Goal: Information Seeking & Learning: Learn about a topic

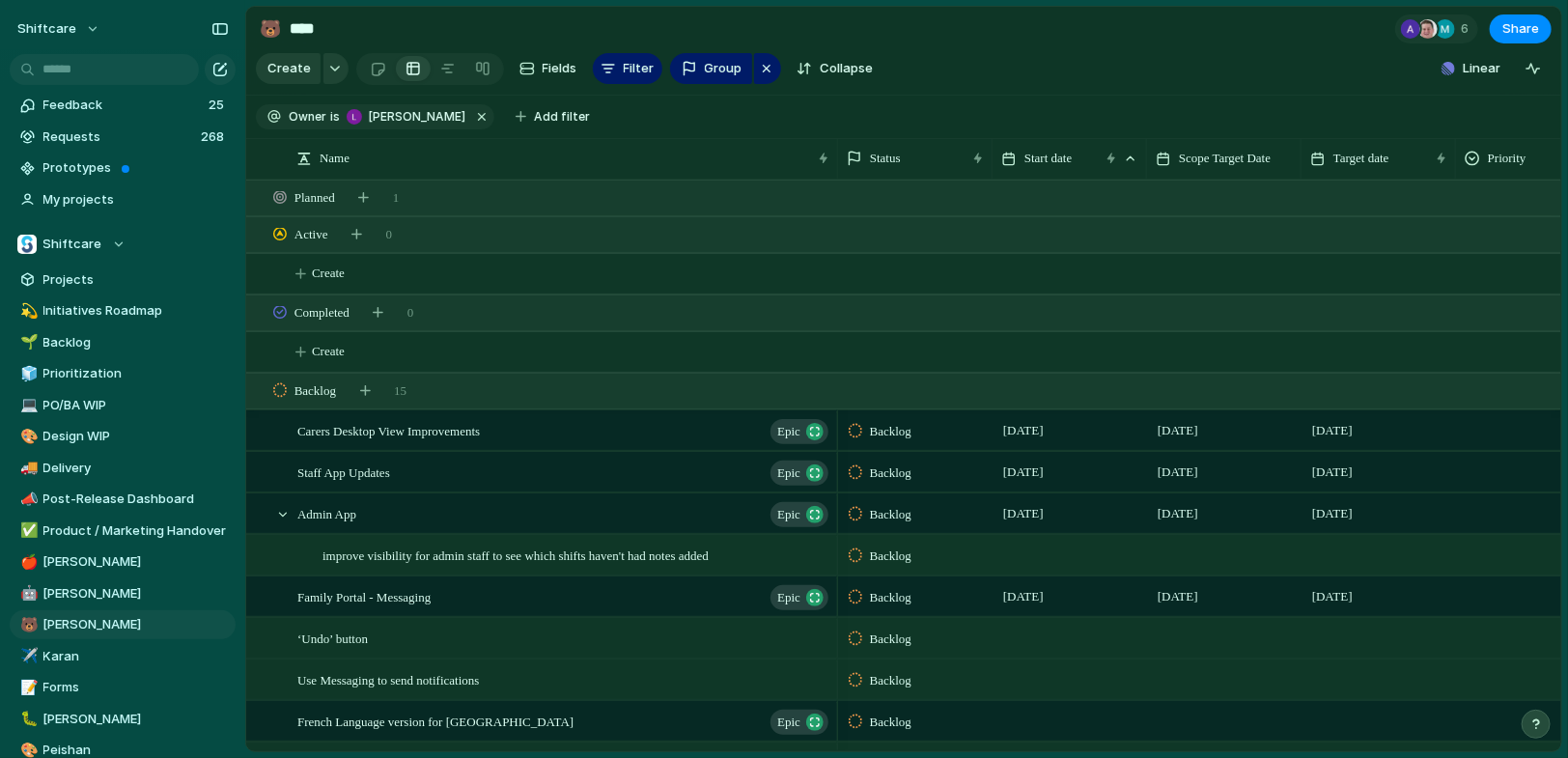
scroll to position [0, 10]
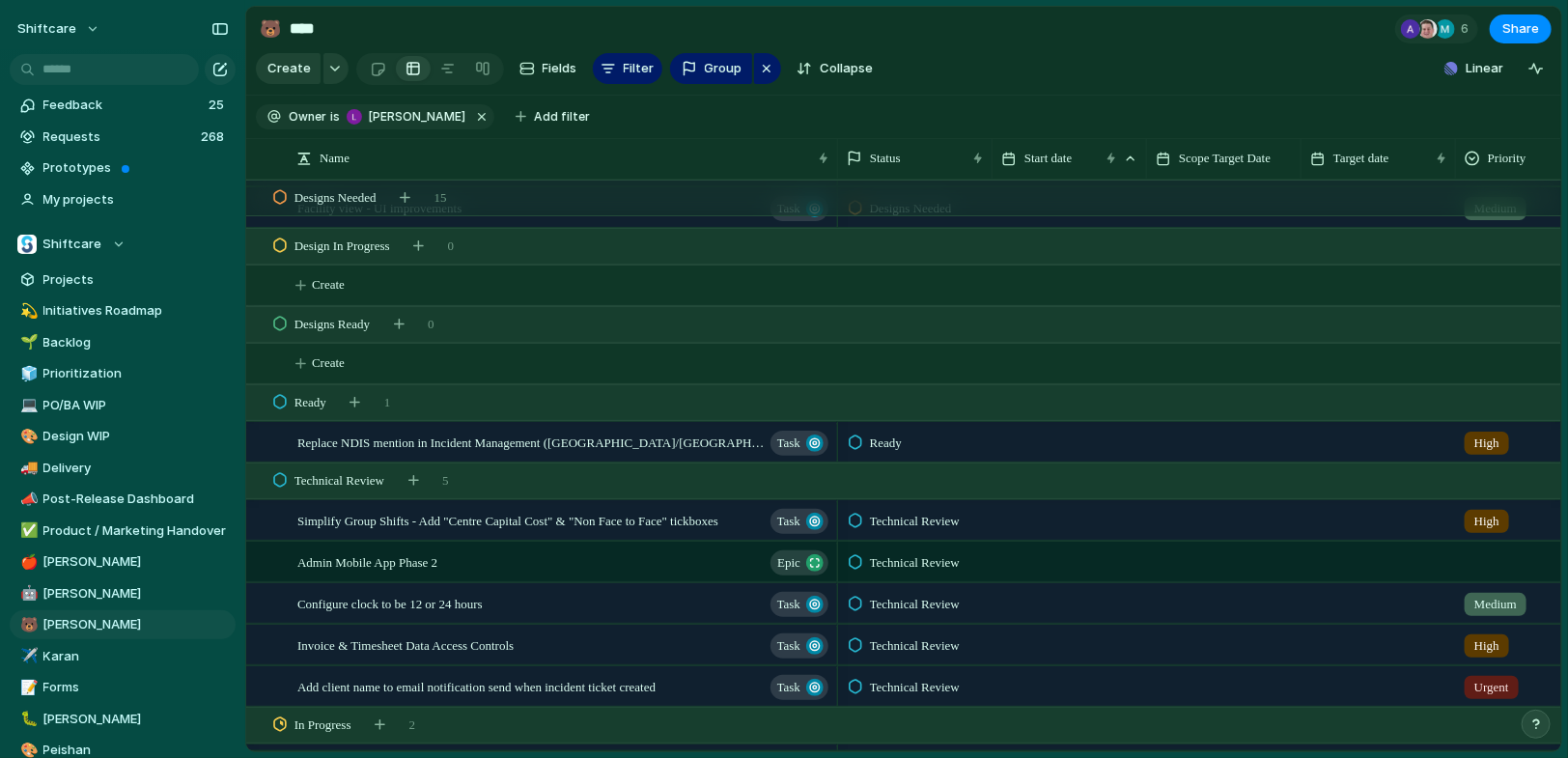
scroll to position [1992, 0]
click at [508, 651] on span "Invoice & Timesheet Data Access Controls" at bounding box center [405, 647] width 216 height 23
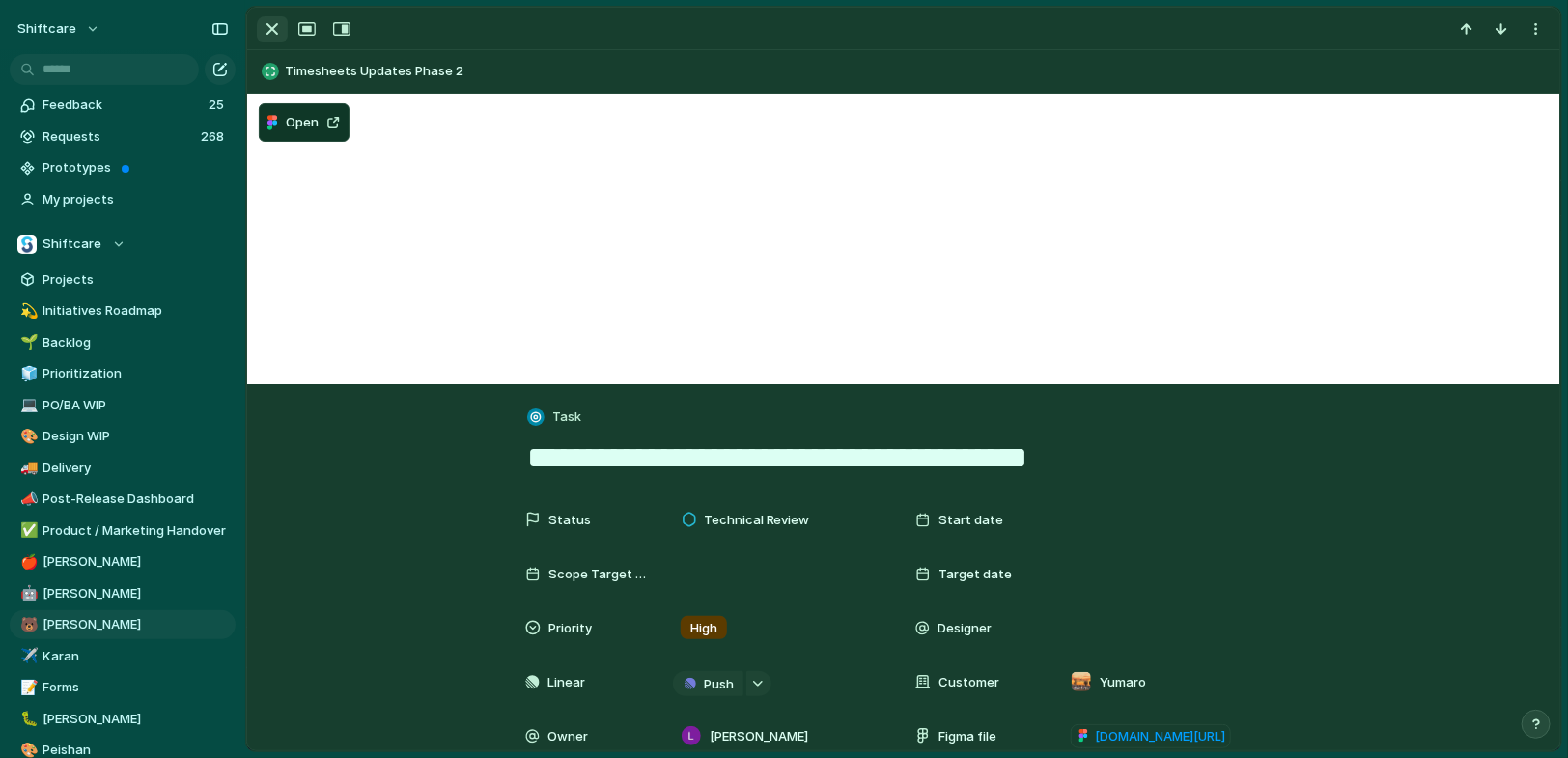
click at [273, 34] on div "button" at bounding box center [271, 29] width 23 height 23
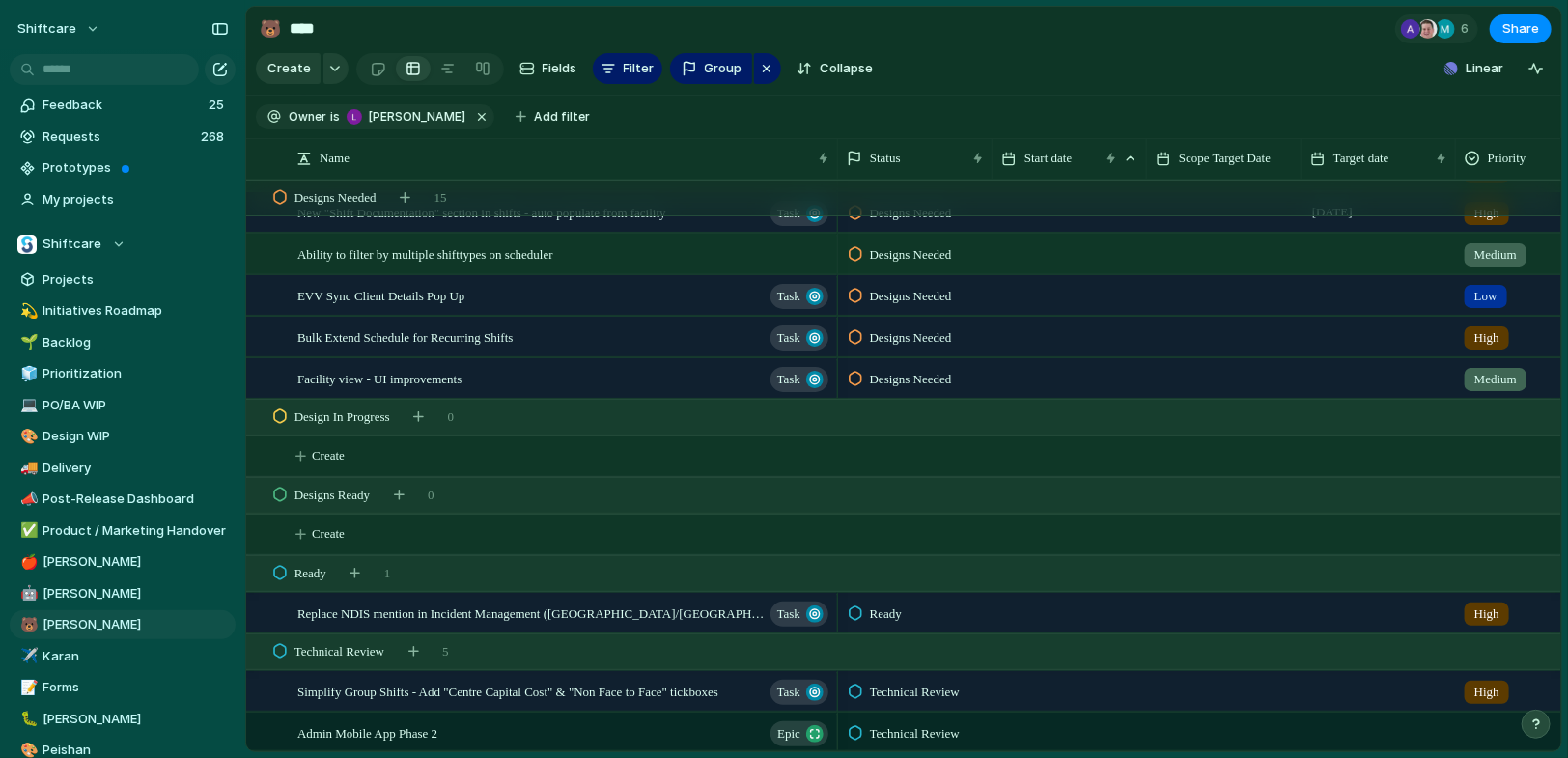
scroll to position [1817, 0]
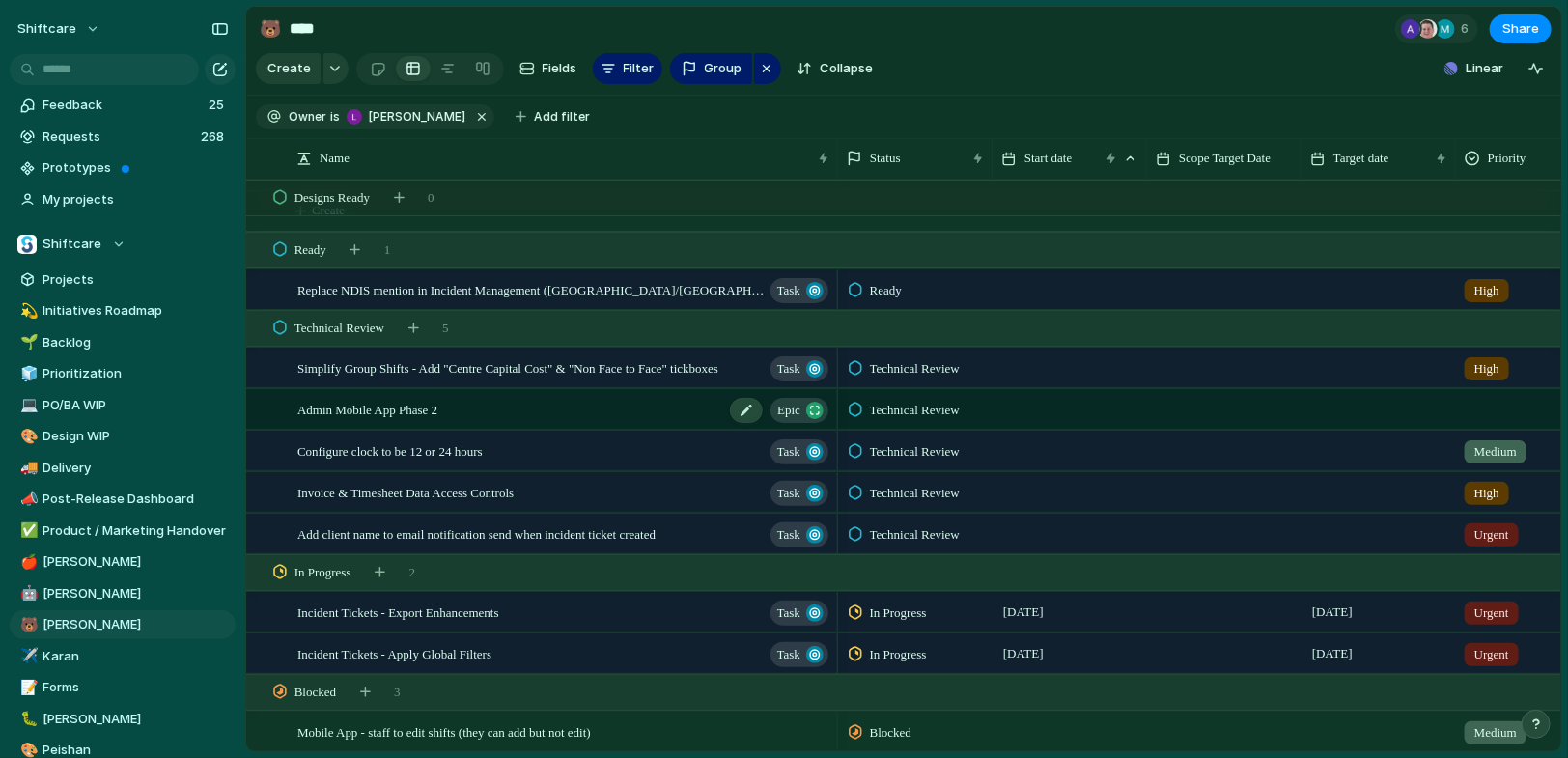
click at [418, 398] on span "Admin Mobile App Phase 2" at bounding box center [367, 409] width 140 height 23
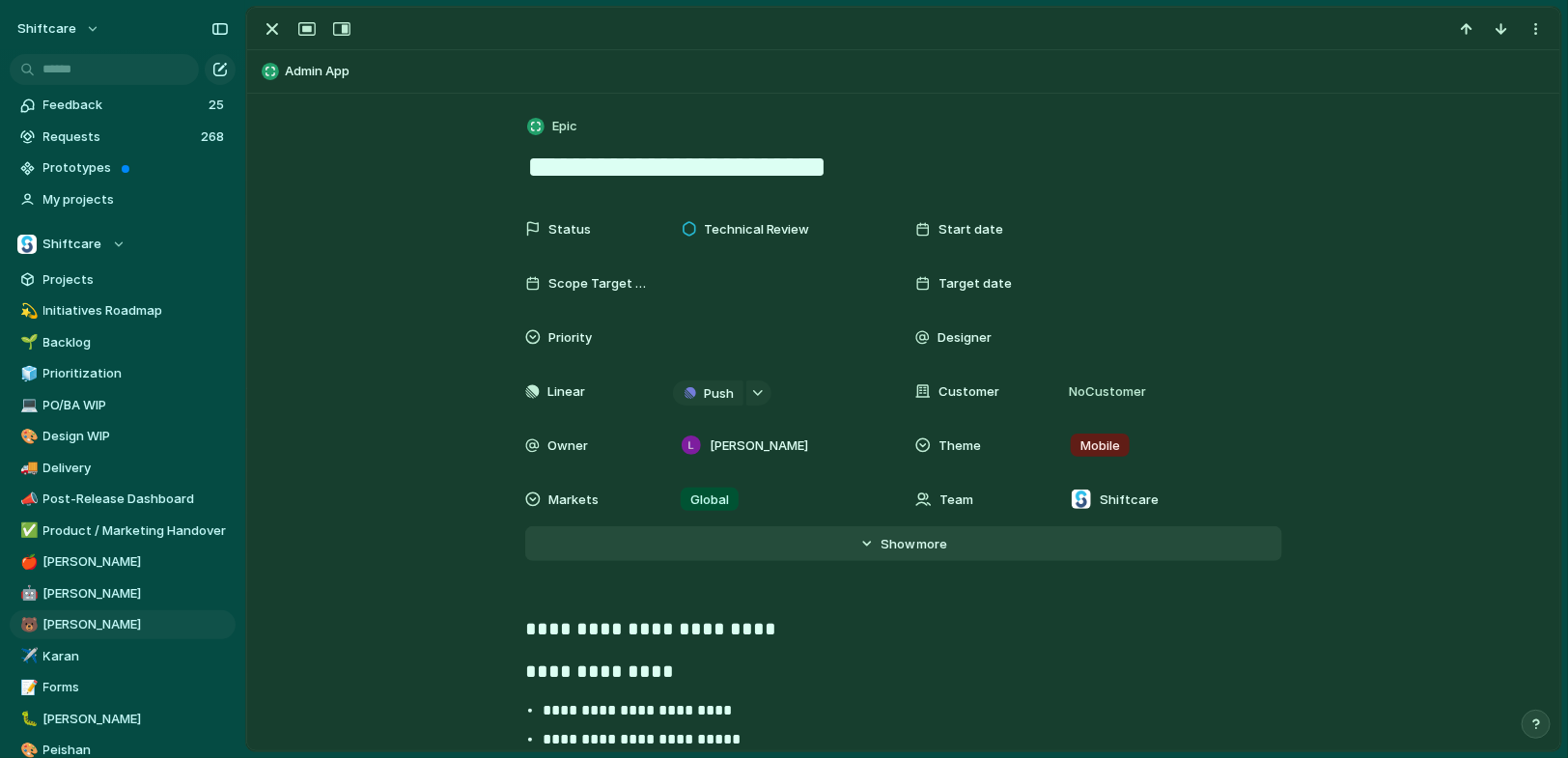
click at [933, 556] on button "Hide Show more" at bounding box center [903, 543] width 757 height 35
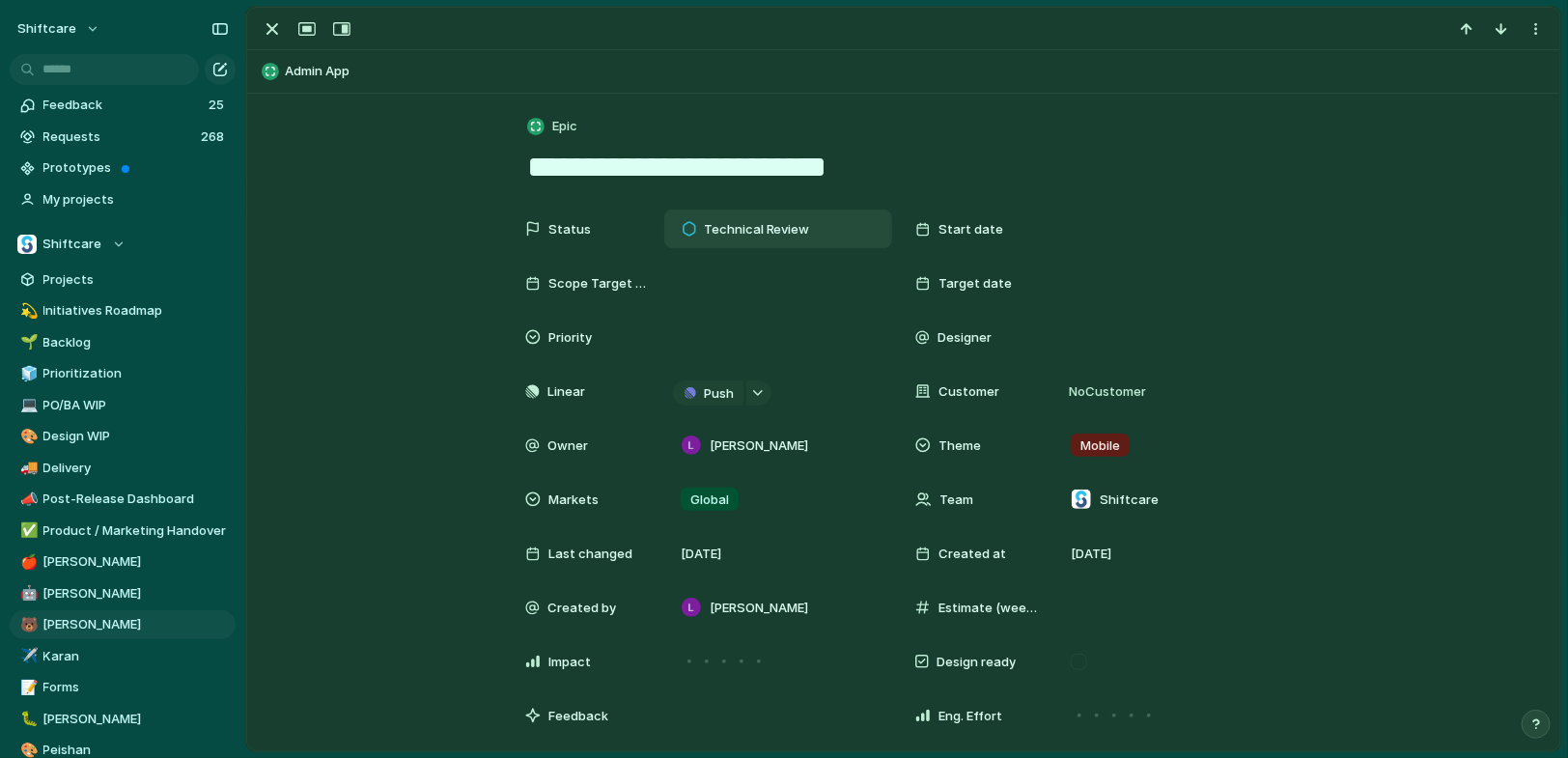
click at [725, 226] on span "Technical Review" at bounding box center [757, 230] width 107 height 20
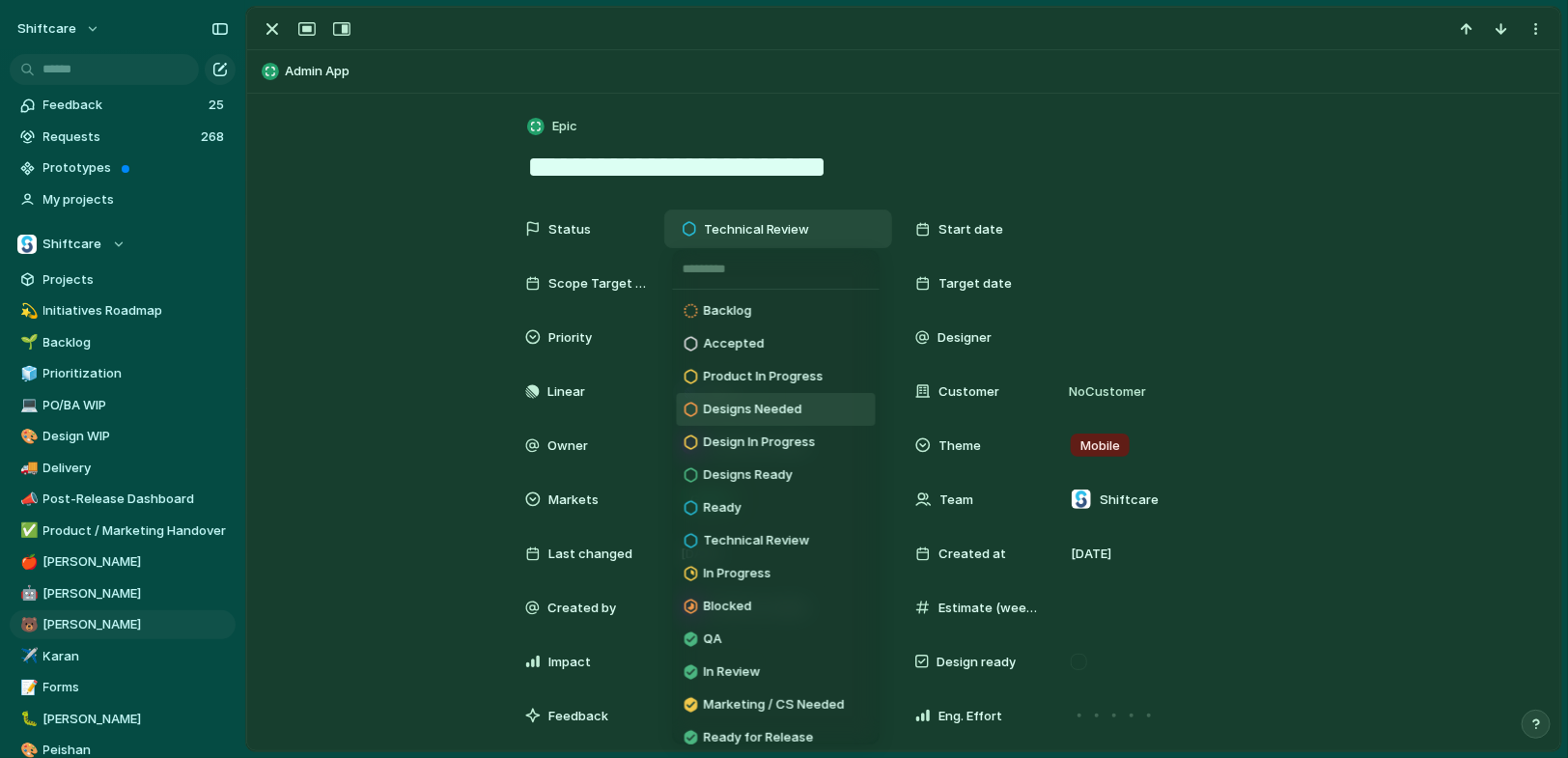
click at [798, 416] on span "Designs Needed" at bounding box center [753, 410] width 99 height 20
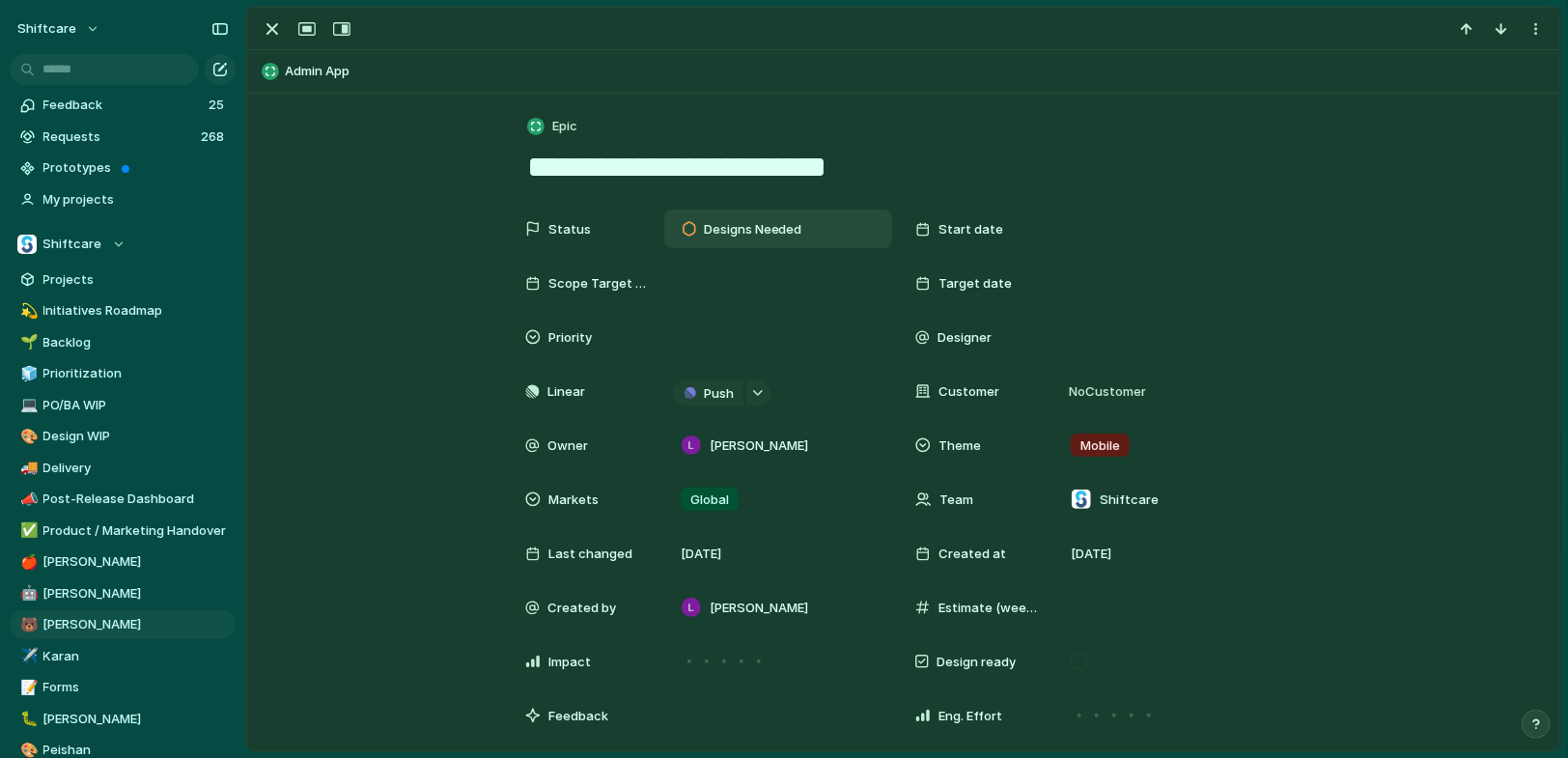
click at [453, 452] on div "Status Designs Needed Start date Scope Target Date Target date Priority Designe…" at bounding box center [904, 732] width 1267 height 1047
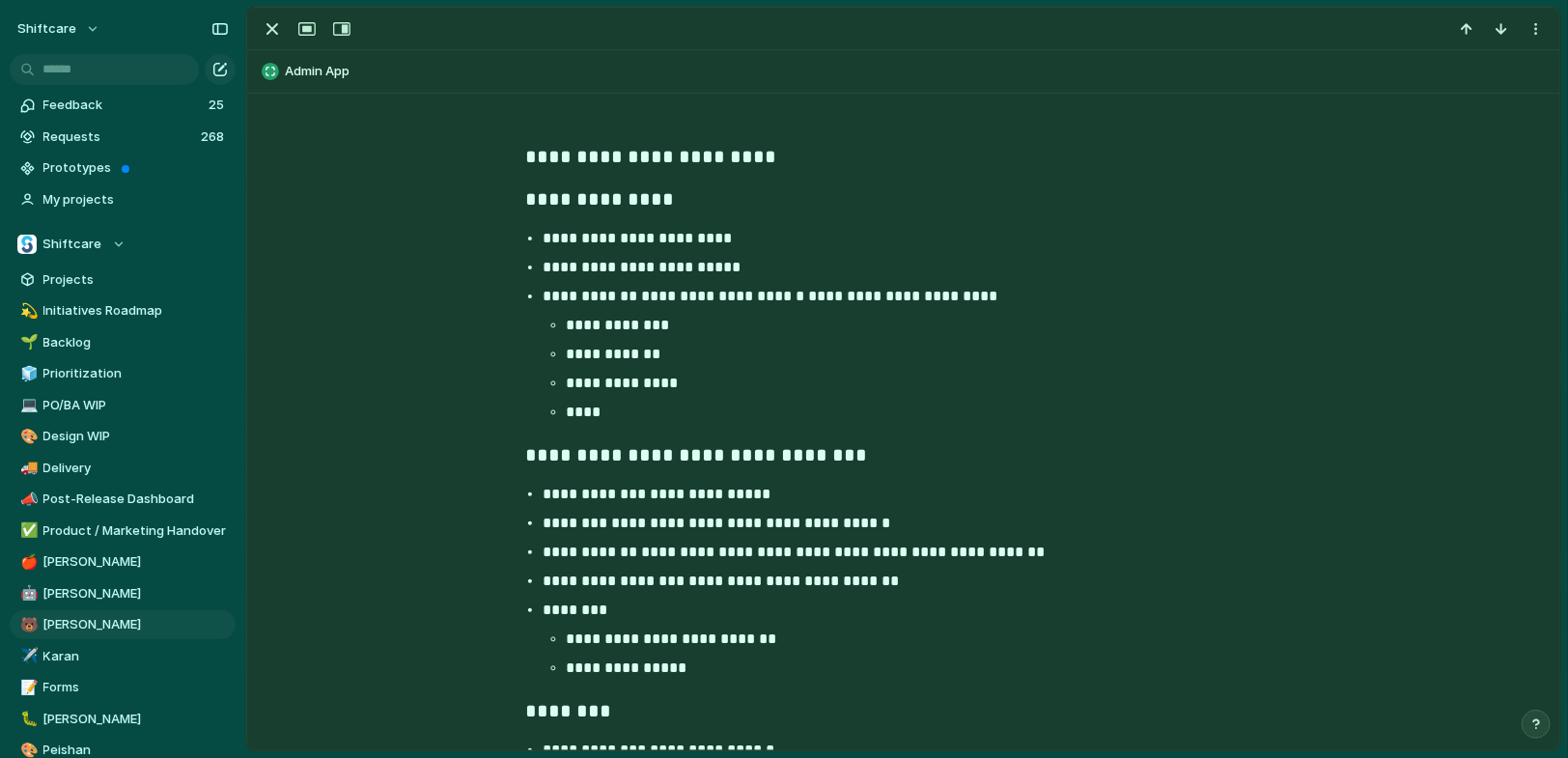
scroll to position [2999, 0]
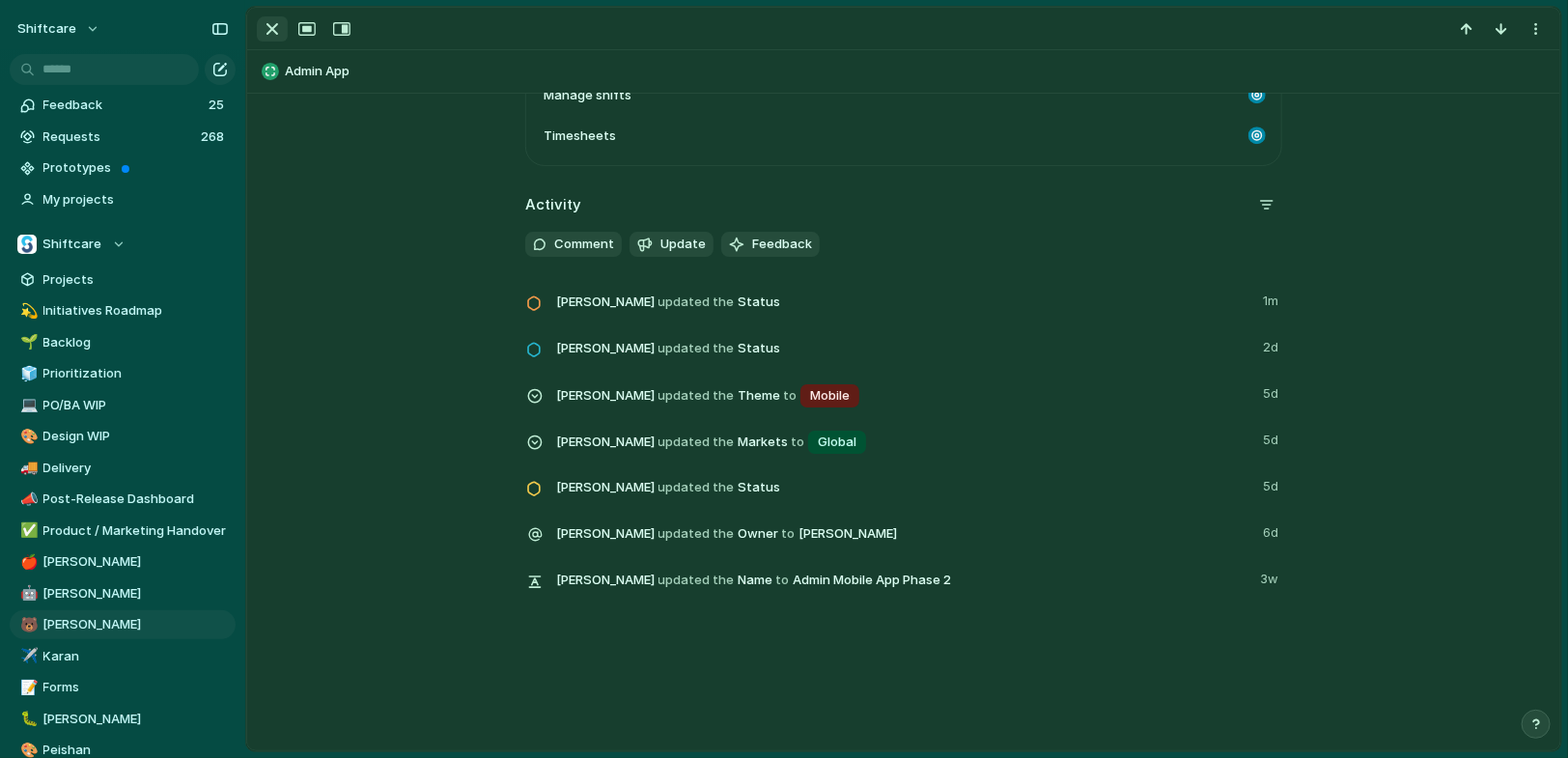
click at [265, 36] on div "button" at bounding box center [271, 29] width 23 height 23
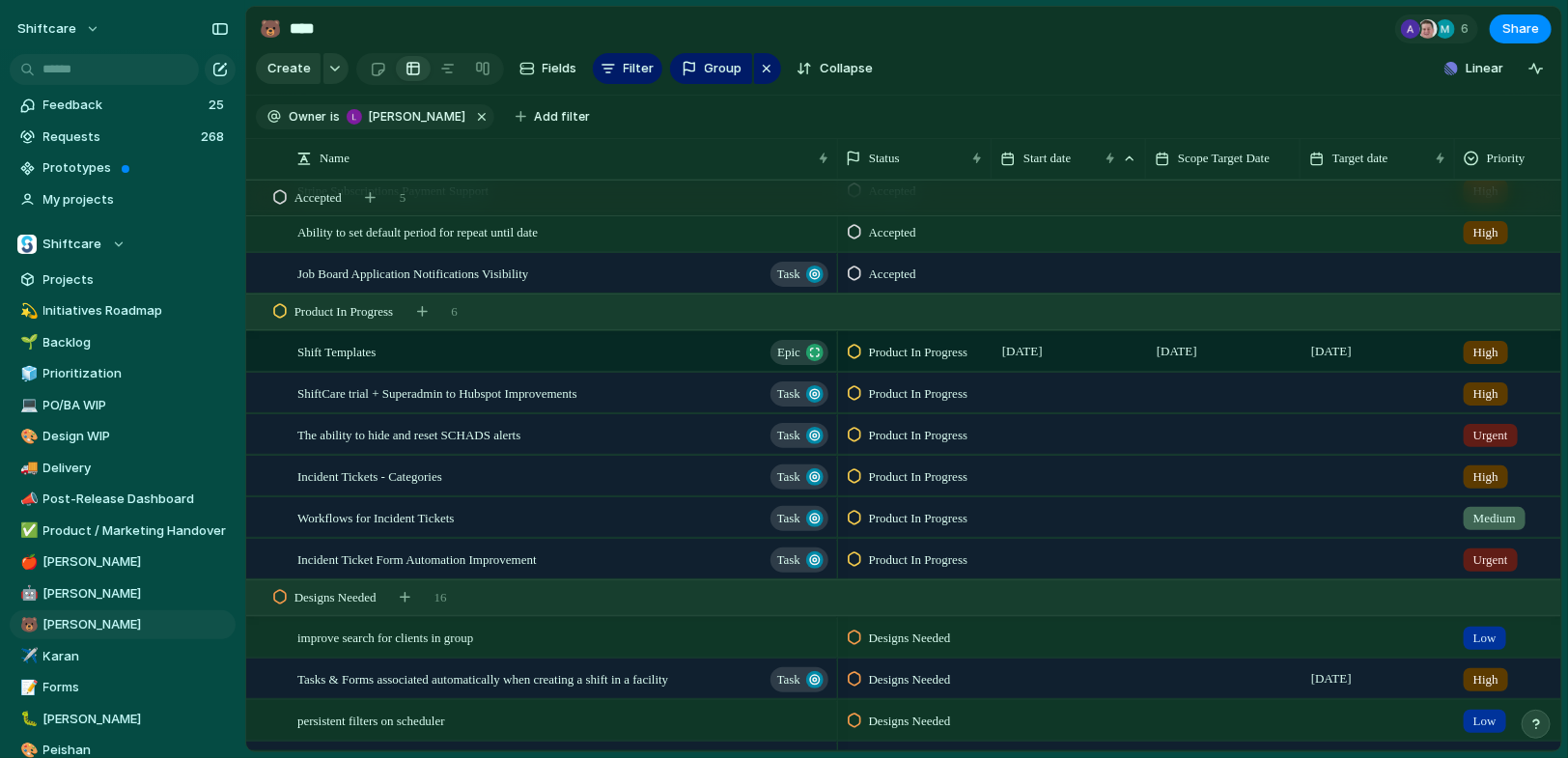
scroll to position [0, 2]
click at [523, 557] on span "Incident Ticket Form Automation Improvement" at bounding box center [416, 556] width 240 height 23
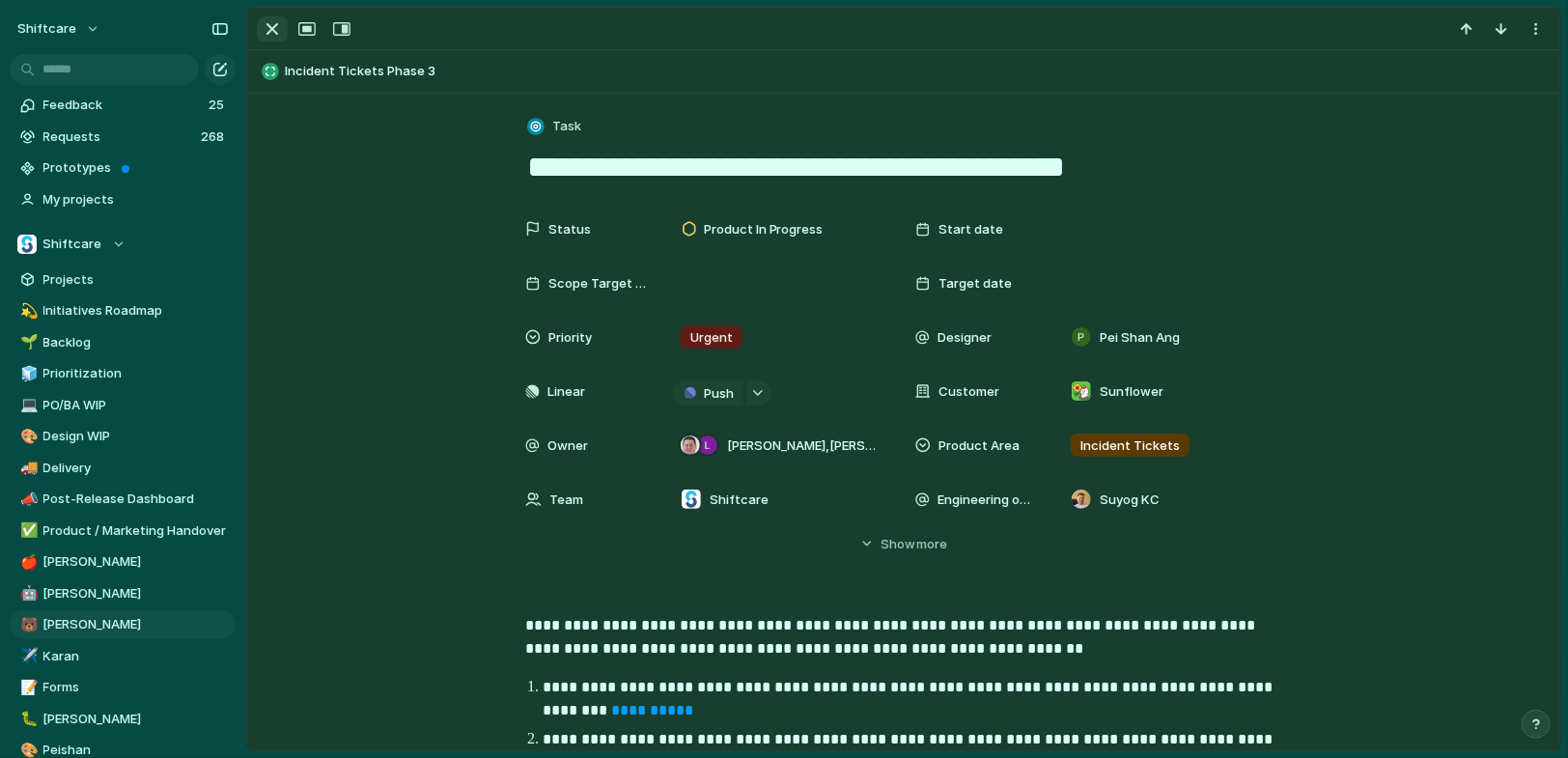
click at [275, 38] on div "button" at bounding box center [271, 29] width 23 height 23
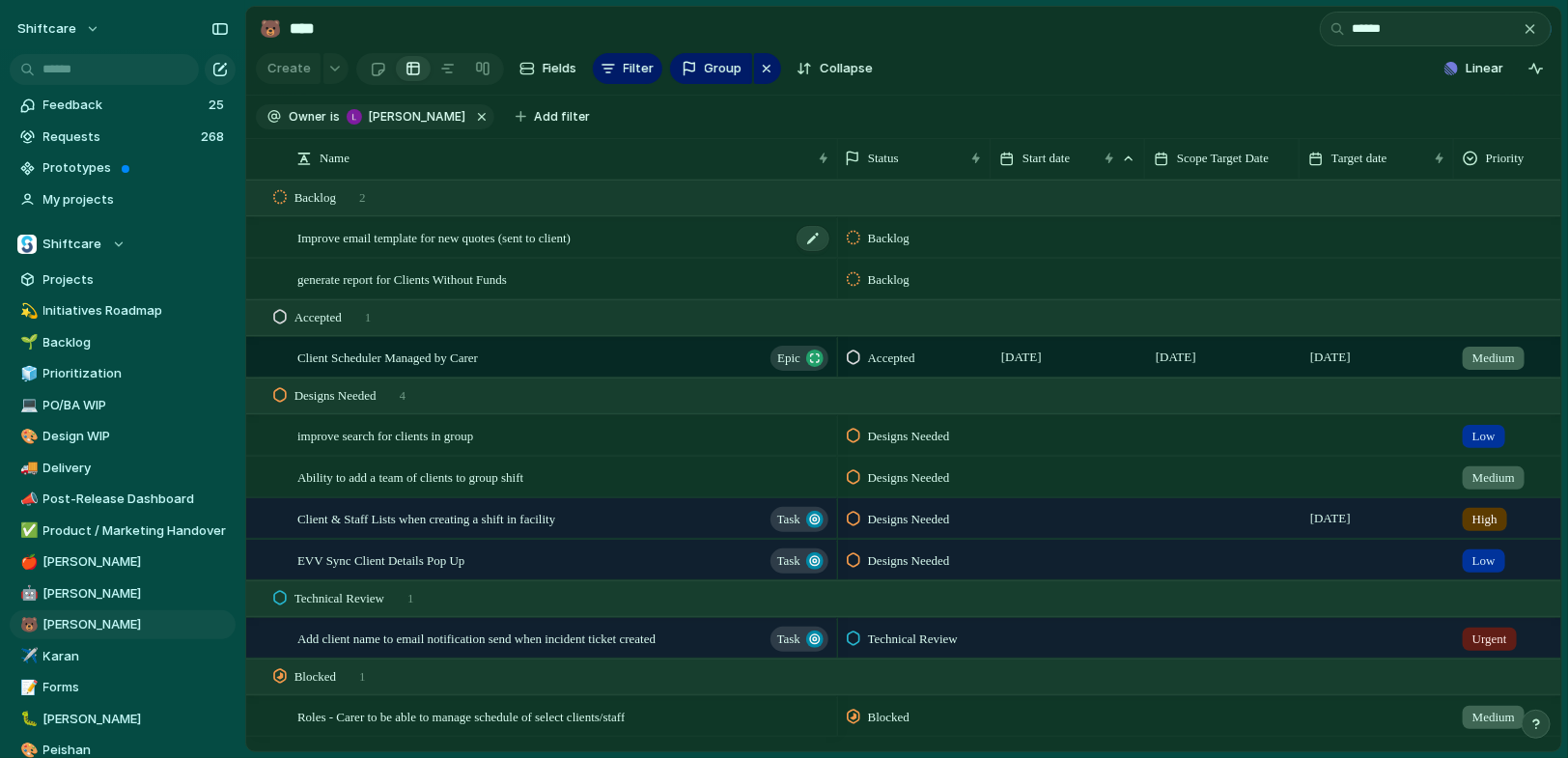
type input "******"
click at [526, 248] on div "Improve email template for new quotes (sent to client)" at bounding box center [563, 238] width 534 height 39
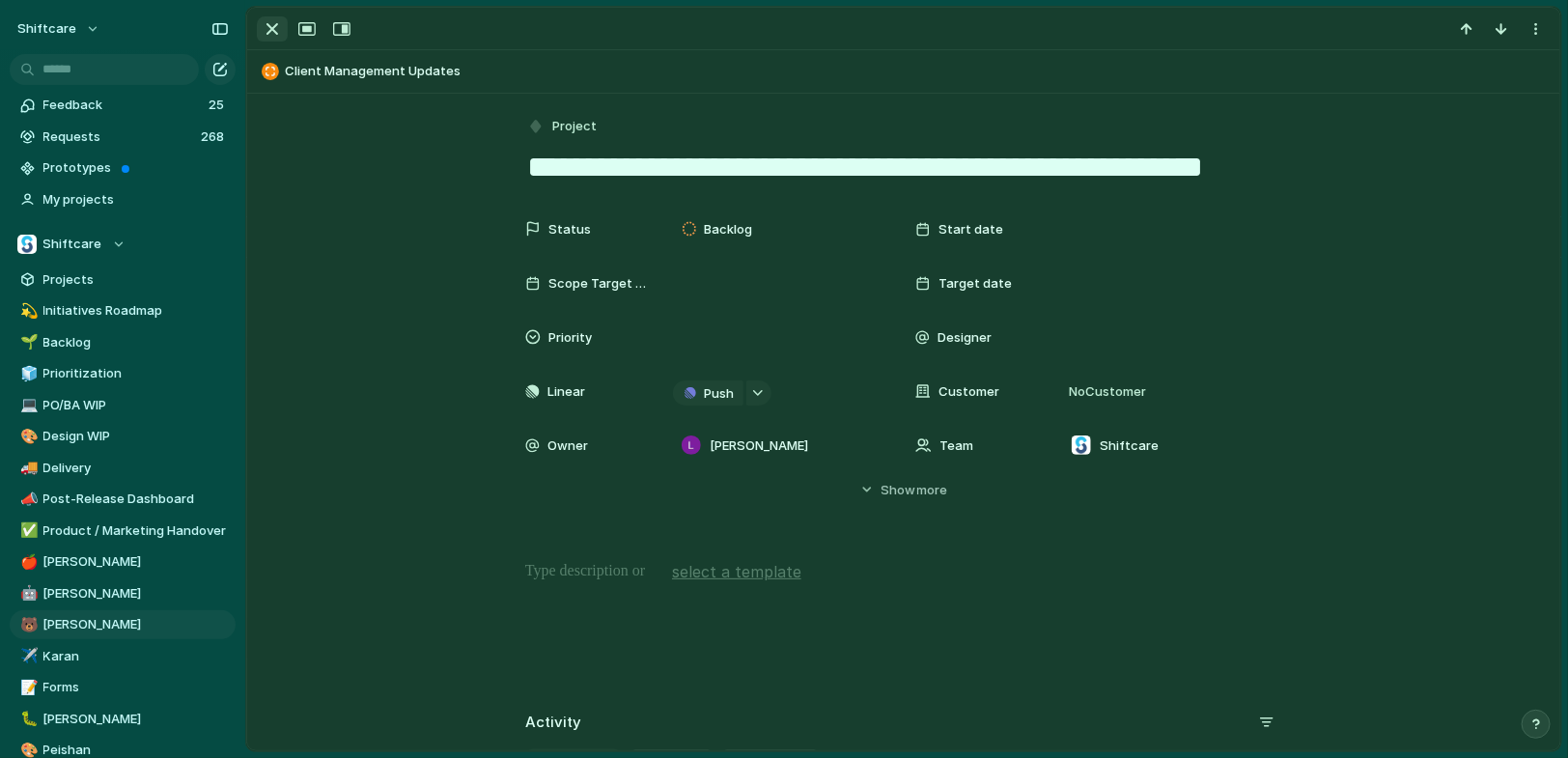
click at [263, 27] on div "button" at bounding box center [271, 29] width 23 height 23
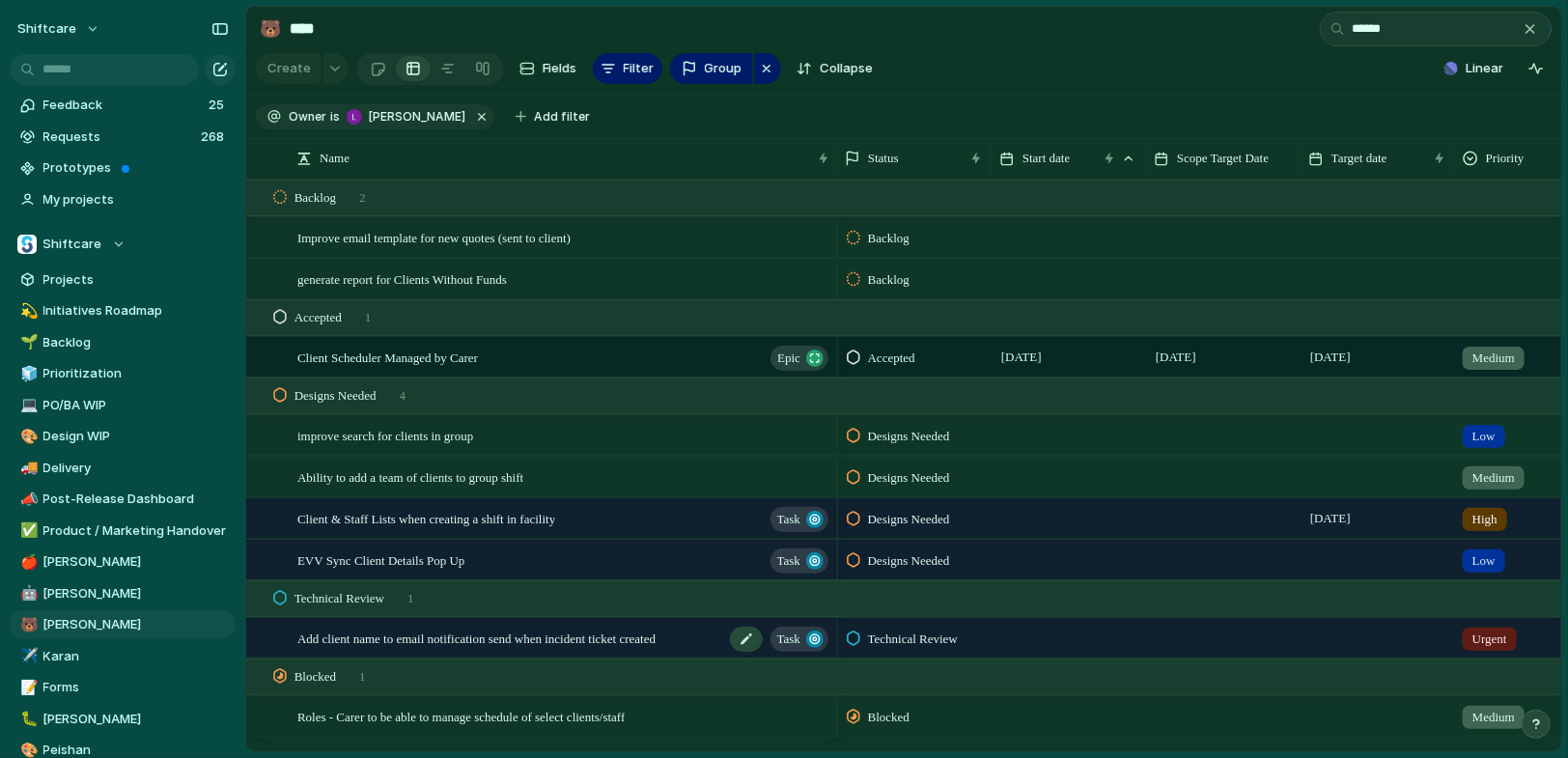
click at [538, 647] on div "Add client name to email notification send when incident ticket created Task" at bounding box center [563, 639] width 534 height 39
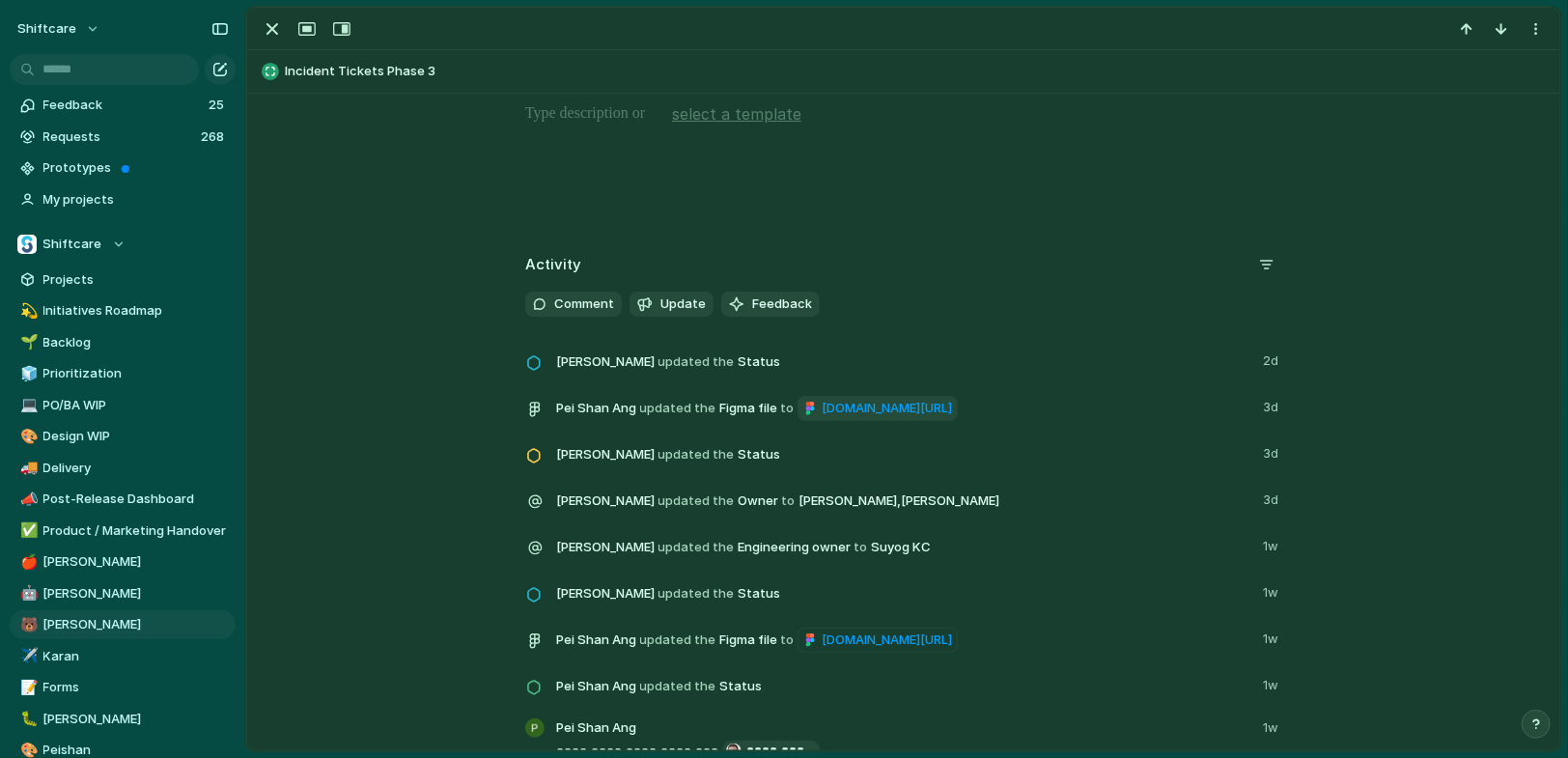
click at [822, 418] on span "figma.com/design/HvSpMRe8XbT6jFMW52o9pm/Incidents-V2?node-id=4721-1424&t=gDS6Ly…" at bounding box center [887, 409] width 130 height 20
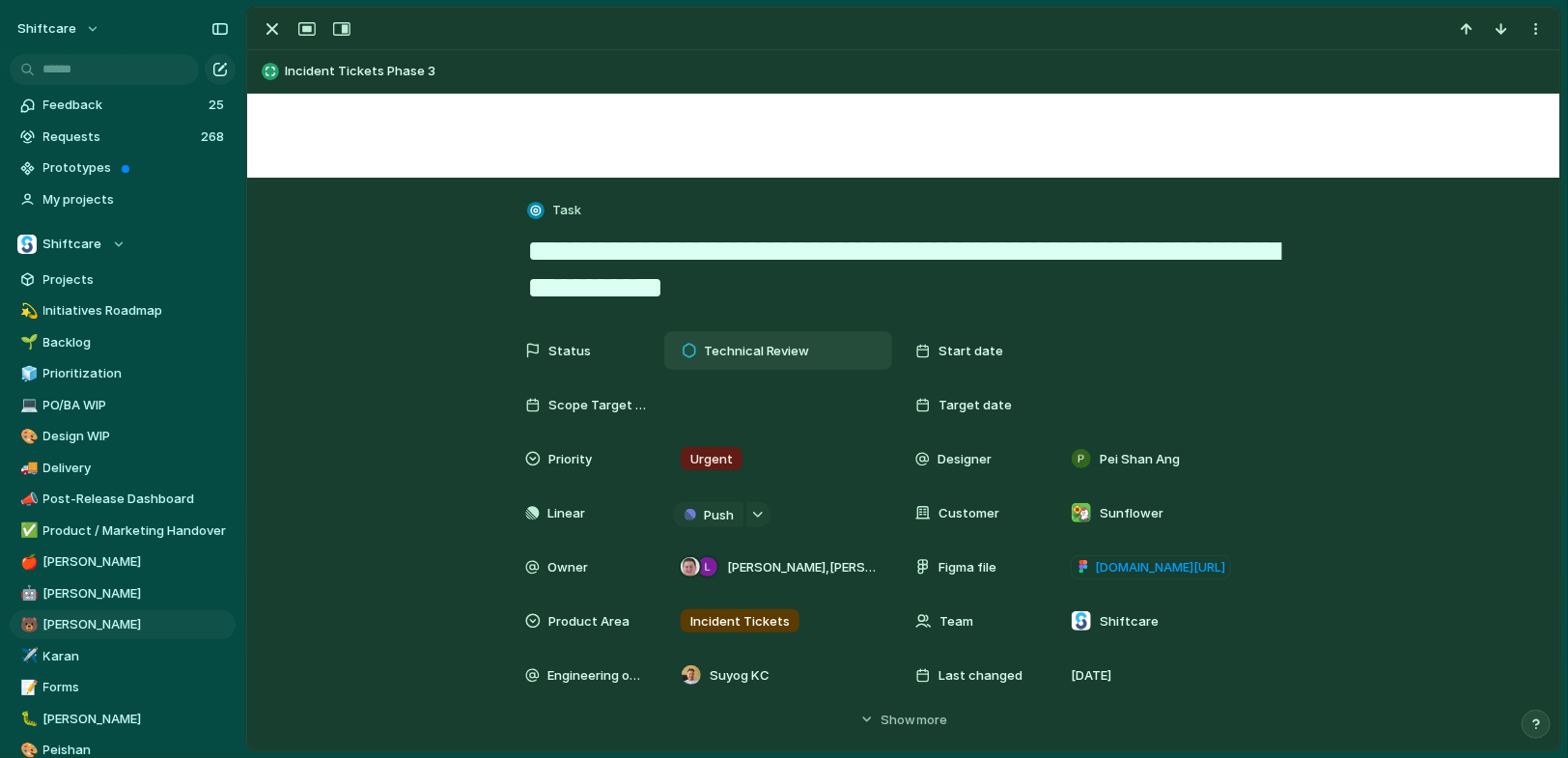
click at [734, 353] on span "Technical Review" at bounding box center [757, 351] width 107 height 20
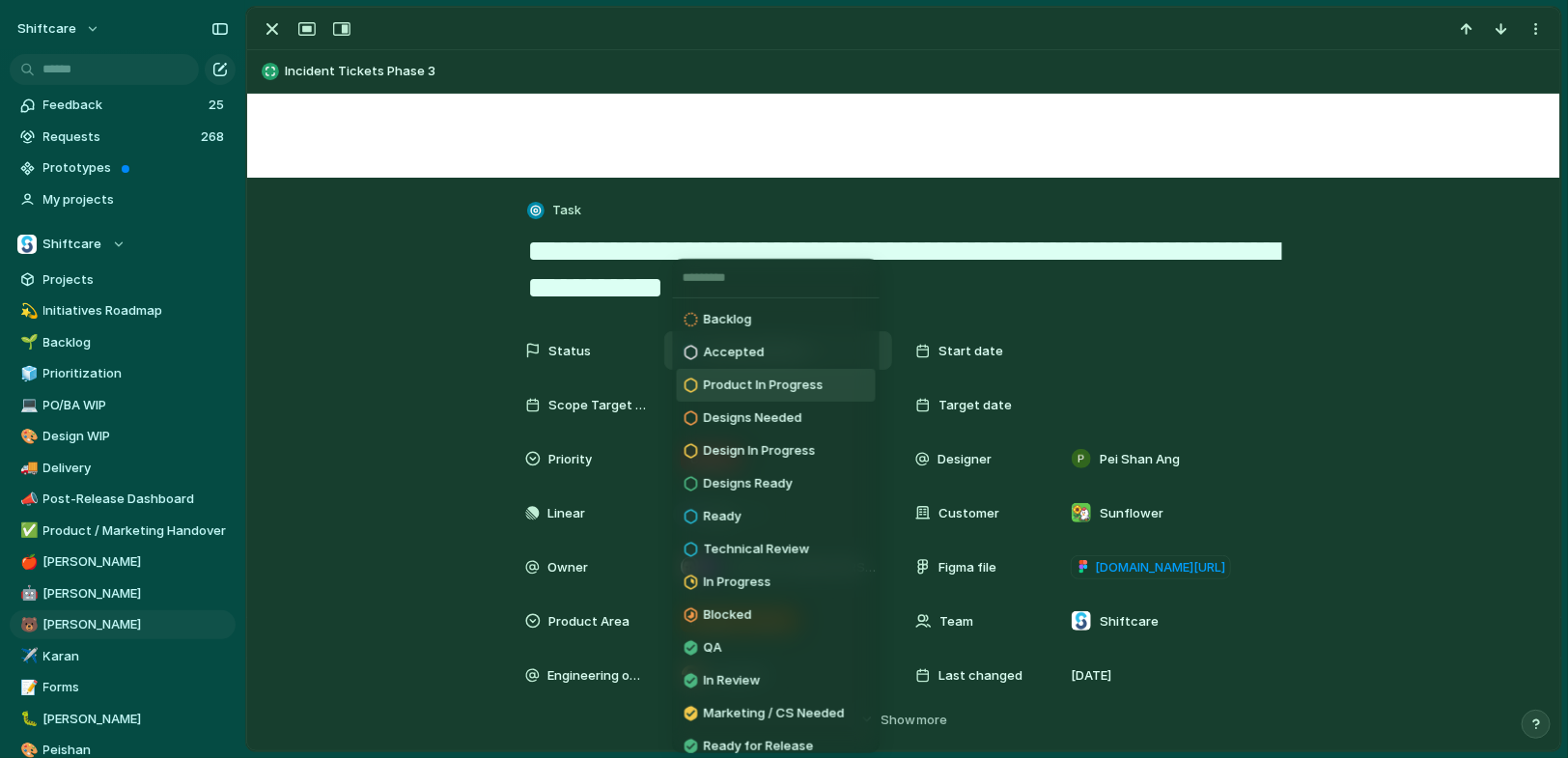
click at [762, 393] on span "Product In Progress" at bounding box center [763, 386] width 119 height 20
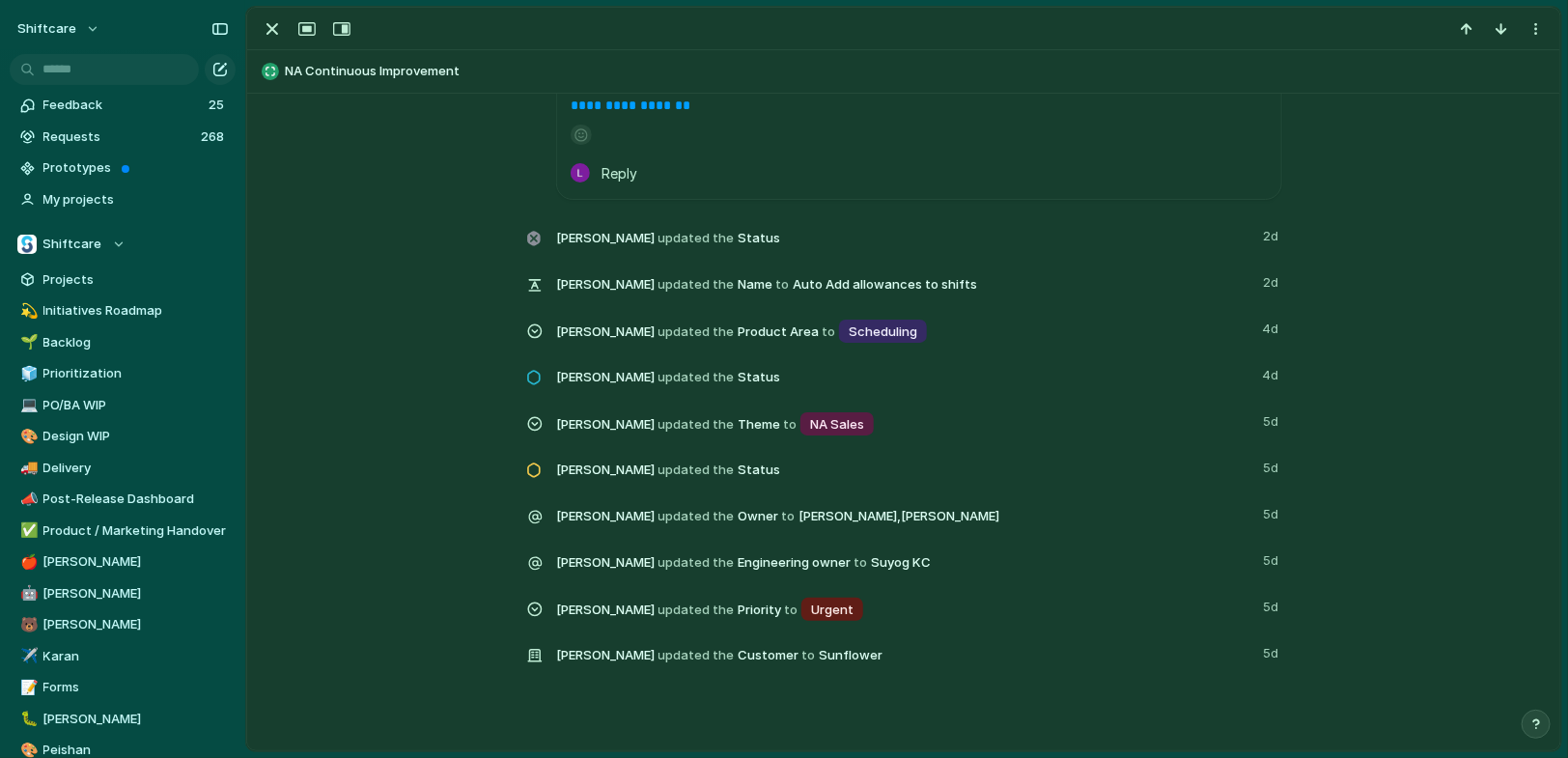
scroll to position [2074, 0]
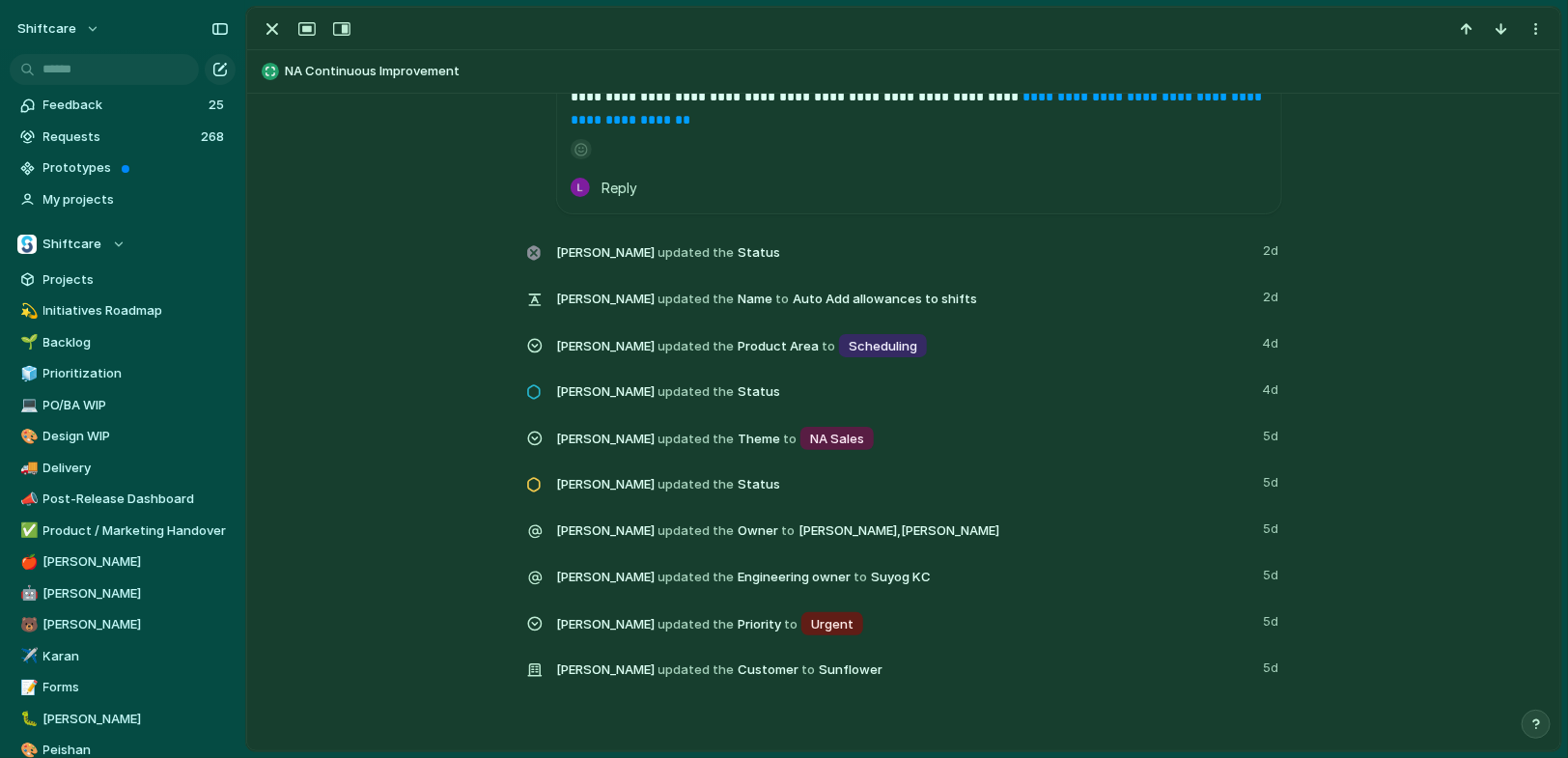
click at [683, 126] on link "**********" at bounding box center [918, 108] width 696 height 37
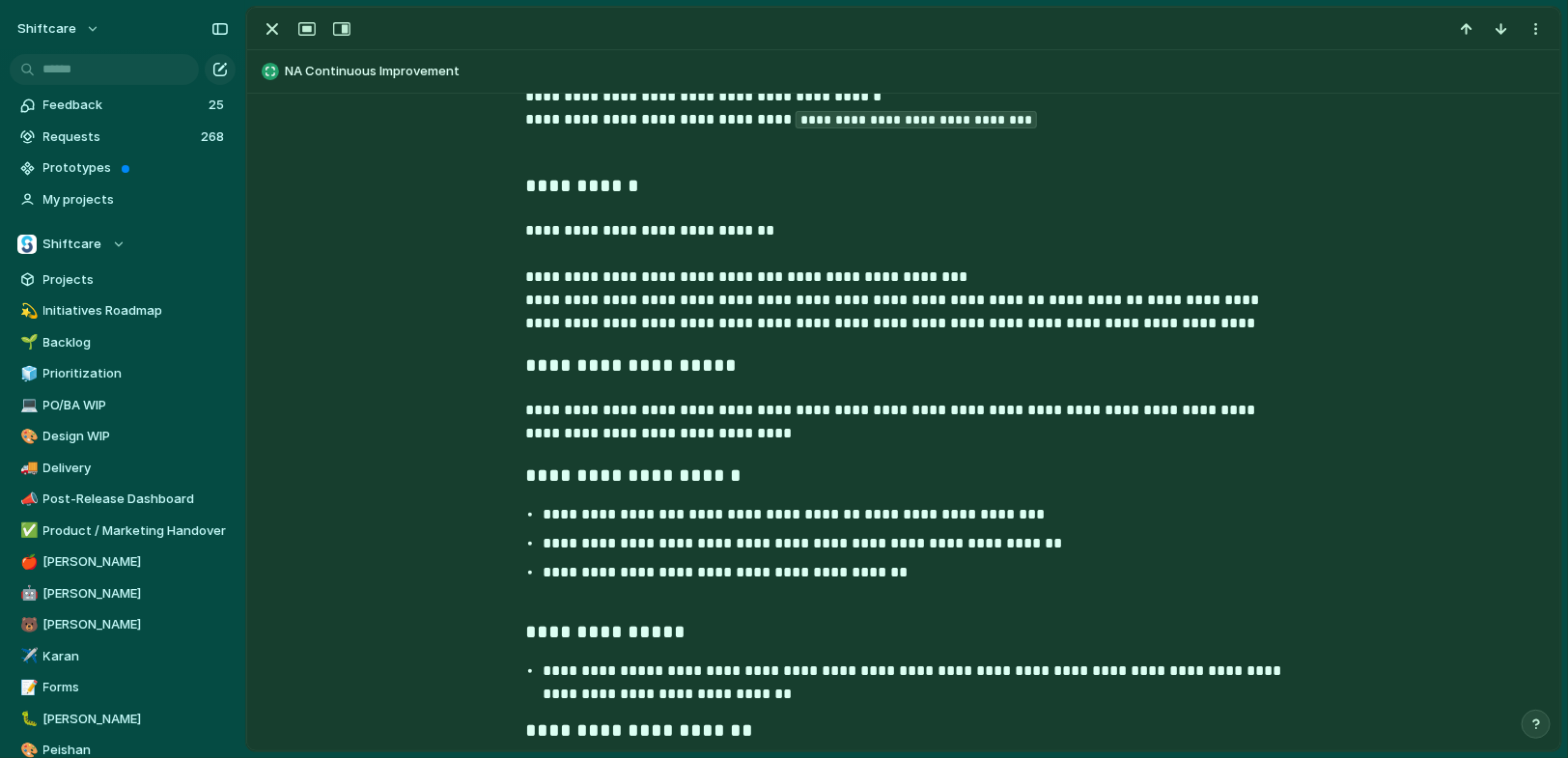
scroll to position [0, 0]
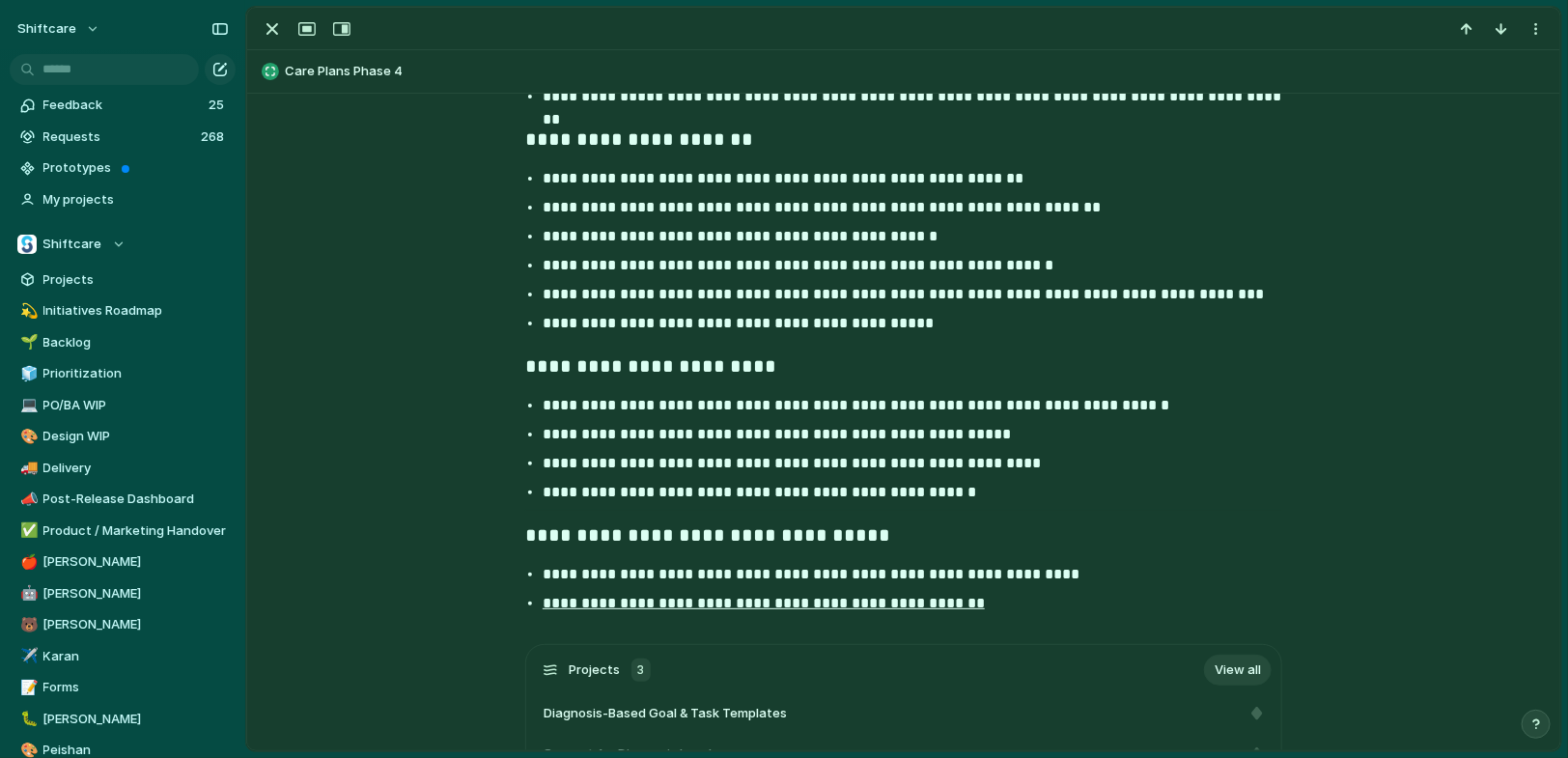
scroll to position [2431, 0]
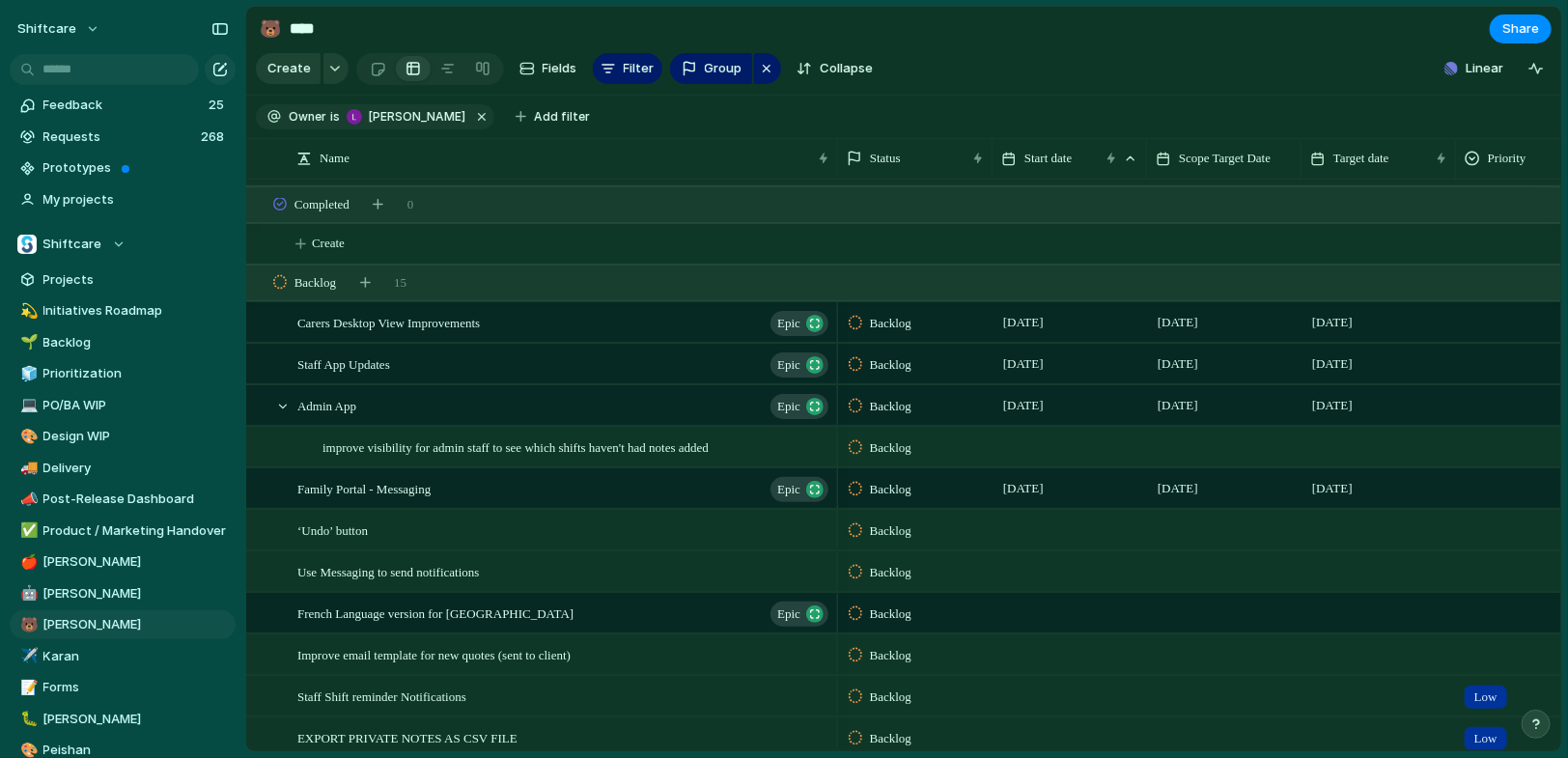
scroll to position [110, 0]
click at [280, 404] on div at bounding box center [283, 406] width 18 height 18
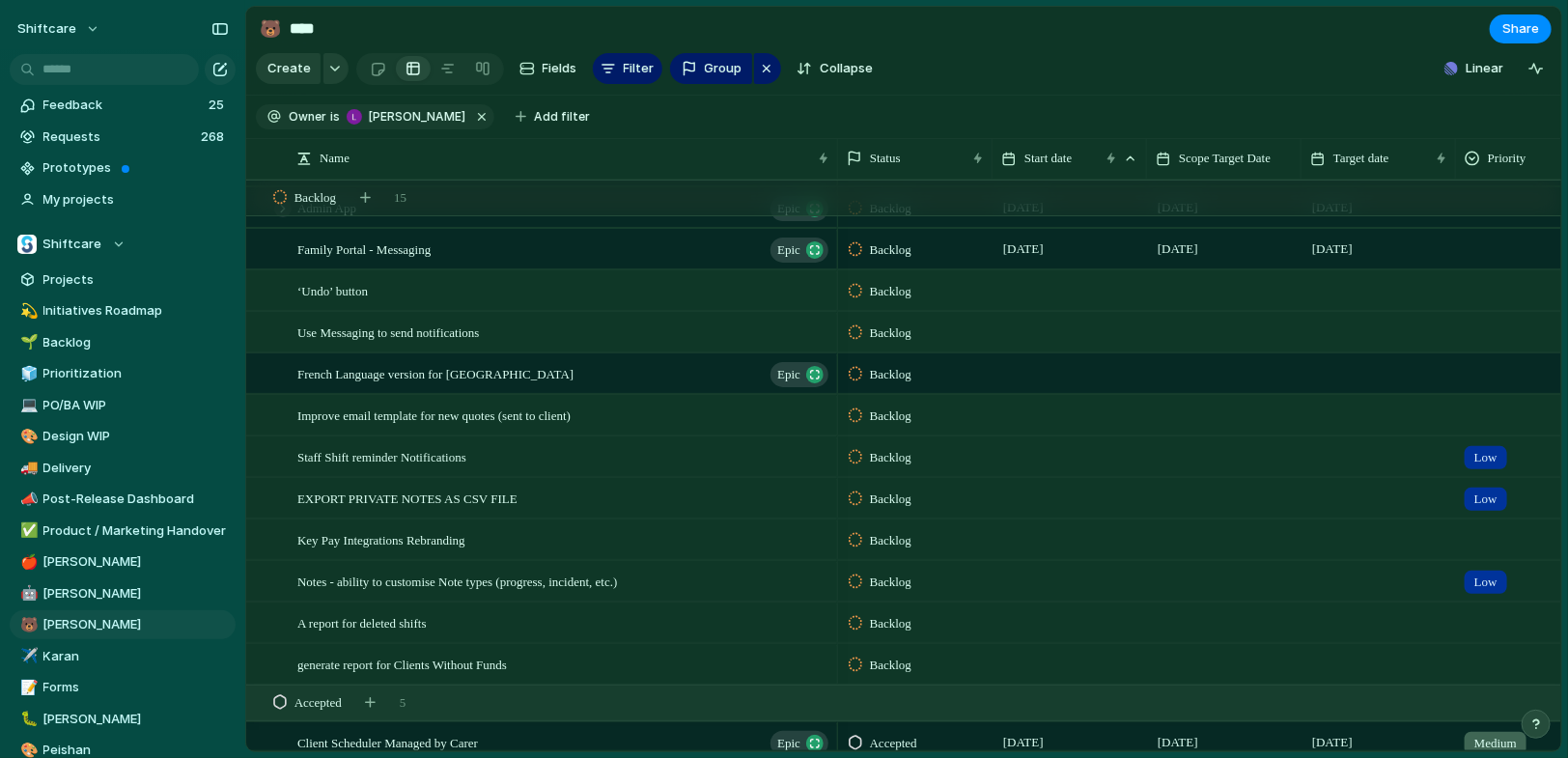
scroll to position [305, 0]
click at [385, 286] on div "‘Undo’ button" at bounding box center [563, 292] width 534 height 39
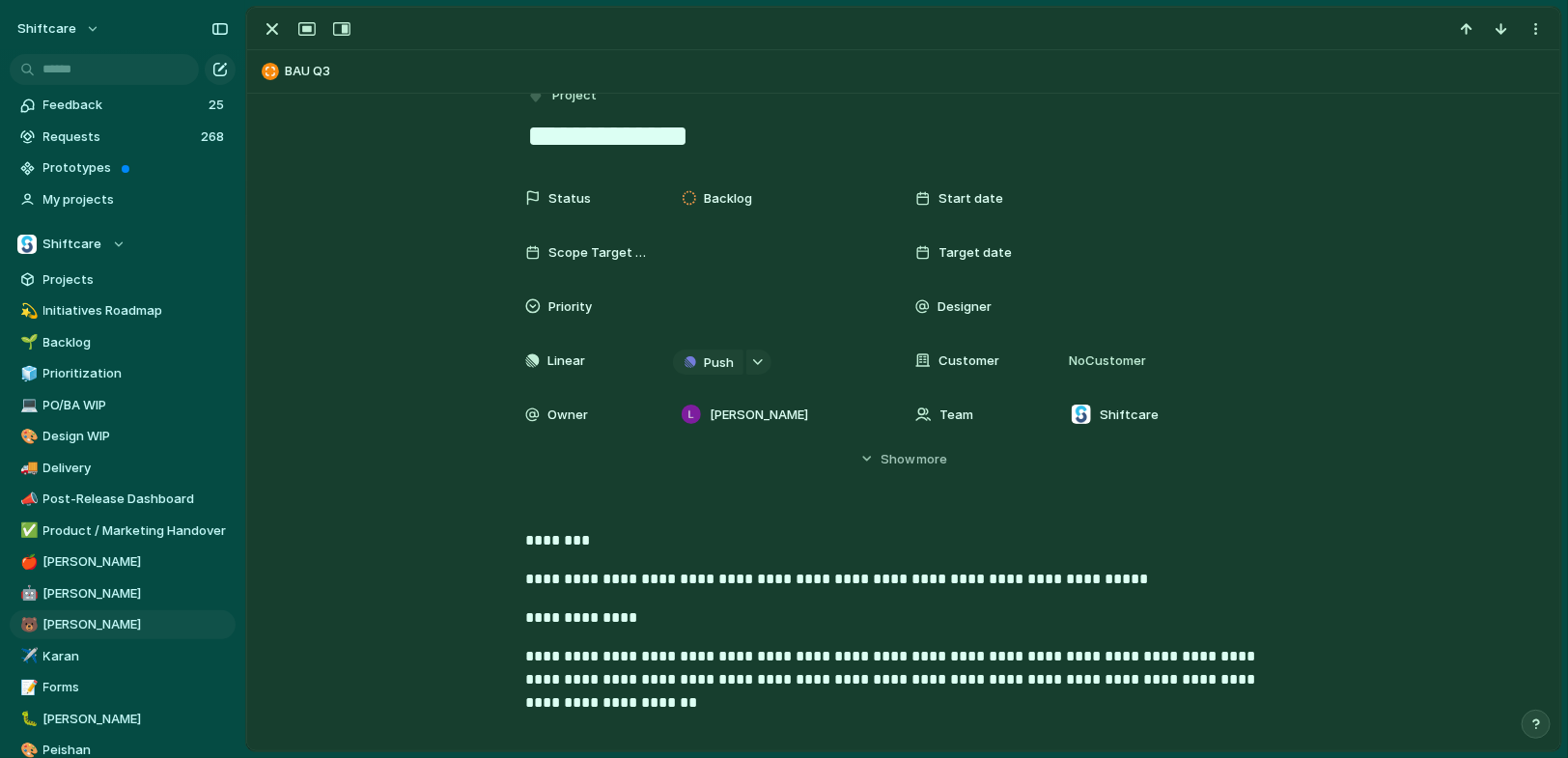
scroll to position [362, 0]
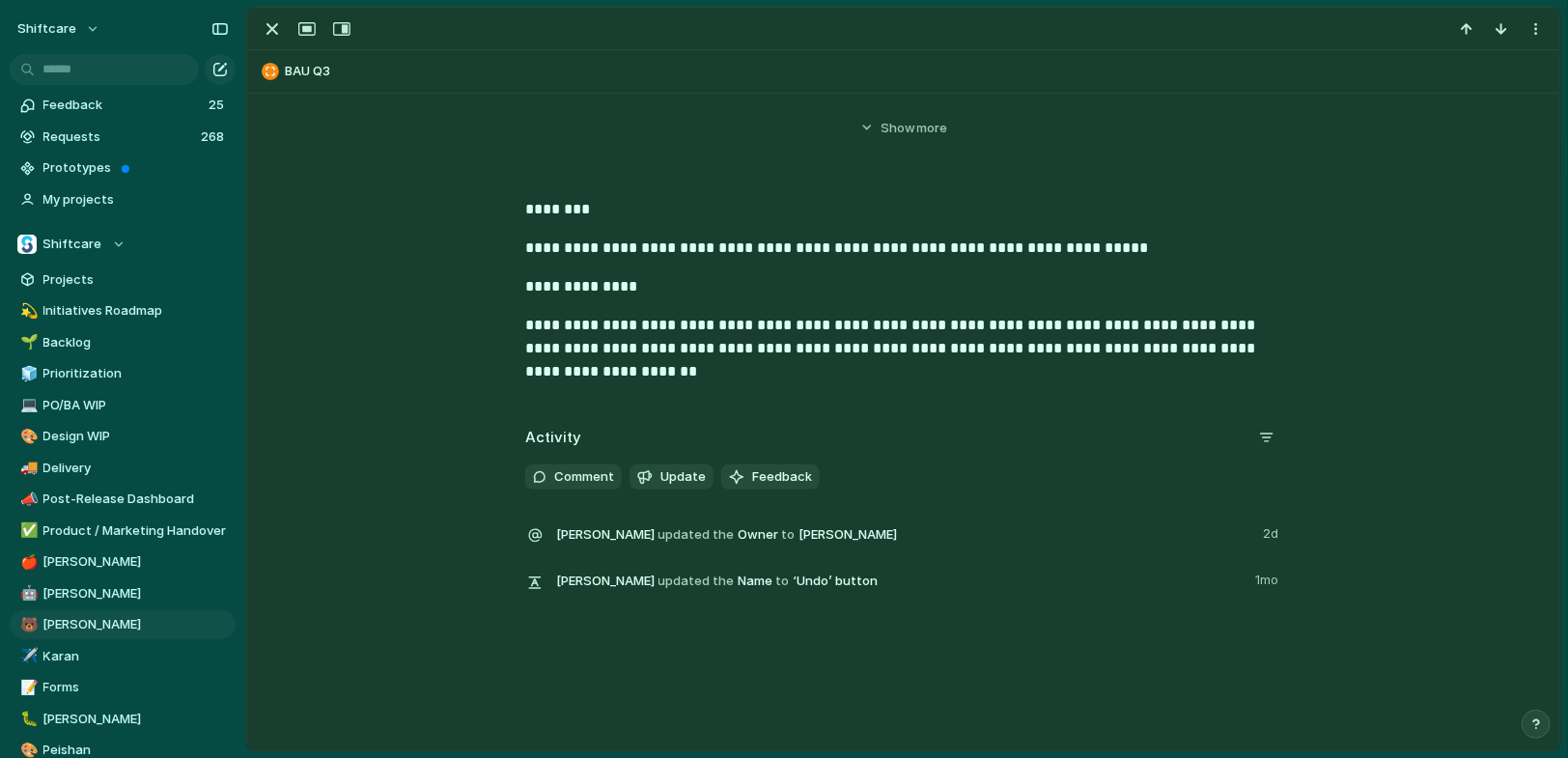
click at [270, 12] on div at bounding box center [904, 29] width 1313 height 42
click at [278, 34] on div "button" at bounding box center [271, 29] width 23 height 23
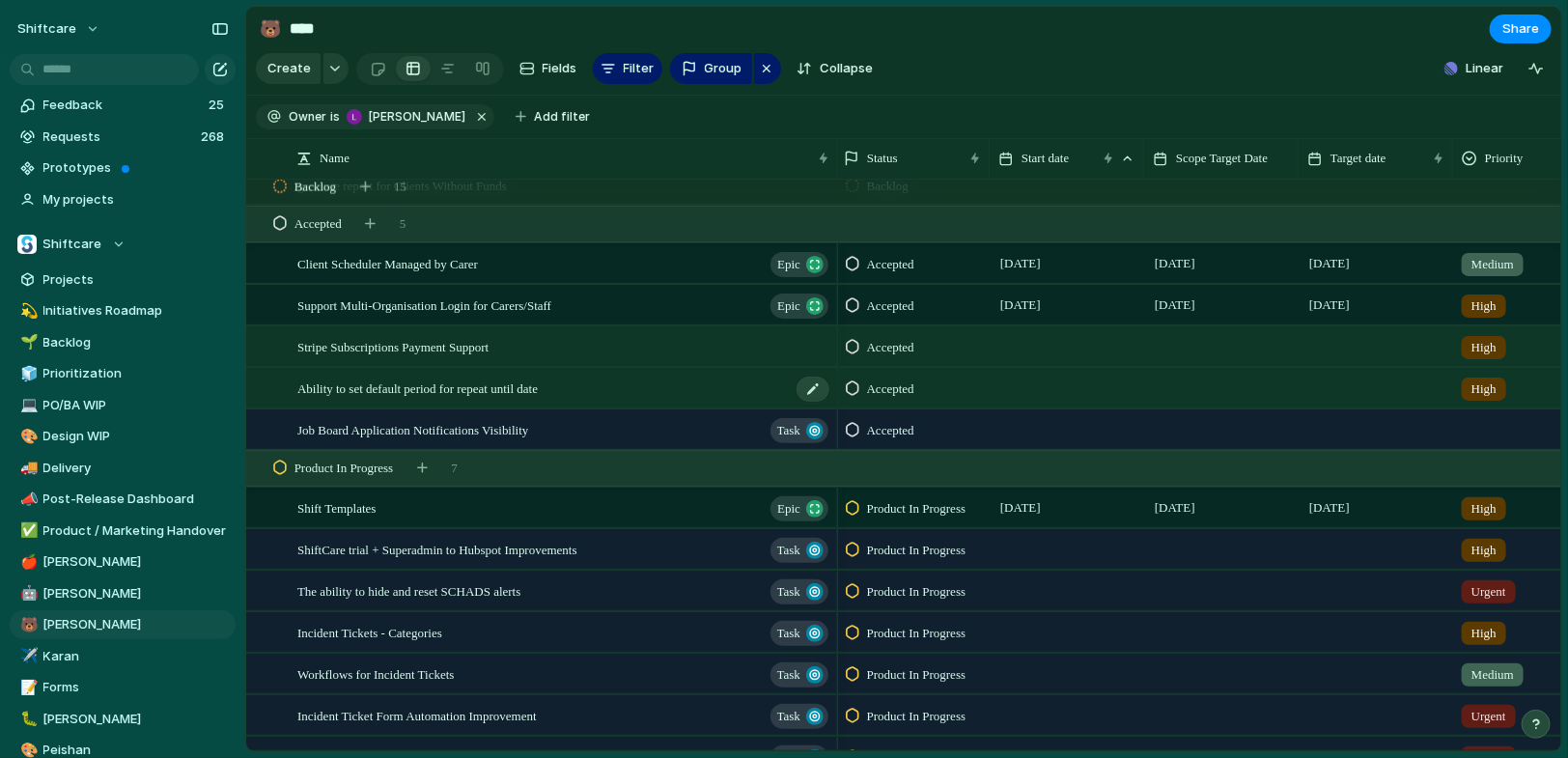
click at [517, 389] on span "Ability to set default period for repeat until date" at bounding box center [417, 388] width 241 height 23
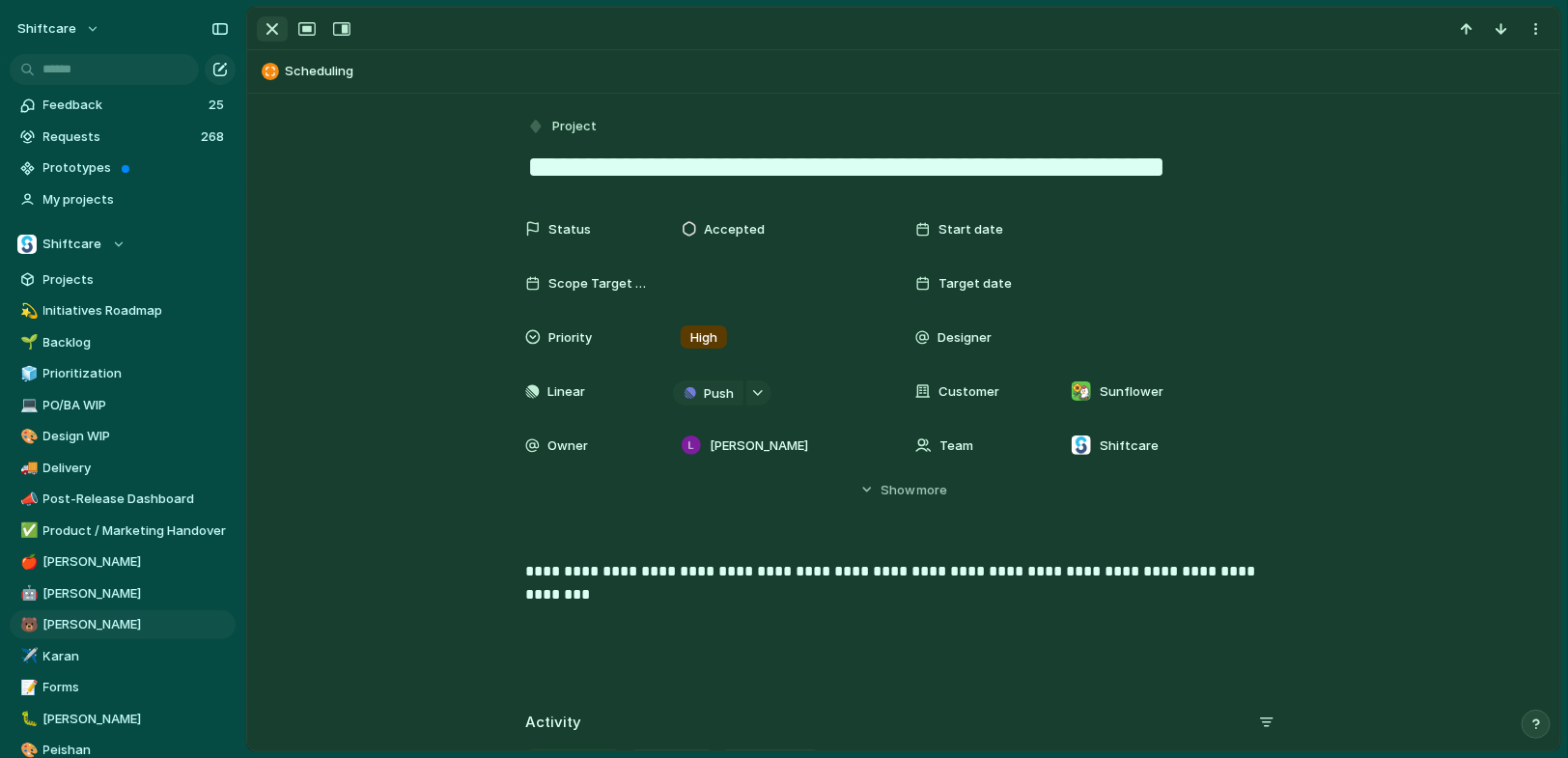
click at [257, 23] on button "button" at bounding box center [271, 29] width 31 height 25
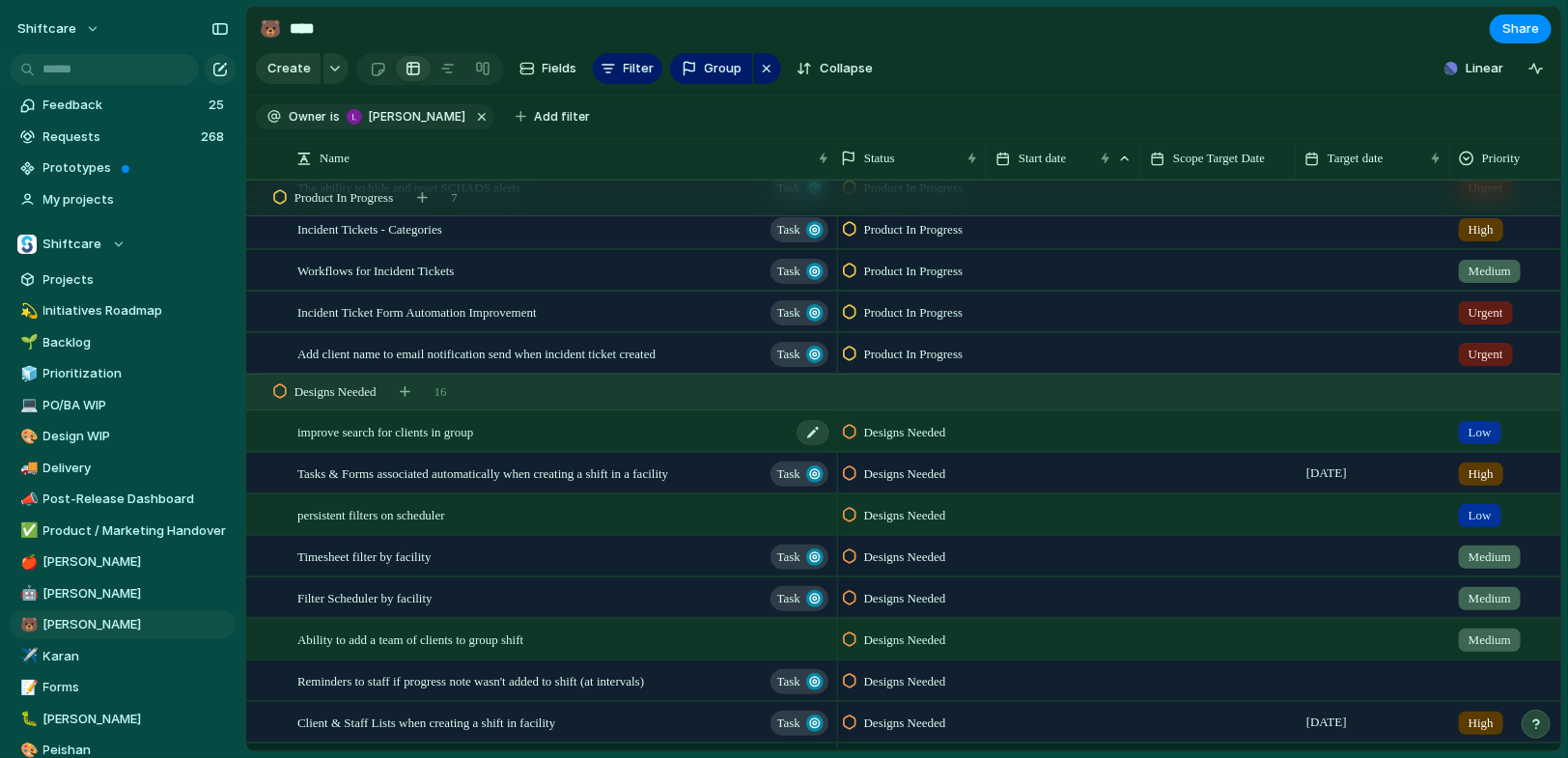
click at [532, 419] on div "improve search for clients in group" at bounding box center [563, 432] width 534 height 39
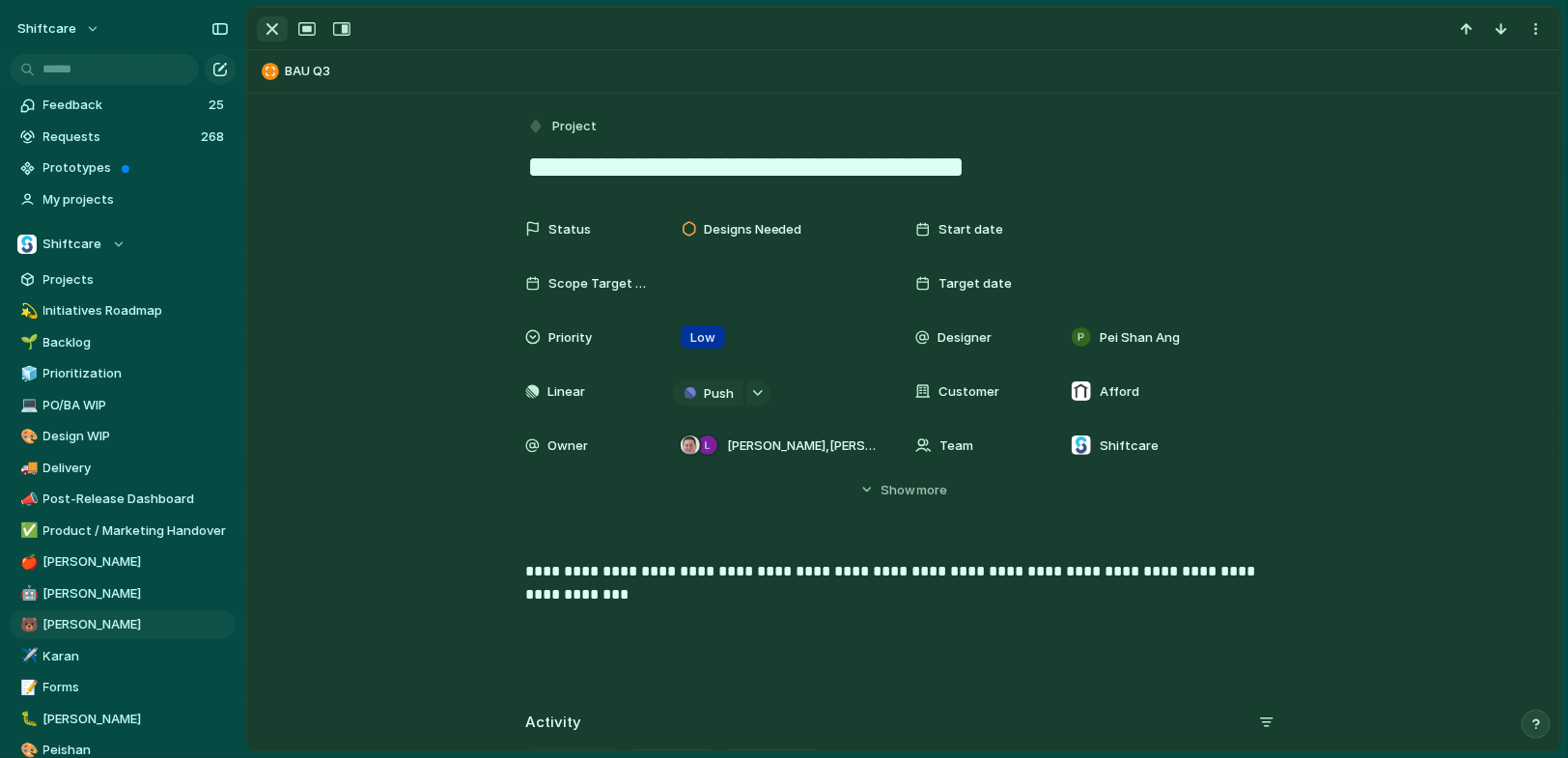
click at [277, 35] on div "button" at bounding box center [271, 29] width 23 height 23
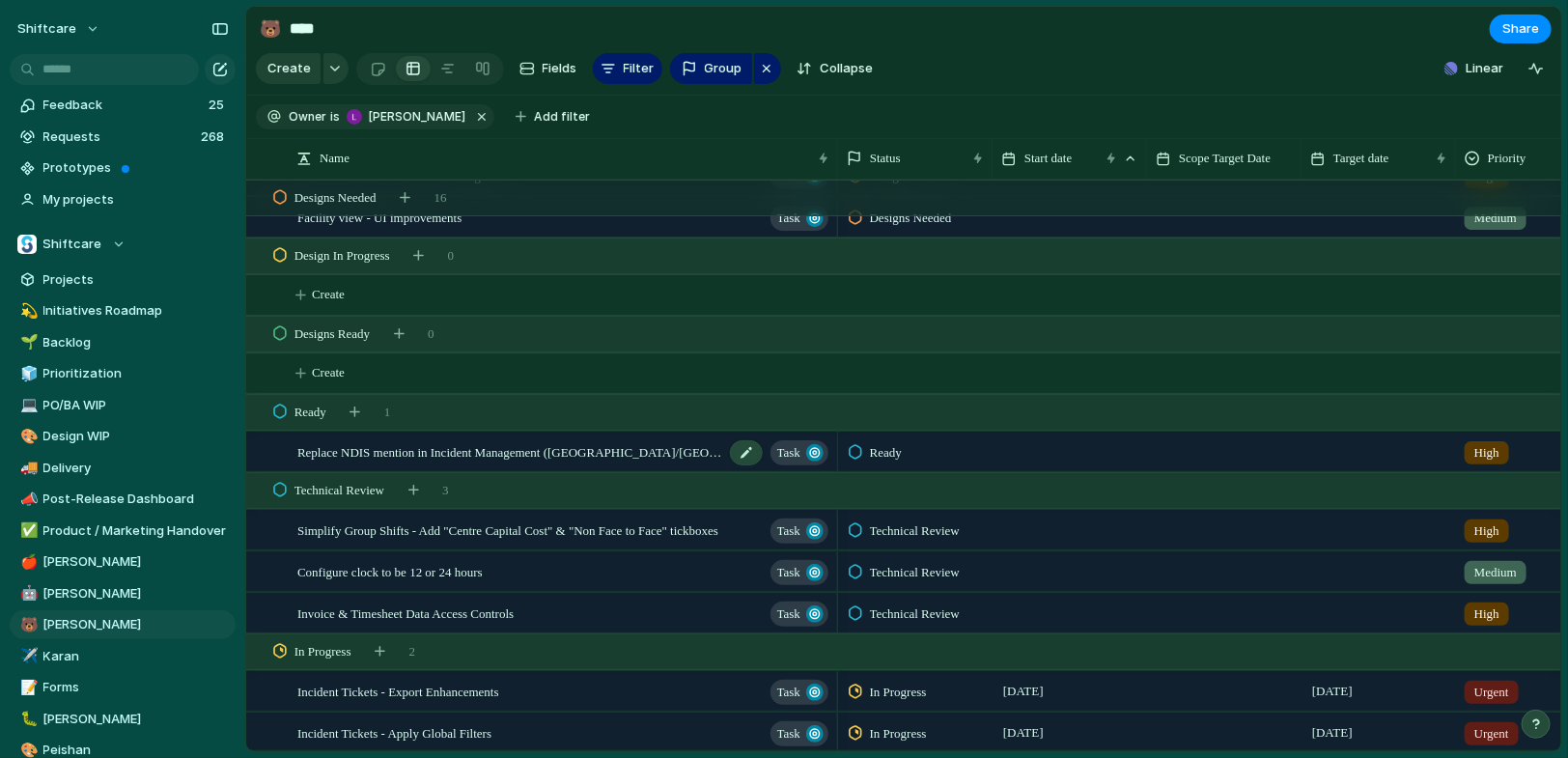
click at [658, 449] on span "Replace NDIS mention in Incident Management ([GEOGRAPHIC_DATA]/[GEOGRAPHIC_DATA…" at bounding box center [510, 451] width 427 height 23
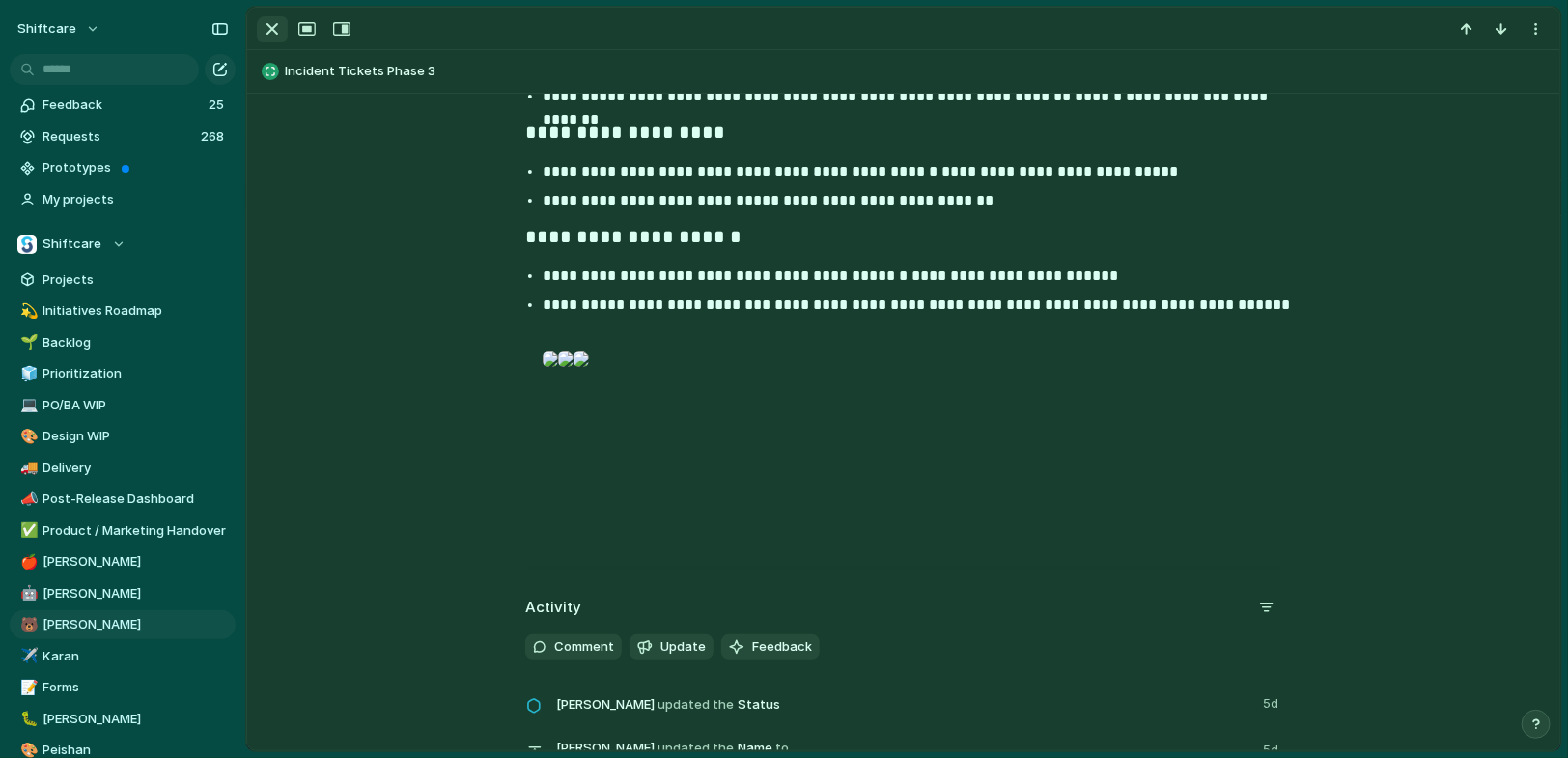
click at [273, 31] on div "button" at bounding box center [271, 29] width 23 height 23
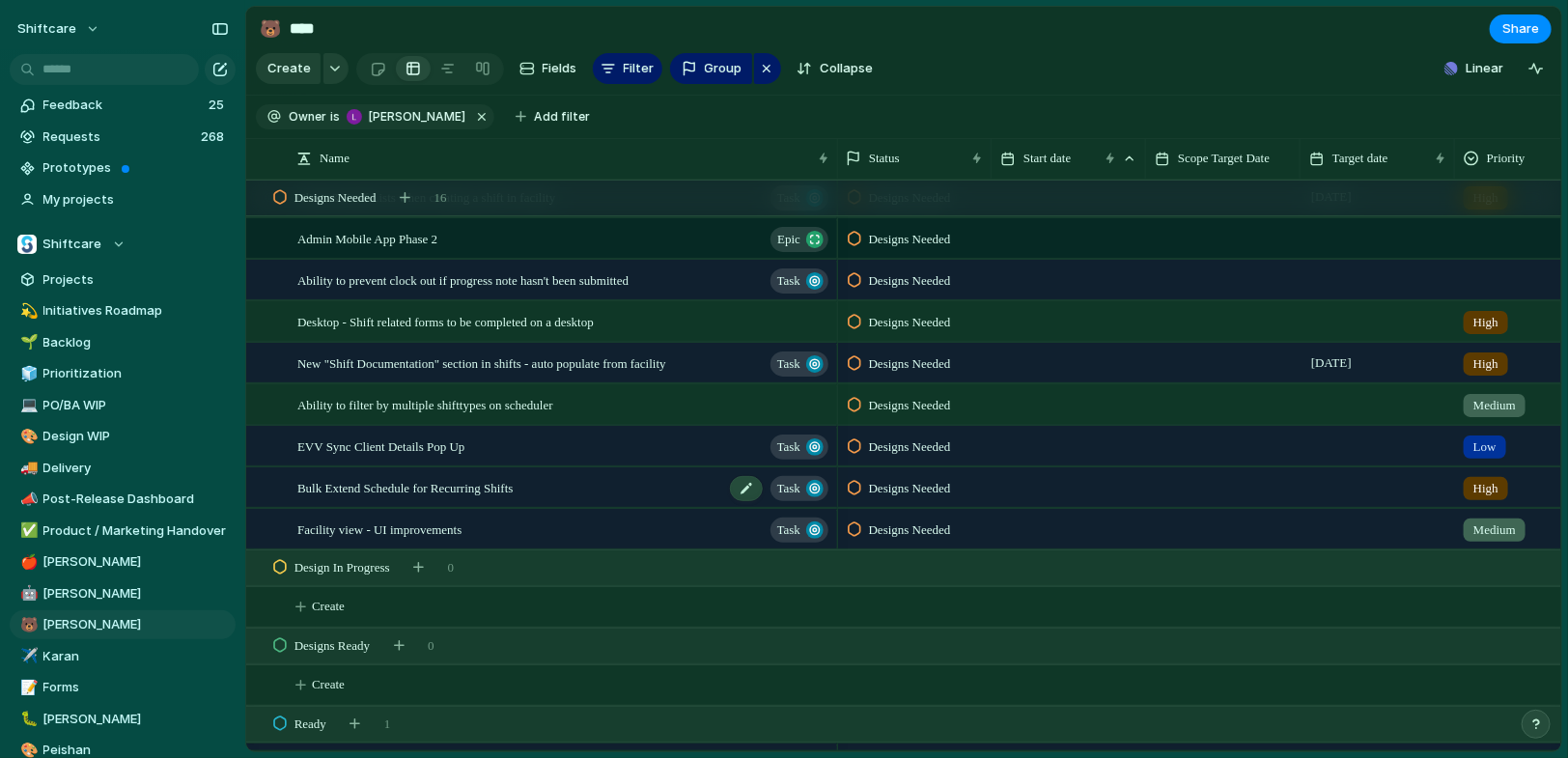
click at [559, 482] on div "Bulk Extend Schedule for Recurring Shifts Task" at bounding box center [563, 489] width 534 height 39
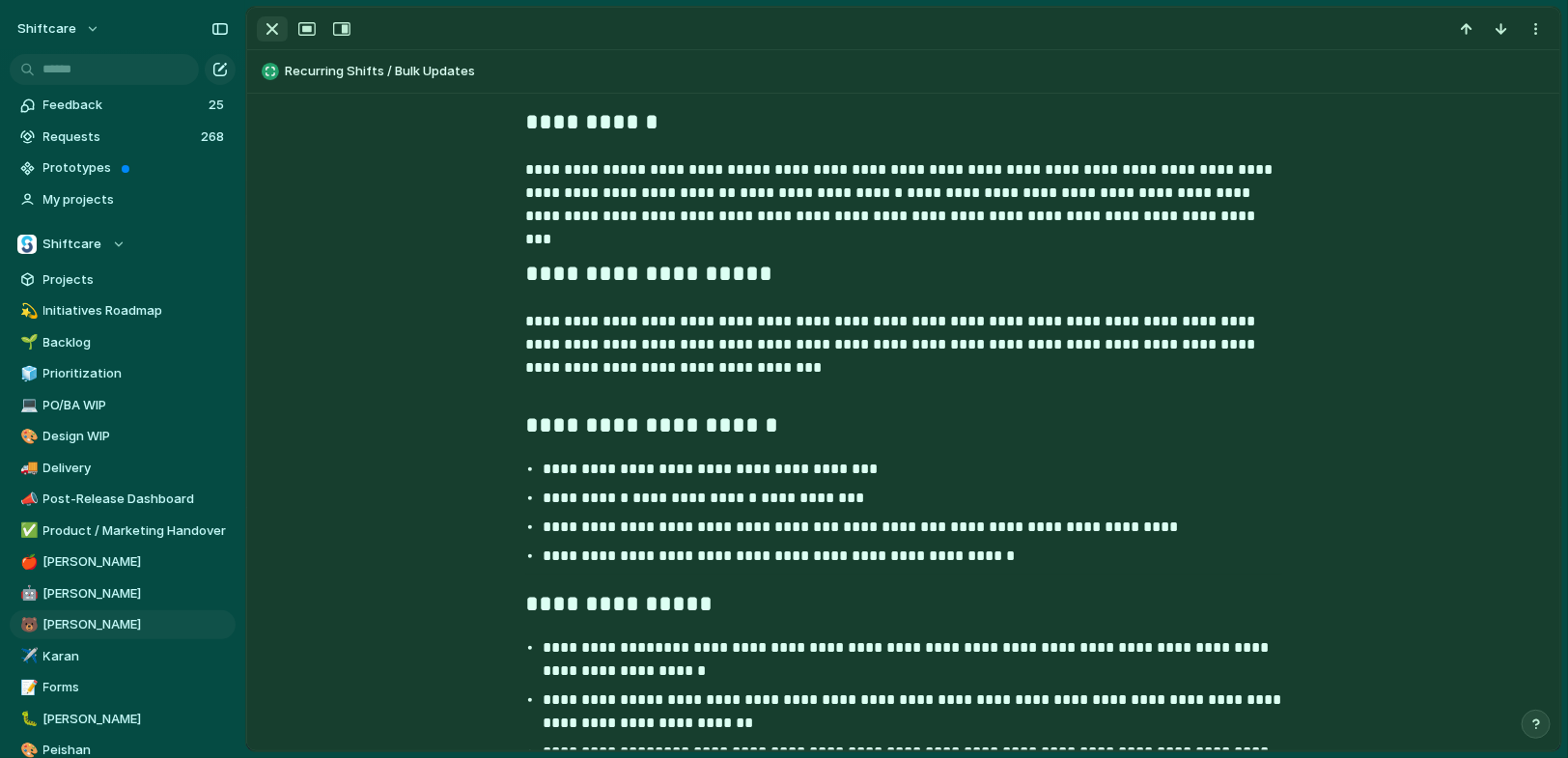
click at [278, 37] on div "button" at bounding box center [271, 29] width 23 height 23
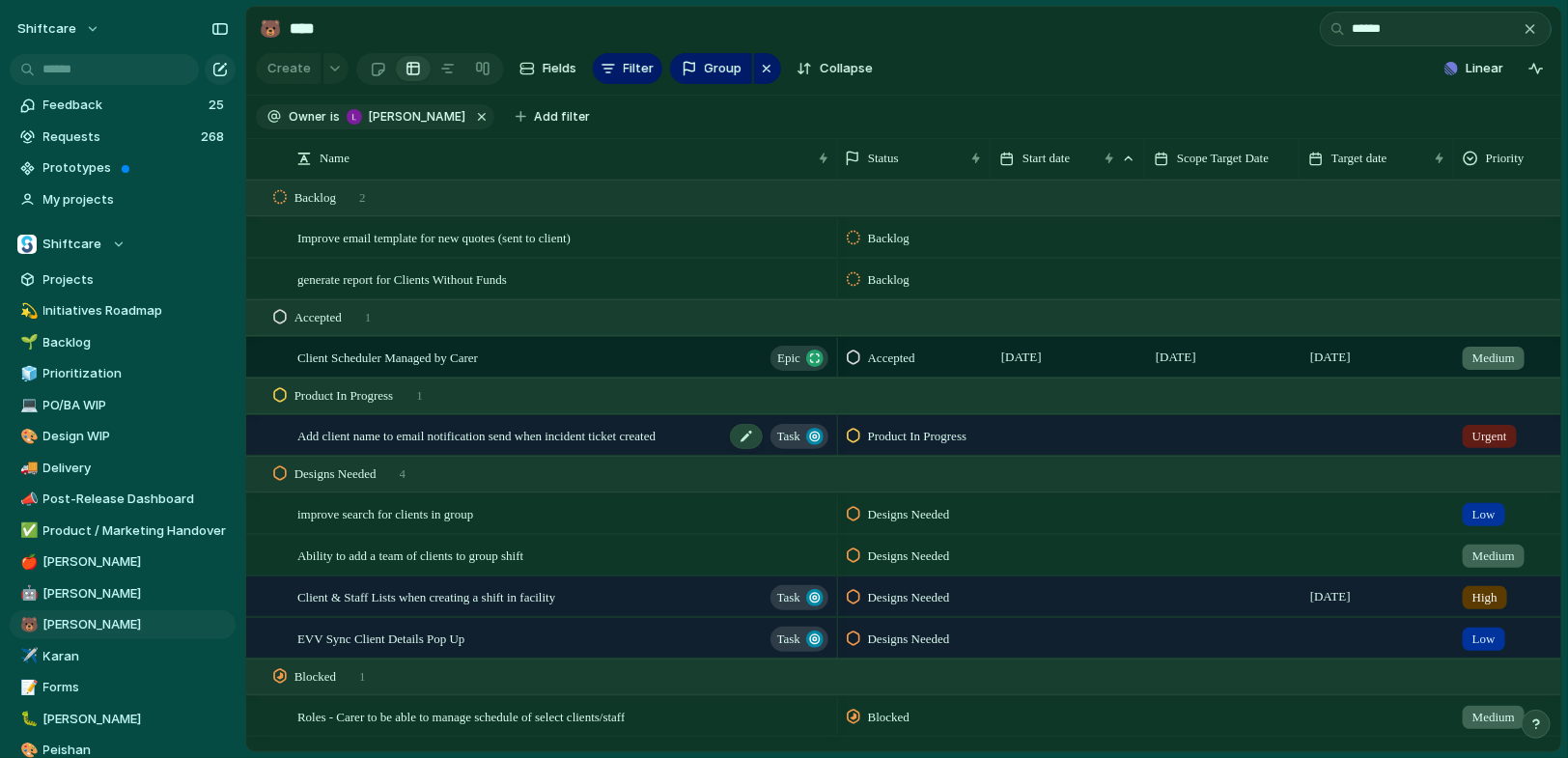
type input "******"
click at [521, 427] on span "Add client name to email notification send when incident ticket created" at bounding box center [476, 435] width 358 height 23
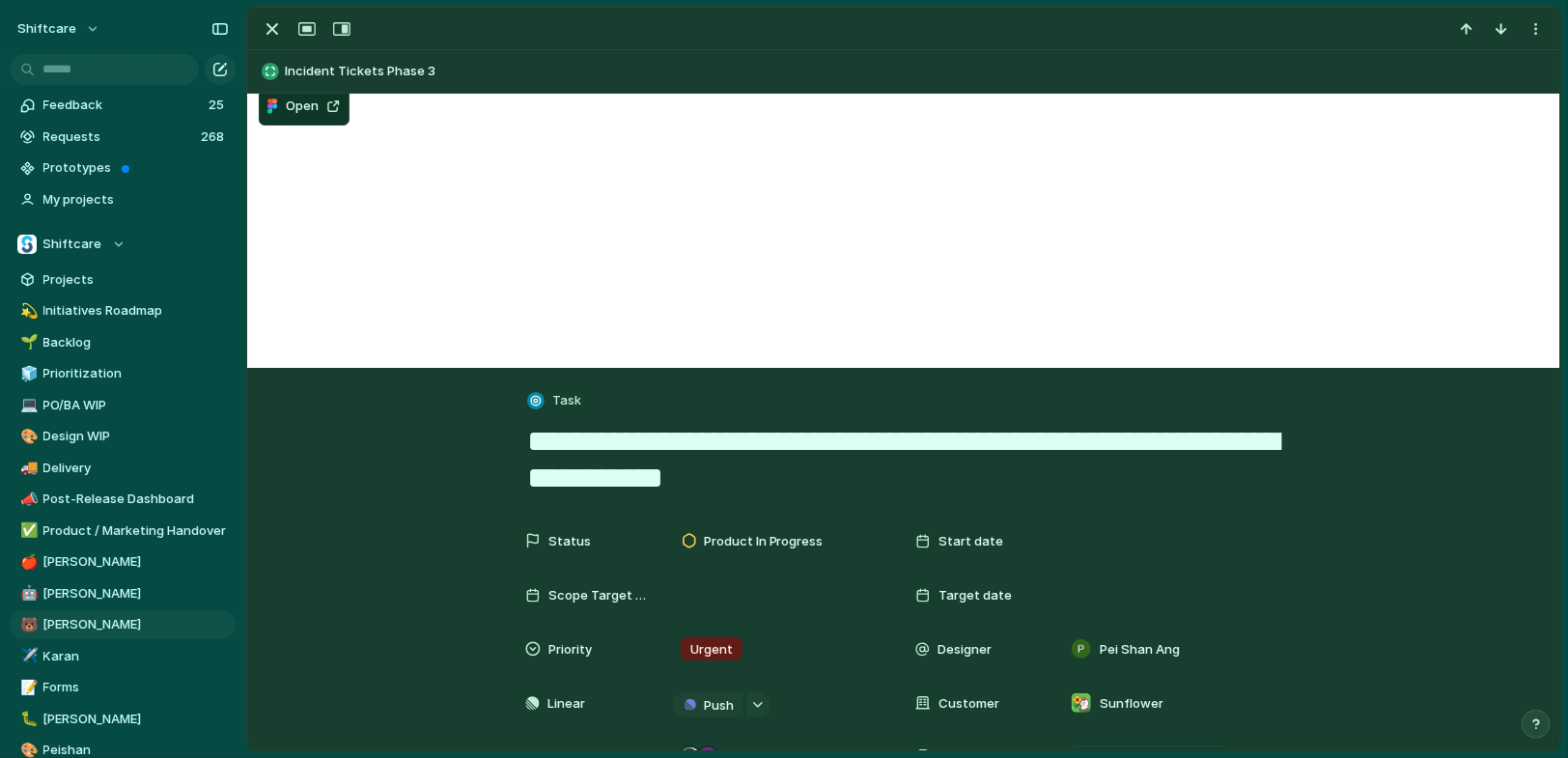
click at [853, 481] on textarea "**********" at bounding box center [903, 460] width 757 height 78
click at [529, 475] on textarea "**********" at bounding box center [903, 460] width 757 height 78
click at [942, 437] on textarea "**********" at bounding box center [903, 460] width 757 height 78
click at [907, 431] on textarea "**********" at bounding box center [903, 460] width 757 height 78
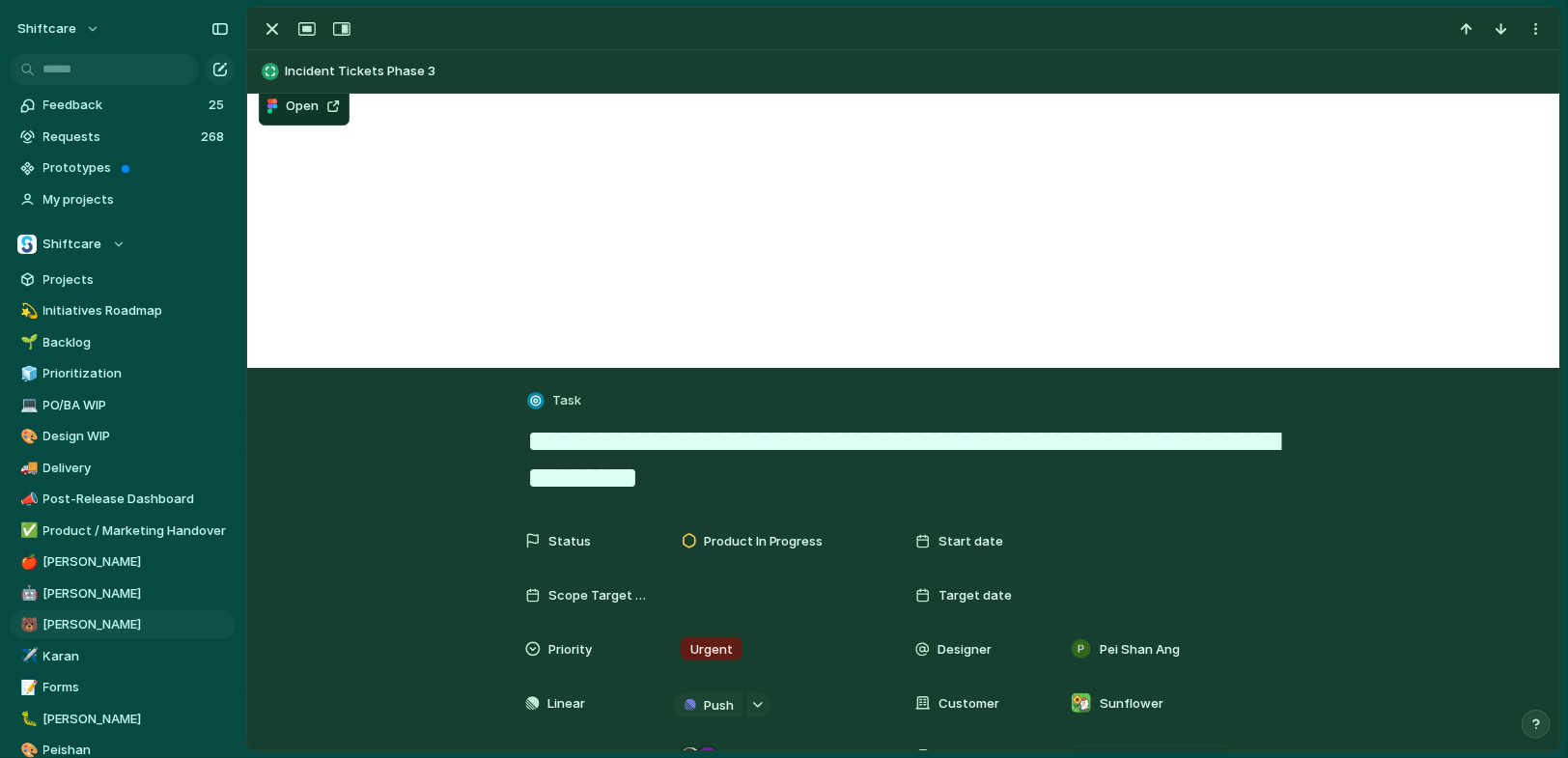
click at [907, 431] on textarea "**********" at bounding box center [903, 460] width 757 height 78
click at [815, 473] on textarea "**********" at bounding box center [903, 460] width 757 height 78
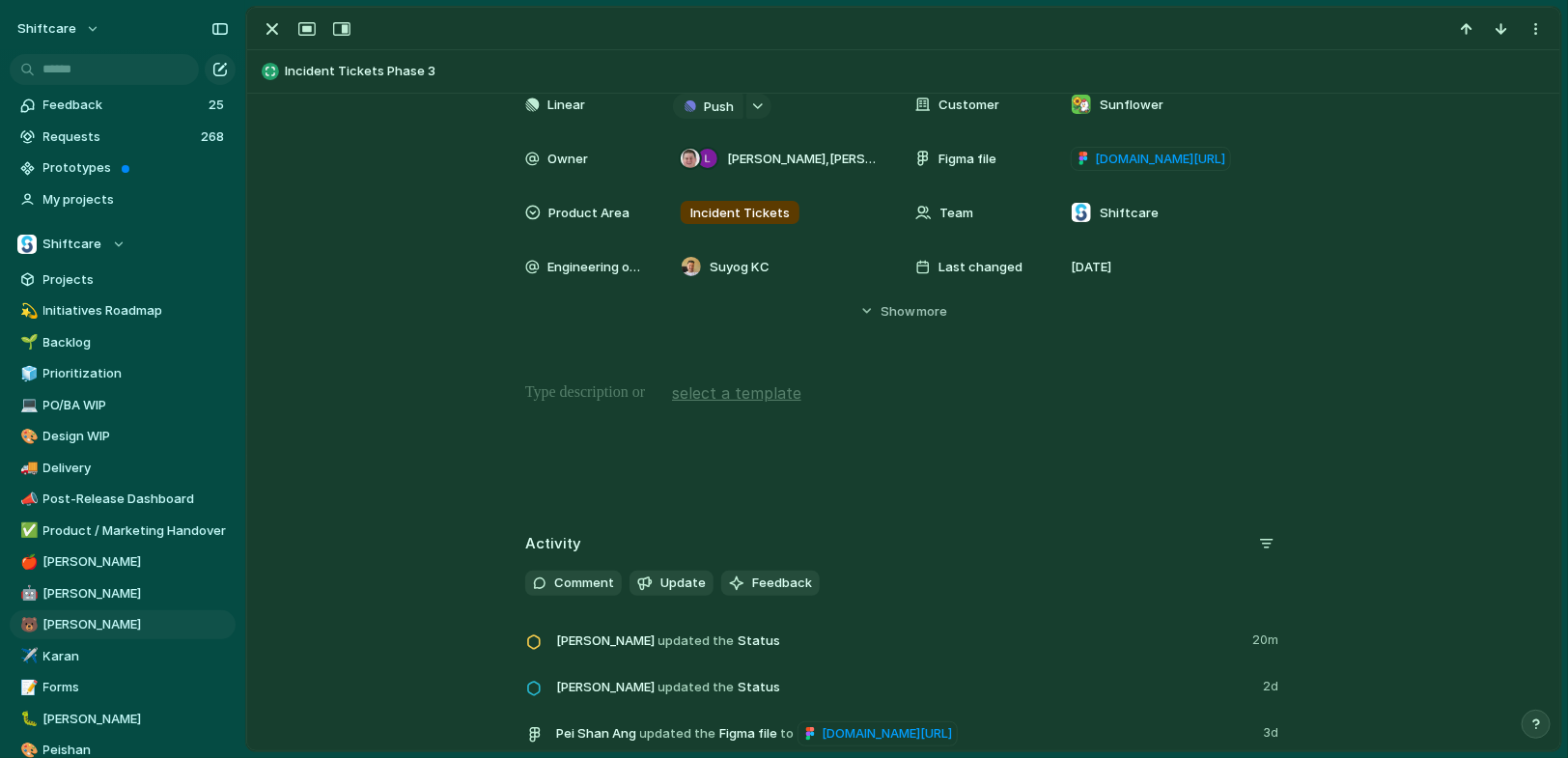
scroll to position [614, 0]
type textarea "**********"
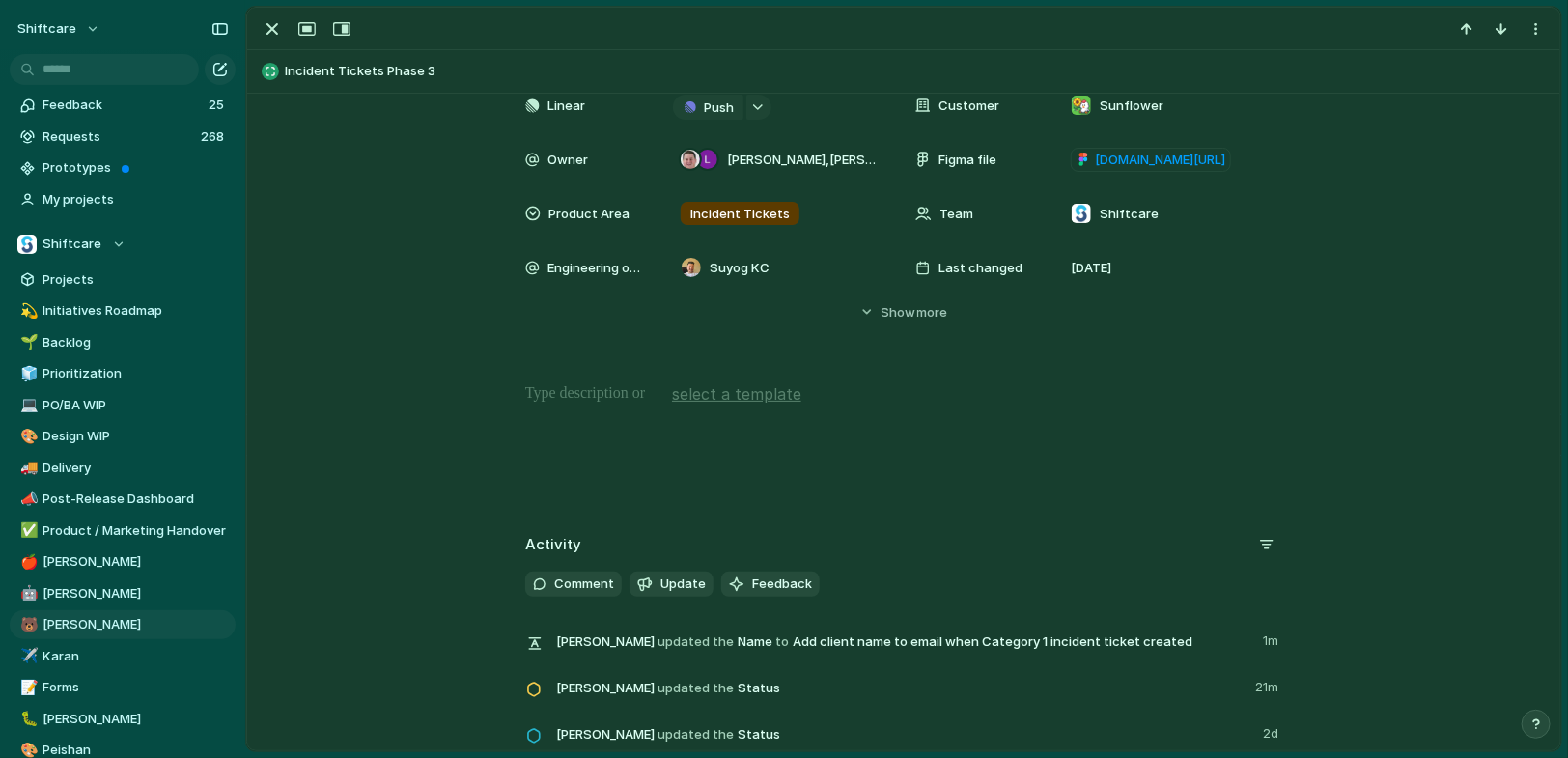
scroll to position [0, 0]
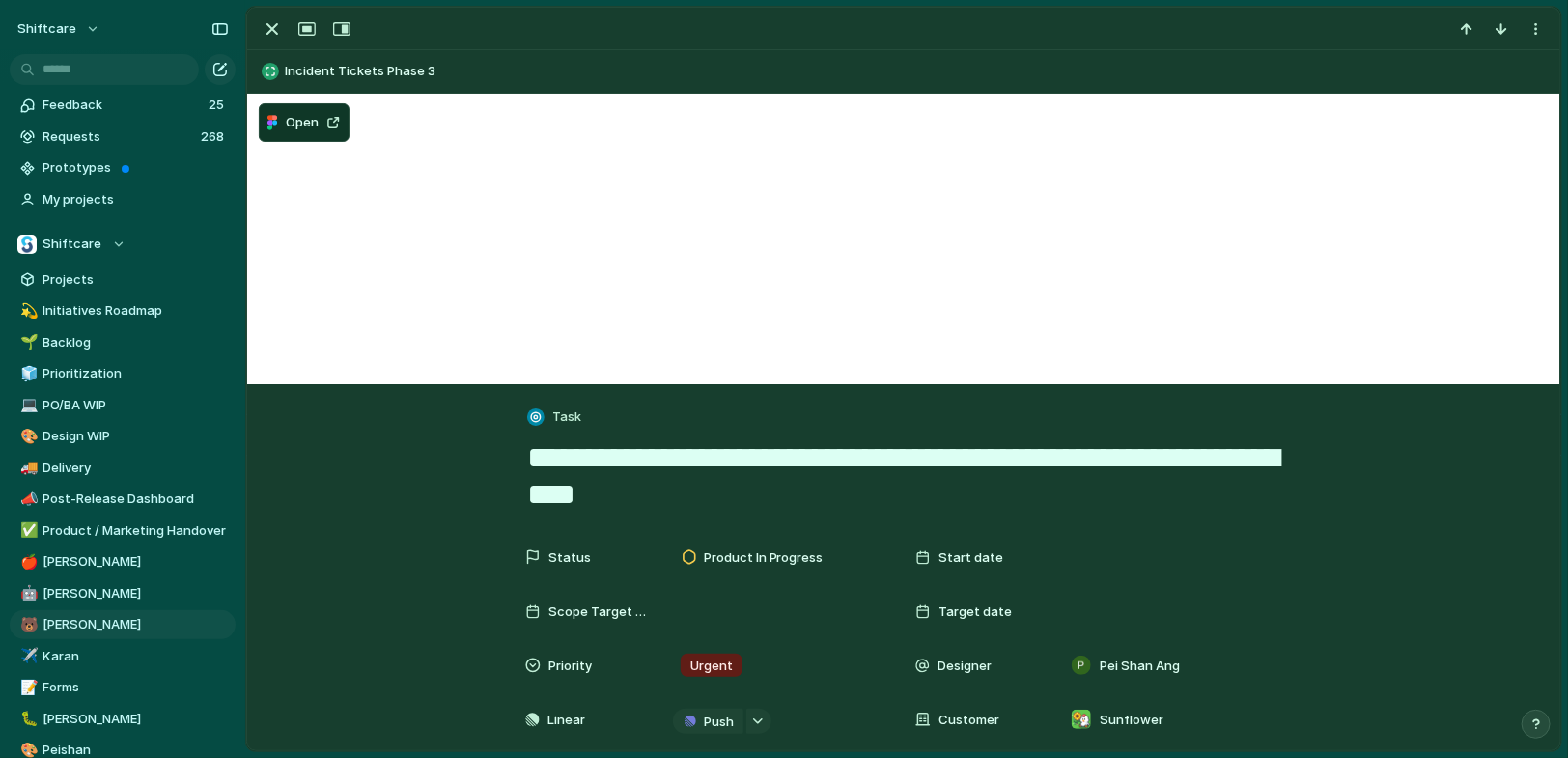
drag, startPoint x: 822, startPoint y: 485, endPoint x: 333, endPoint y: 427, distance: 492.4
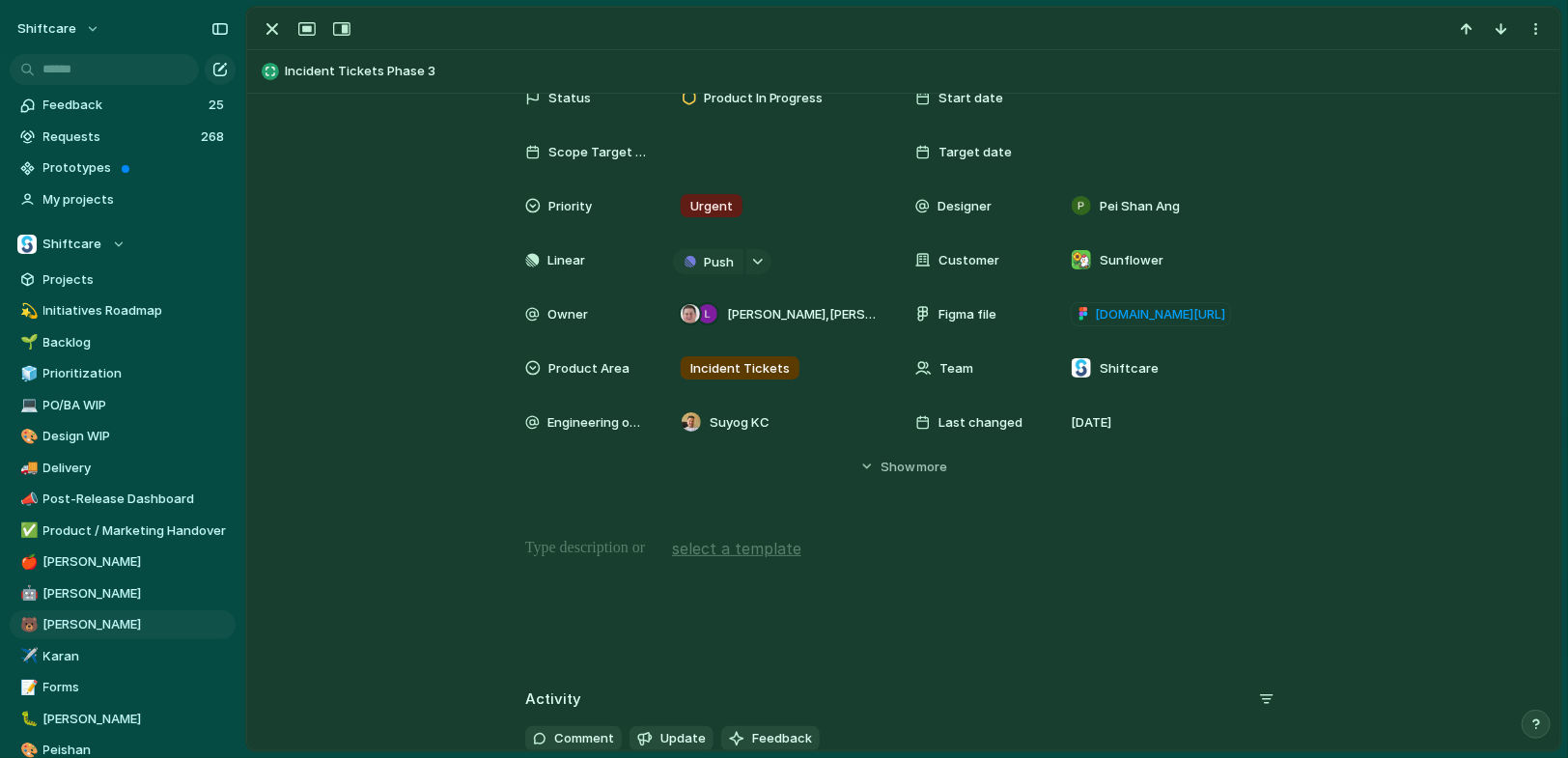
click at [563, 591] on div at bounding box center [904, 598] width 1267 height 123
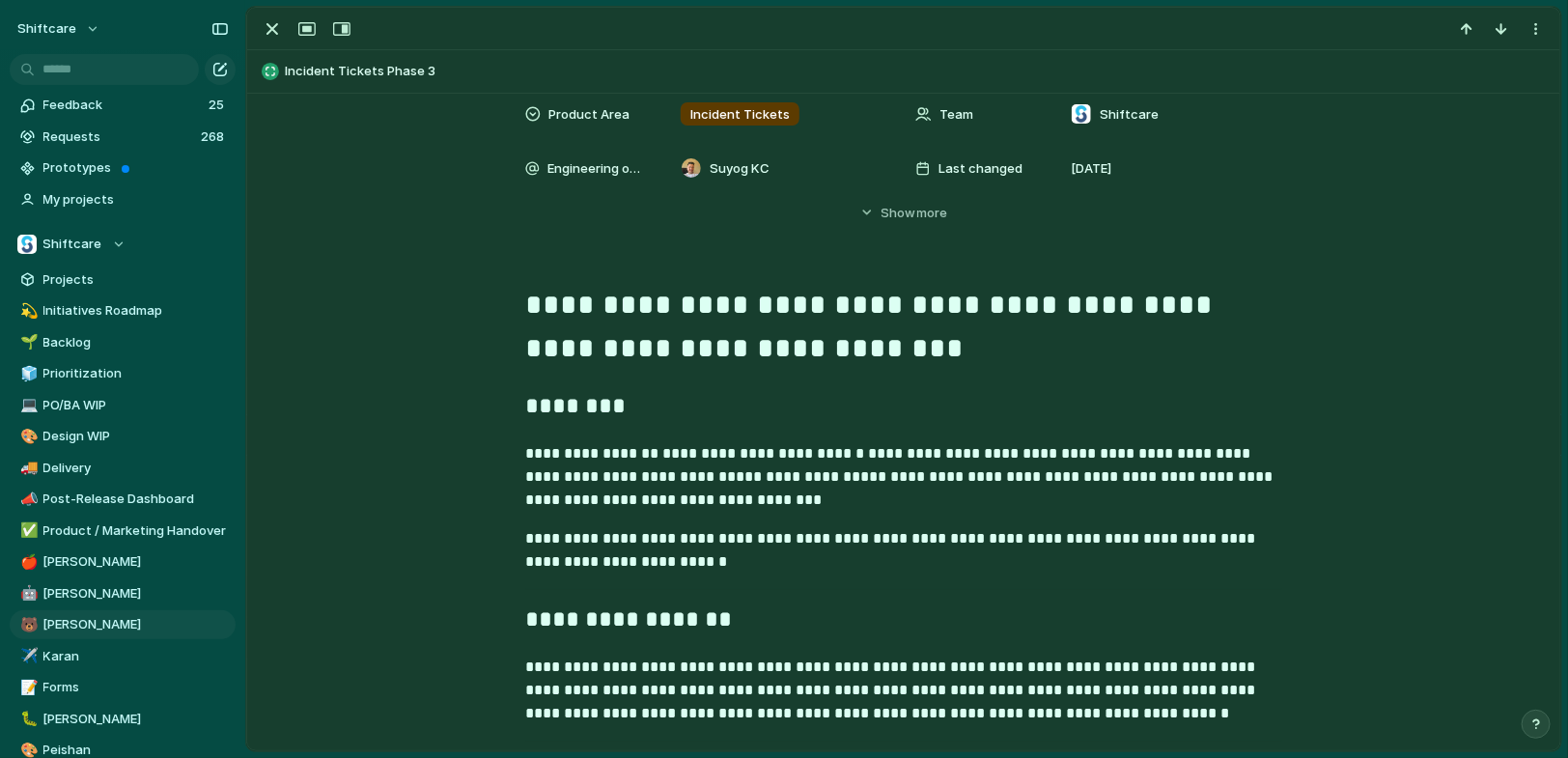
scroll to position [720, 0]
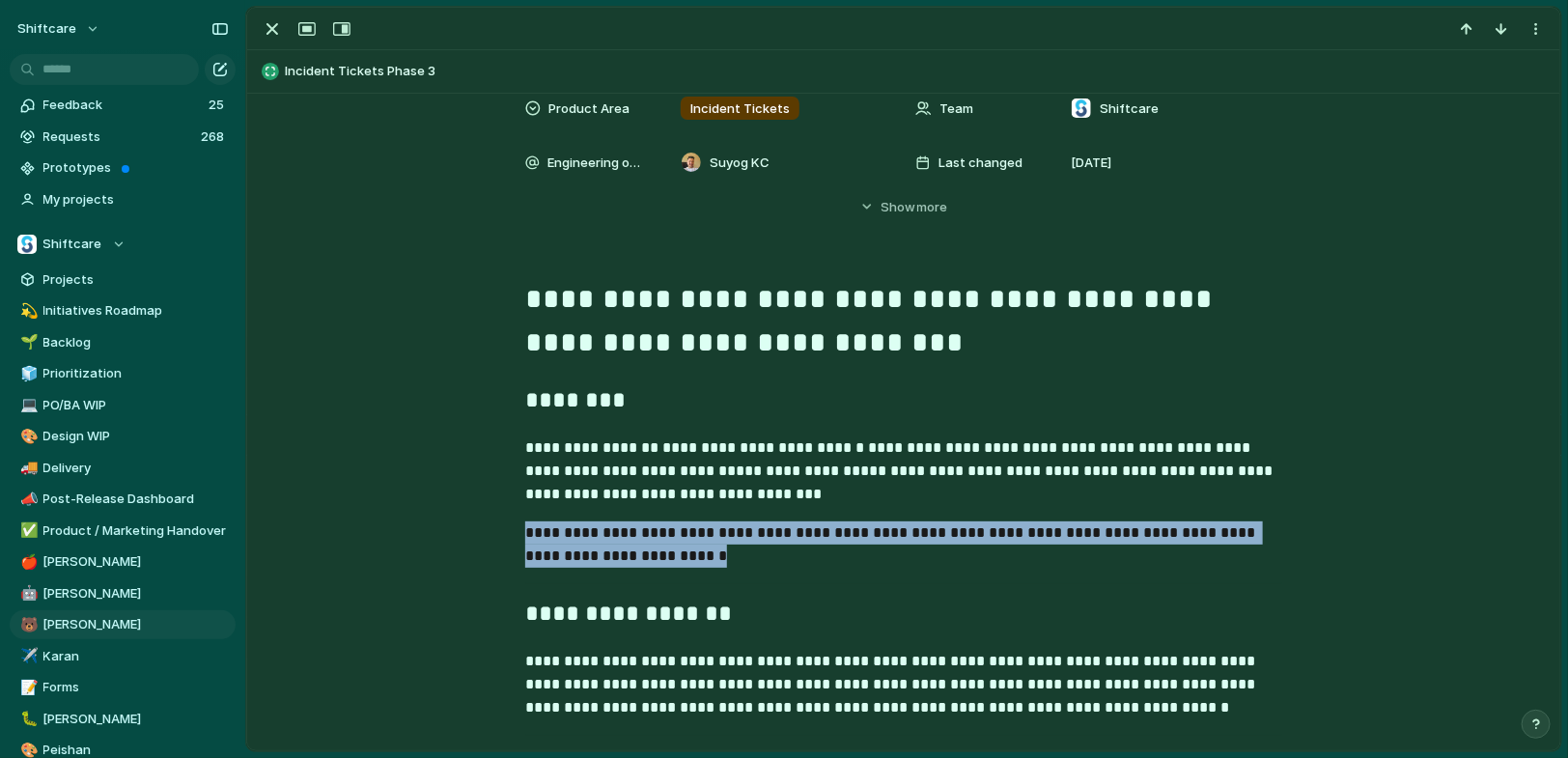
drag, startPoint x: 691, startPoint y: 567, endPoint x: 481, endPoint y: 525, distance: 214.2
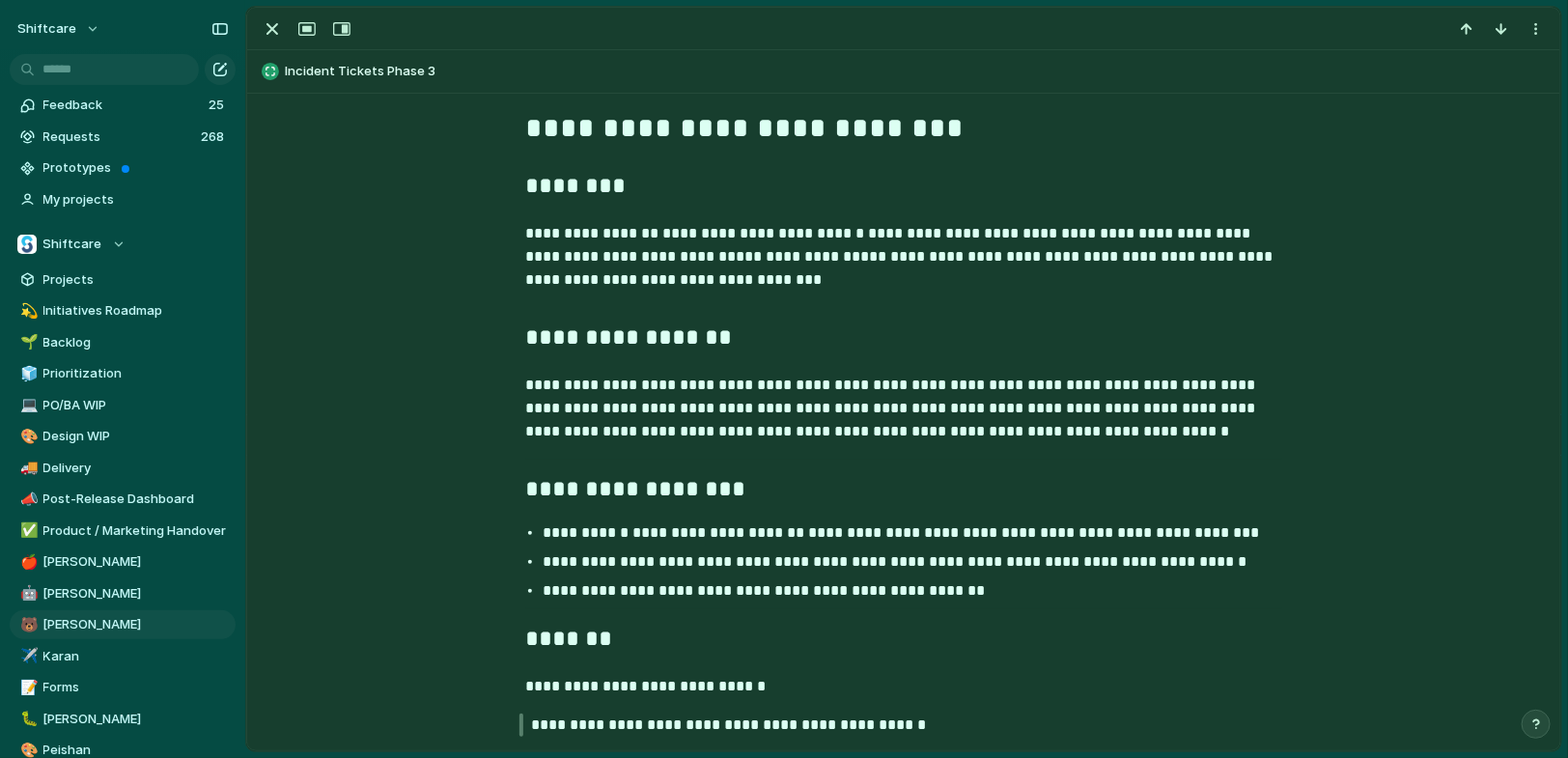
scroll to position [936, 0]
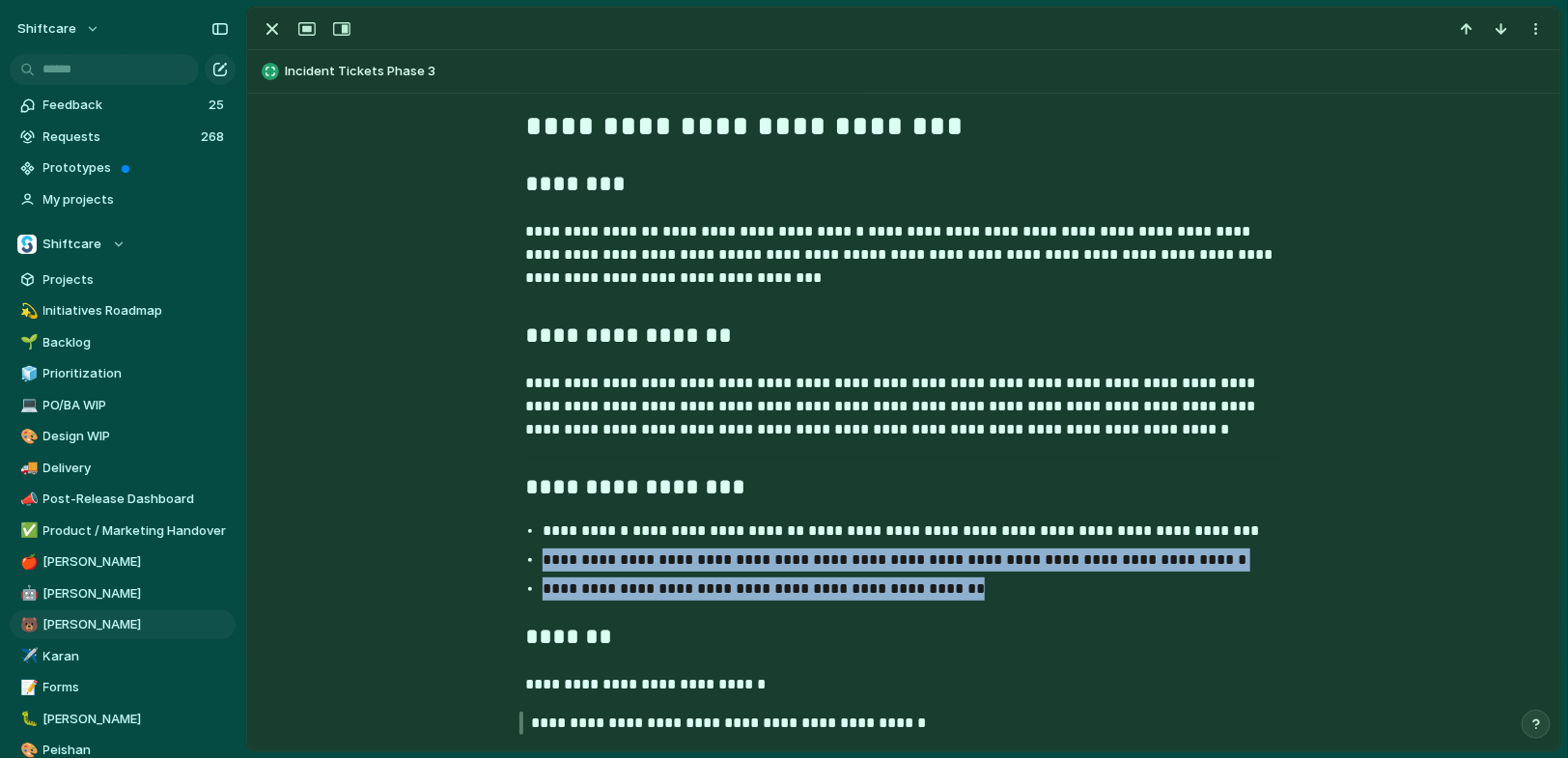
drag, startPoint x: 1028, startPoint y: 587, endPoint x: 490, endPoint y: 569, distance: 538.3
click at [490, 569] on div "**********" at bounding box center [904, 741] width 1267 height 1360
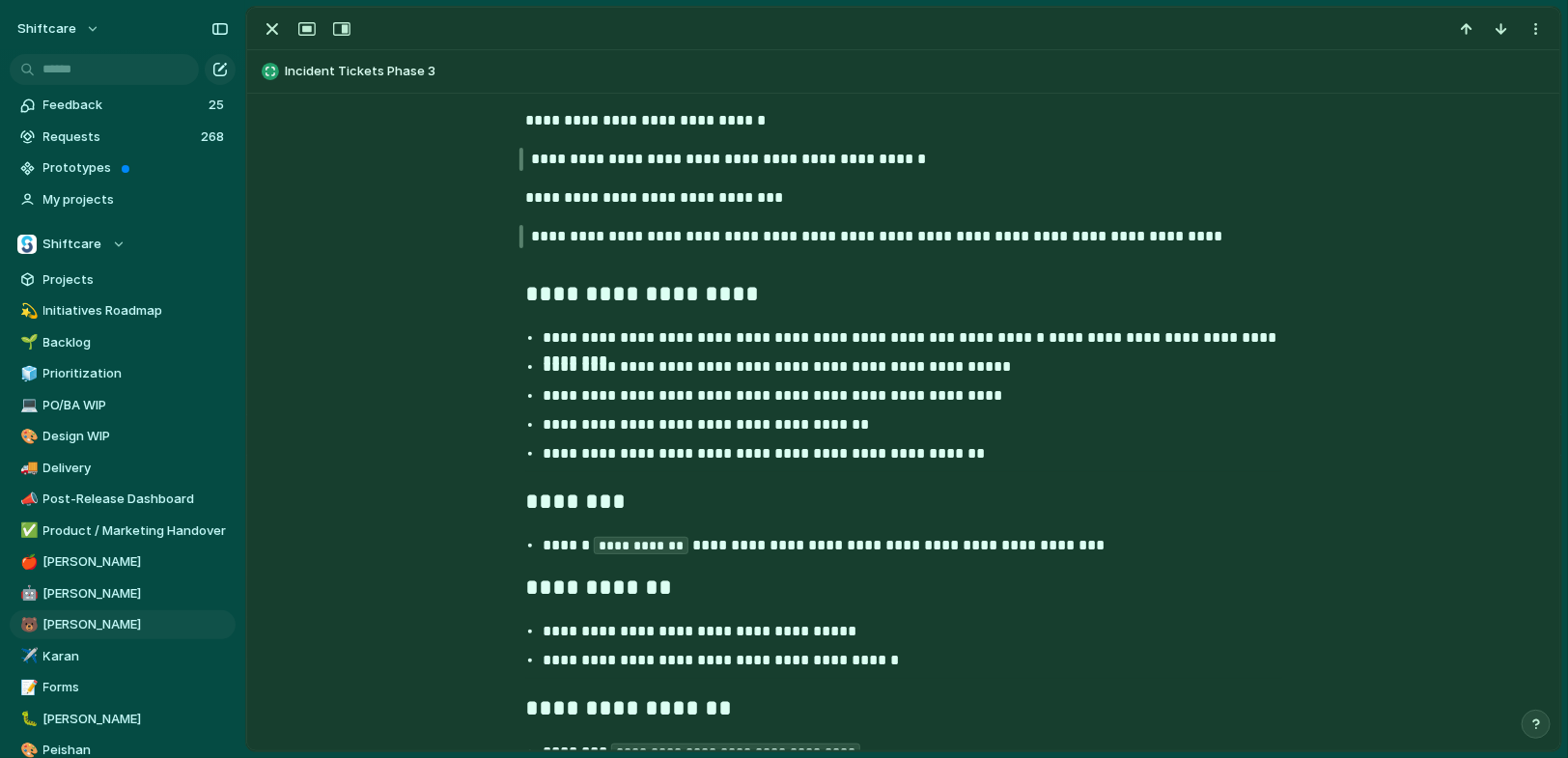
scroll to position [1444, 0]
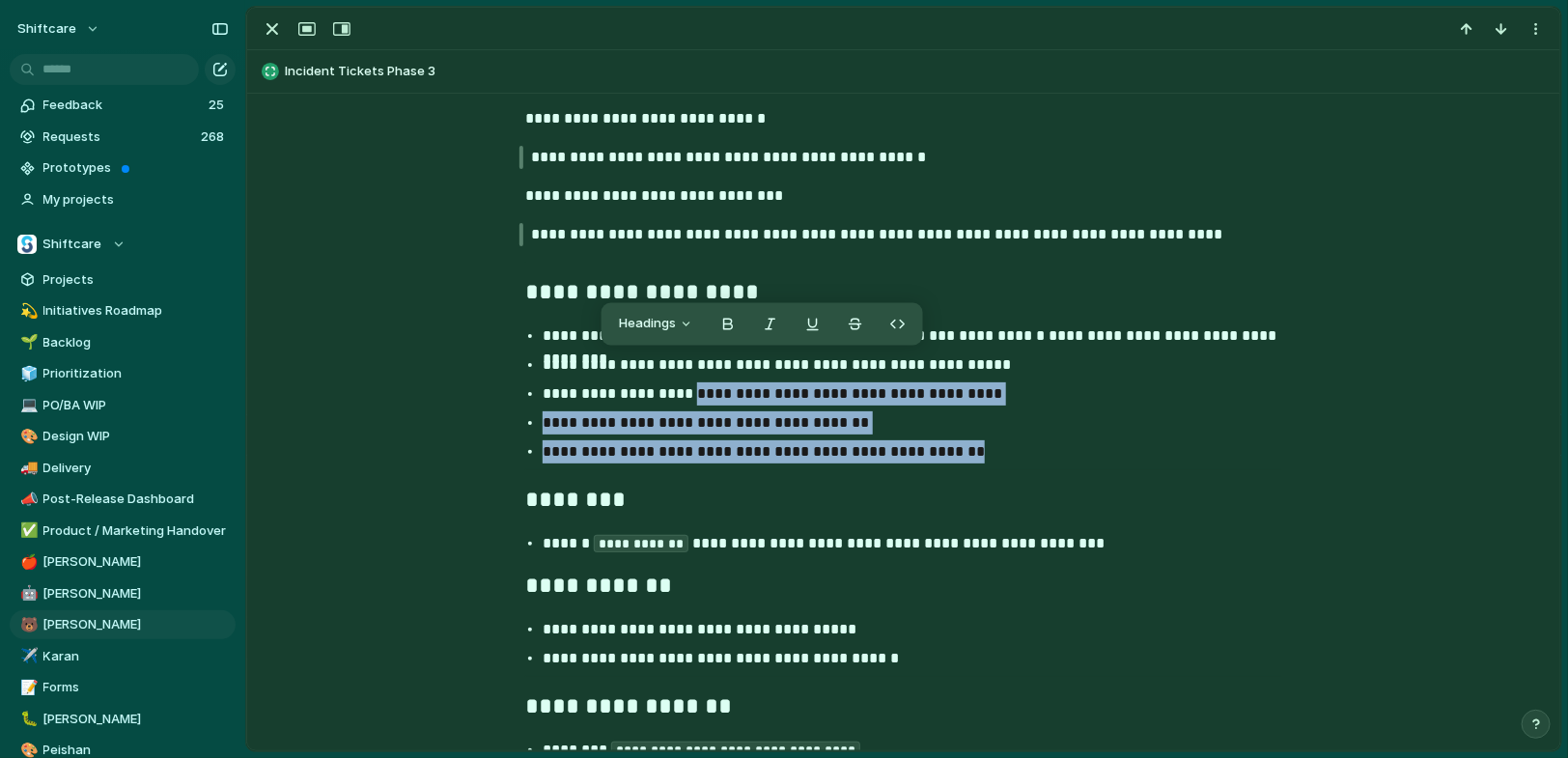
drag, startPoint x: 985, startPoint y: 454, endPoint x: 691, endPoint y: 388, distance: 301.3
click at [690, 387] on ul "**********" at bounding box center [904, 394] width 791 height 139
click at [691, 388] on p "**********" at bounding box center [921, 394] width 757 height 23
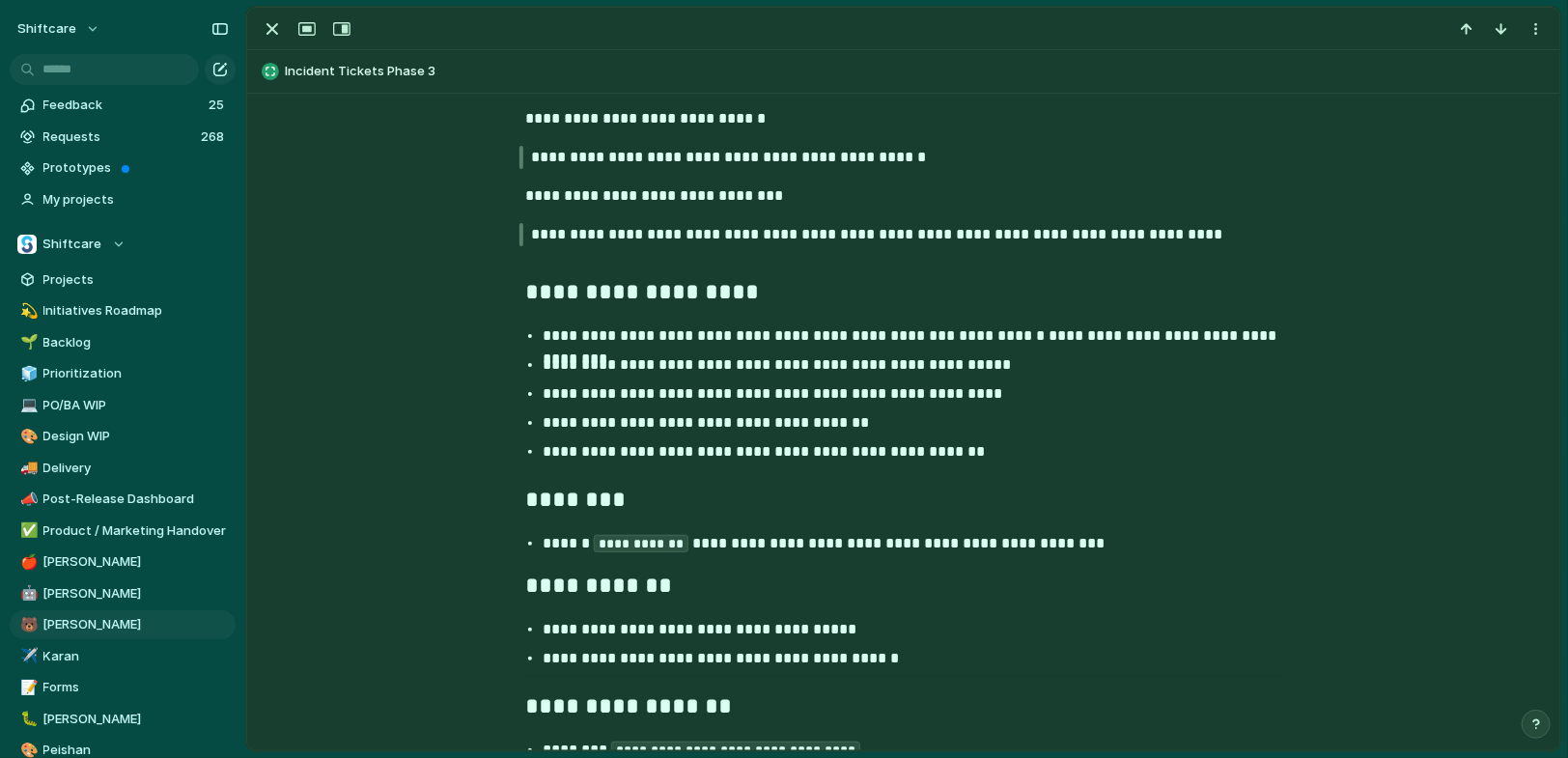
click at [655, 389] on p "**********" at bounding box center [921, 394] width 757 height 23
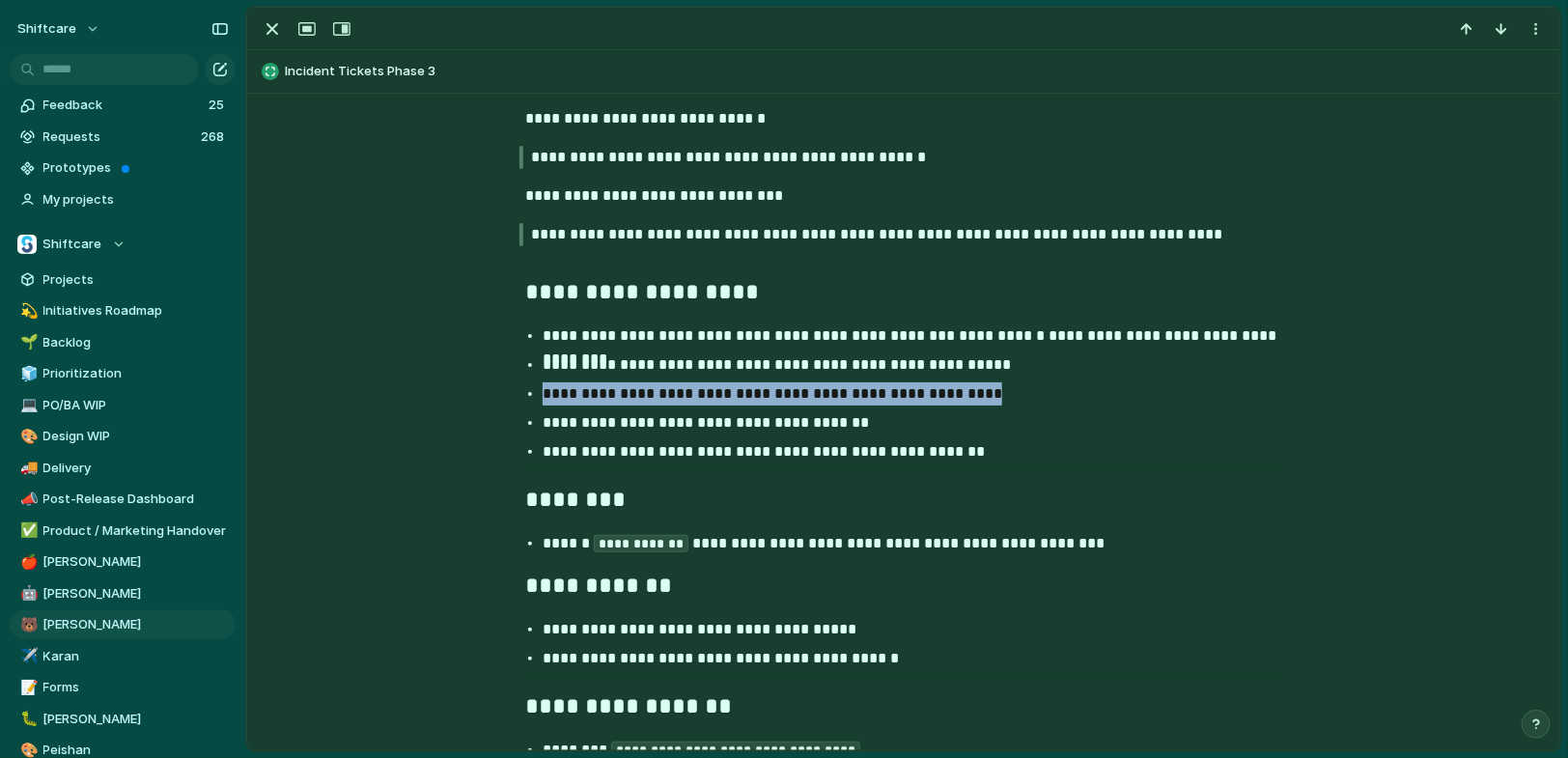
click at [655, 389] on p "**********" at bounding box center [921, 394] width 757 height 23
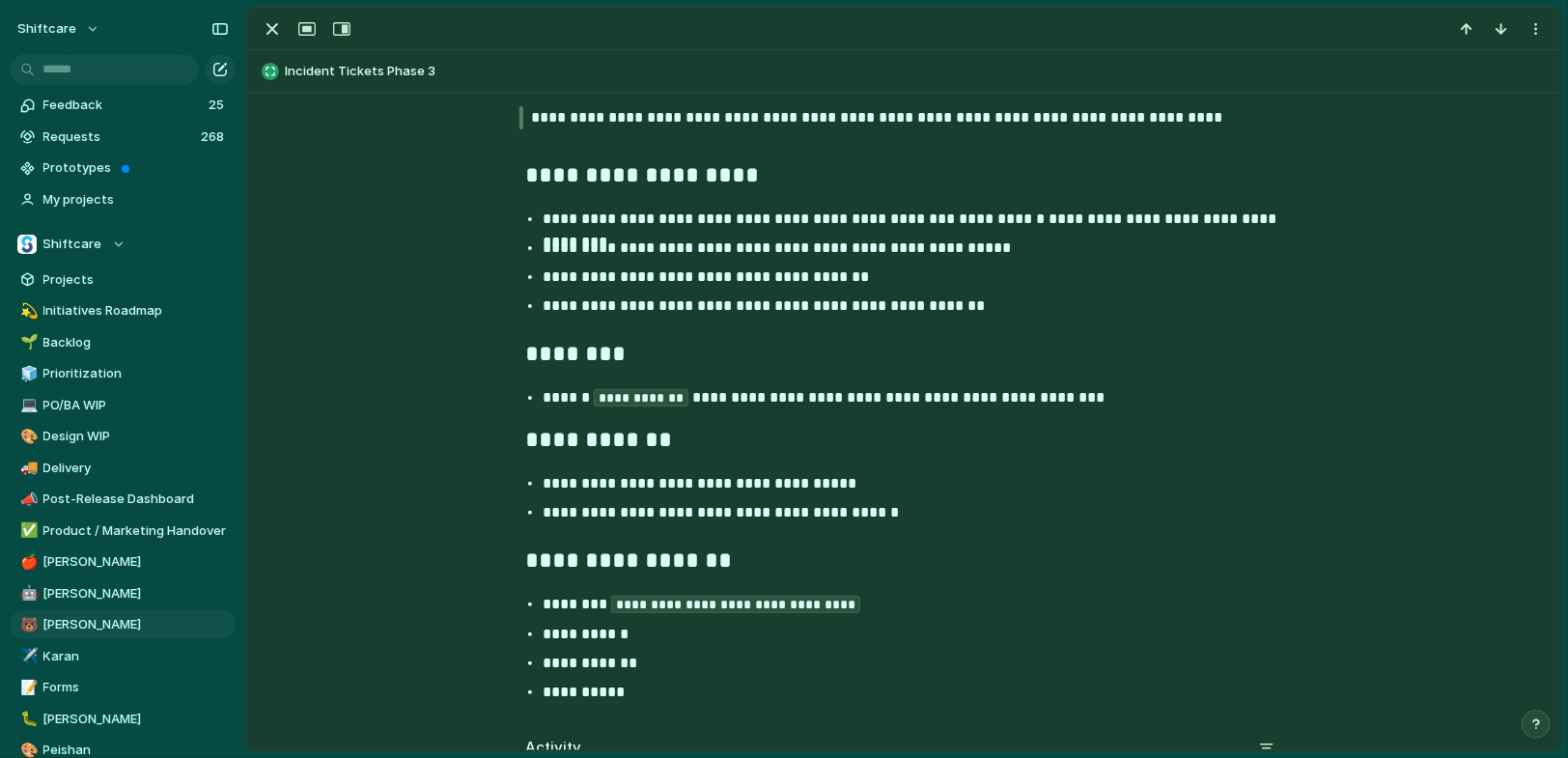
scroll to position [1651, 0]
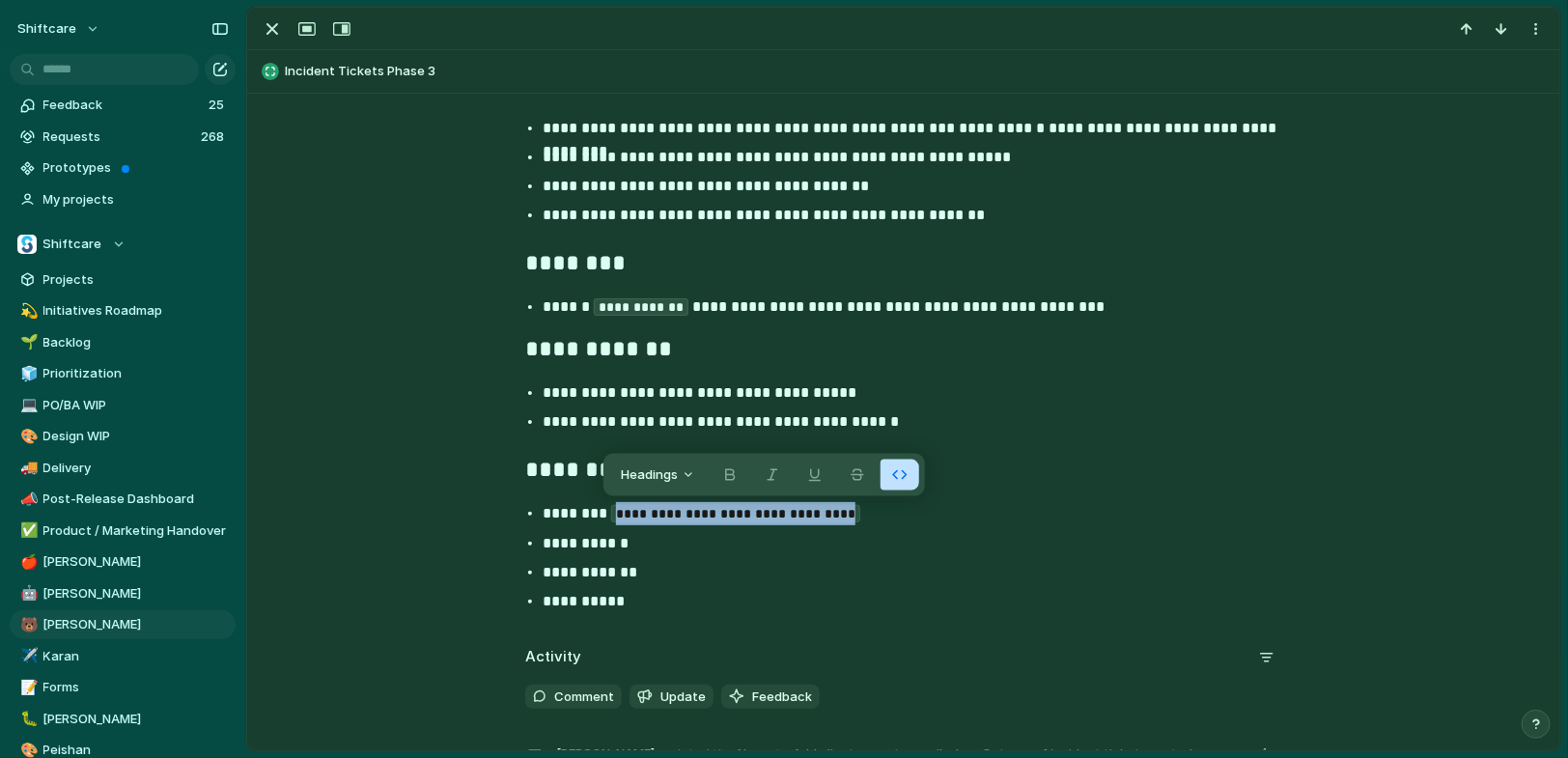
drag, startPoint x: 885, startPoint y: 517, endPoint x: 606, endPoint y: 510, distance: 279.1
click at [611, 510] on code "**********" at bounding box center [735, 514] width 249 height 18
copy code "**********"
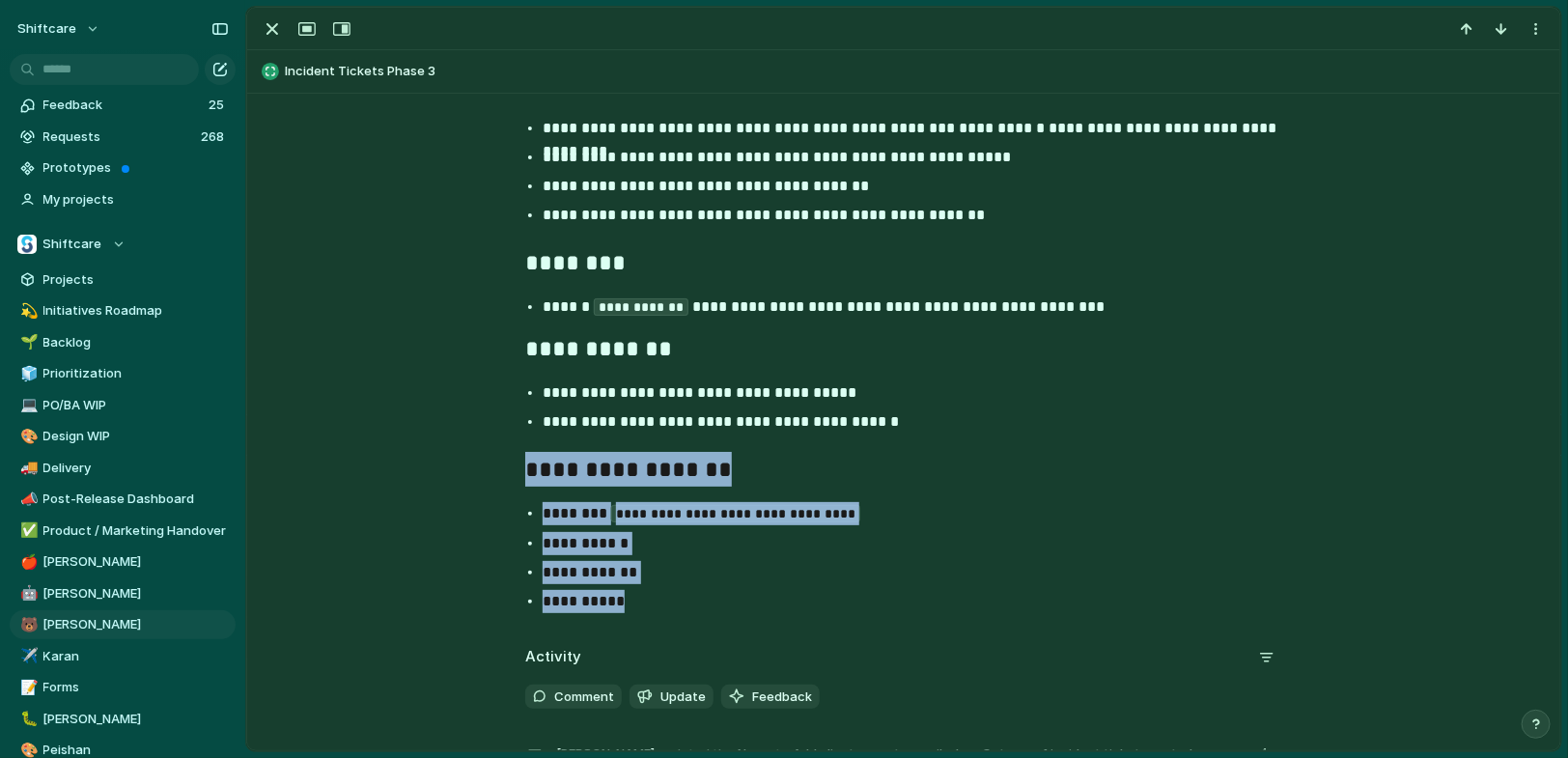
drag, startPoint x: 657, startPoint y: 612, endPoint x: 498, endPoint y: 464, distance: 217.2
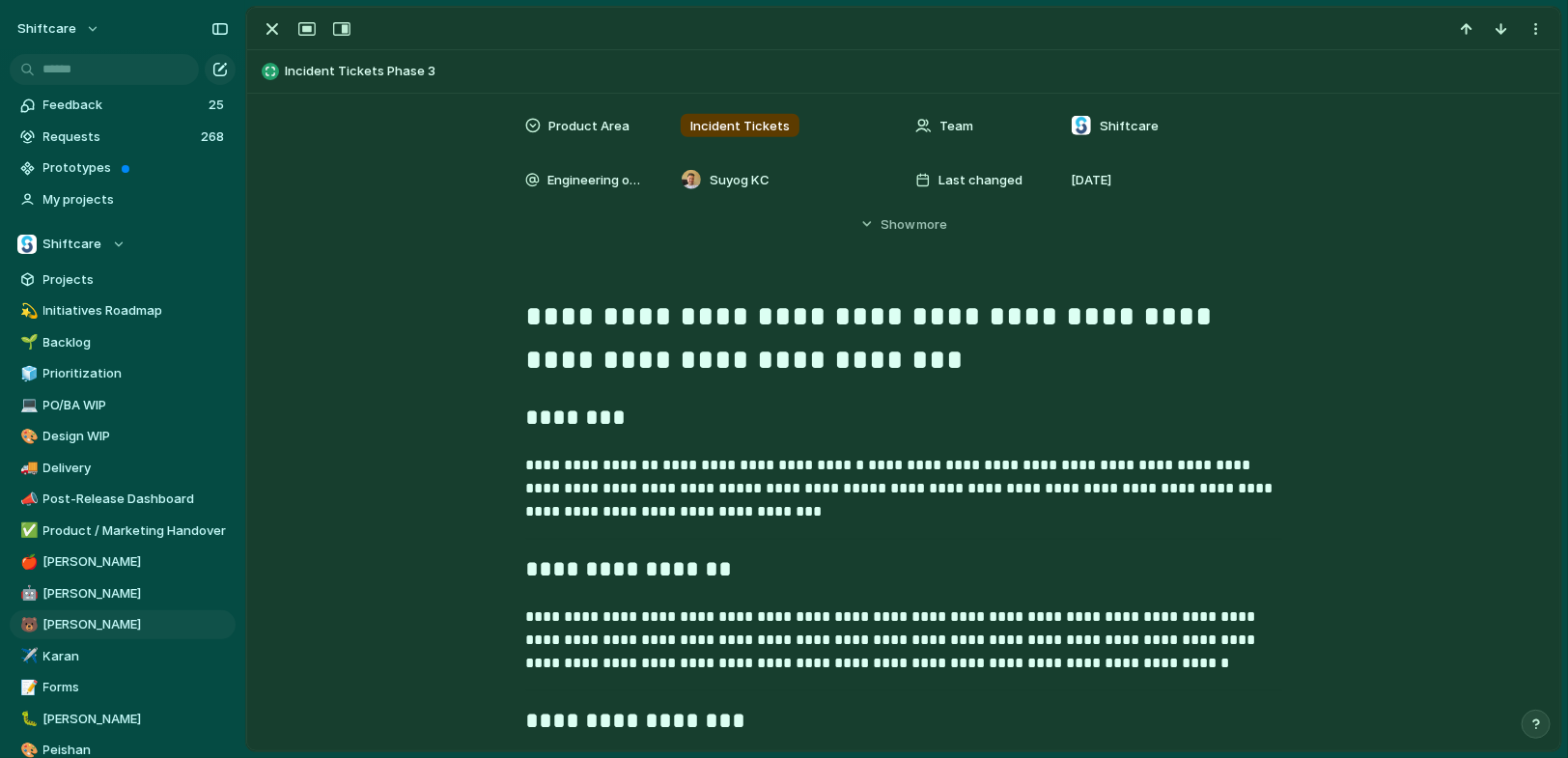
scroll to position [669, 0]
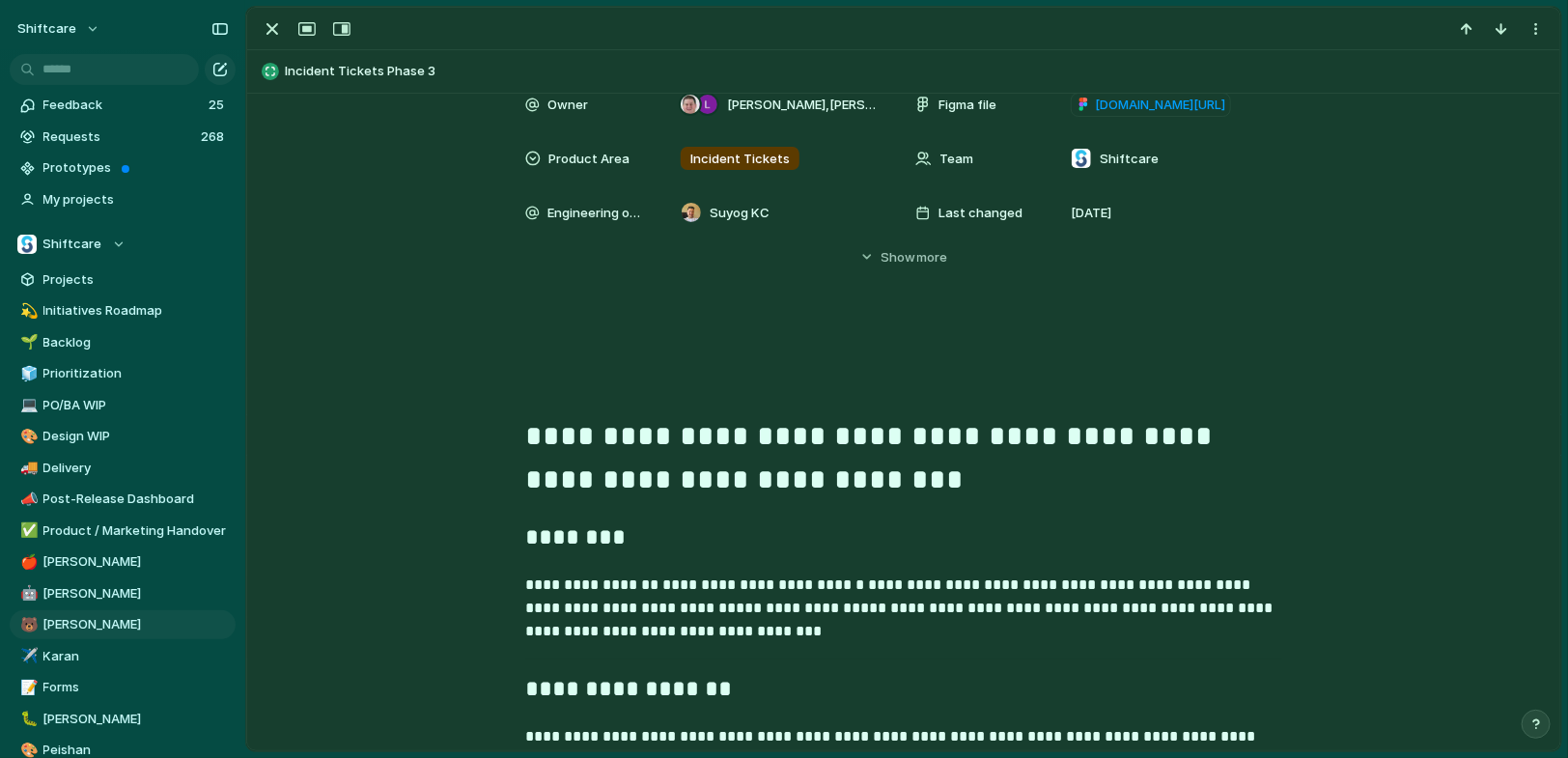
click at [537, 336] on h1 "**********" at bounding box center [903, 417] width 757 height 178
click at [547, 389] on h1 "**********" at bounding box center [903, 417] width 757 height 178
paste div
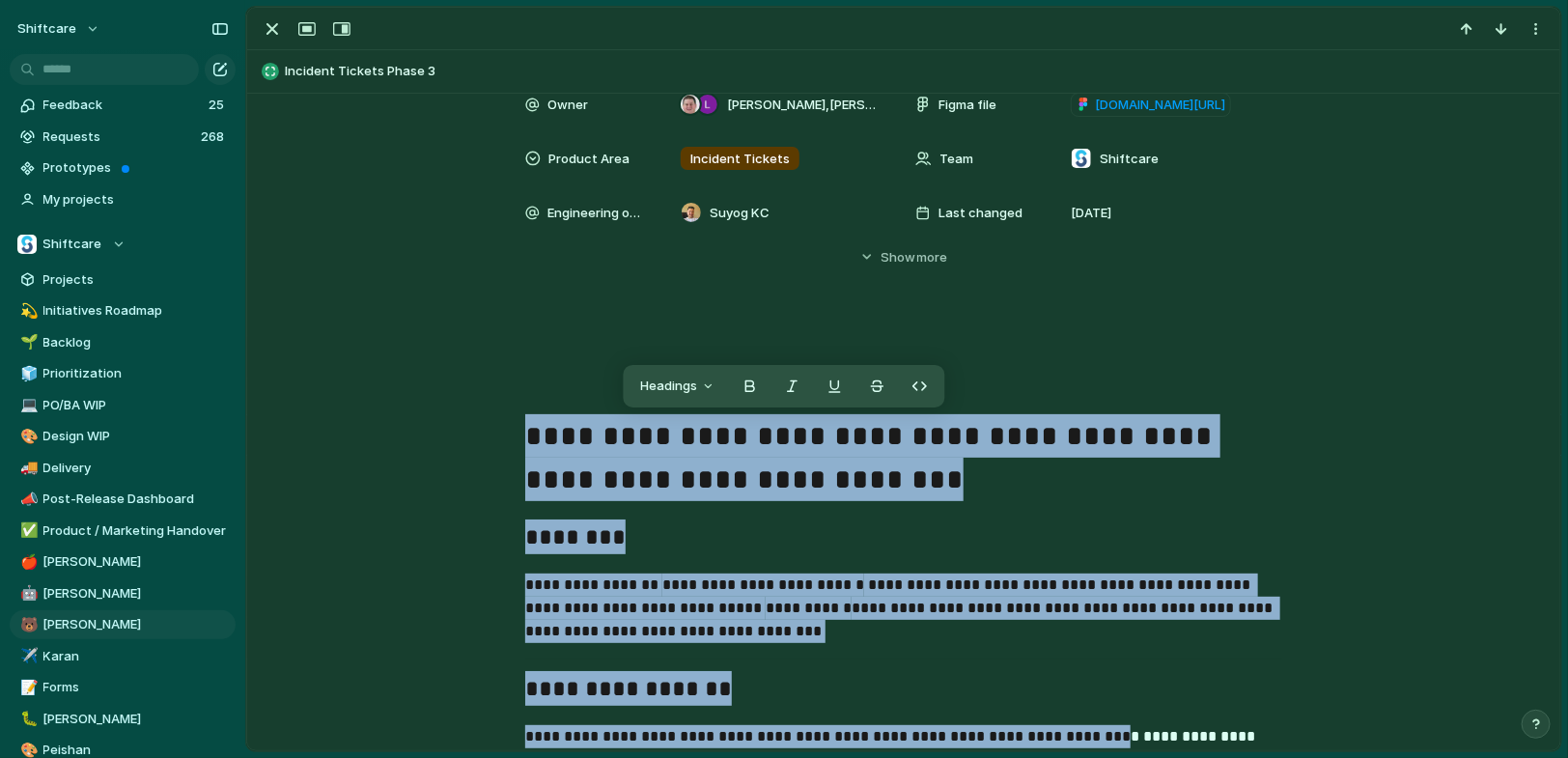
drag, startPoint x: 527, startPoint y: 425, endPoint x: 1103, endPoint y: 714, distance: 644.4
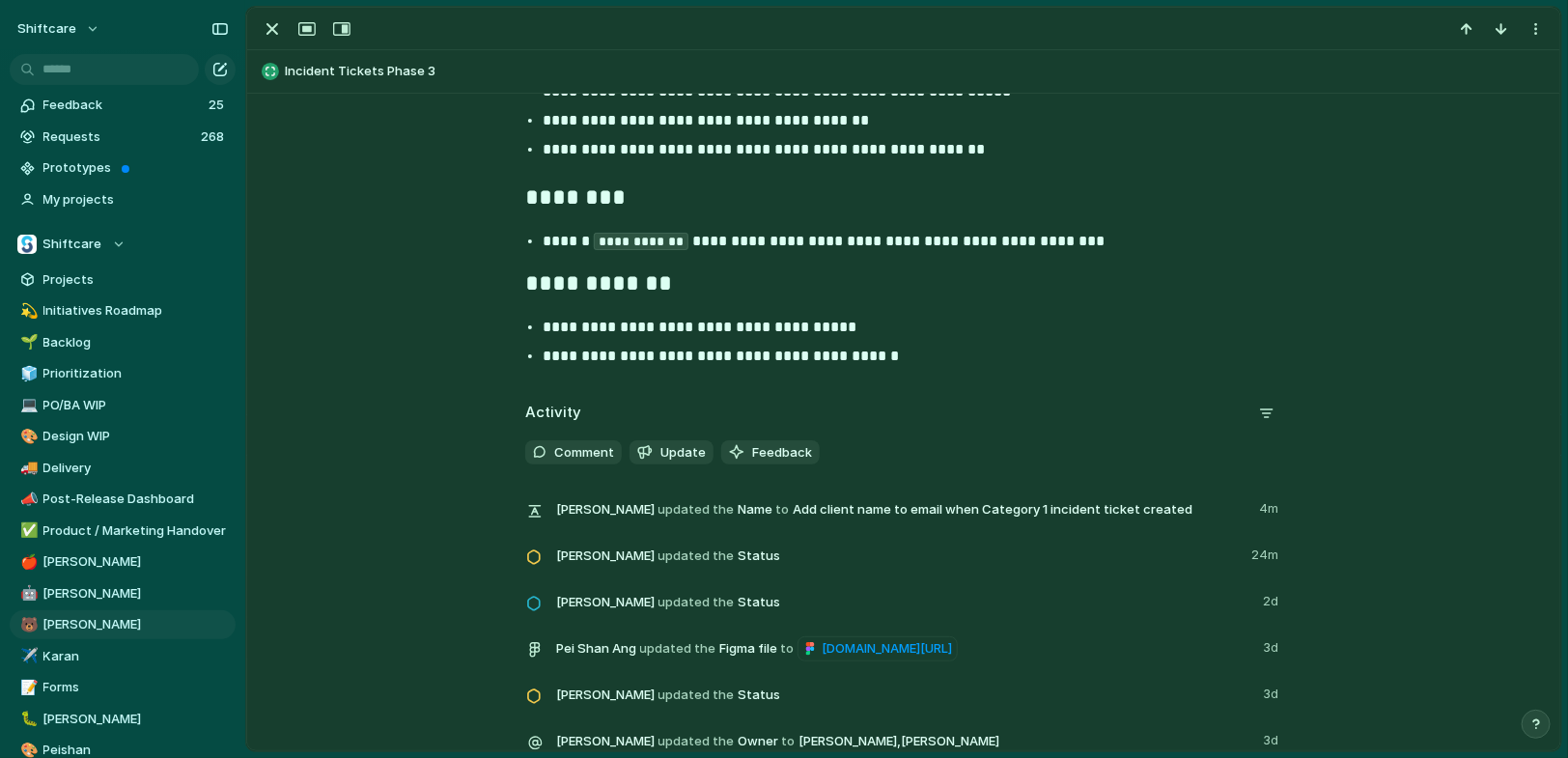
scroll to position [1769, 0]
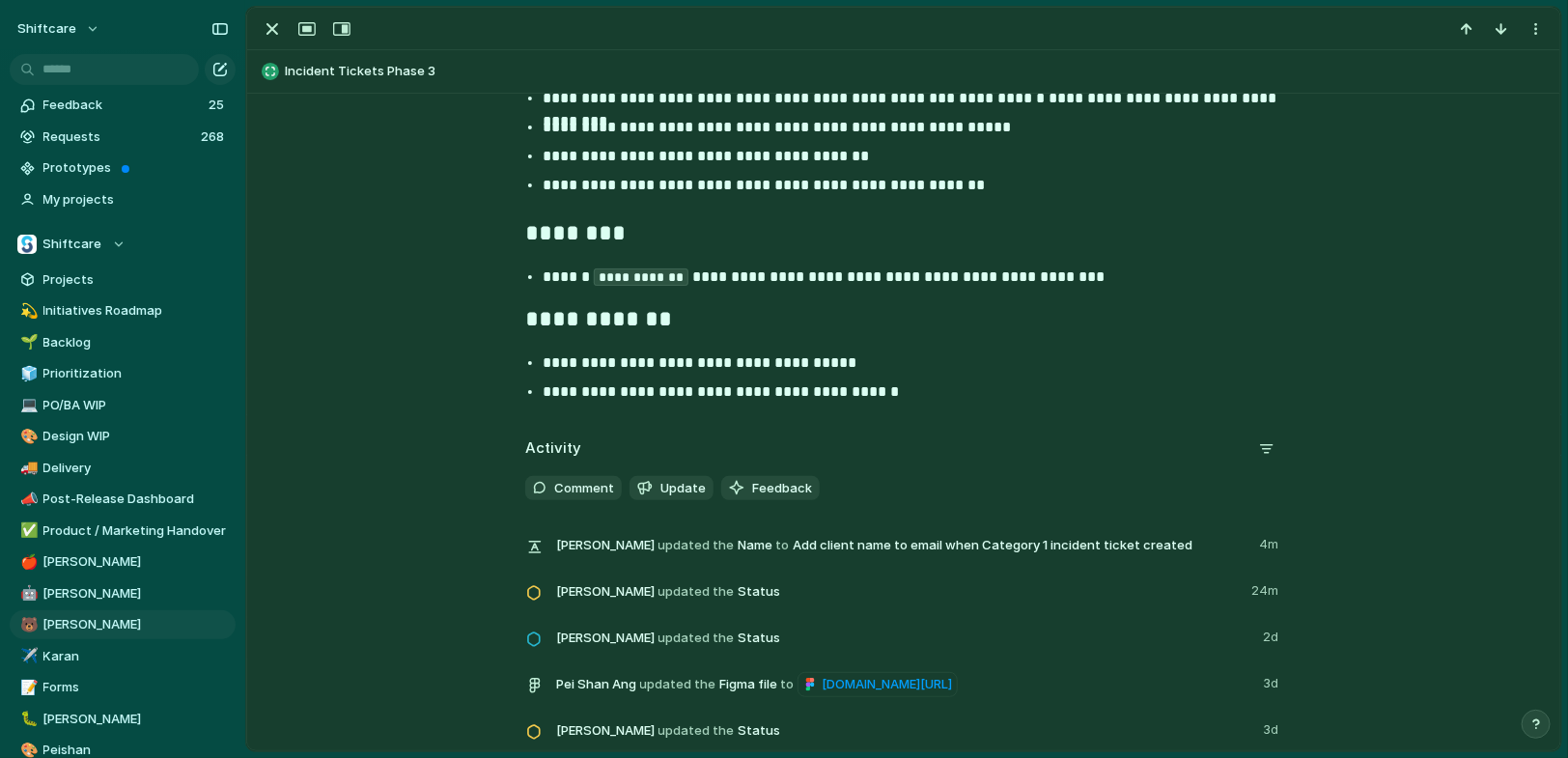
click at [922, 383] on p "**********" at bounding box center [921, 392] width 757 height 23
drag, startPoint x: 958, startPoint y: 407, endPoint x: 922, endPoint y: 400, distance: 36.7
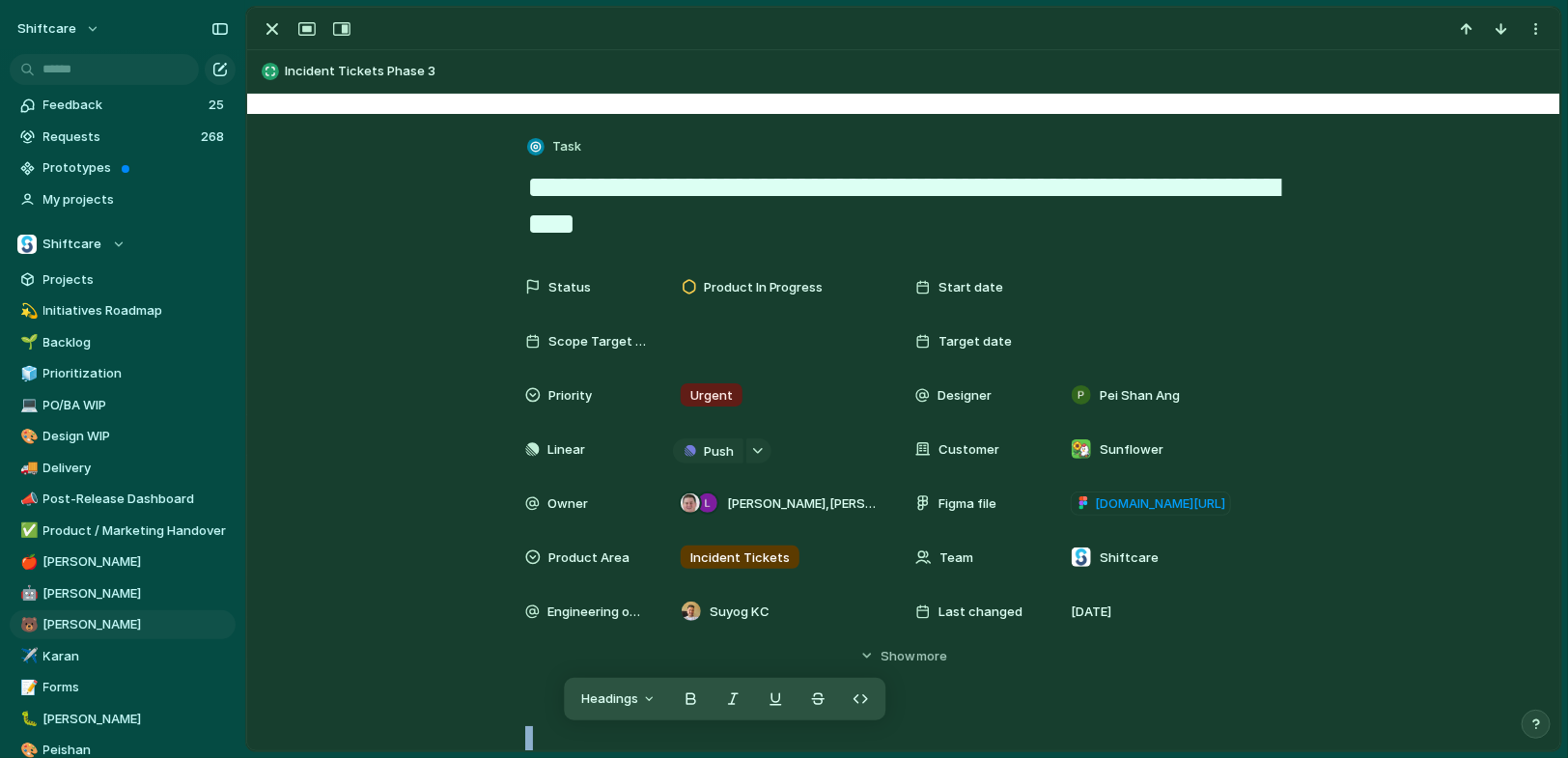
drag, startPoint x: 934, startPoint y: 397, endPoint x: 532, endPoint y: 714, distance: 512.0
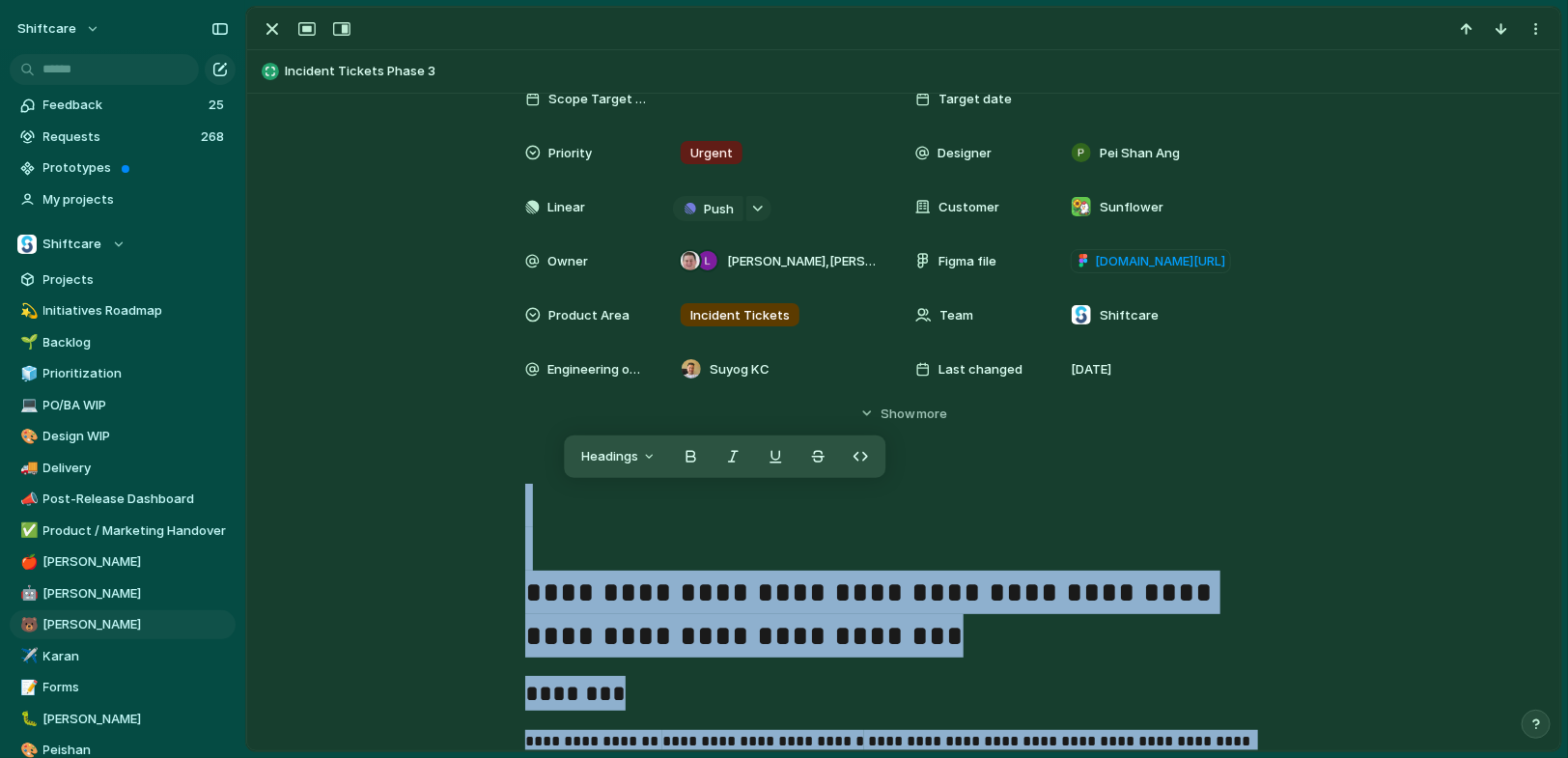
copy div "**********"
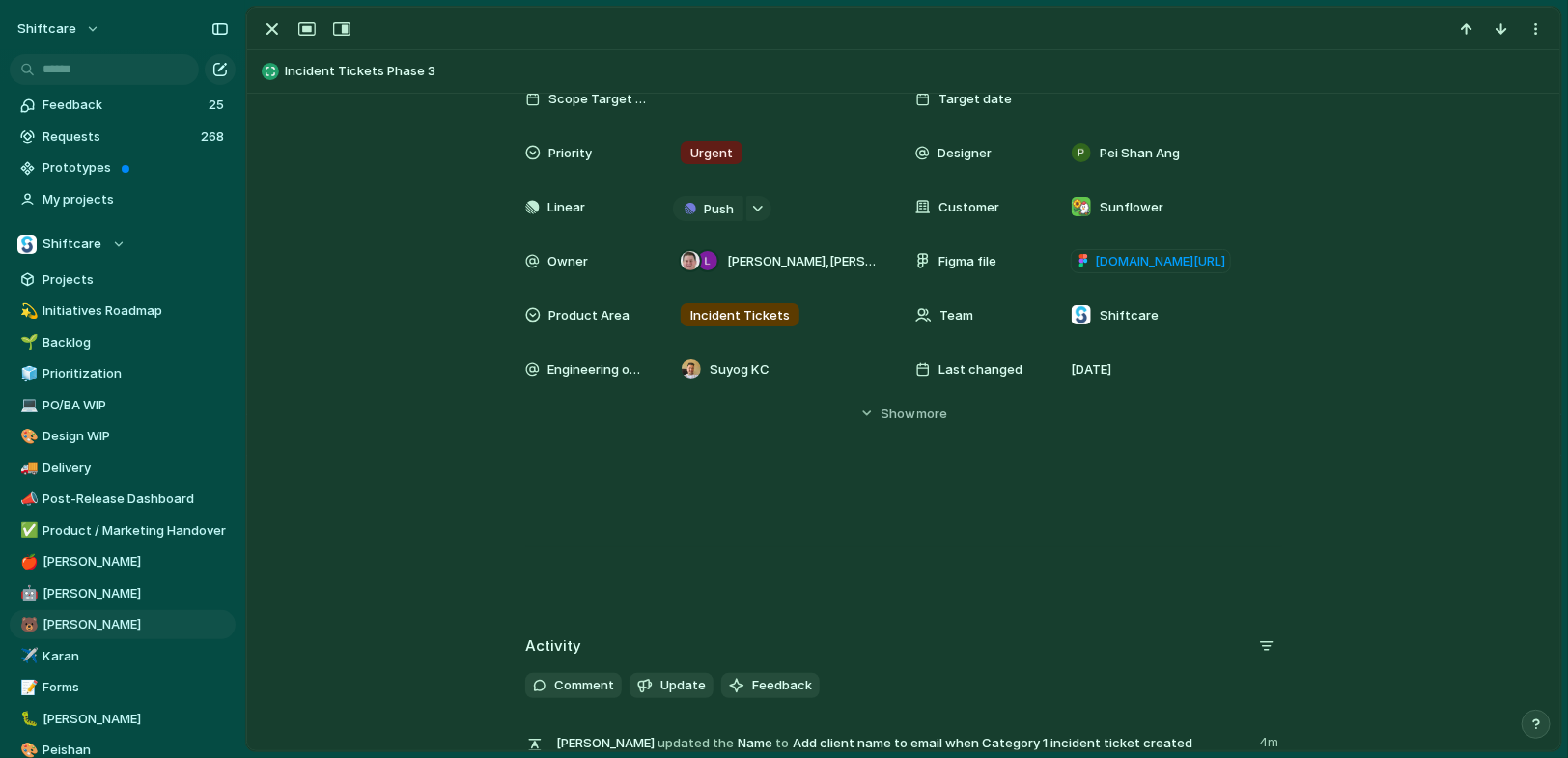
click at [591, 553] on div at bounding box center [904, 545] width 1267 height 123
drag, startPoint x: 569, startPoint y: 581, endPoint x: 548, endPoint y: 575, distance: 21.8
click at [551, 578] on div at bounding box center [904, 545] width 1267 height 123
click at [548, 575] on div at bounding box center [904, 545] width 1267 height 123
drag, startPoint x: 585, startPoint y: 541, endPoint x: 393, endPoint y: 438, distance: 217.9
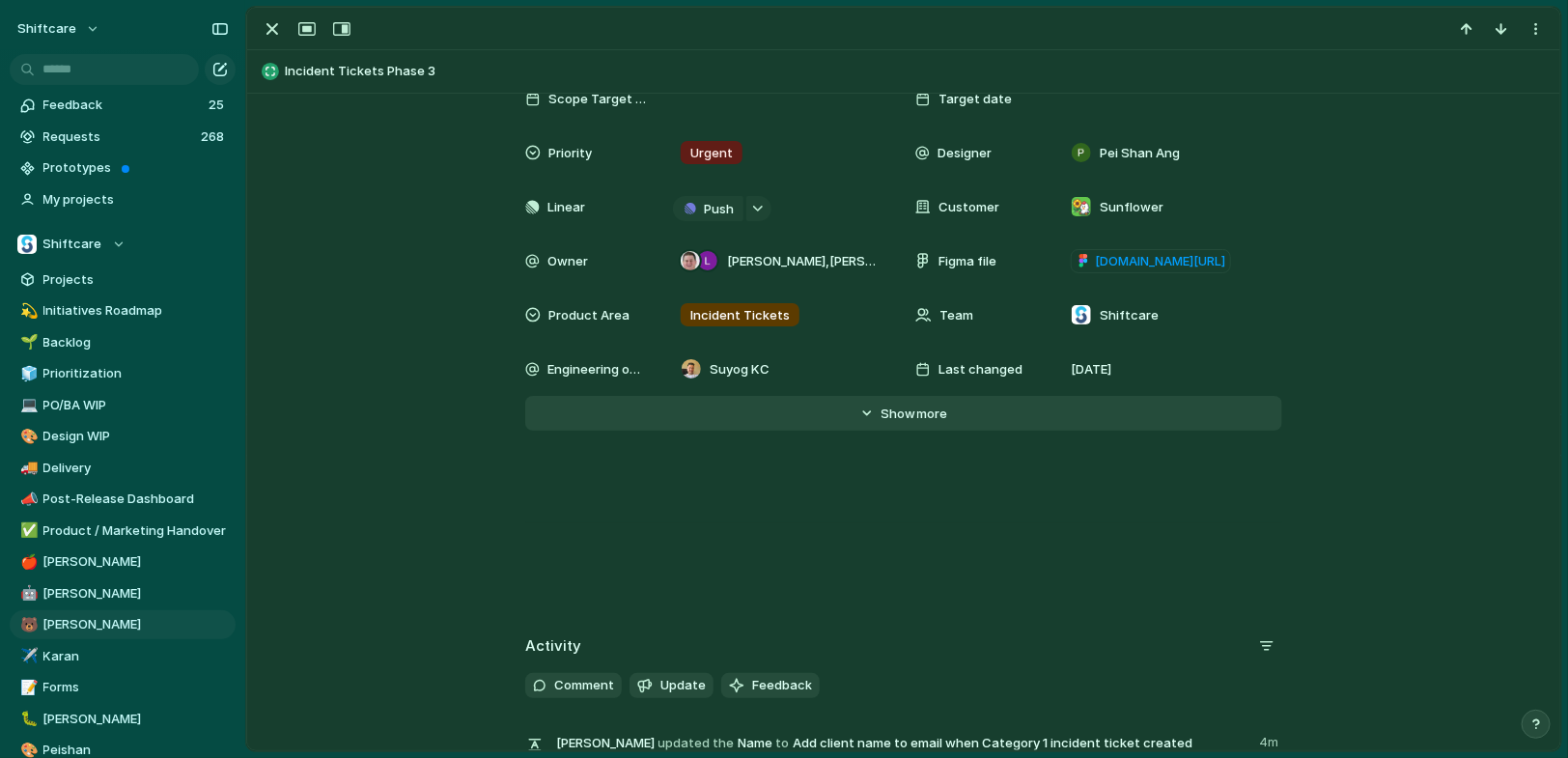
click at [777, 402] on button "Hide Show more" at bounding box center [903, 413] width 757 height 35
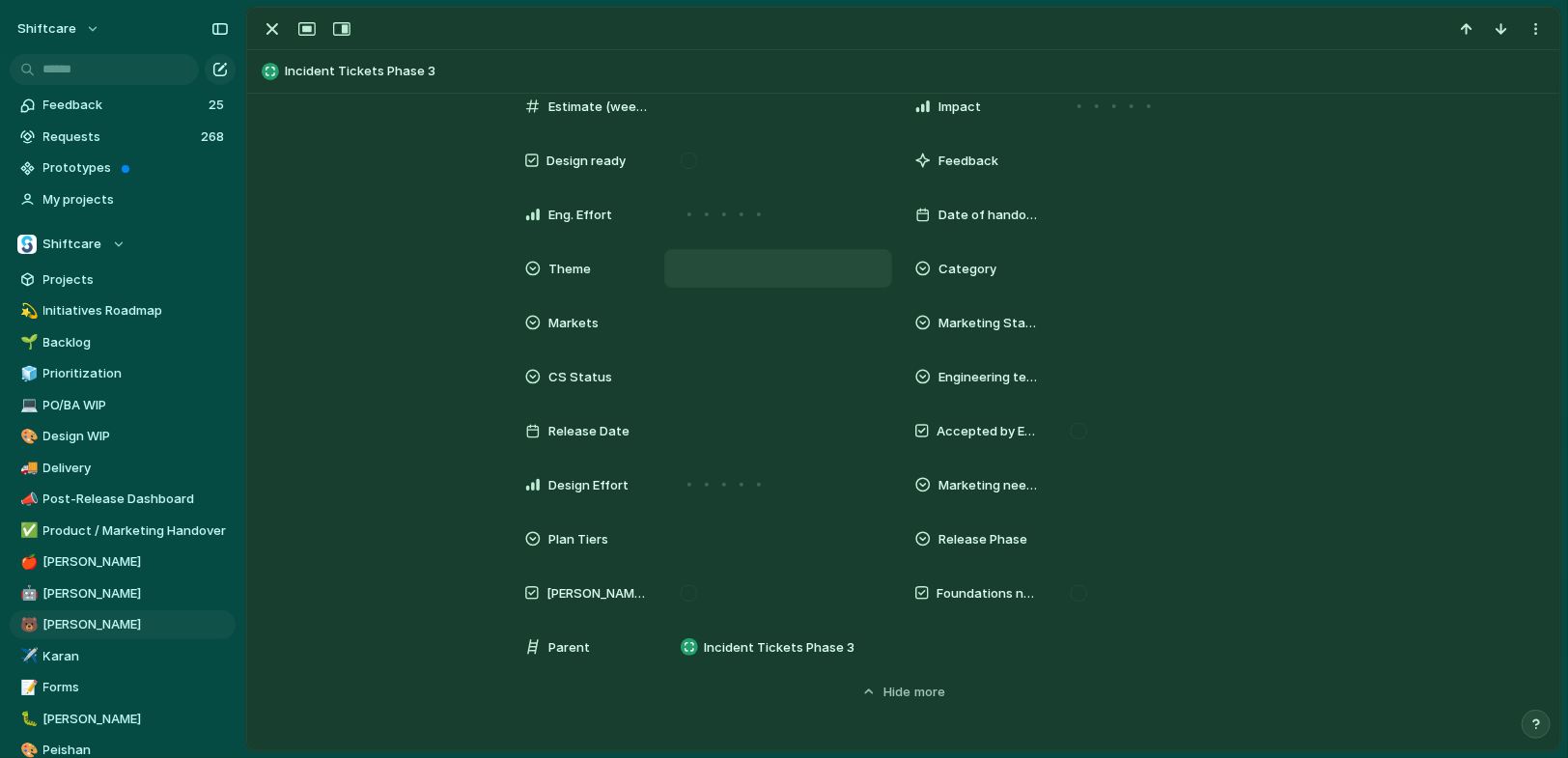
scroll to position [1034, 0]
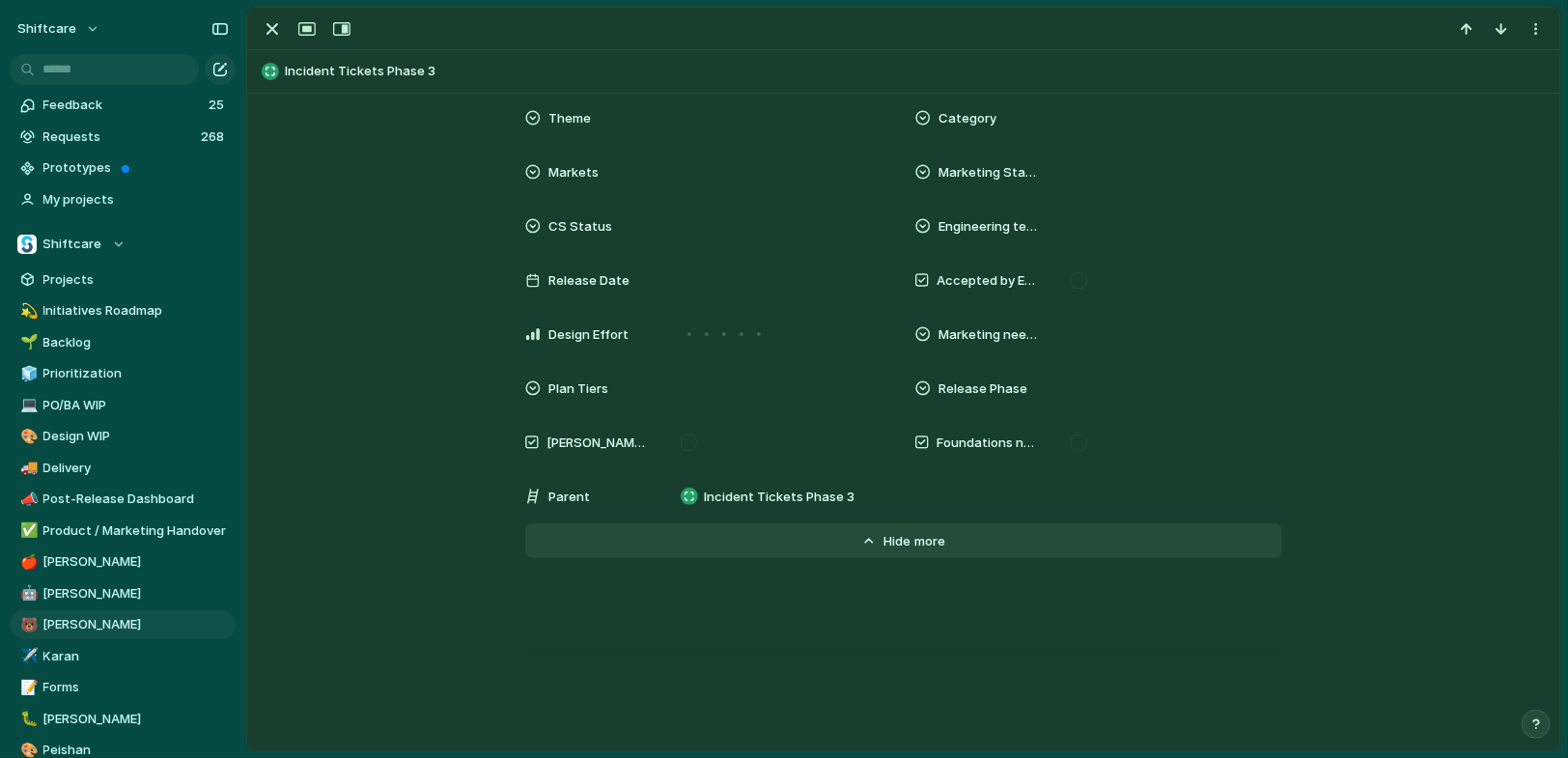
click at [871, 554] on button "Hide Show more" at bounding box center [903, 540] width 757 height 35
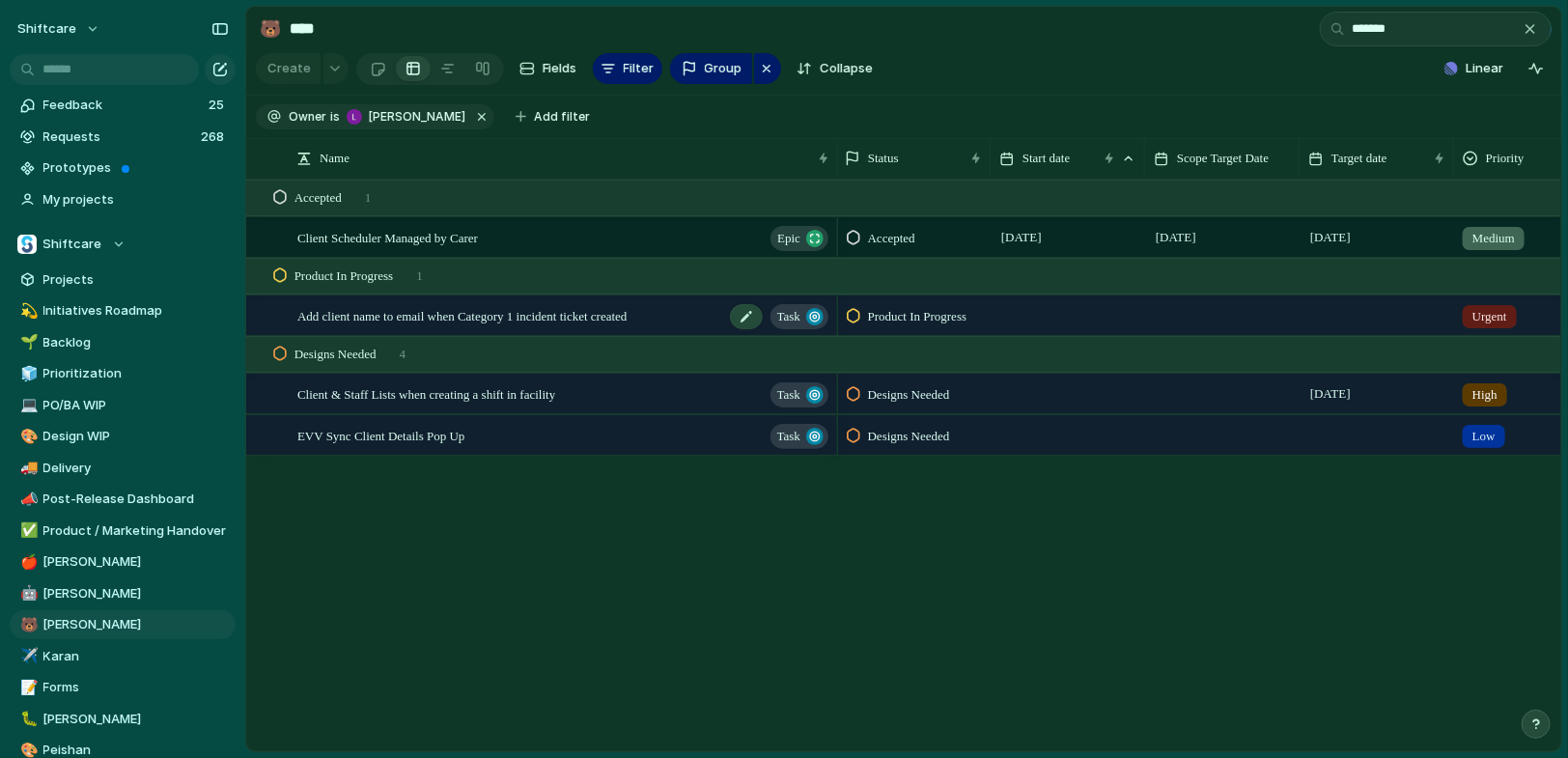
type input "******"
click at [601, 314] on span "Add client name to email when Category 1 incident ticket created" at bounding box center [462, 315] width 331 height 23
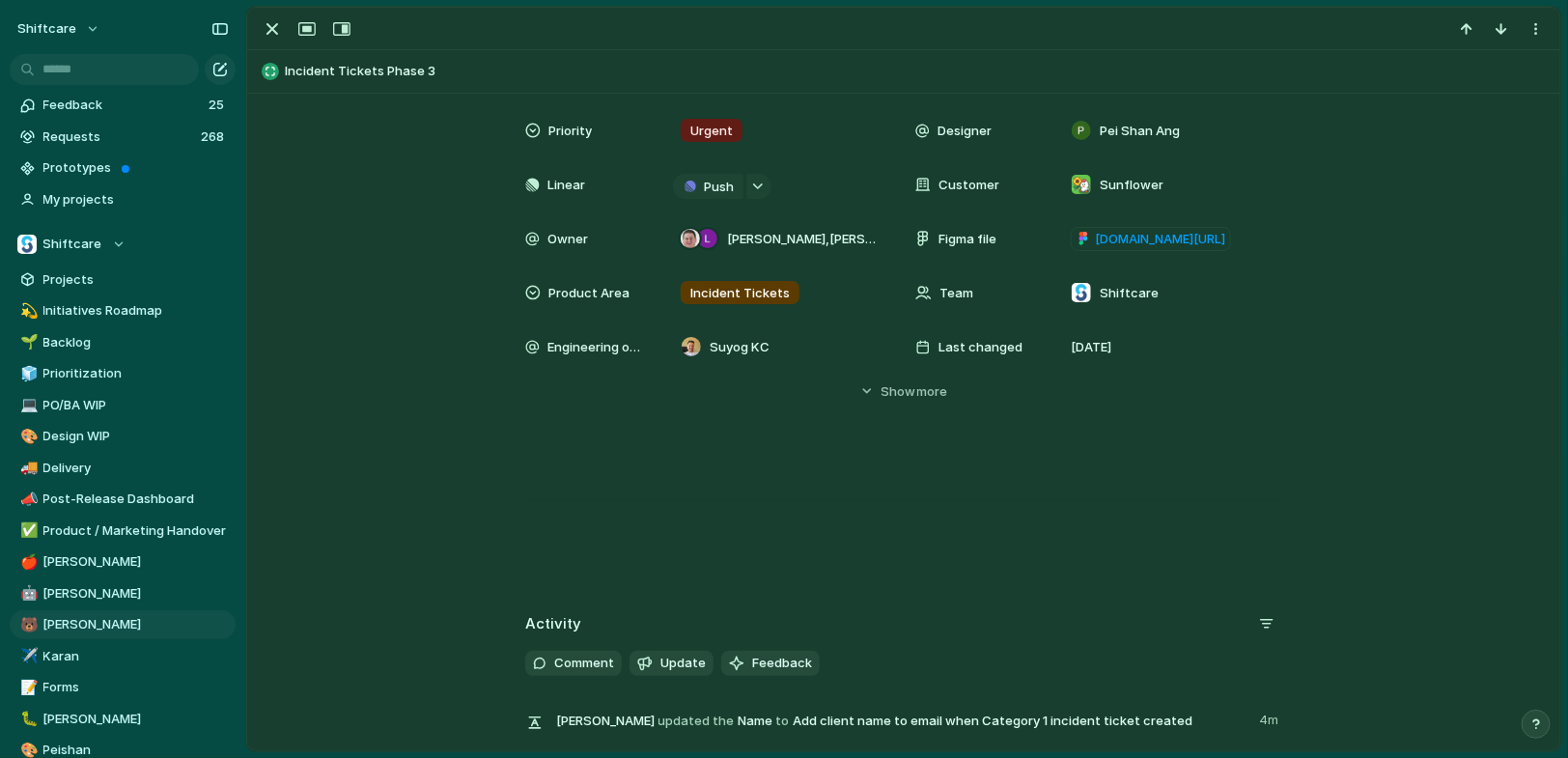
scroll to position [536, 0]
click at [678, 480] on p at bounding box center [903, 472] width 757 height 23
click at [946, 544] on div at bounding box center [904, 522] width 1267 height 123
click at [868, 536] on div at bounding box center [904, 522] width 1267 height 123
click at [858, 547] on div at bounding box center [904, 522] width 1267 height 123
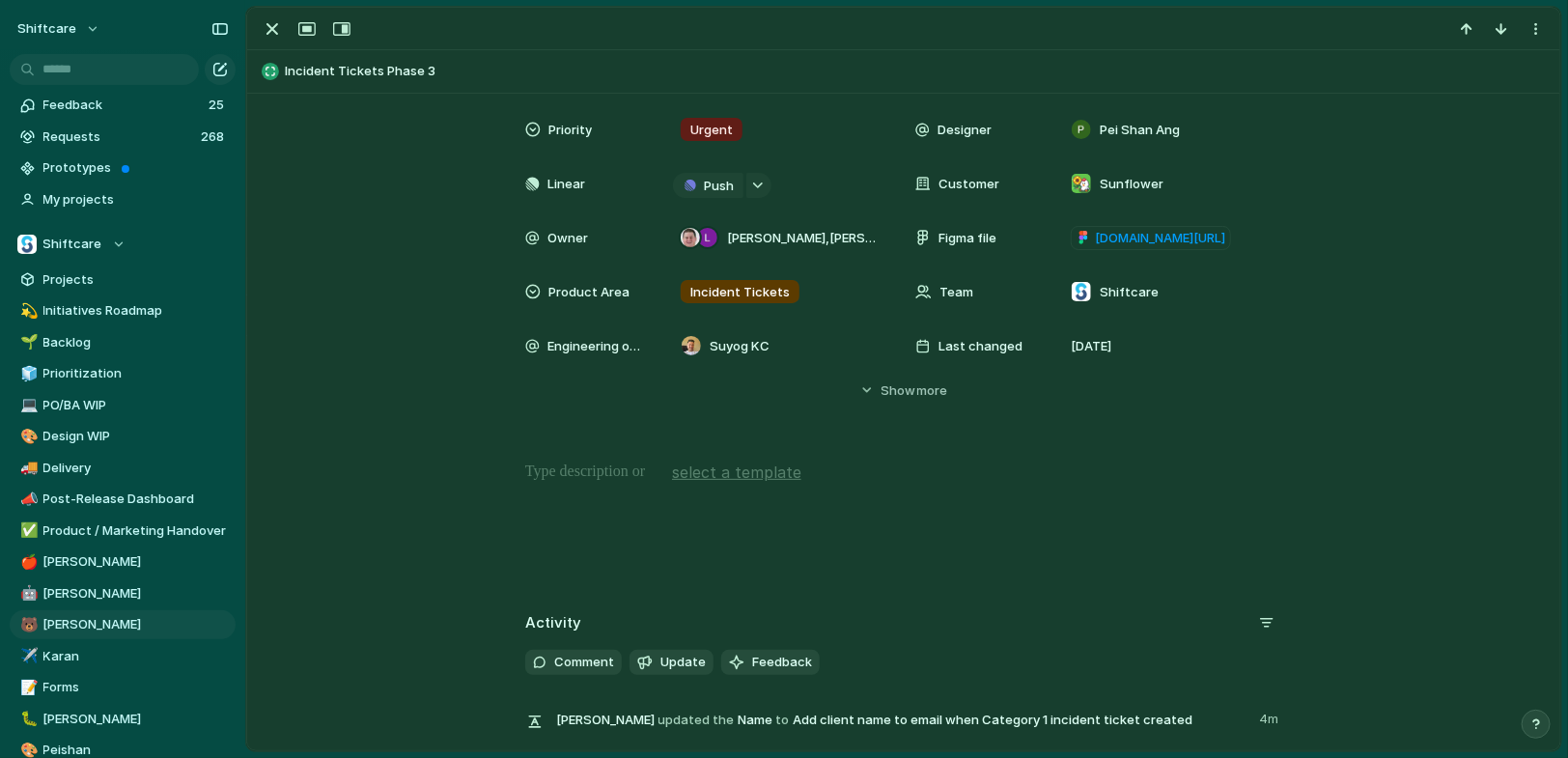
click at [776, 474] on span "select a template" at bounding box center [736, 472] width 129 height 23
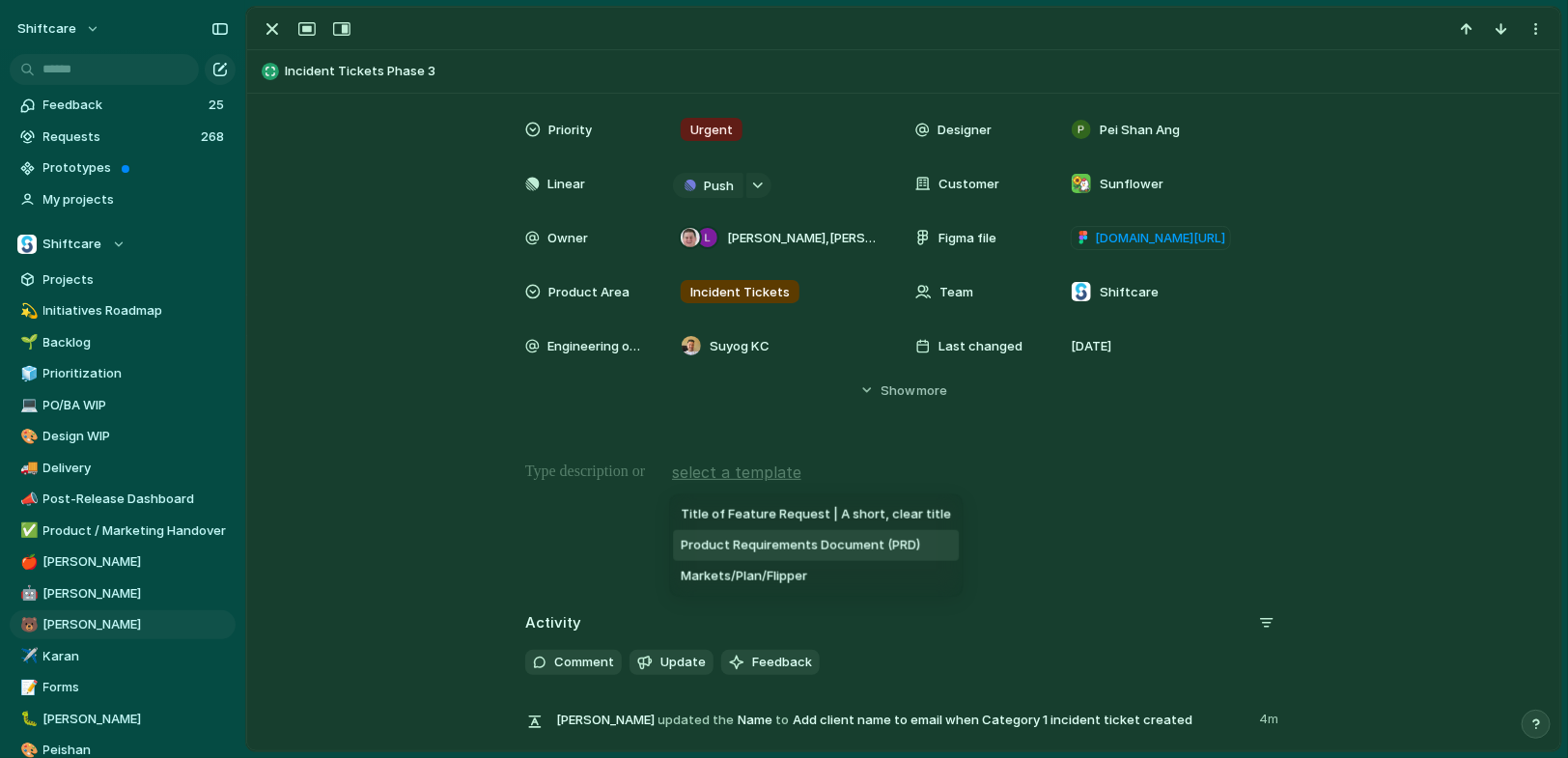
click at [864, 540] on span "Product Requirements Document (PRD)" at bounding box center [800, 546] width 240 height 20
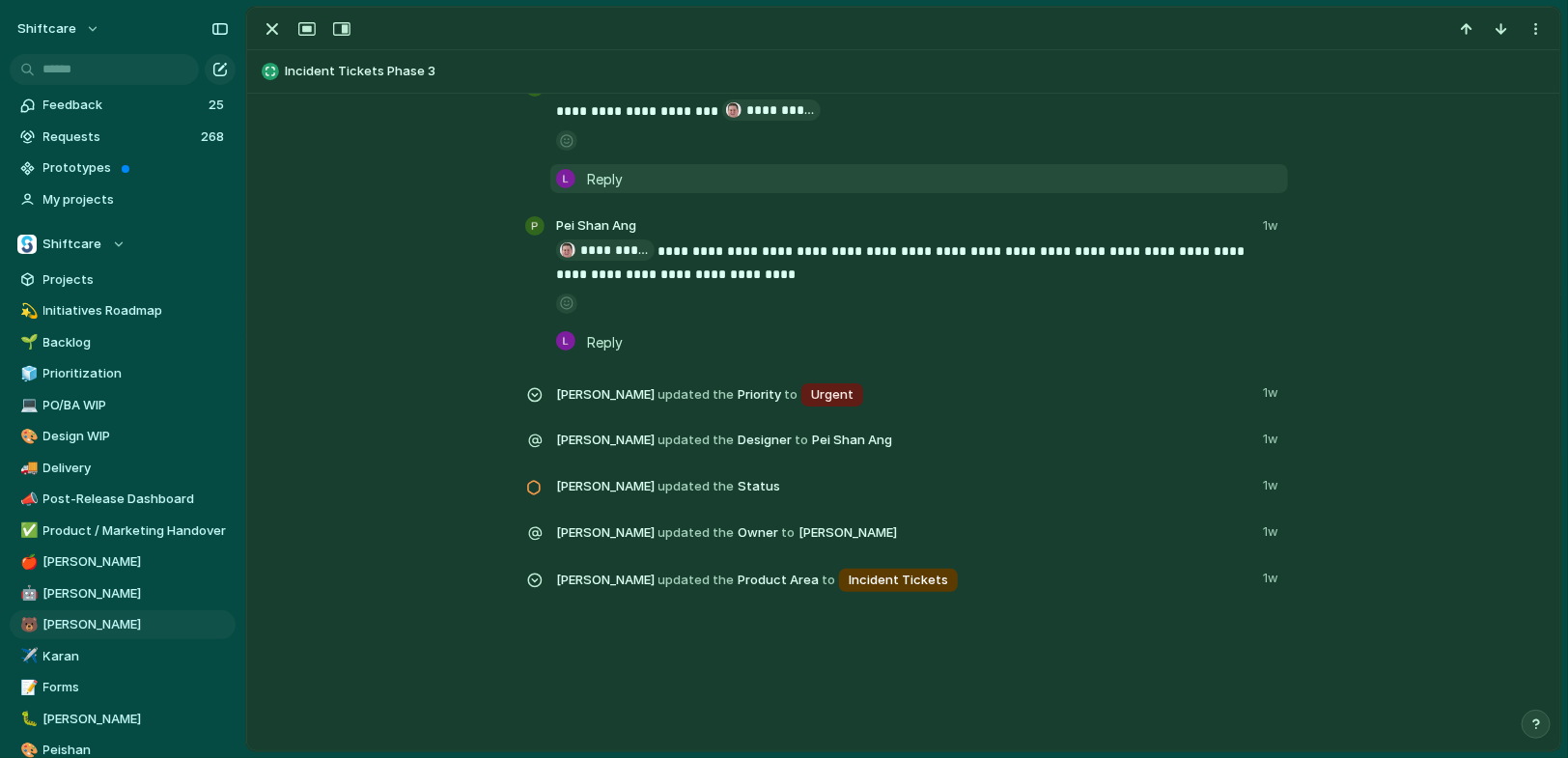
drag, startPoint x: 526, startPoint y: 587, endPoint x: 784, endPoint y: 190, distance: 473.5
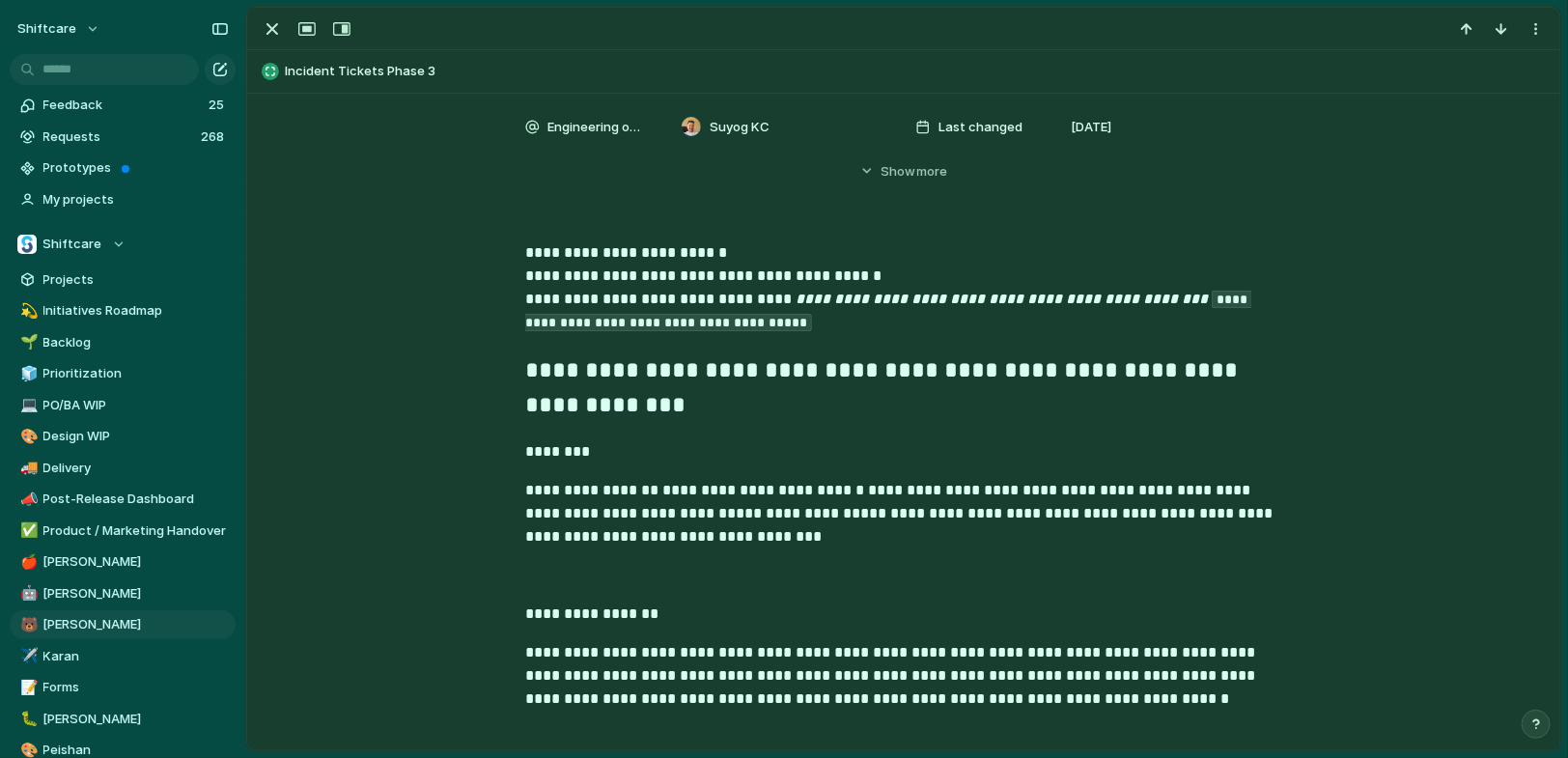
scroll to position [759, 0]
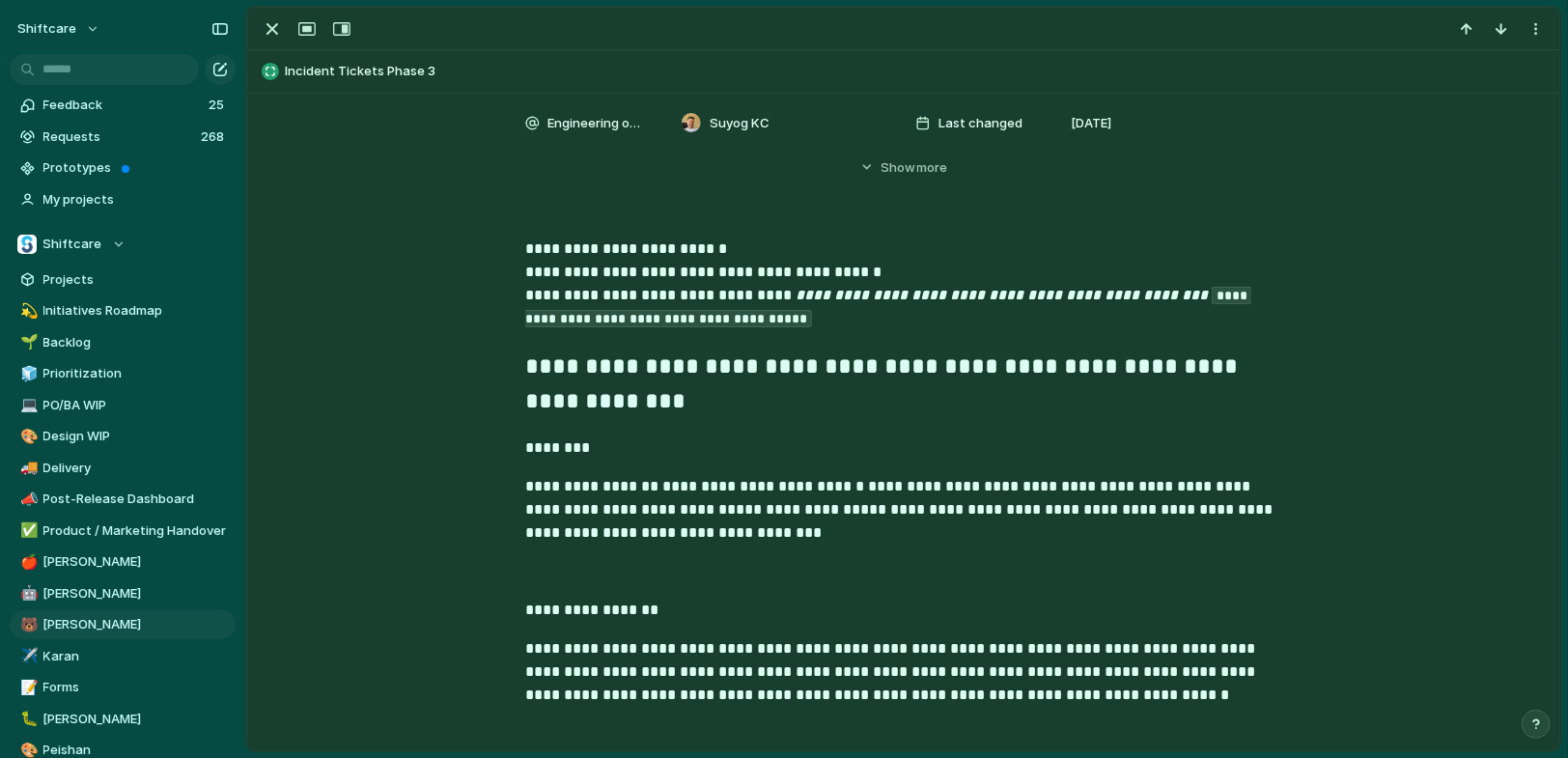
click at [595, 568] on p at bounding box center [903, 571] width 757 height 23
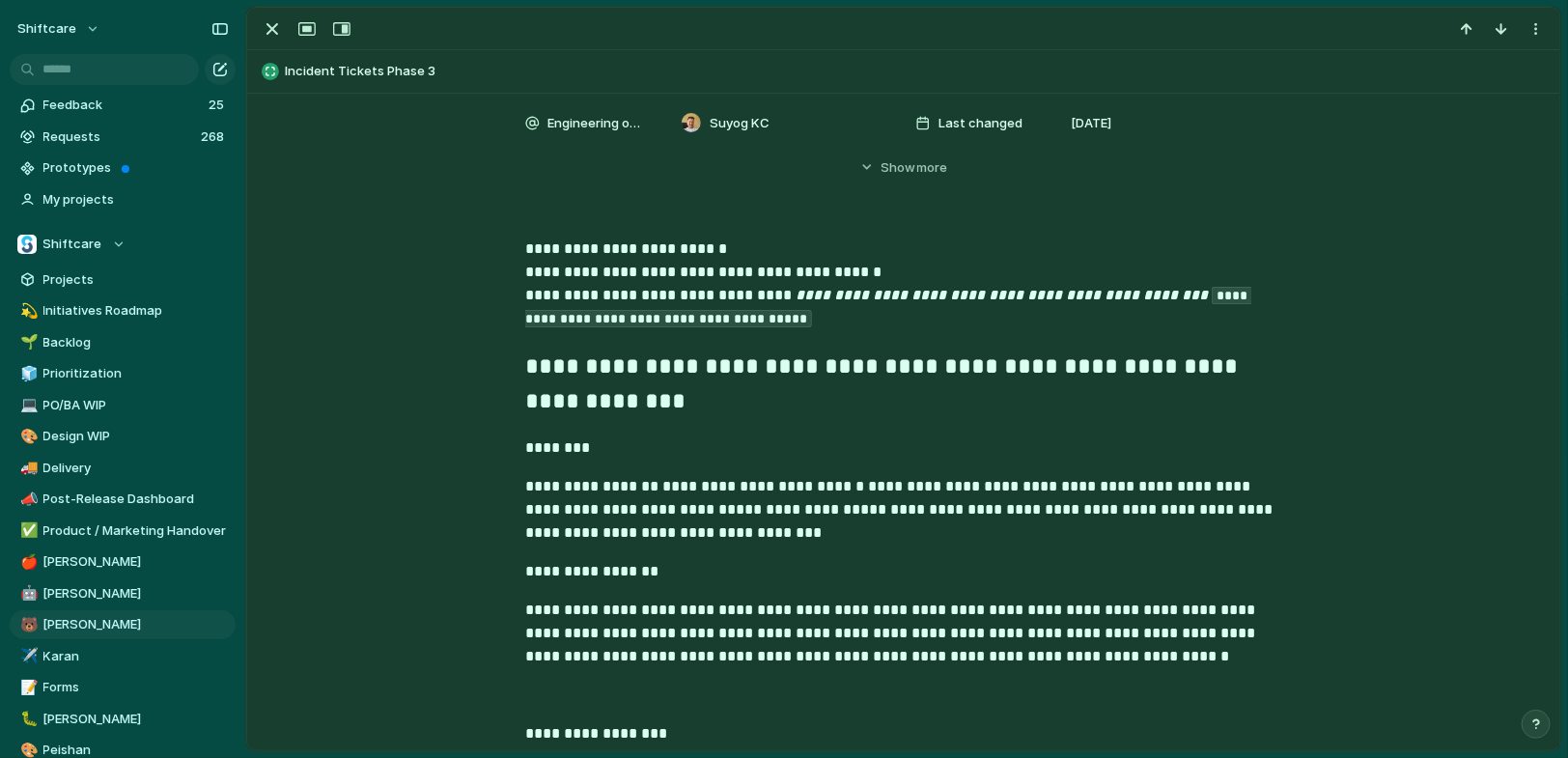
click at [712, 246] on p "**********" at bounding box center [903, 285] width 757 height 95
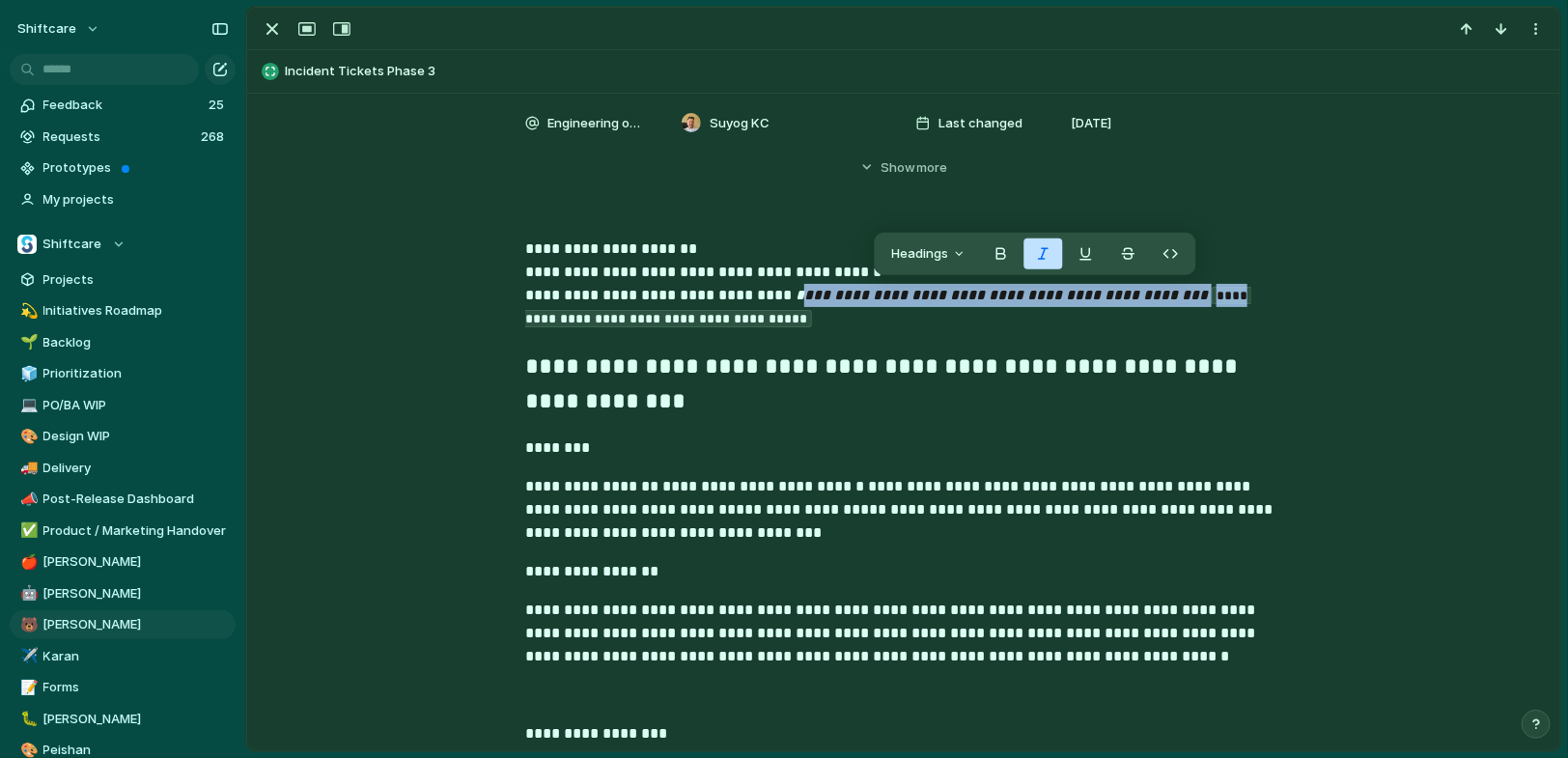
drag, startPoint x: 1237, startPoint y: 293, endPoint x: 789, endPoint y: 284, distance: 448.1
click at [789, 284] on p "**********" at bounding box center [903, 285] width 757 height 95
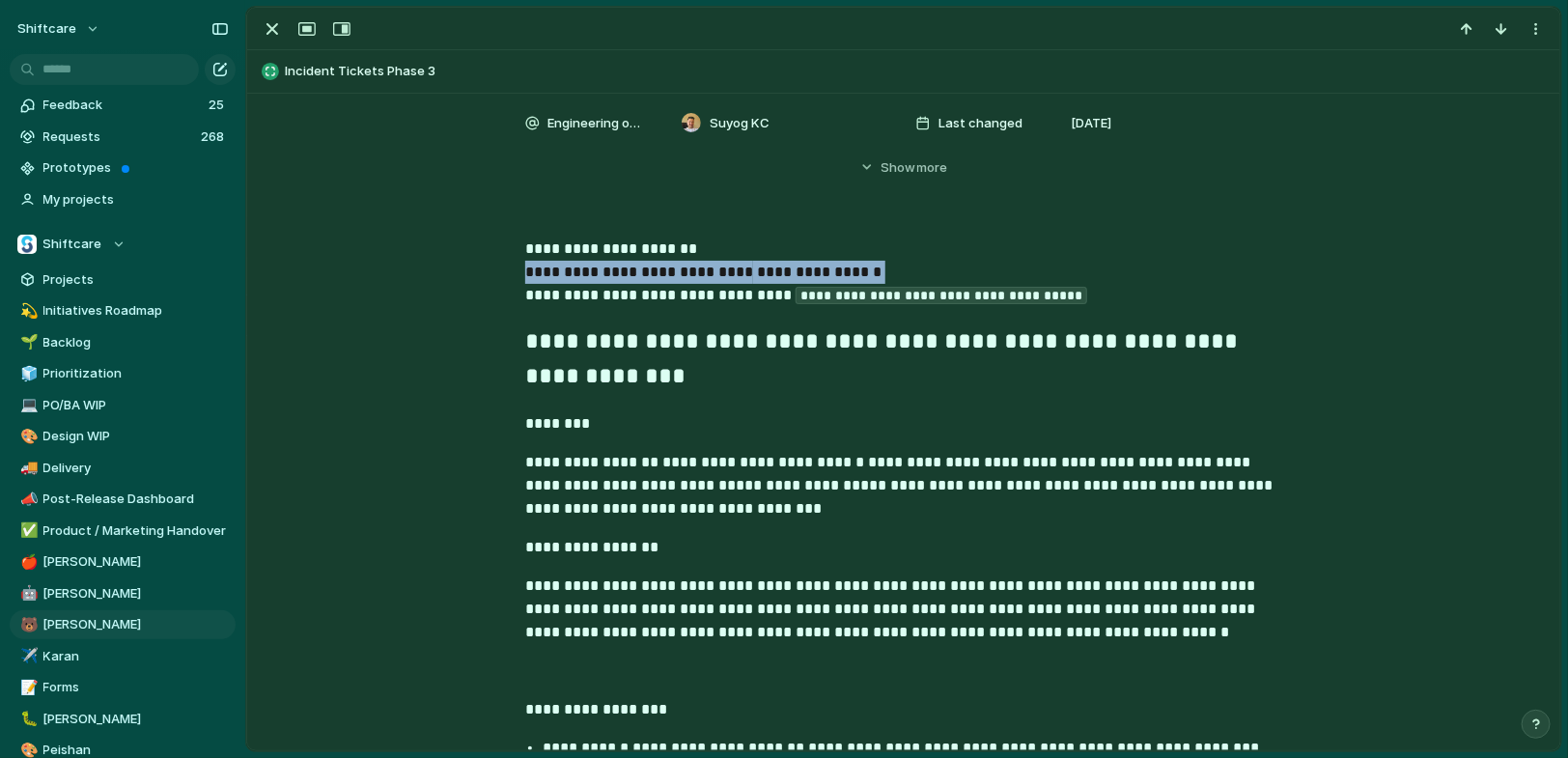
drag, startPoint x: 869, startPoint y: 272, endPoint x: 520, endPoint y: 272, distance: 349.0
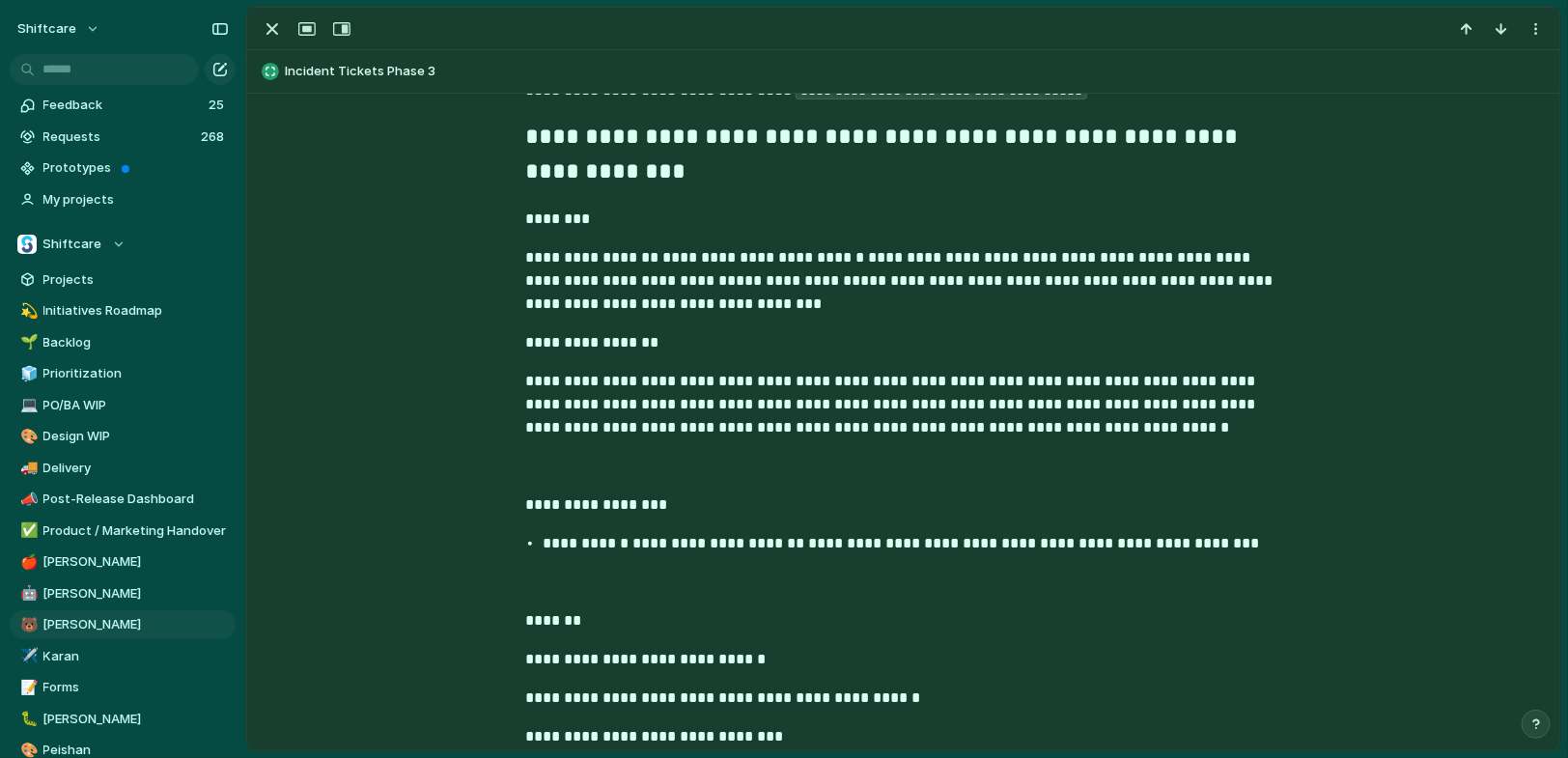
scroll to position [1063, 0]
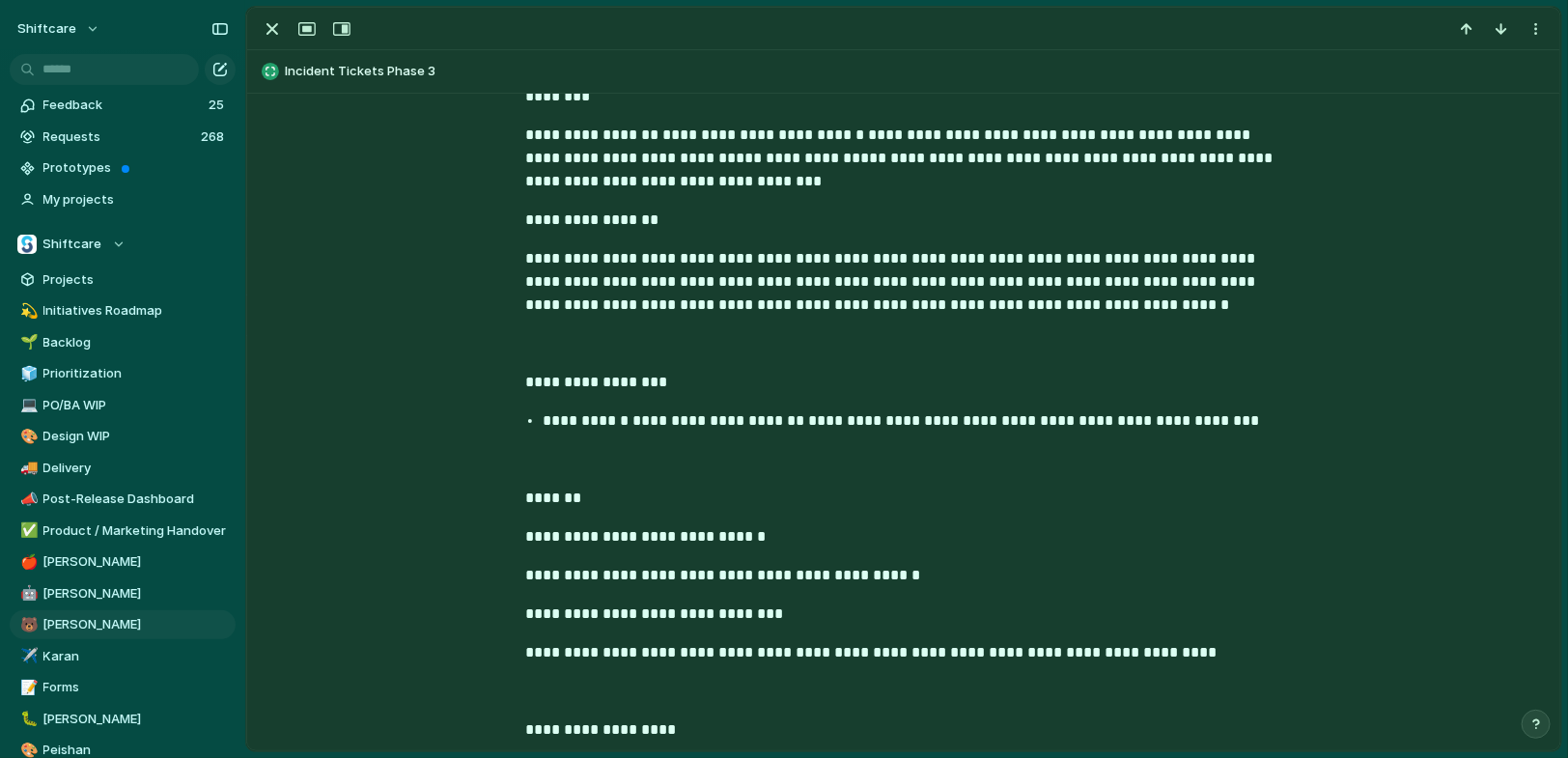
click at [585, 334] on p at bounding box center [903, 343] width 757 height 23
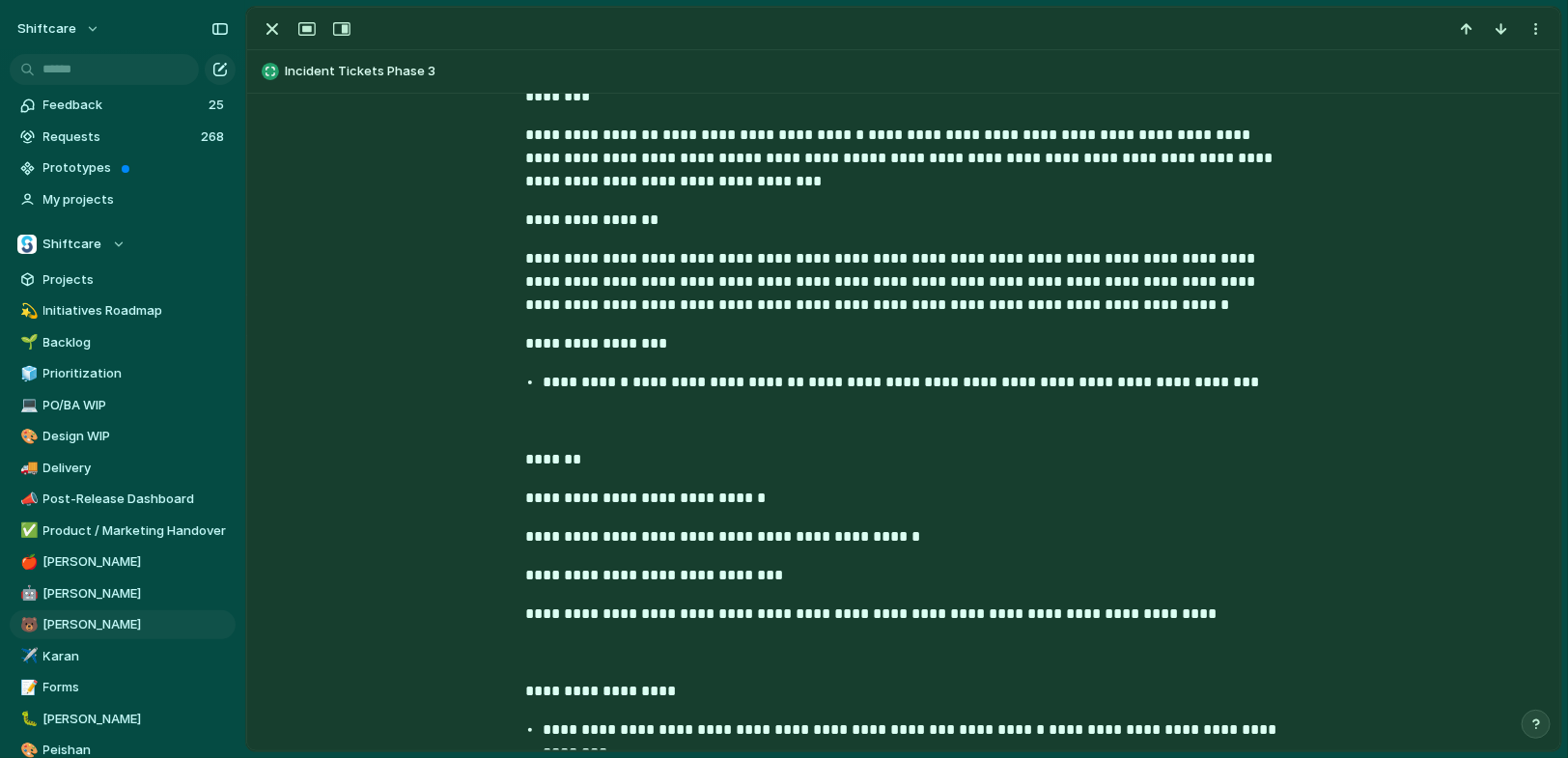
click at [589, 419] on p at bounding box center [903, 420] width 757 height 23
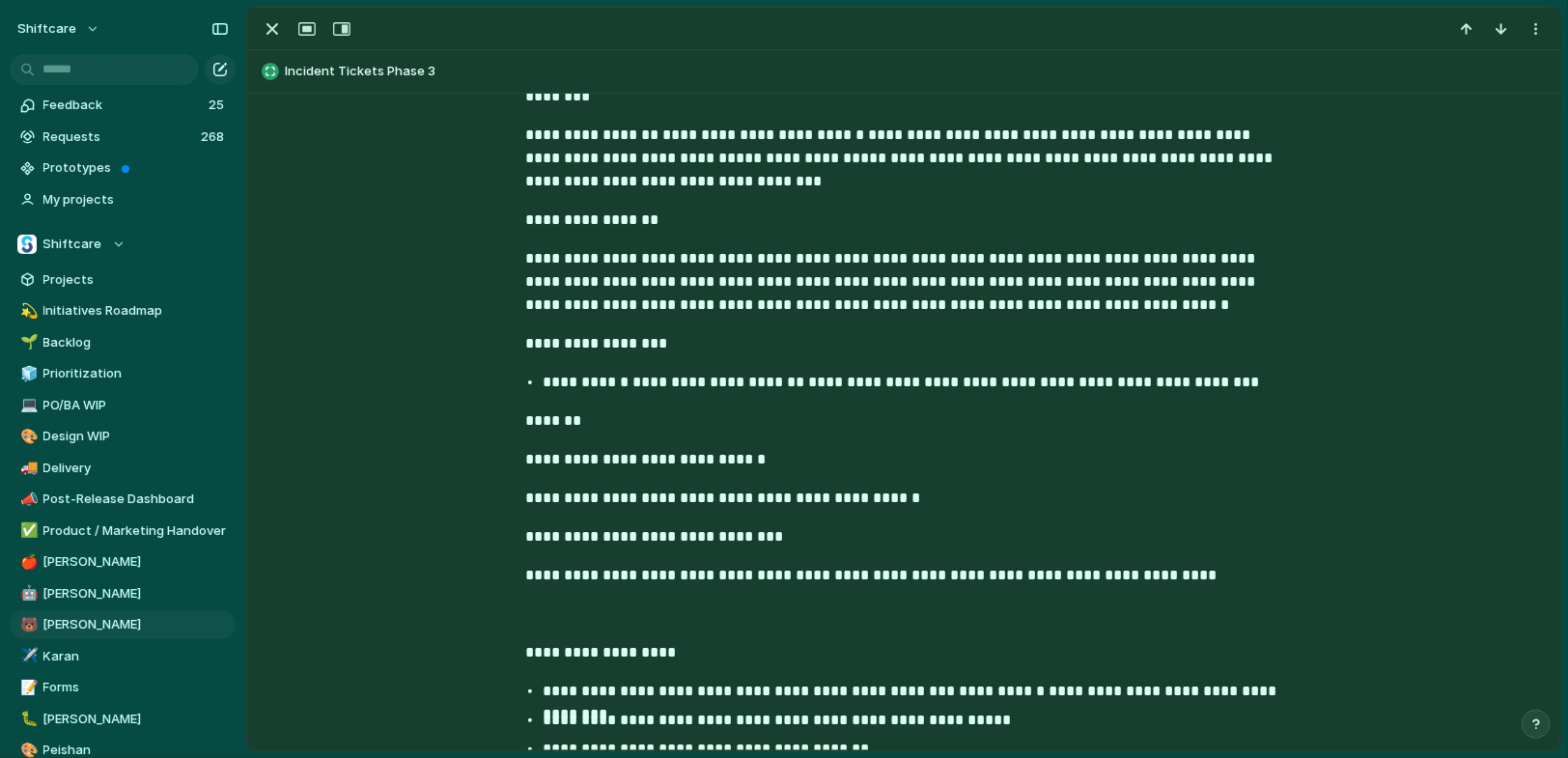
click at [588, 608] on p at bounding box center [903, 614] width 757 height 23
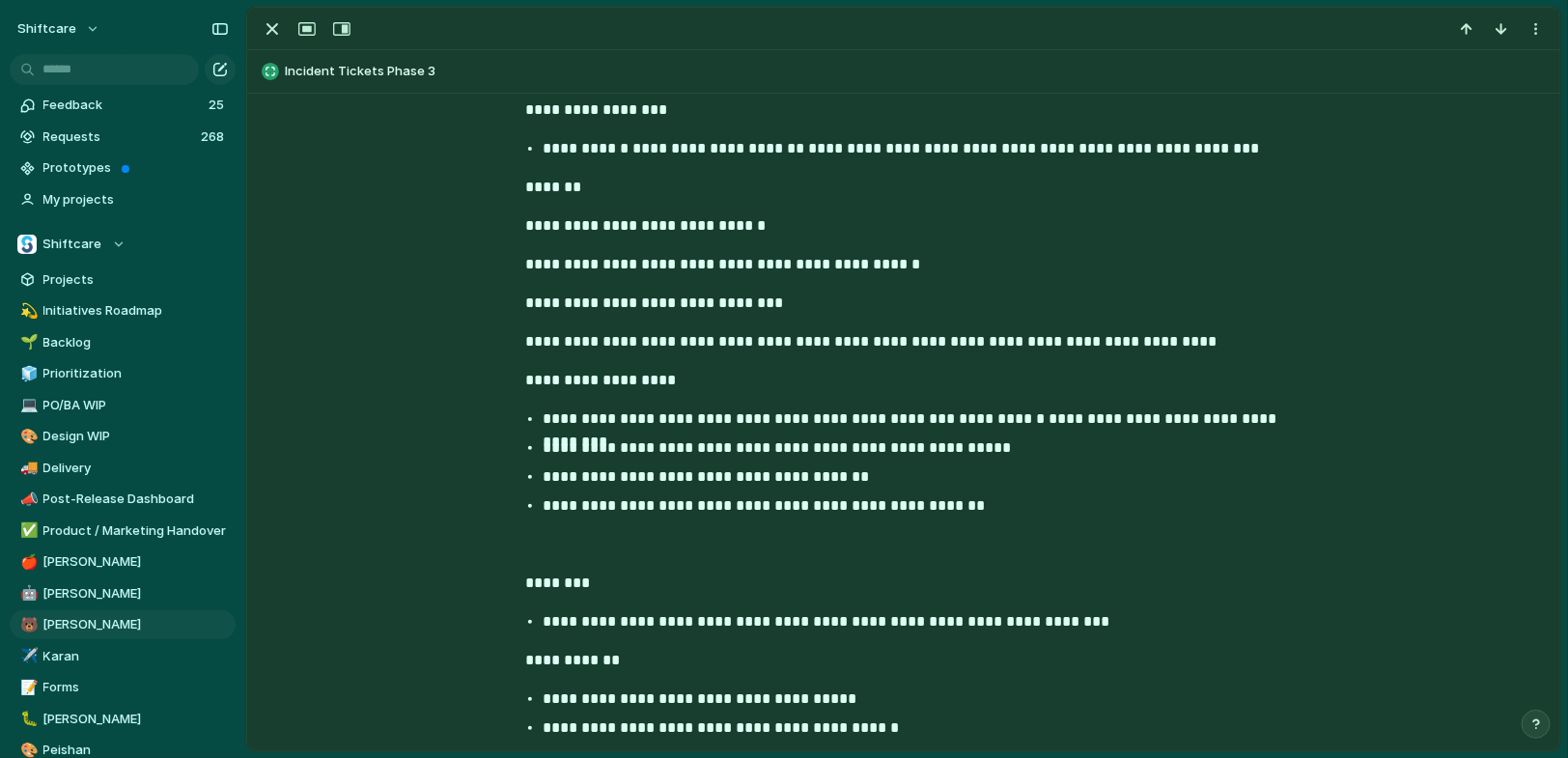
scroll to position [1345, 0]
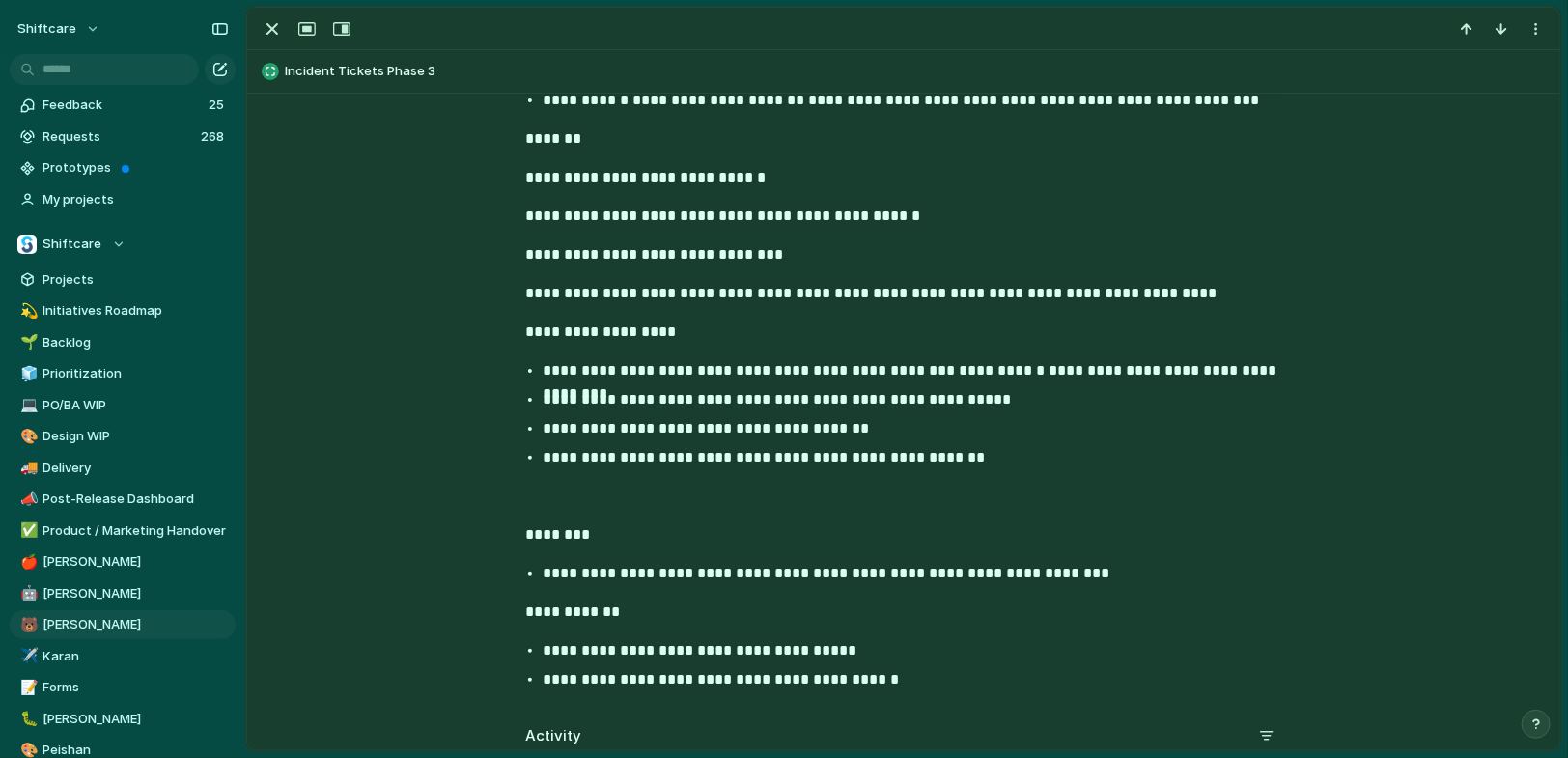
click at [560, 510] on div "**********" at bounding box center [904, 175] width 1267 height 1046
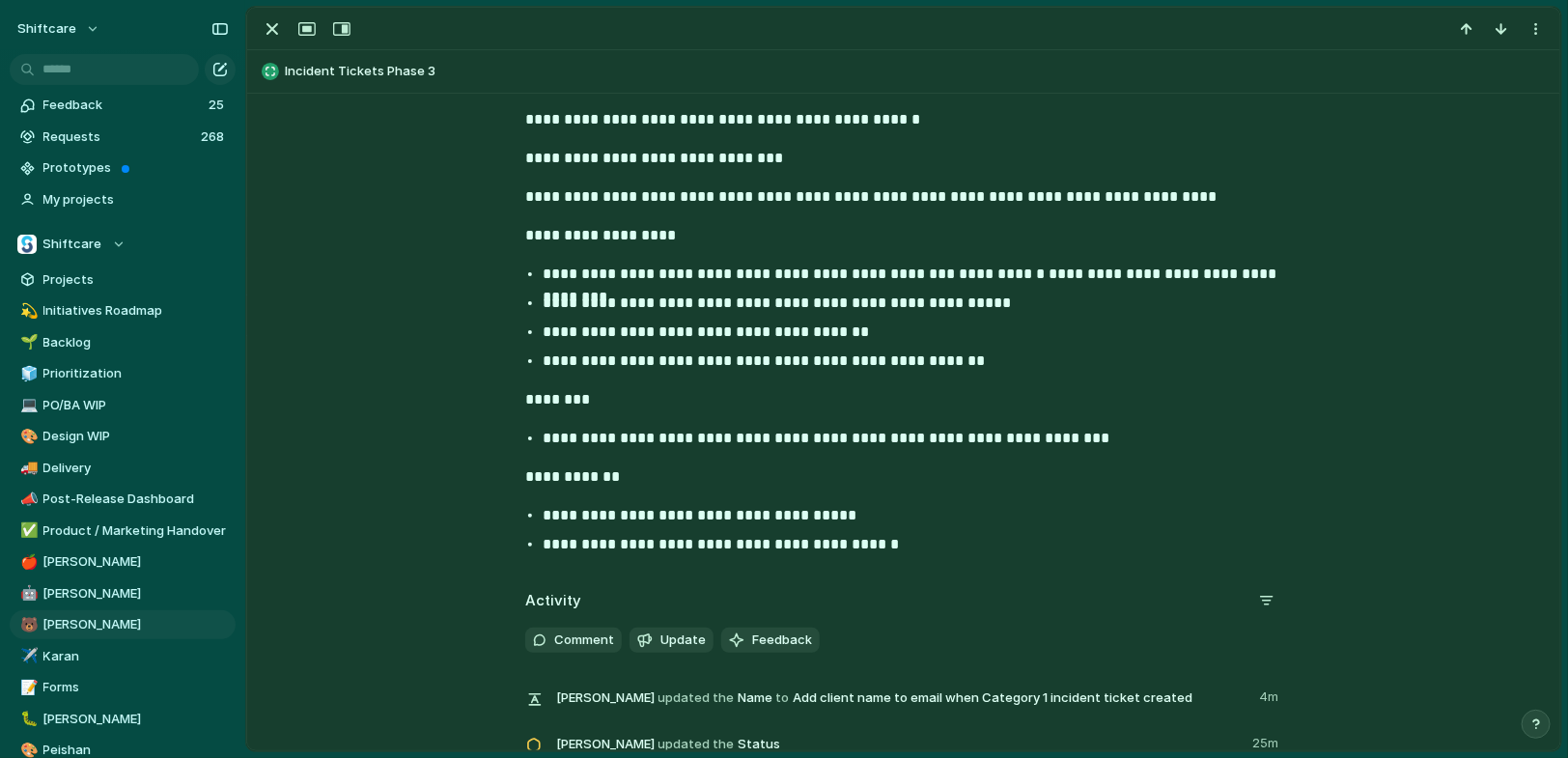
scroll to position [1445, 0]
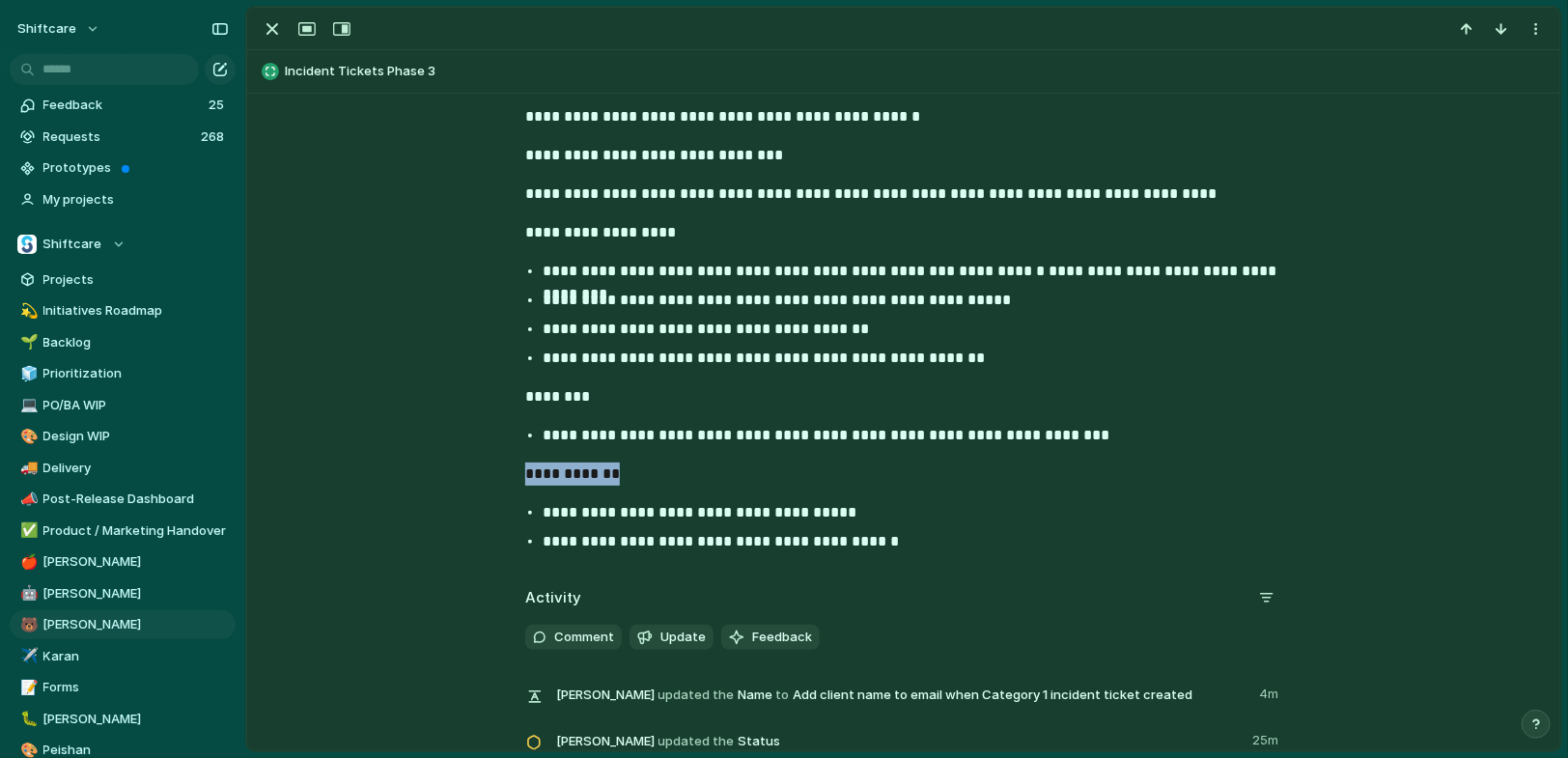
drag, startPoint x: 632, startPoint y: 485, endPoint x: 502, endPoint y: 475, distance: 130.4
click at [502, 475] on div "**********" at bounding box center [904, 55] width 1267 height 1008
click at [496, 447] on button "Headings" at bounding box center [483, 432] width 98 height 31
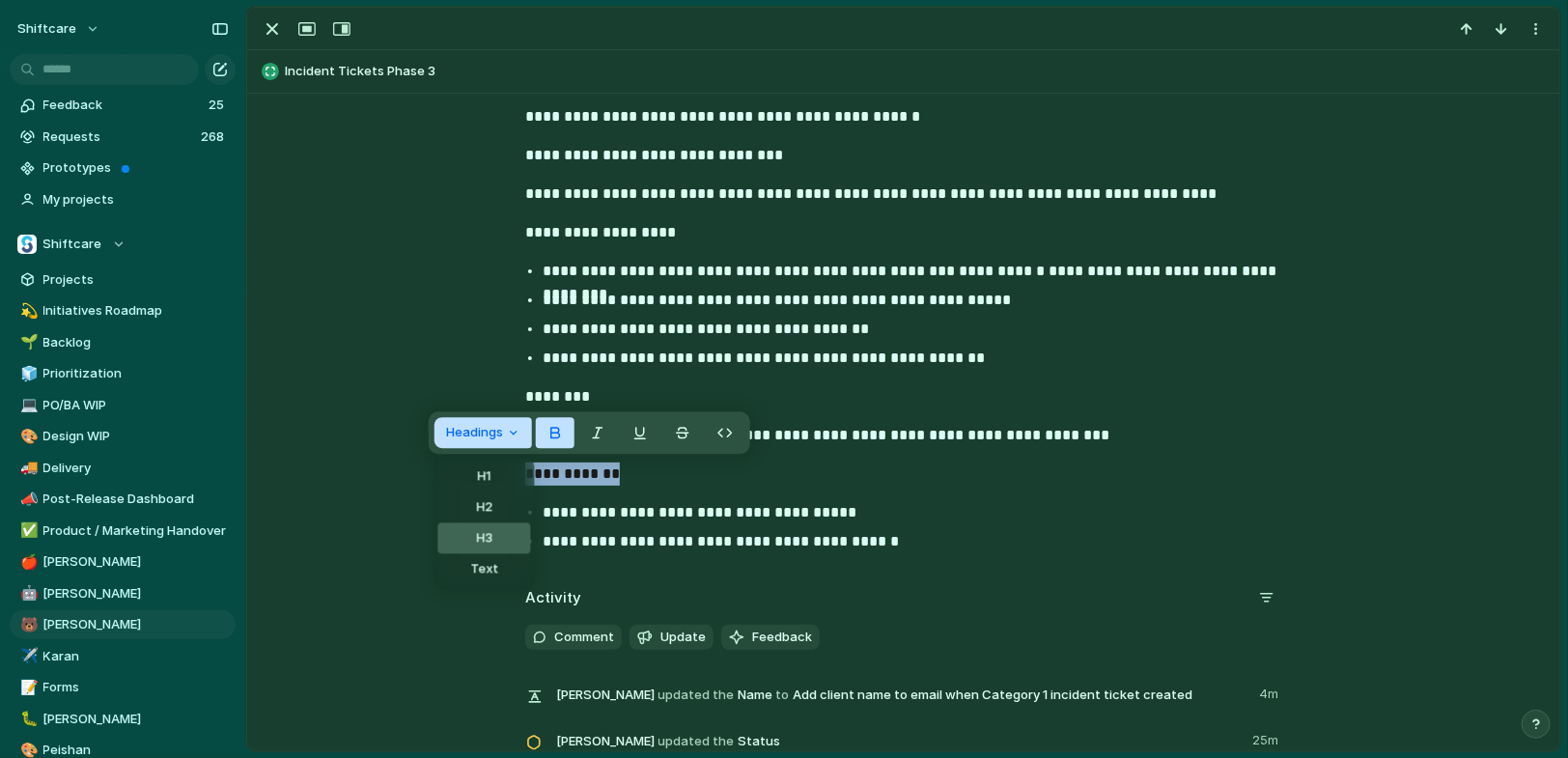
click at [488, 552] on button "H3" at bounding box center [484, 537] width 93 height 31
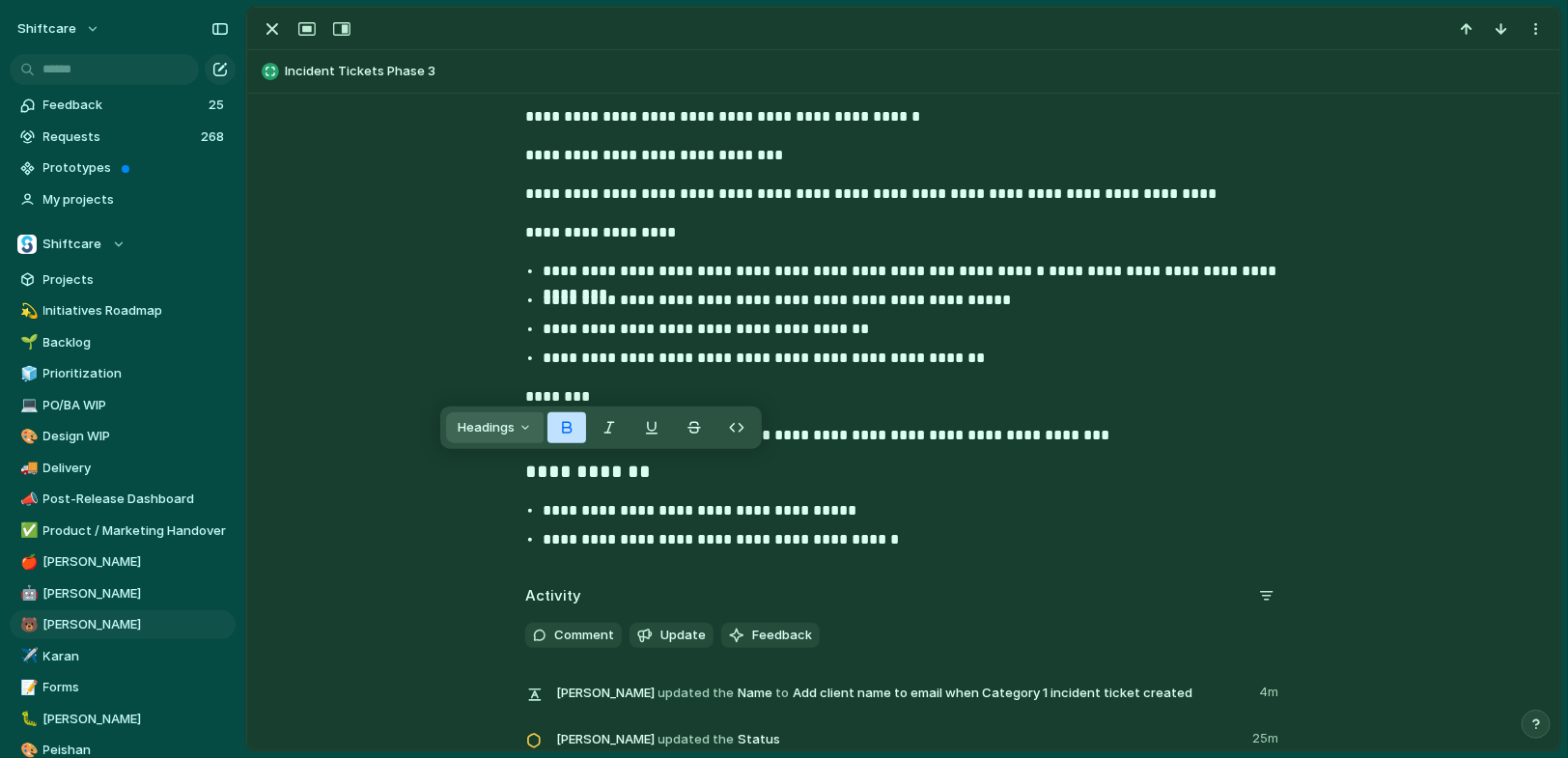
click at [521, 426] on button "Headings" at bounding box center [494, 427] width 98 height 31
click at [509, 473] on button "H1" at bounding box center [496, 471] width 93 height 31
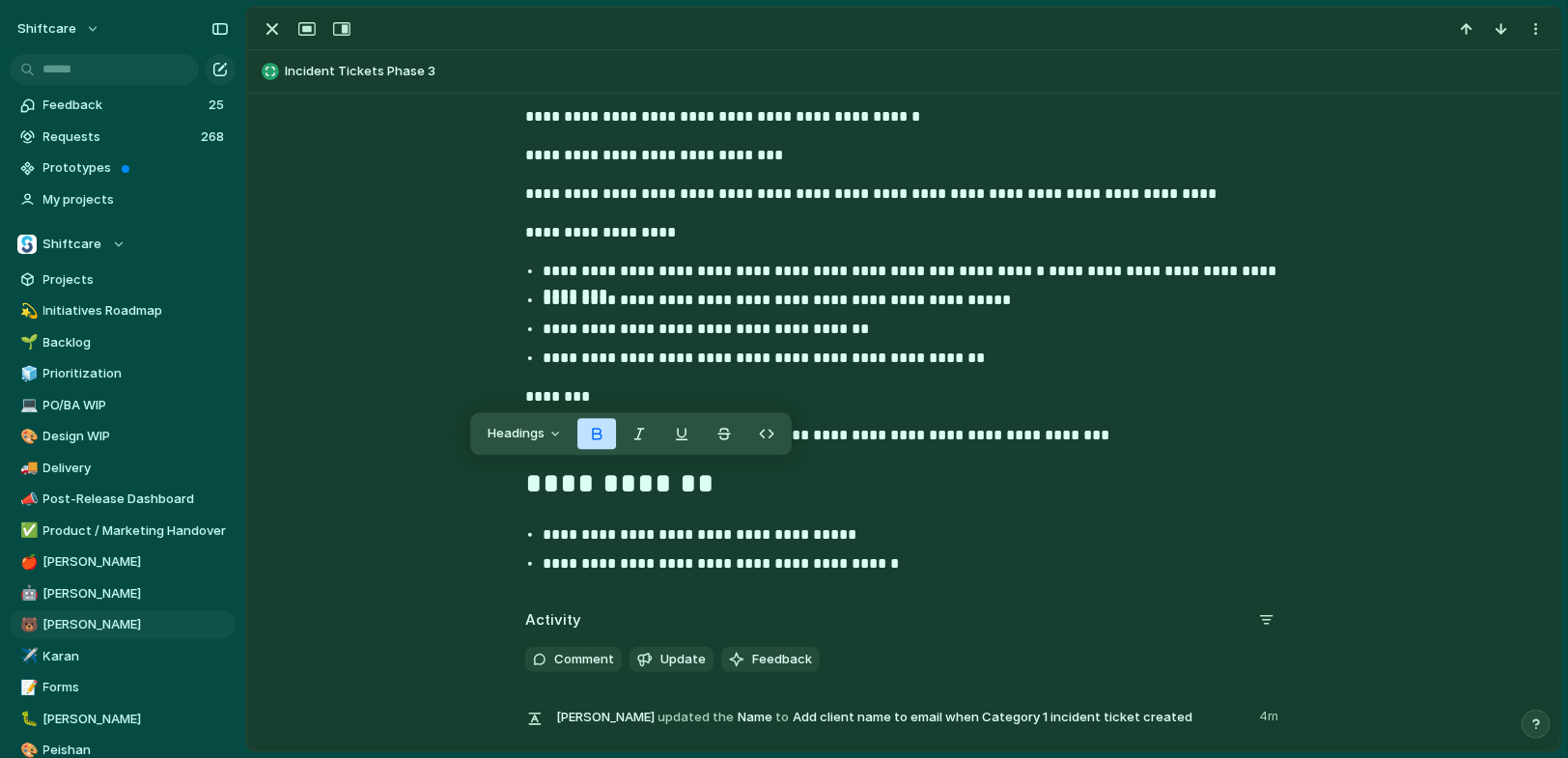
click at [665, 504] on h1 "**********" at bounding box center [903, 486] width 757 height 47
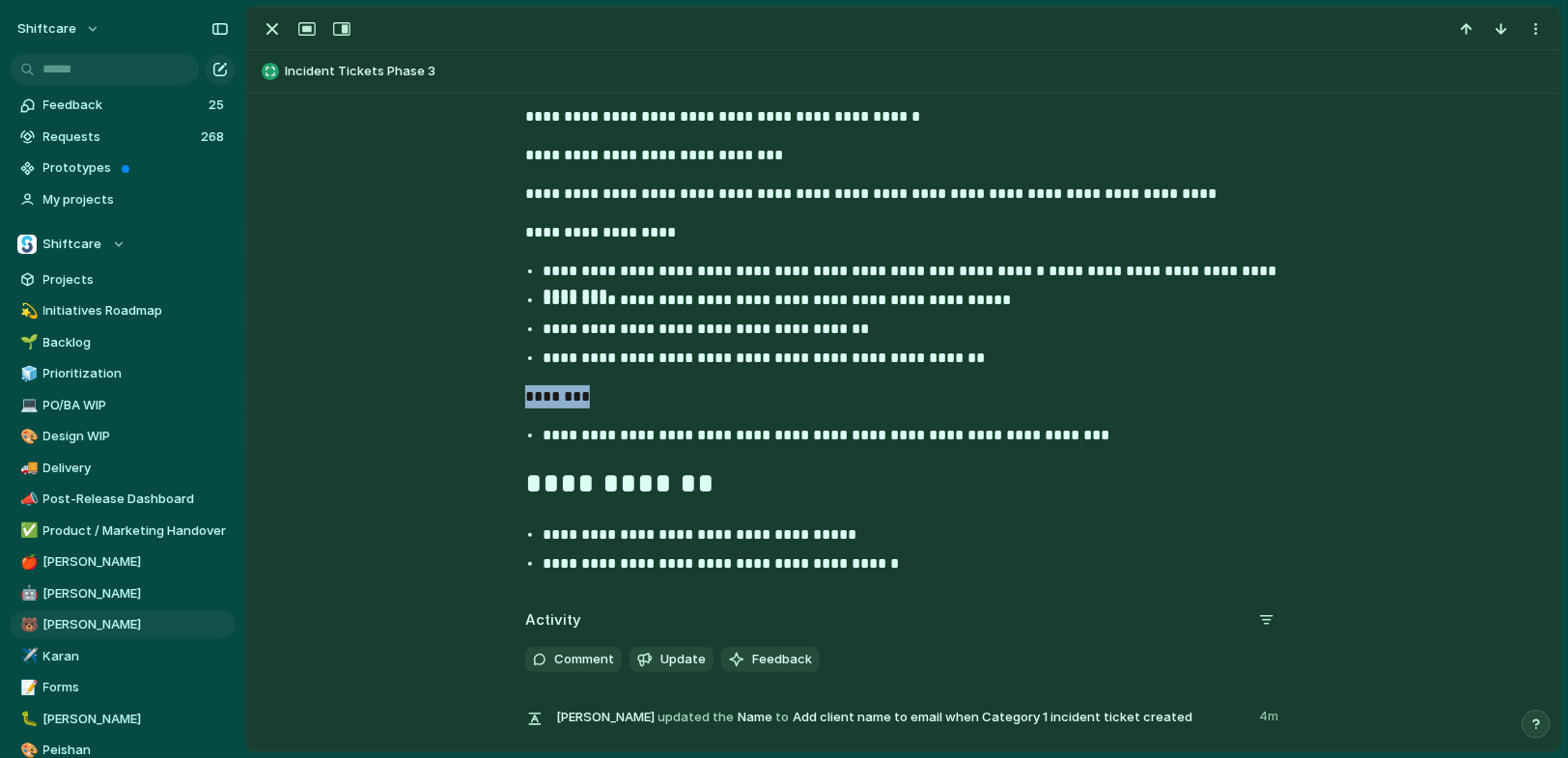
drag, startPoint x: 596, startPoint y: 399, endPoint x: 515, endPoint y: 385, distance: 82.2
click at [487, 399] on div "**********" at bounding box center [904, 66] width 1267 height 1029
click at [485, 350] on span "Headings" at bounding box center [458, 356] width 57 height 20
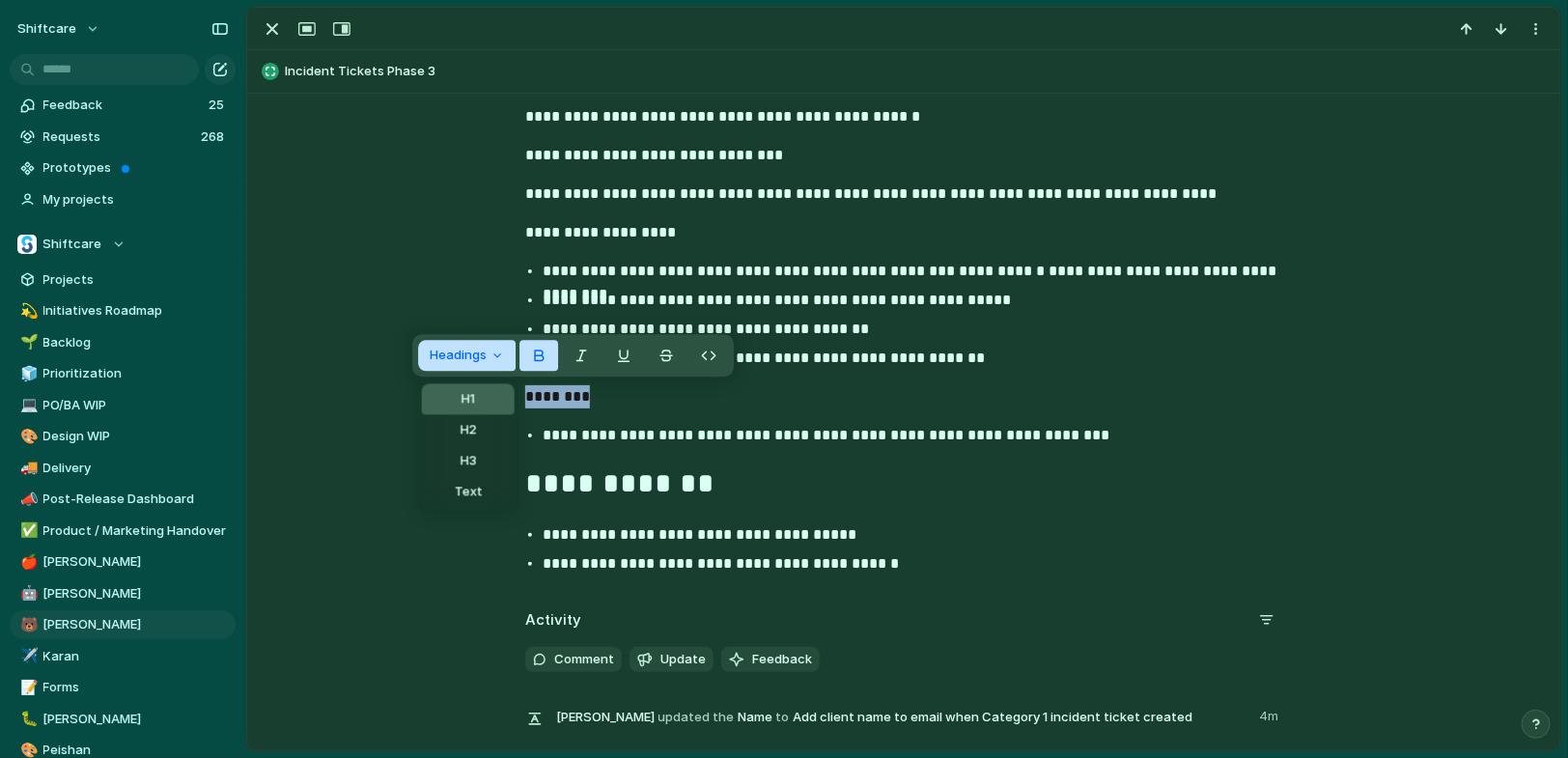
click at [473, 391] on span "H1" at bounding box center [469, 400] width 14 height 20
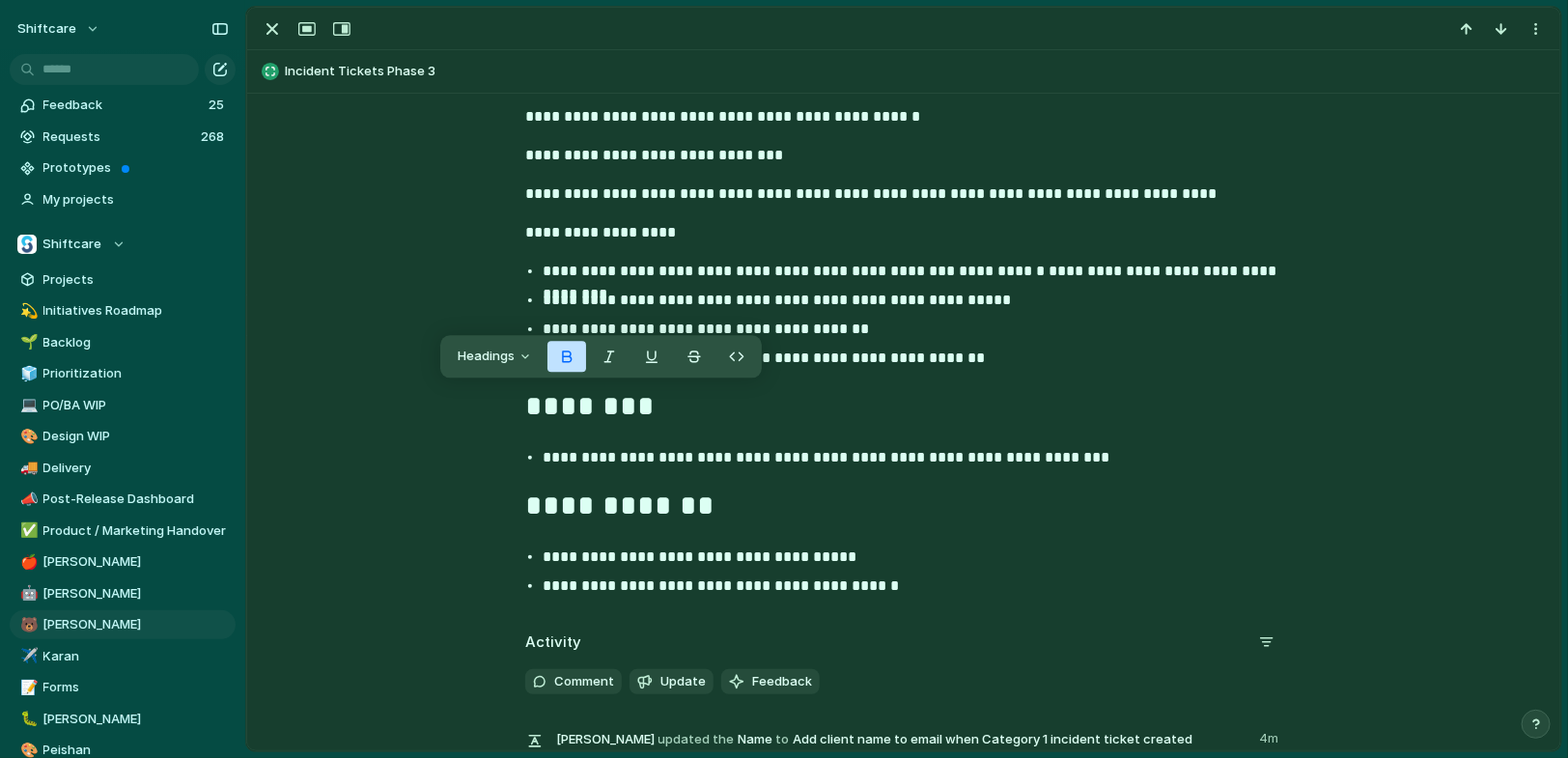
click at [585, 251] on div "**********" at bounding box center [904, 78] width 1267 height 1052
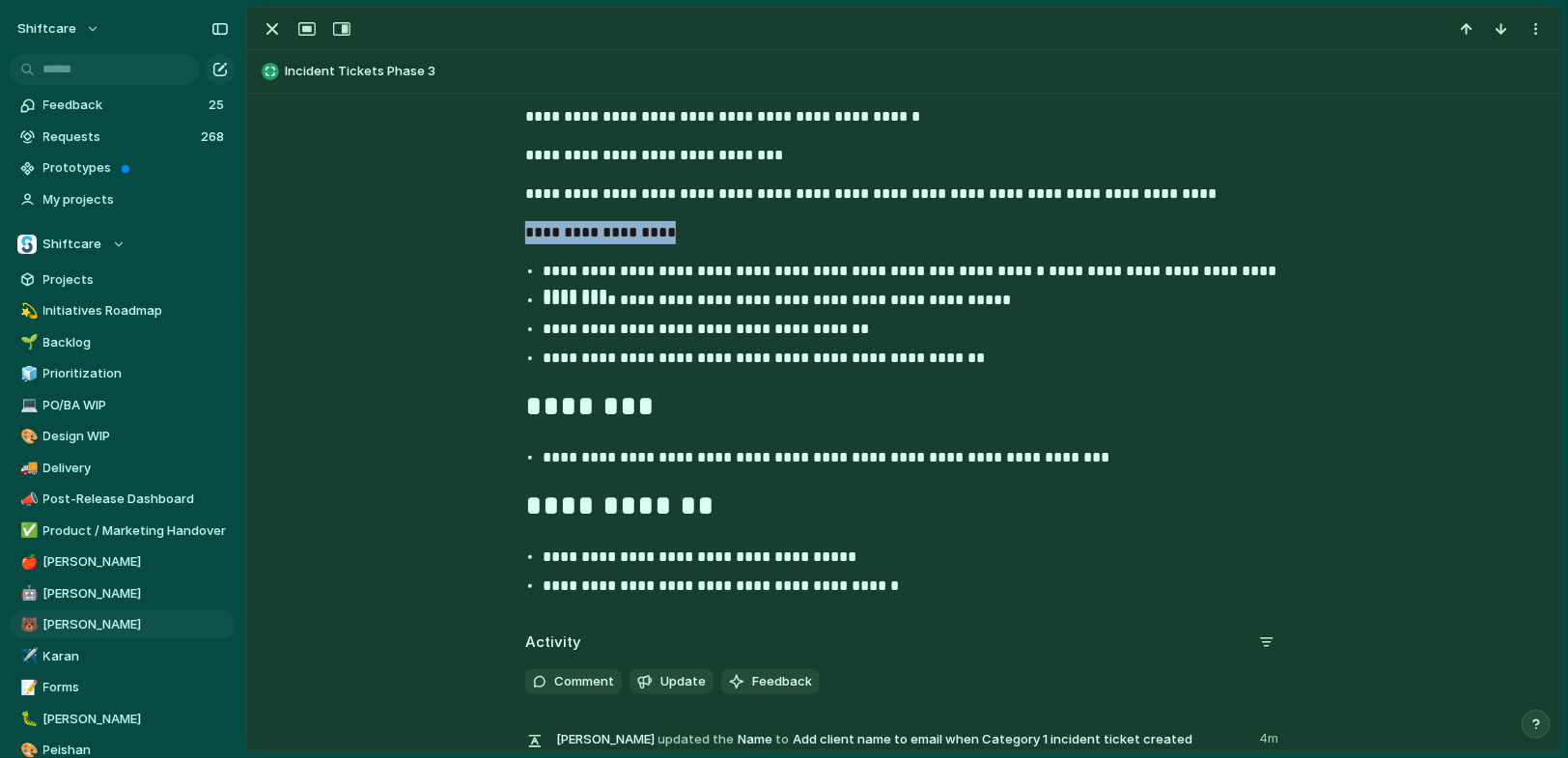
drag, startPoint x: 687, startPoint y: 237, endPoint x: 508, endPoint y: 237, distance: 179.0
click at [507, 237] on div "**********" at bounding box center [904, 78] width 1267 height 1052
click at [524, 200] on span "Headings" at bounding box center [500, 192] width 57 height 20
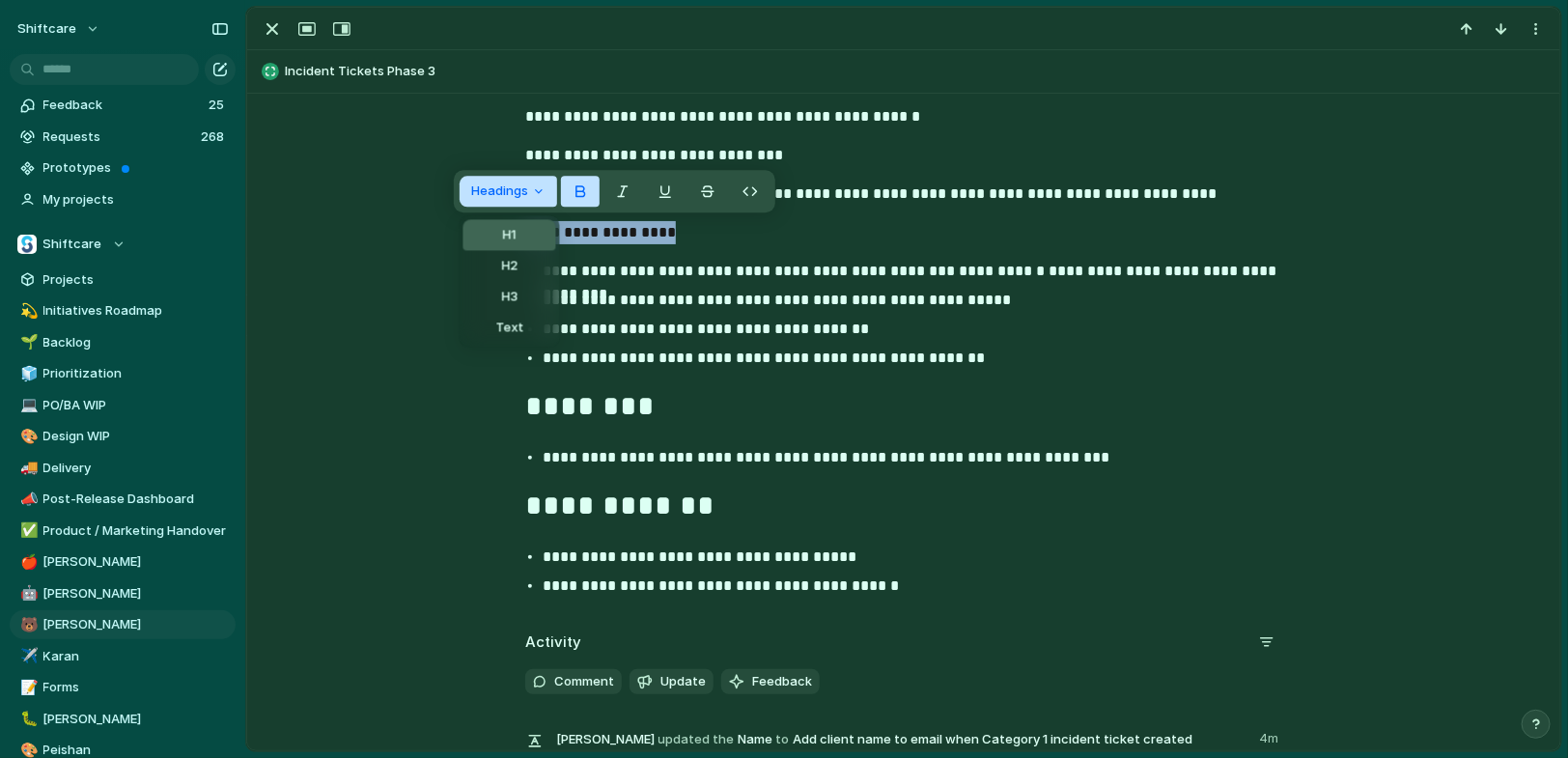
click at [508, 236] on span "H1" at bounding box center [510, 236] width 14 height 20
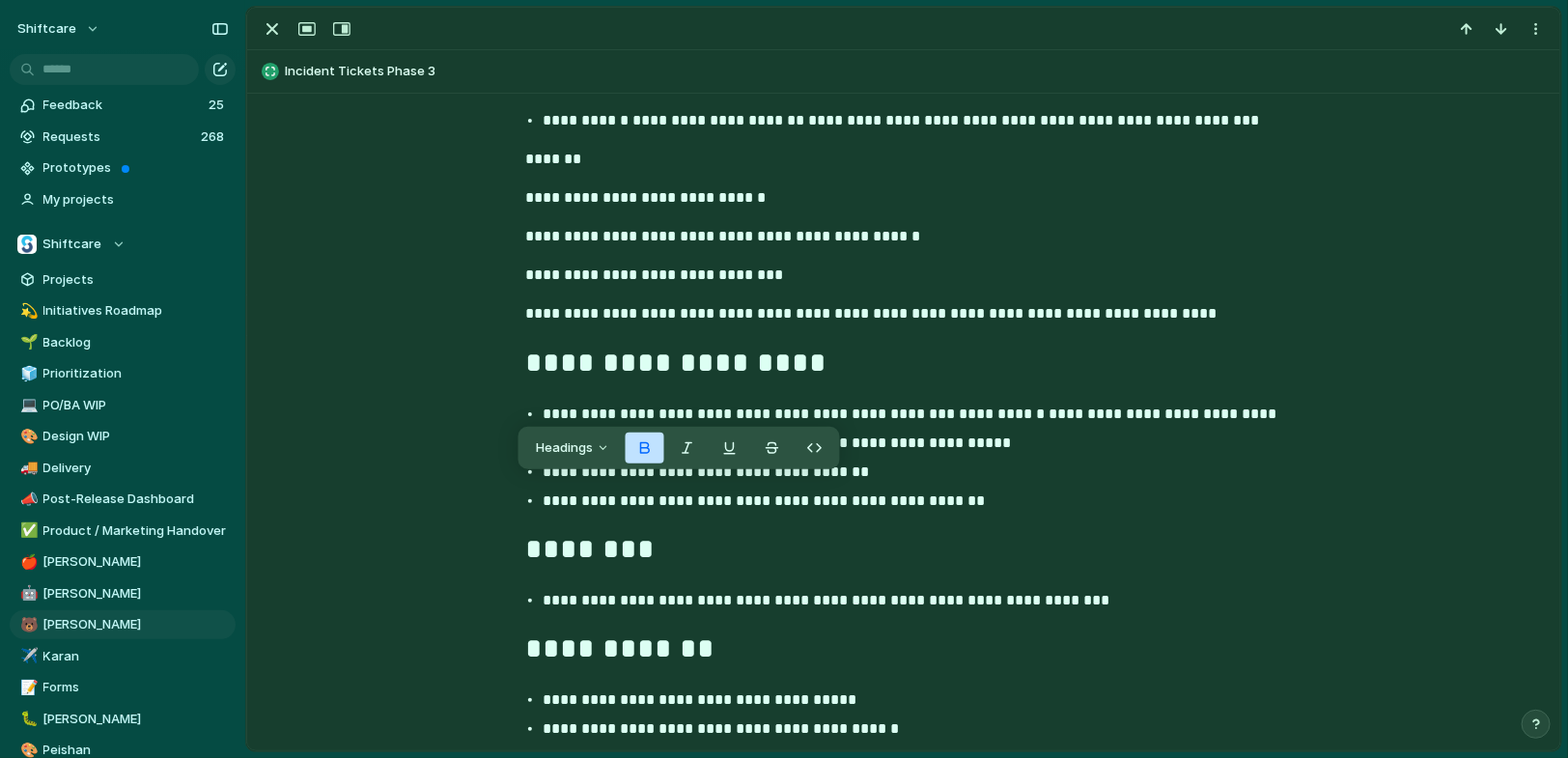
scroll to position [1191, 0]
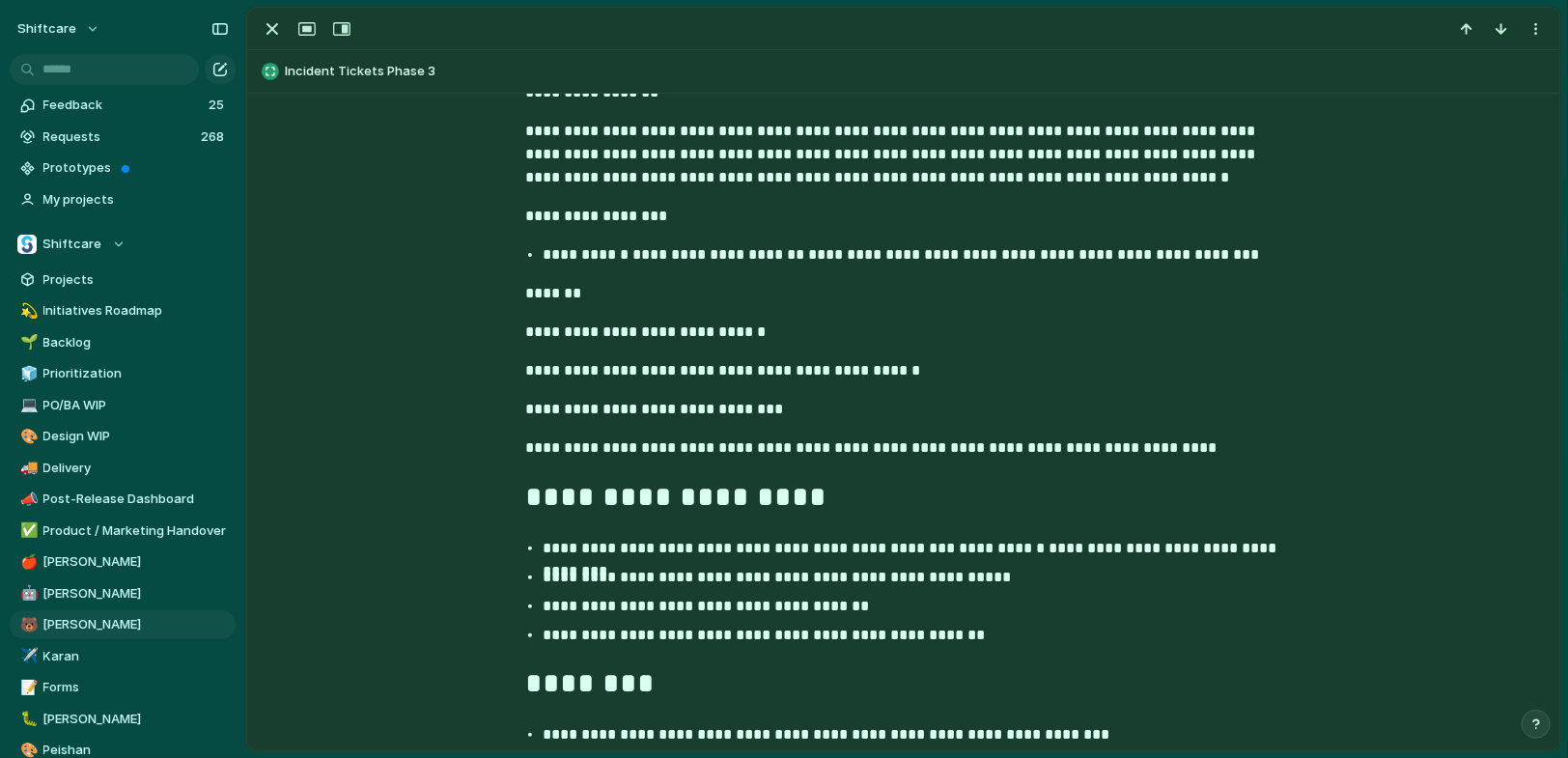
drag, startPoint x: 610, startPoint y: 291, endPoint x: 437, endPoint y: 287, distance: 173.0
click at [438, 288] on div "**********" at bounding box center [904, 342] width 1267 height 1075
click at [473, 251] on span "Headings" at bounding box center [457, 254] width 57 height 20
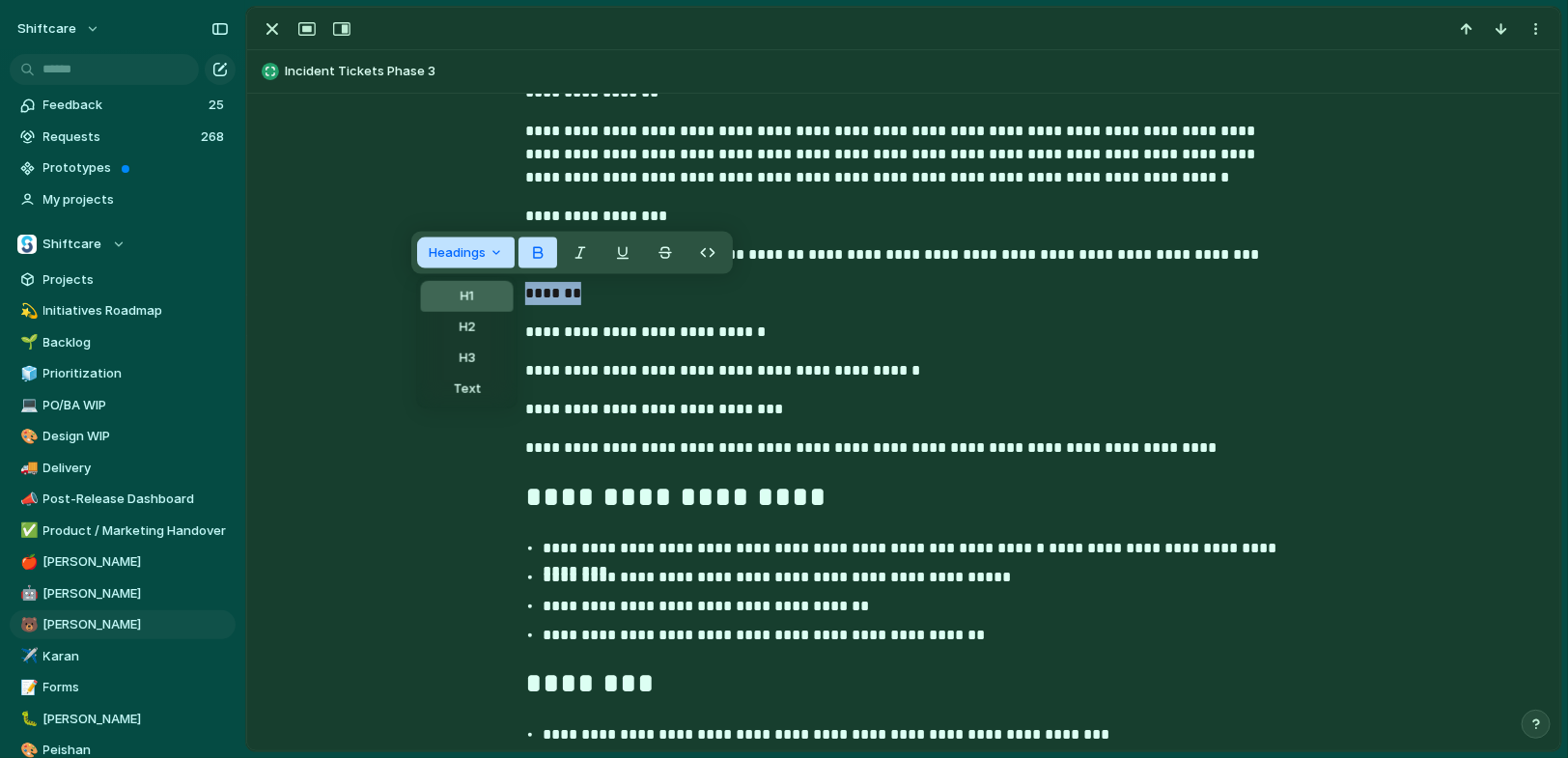
click at [480, 296] on button "H1" at bounding box center [468, 296] width 93 height 31
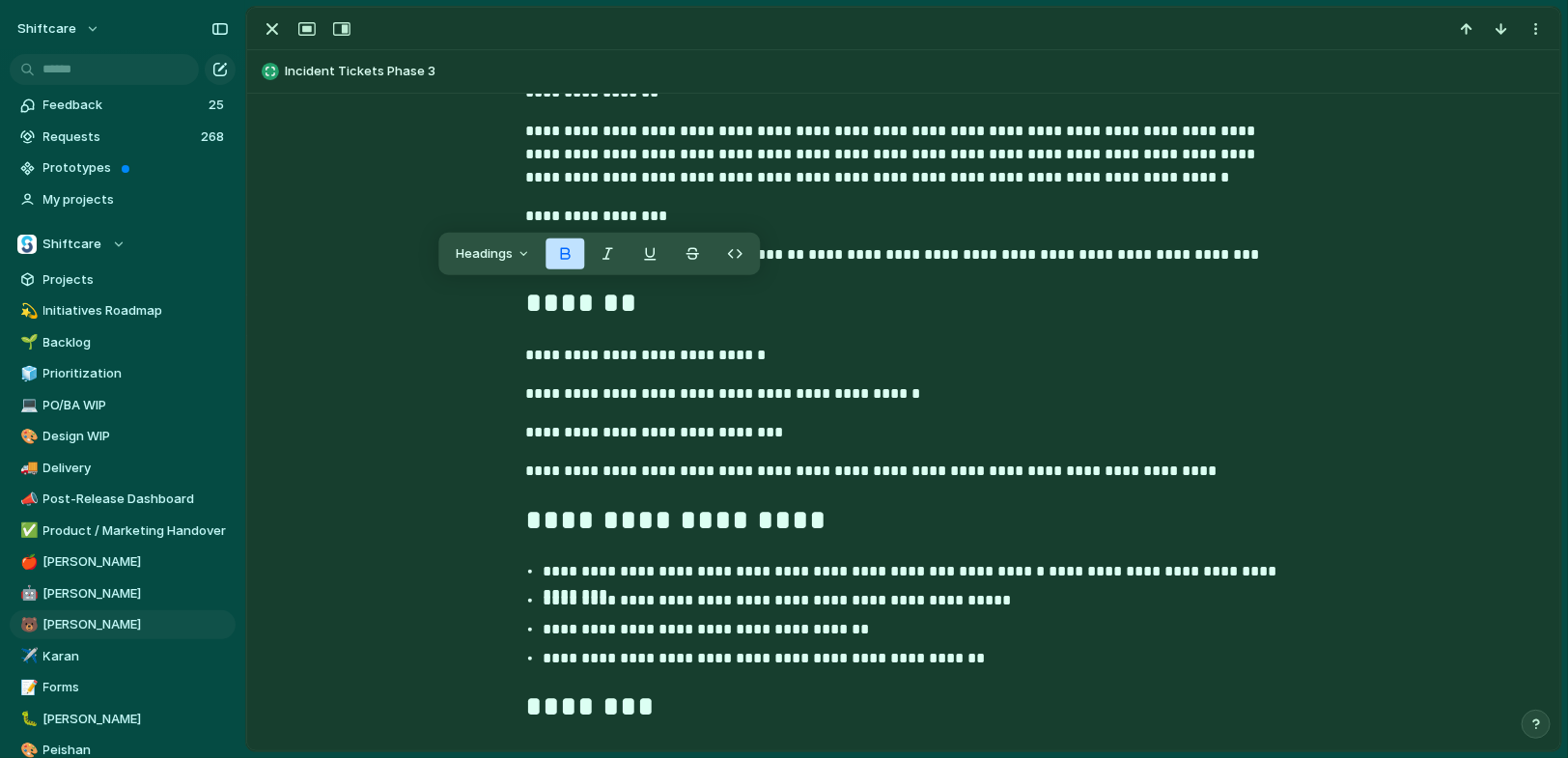
click at [648, 367] on div "**********" at bounding box center [904, 354] width 1267 height 1099
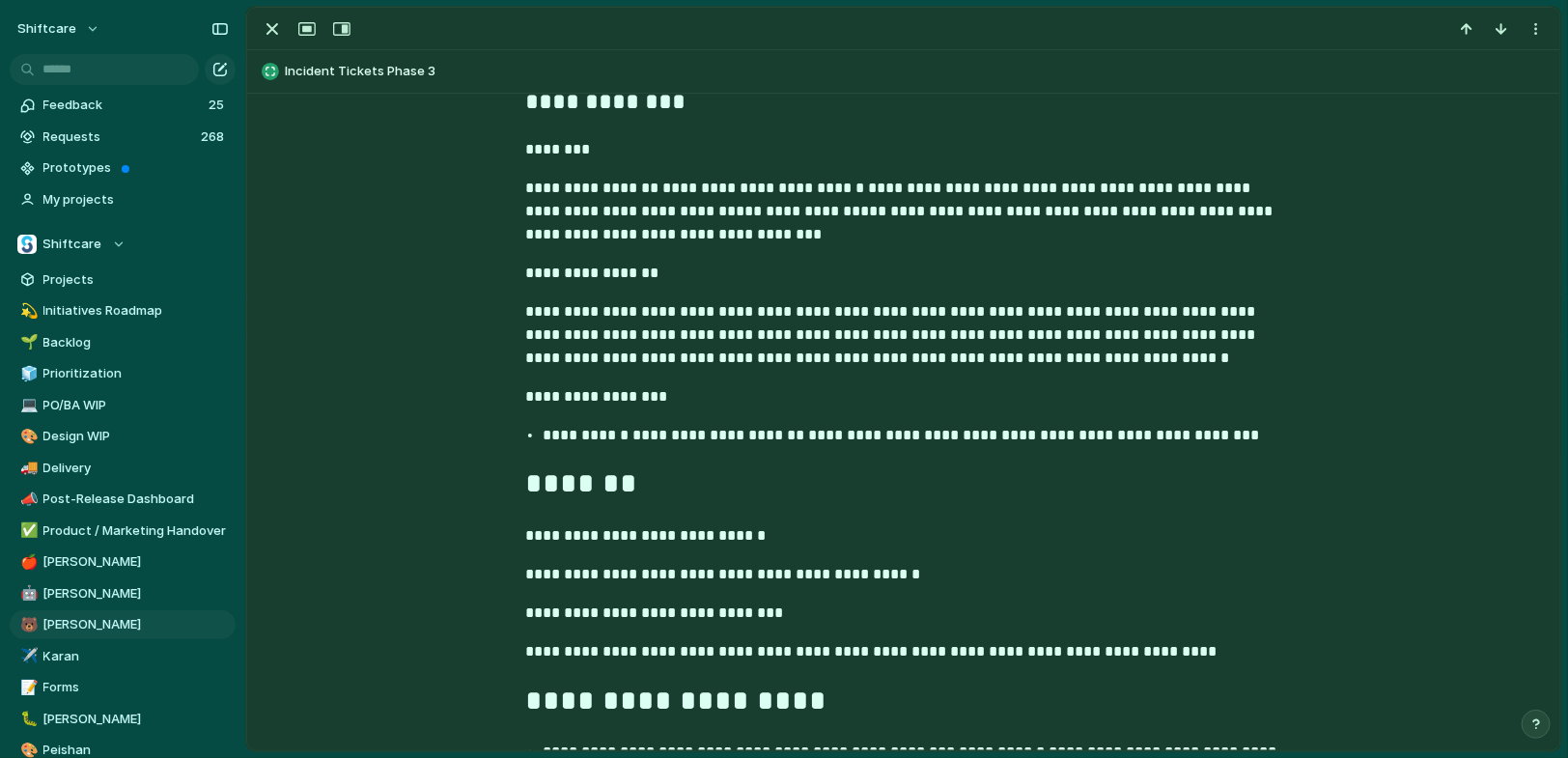
scroll to position [1009, 0]
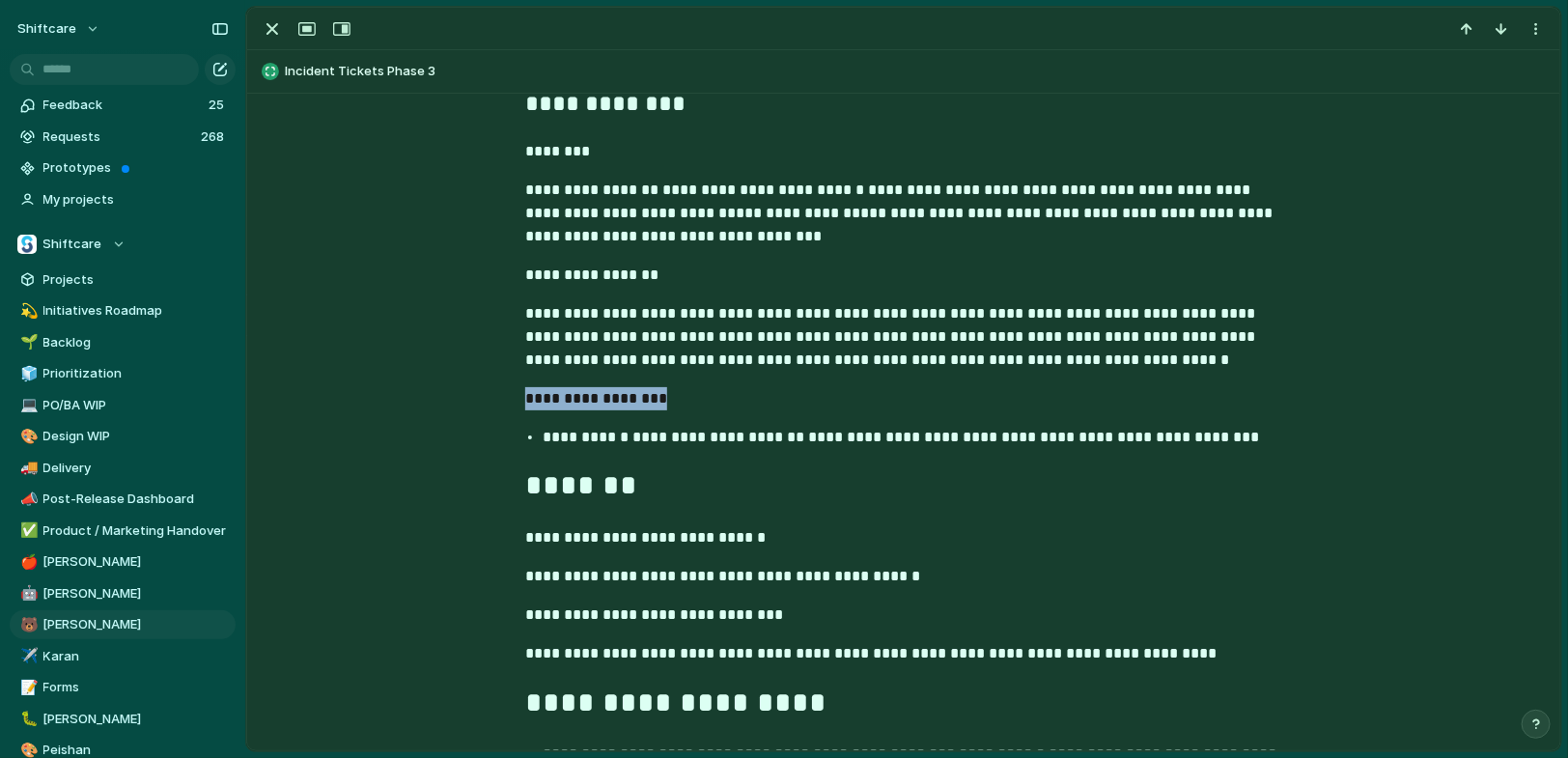
drag, startPoint x: 670, startPoint y: 398, endPoint x: 470, endPoint y: 398, distance: 200.0
click at [470, 398] on div "**********" at bounding box center [904, 537] width 1267 height 1099
click at [494, 346] on button "Headings" at bounding box center [504, 357] width 98 height 31
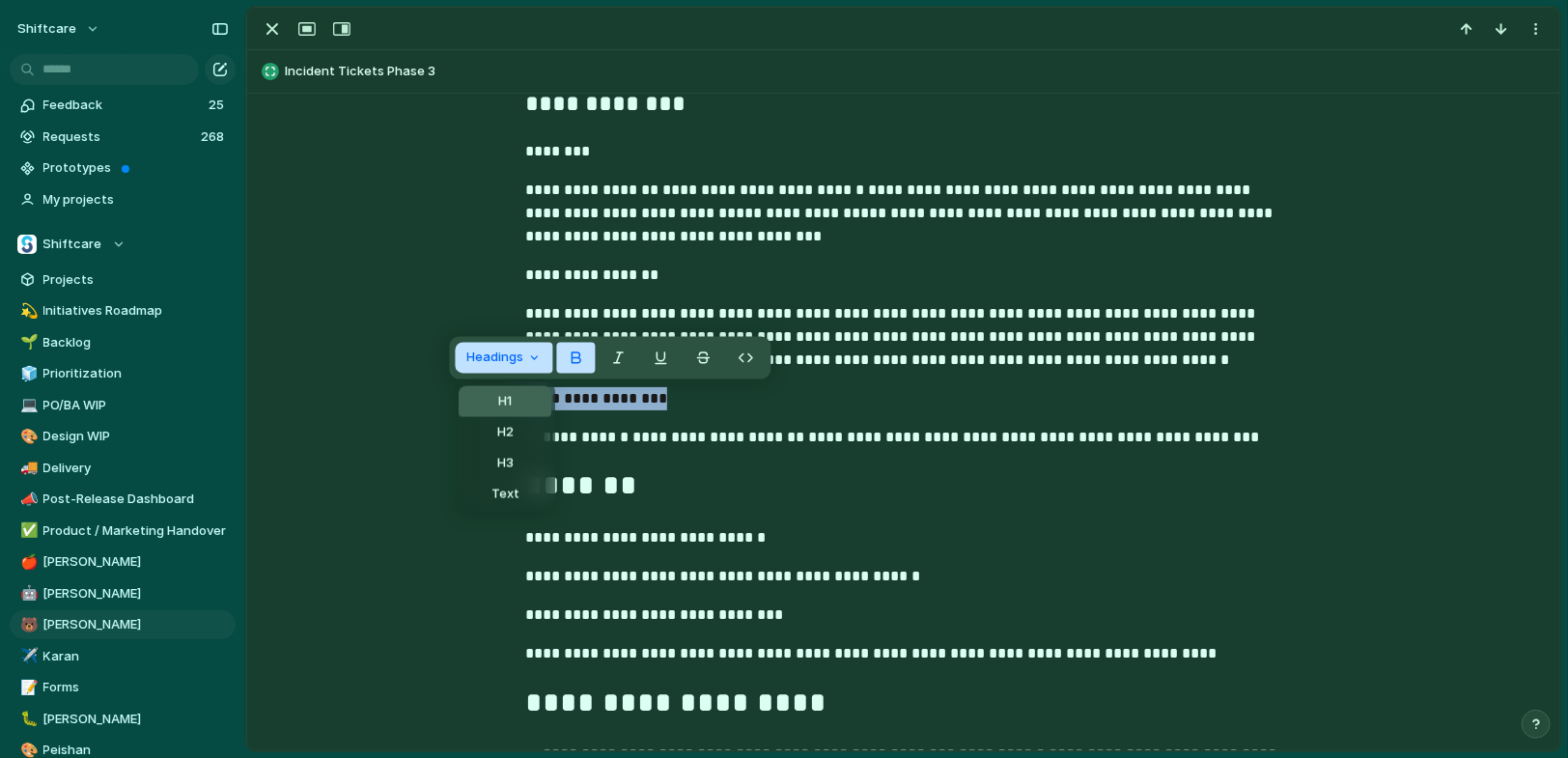
click at [509, 398] on span "H1" at bounding box center [505, 402] width 14 height 20
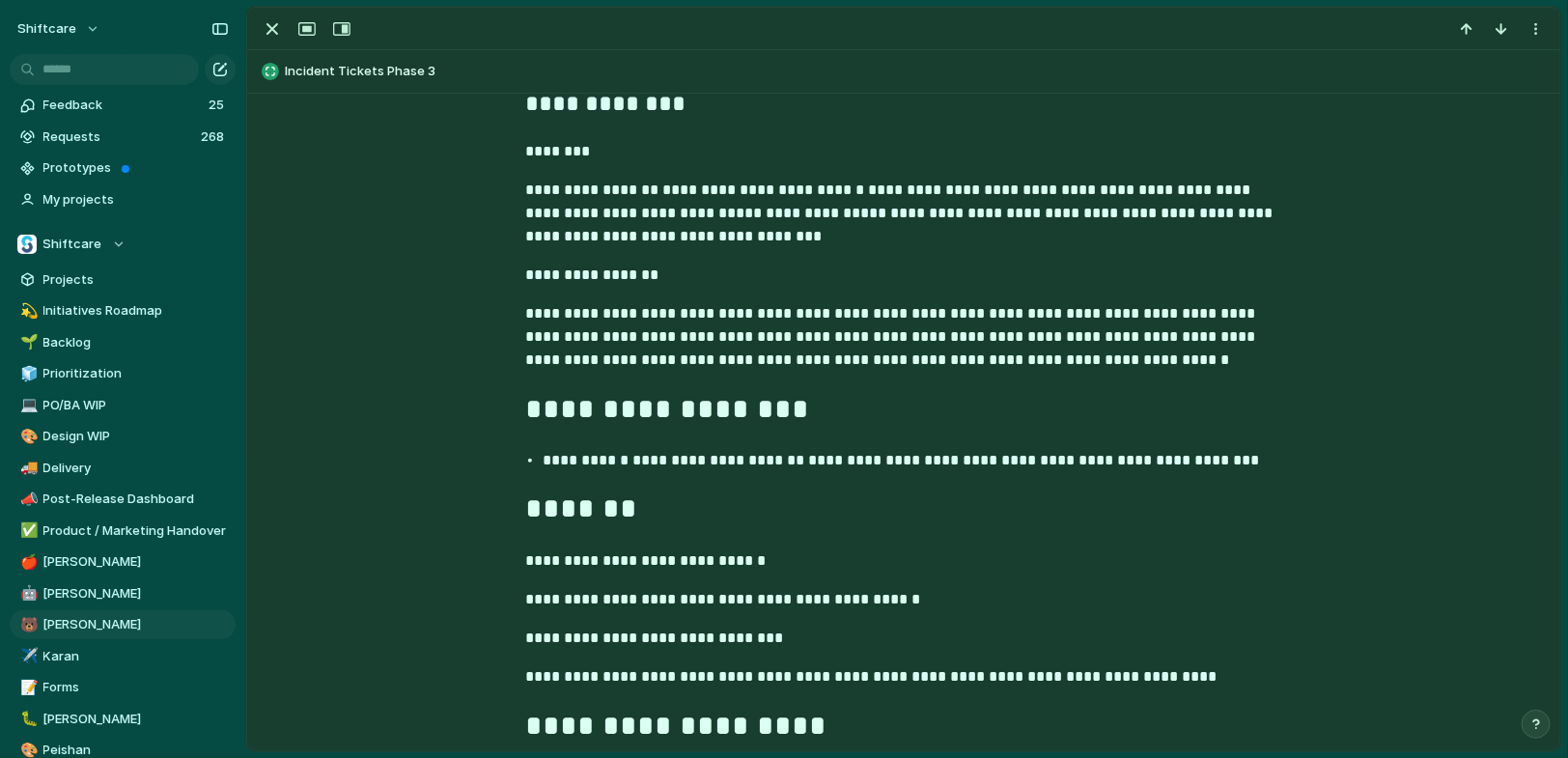
click at [635, 256] on div "**********" at bounding box center [904, 549] width 1267 height 1121
drag, startPoint x: 419, startPoint y: 268, endPoint x: 382, endPoint y: 263, distance: 37.3
click at [382, 263] on div "**********" at bounding box center [904, 549] width 1267 height 1121
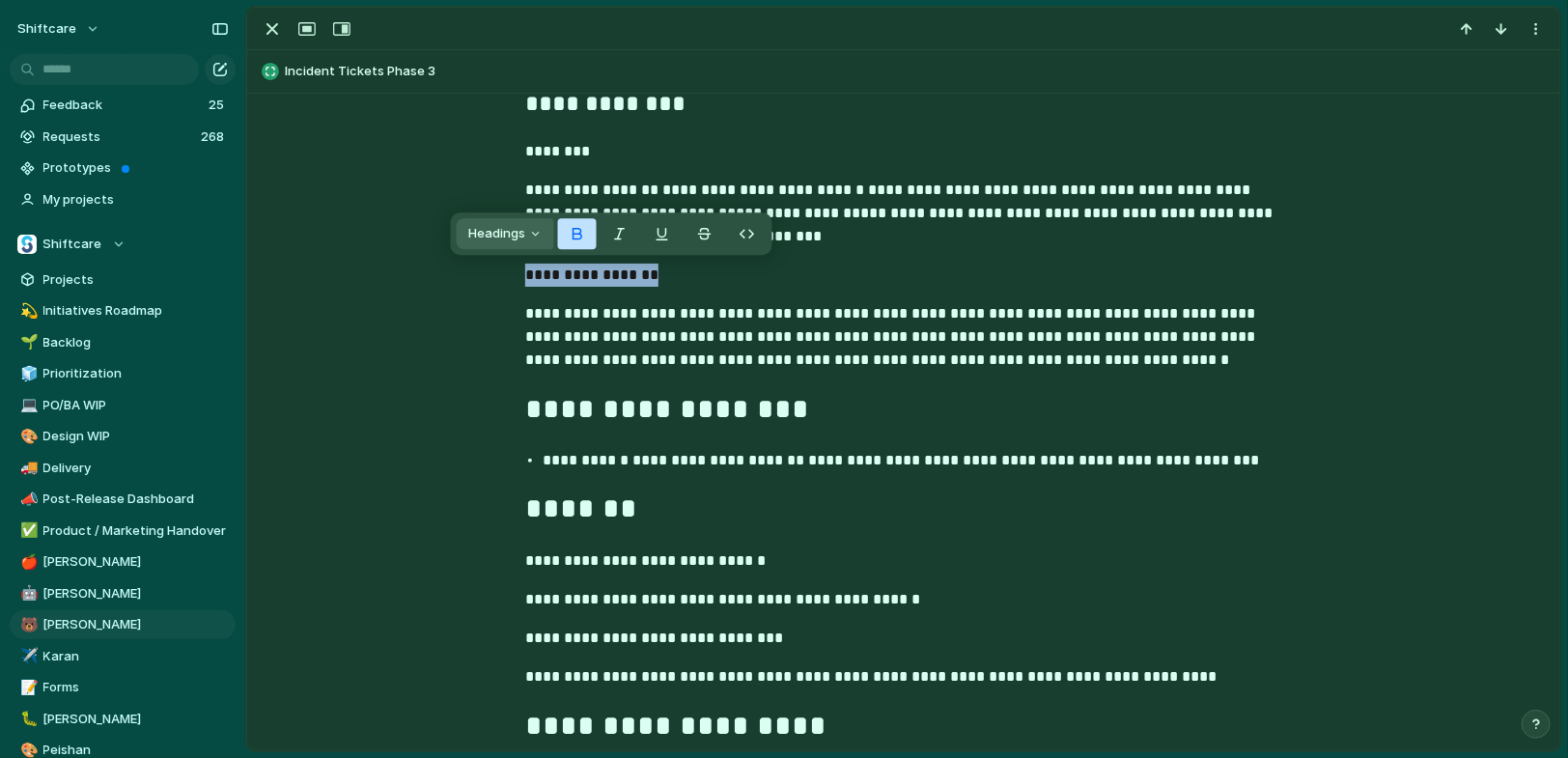
click at [504, 240] on span "Headings" at bounding box center [497, 234] width 57 height 20
click at [515, 277] on button "H1" at bounding box center [506, 276] width 93 height 31
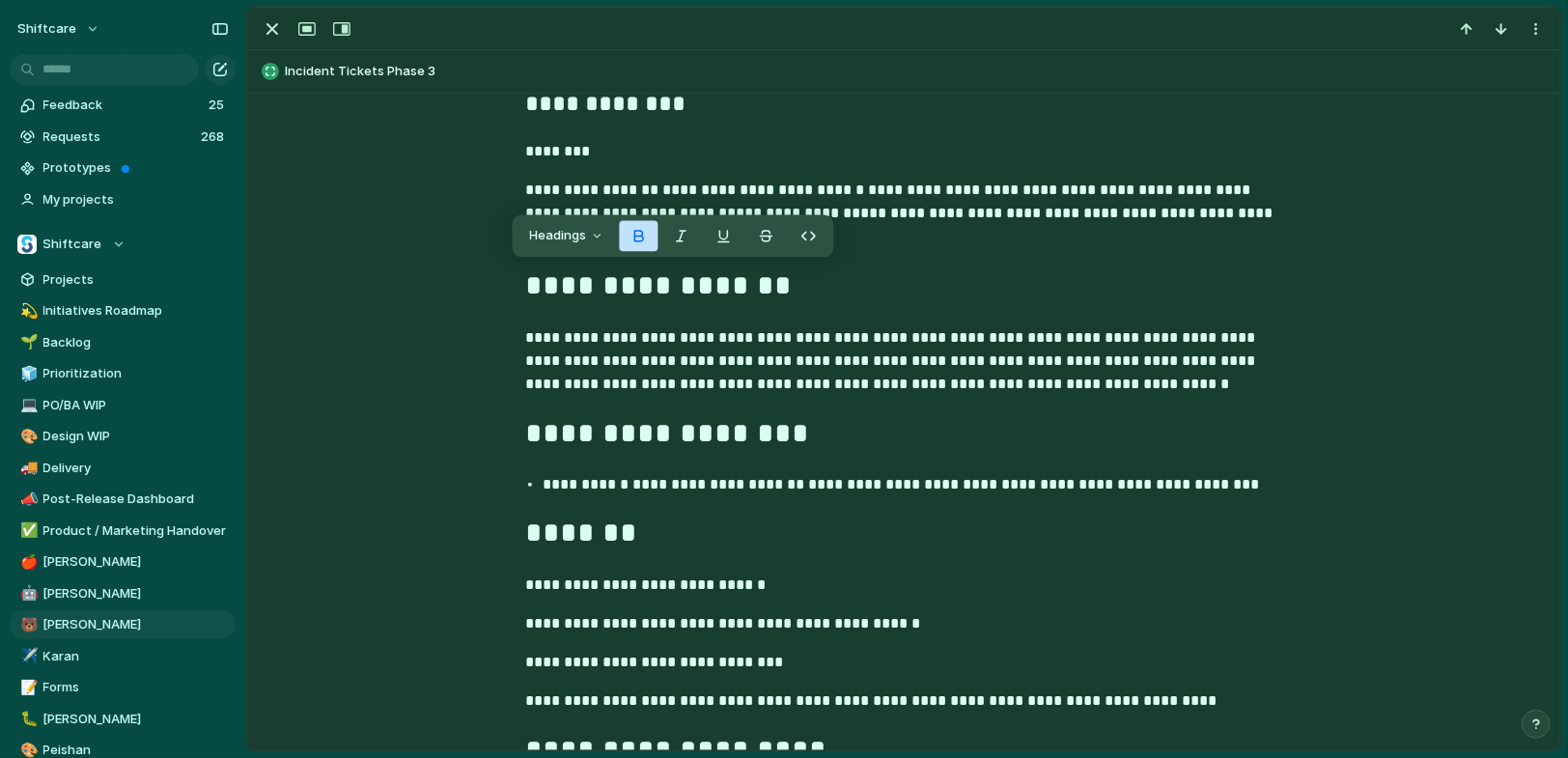
click at [622, 170] on div "**********" at bounding box center [904, 561] width 1267 height 1146
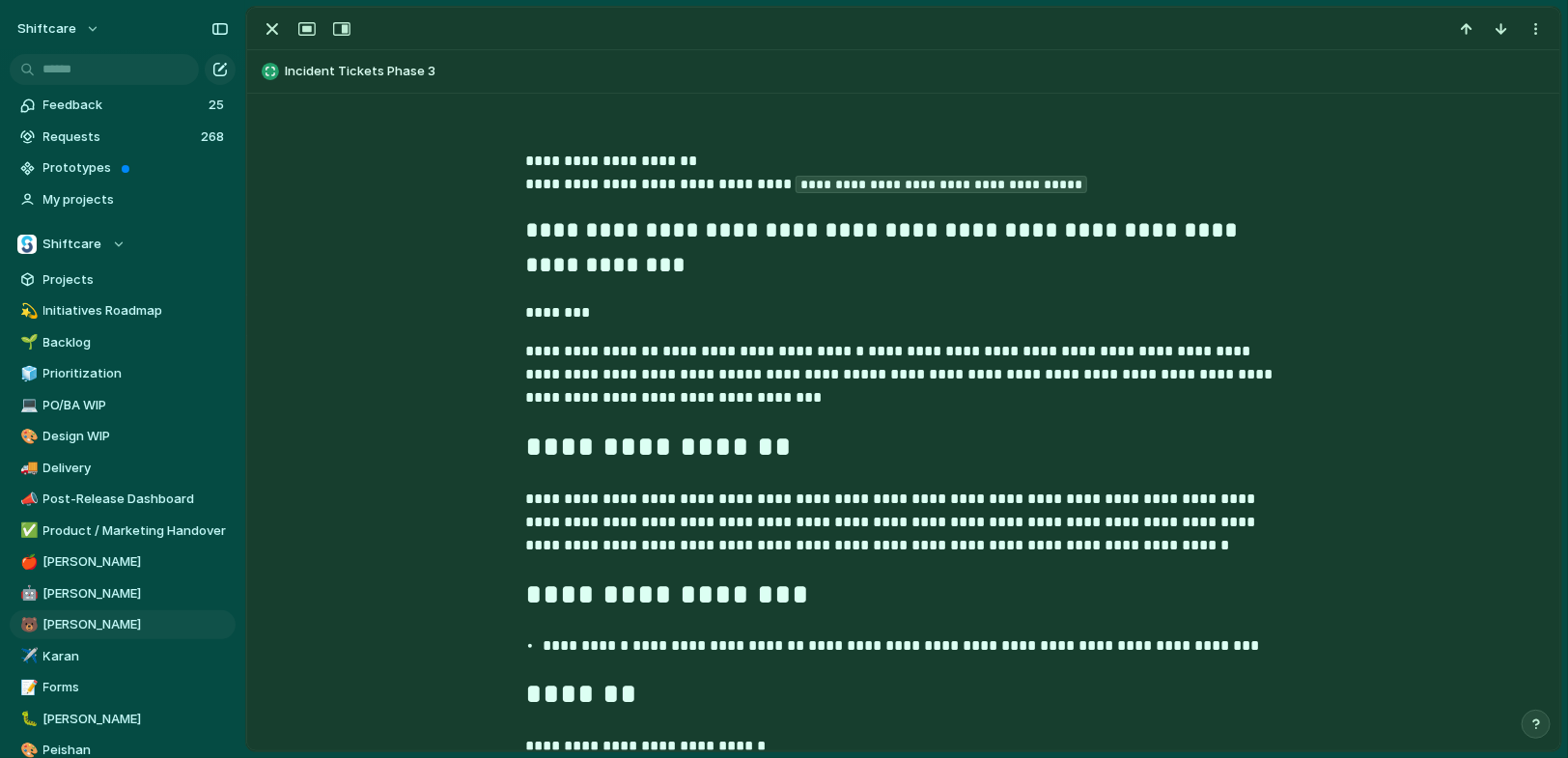
scroll to position [838, 0]
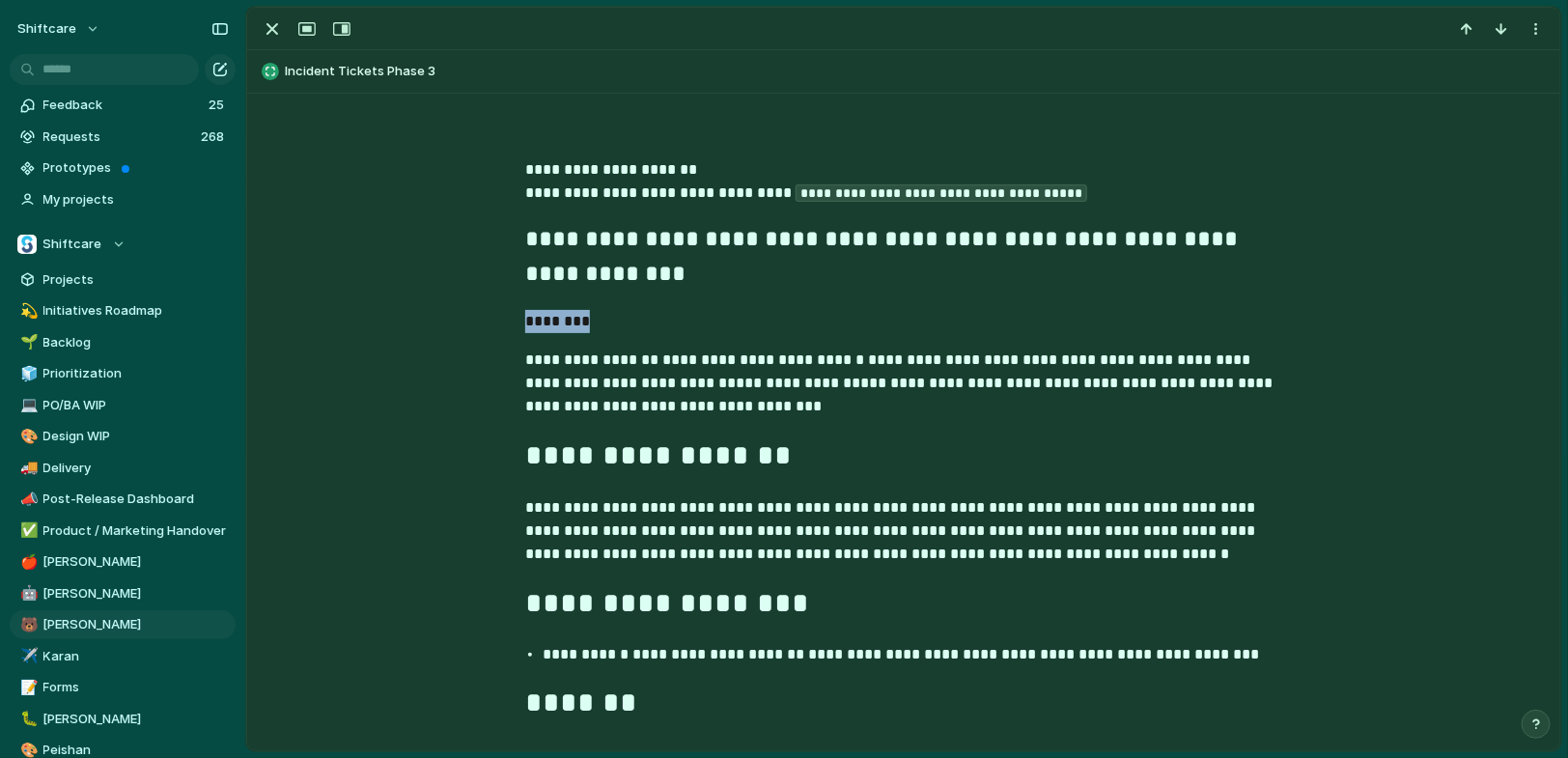
drag, startPoint x: 623, startPoint y: 316, endPoint x: 409, endPoint y: 313, distance: 214.0
click at [409, 313] on div "**********" at bounding box center [904, 730] width 1267 height 1146
click at [487, 283] on span "Headings" at bounding box center [461, 280] width 57 height 20
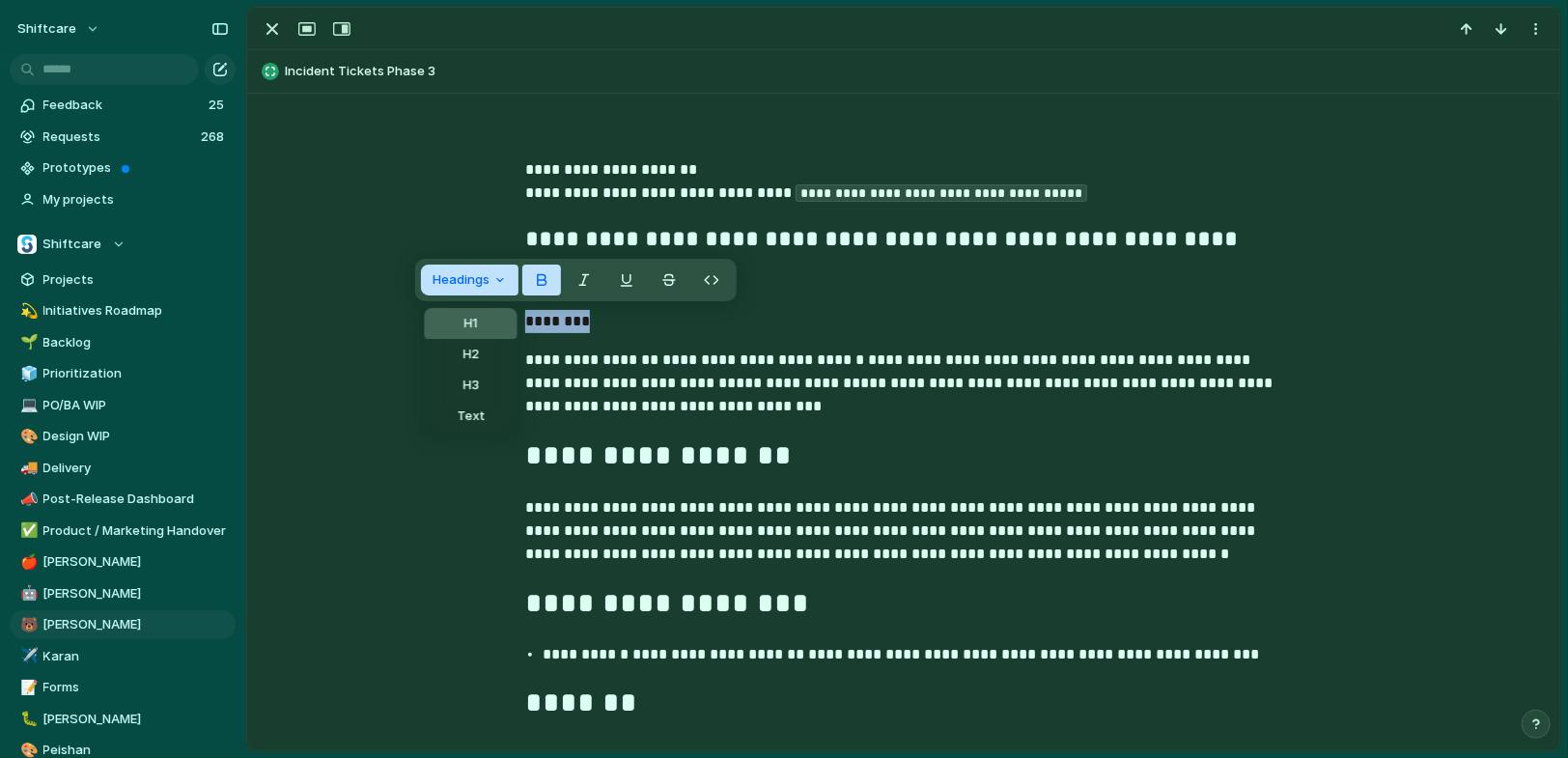
click at [488, 316] on button "H1" at bounding box center [472, 323] width 93 height 31
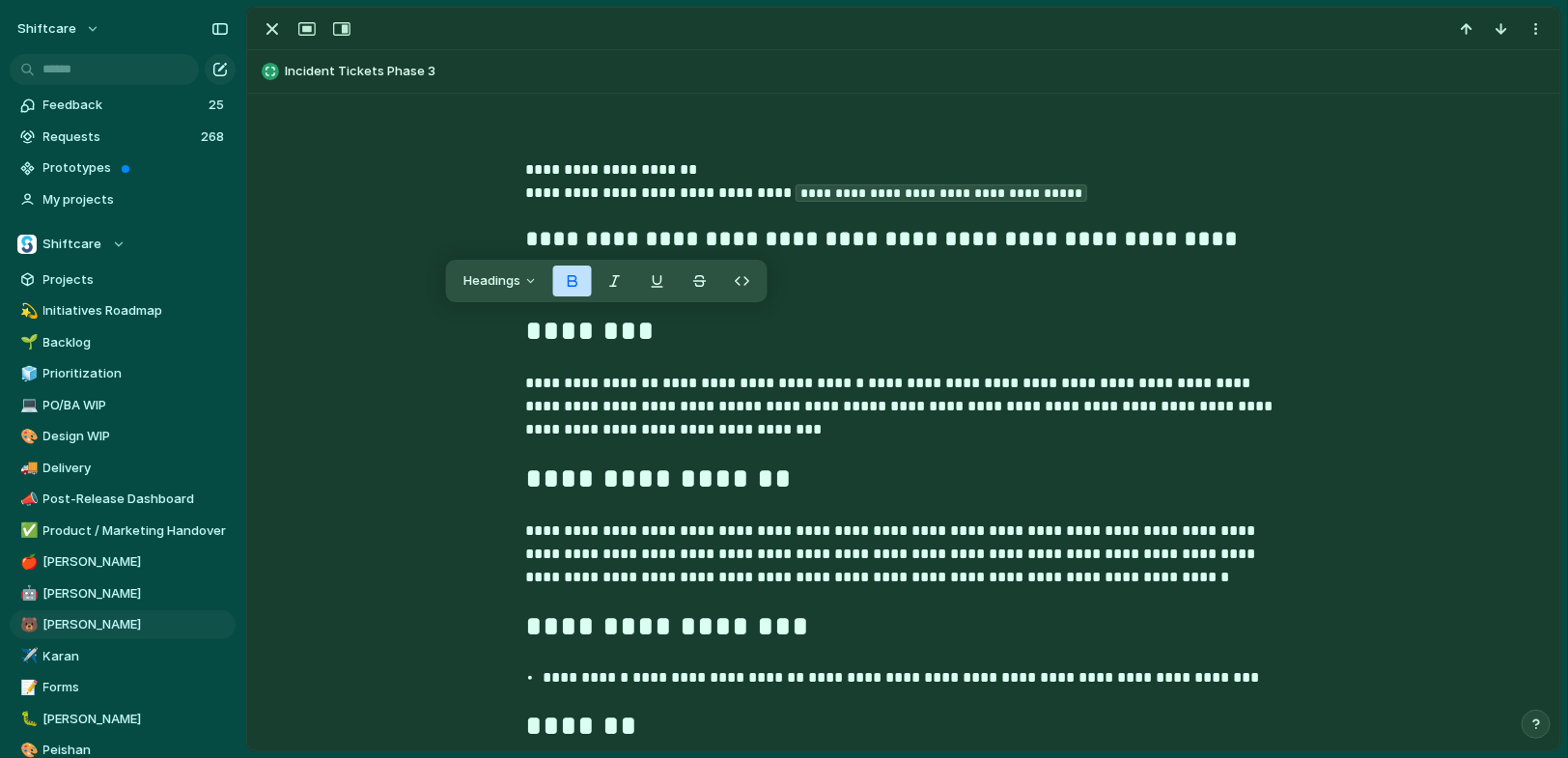
click at [689, 414] on p "**********" at bounding box center [903, 407] width 757 height 69
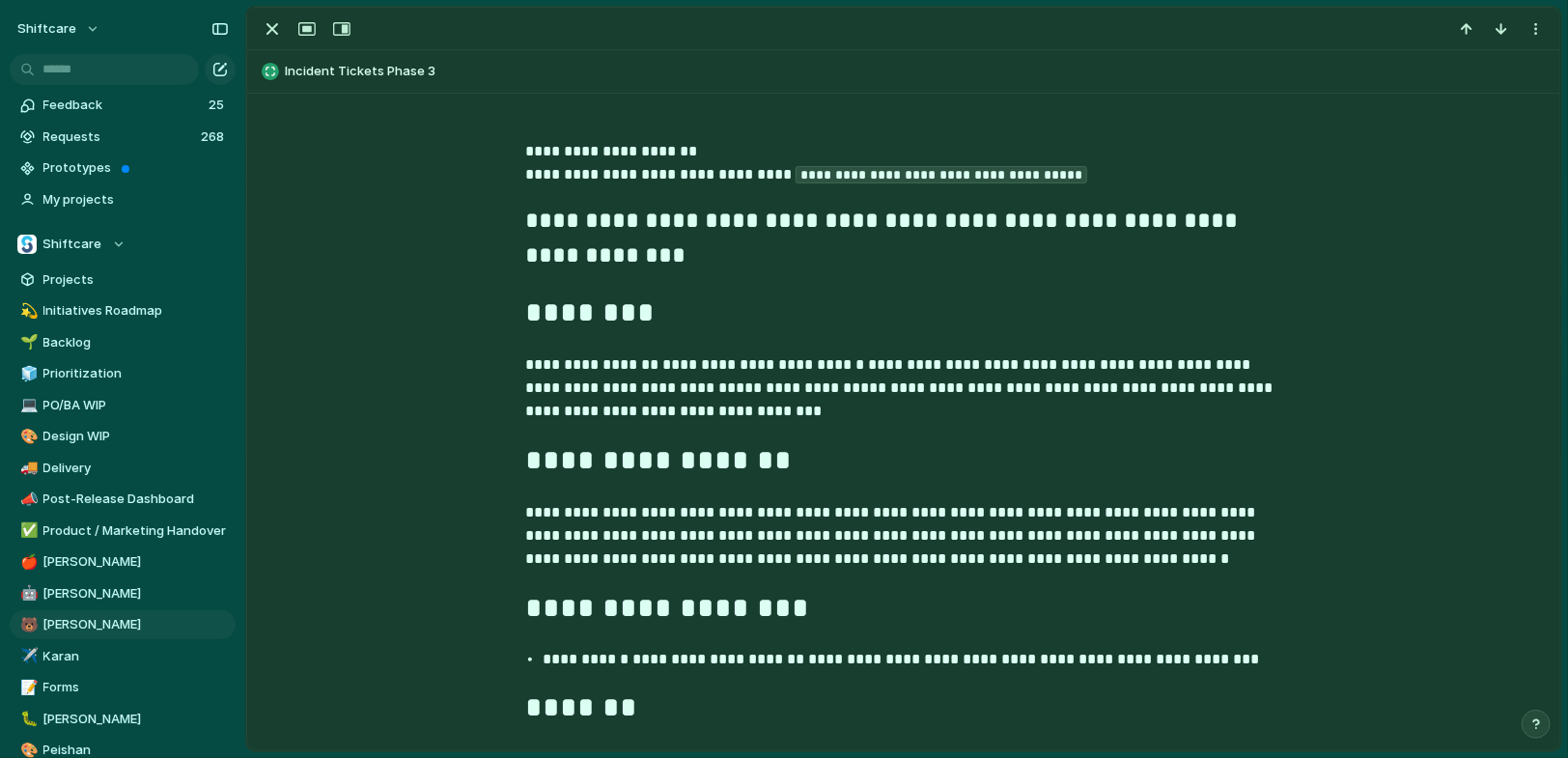
scroll to position [97, 0]
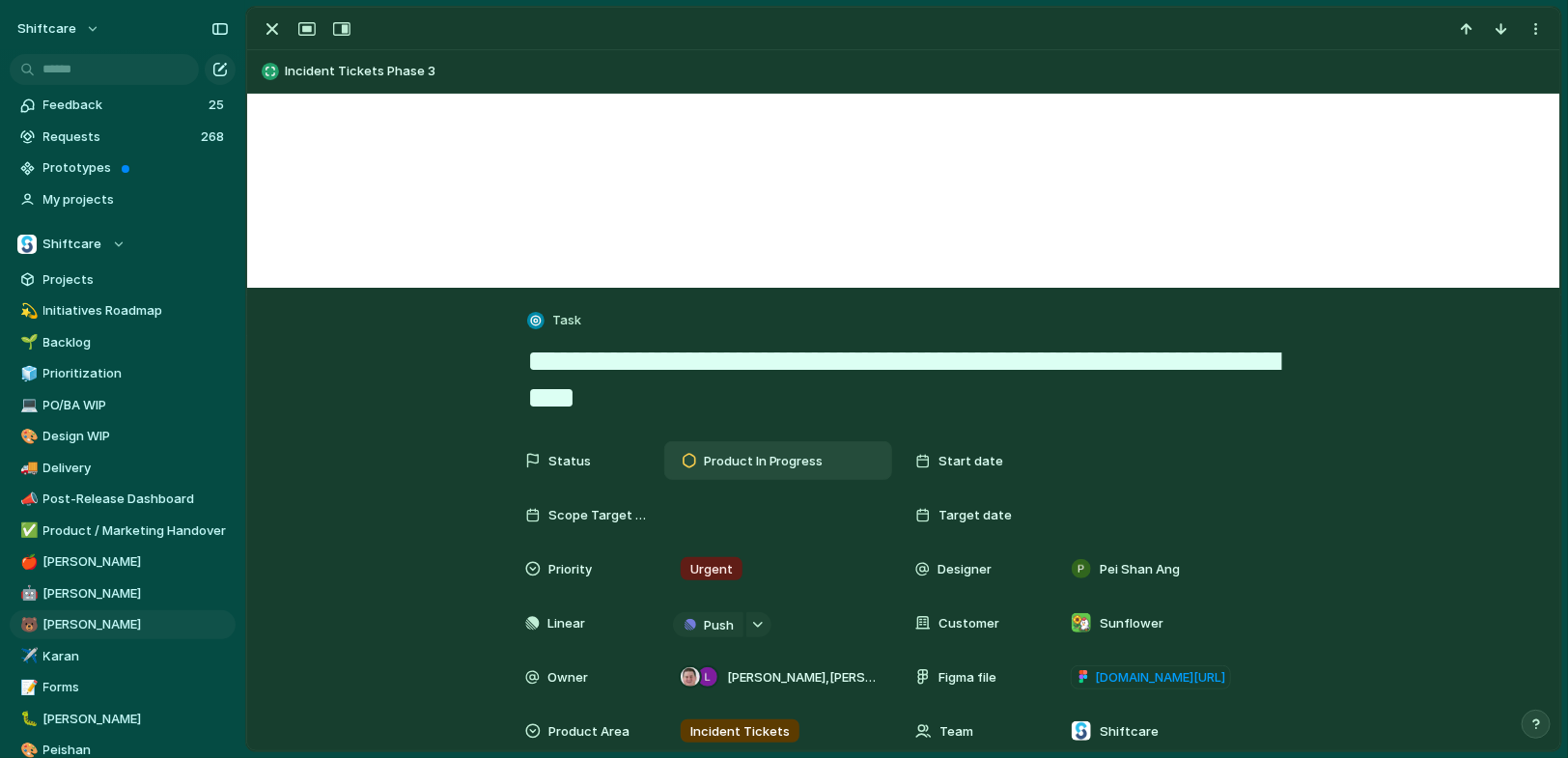
click at [742, 463] on span "Product In Progress" at bounding box center [763, 462] width 119 height 20
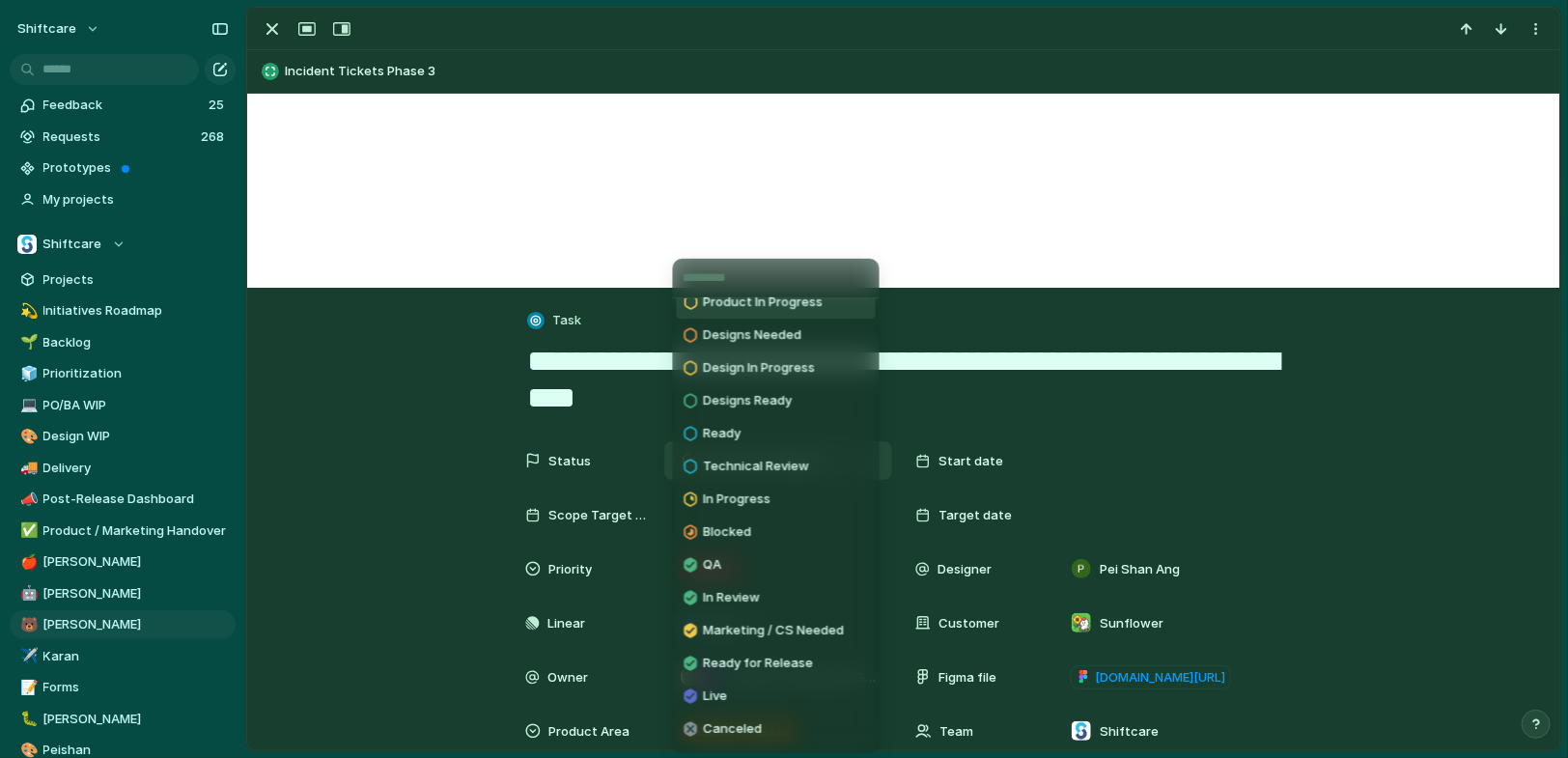
scroll to position [102, 0]
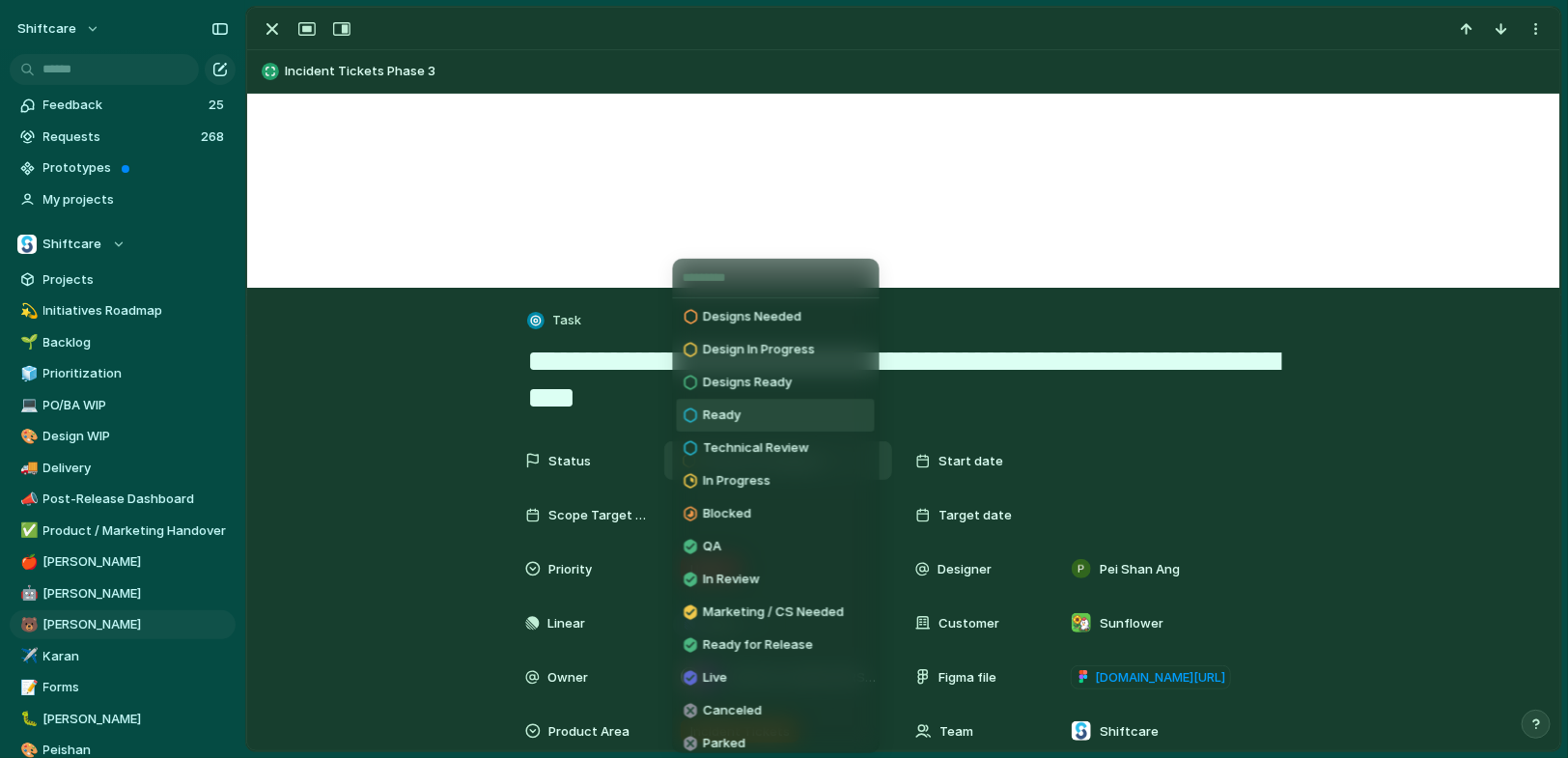
click at [760, 417] on li "Ready" at bounding box center [777, 415] width 199 height 33
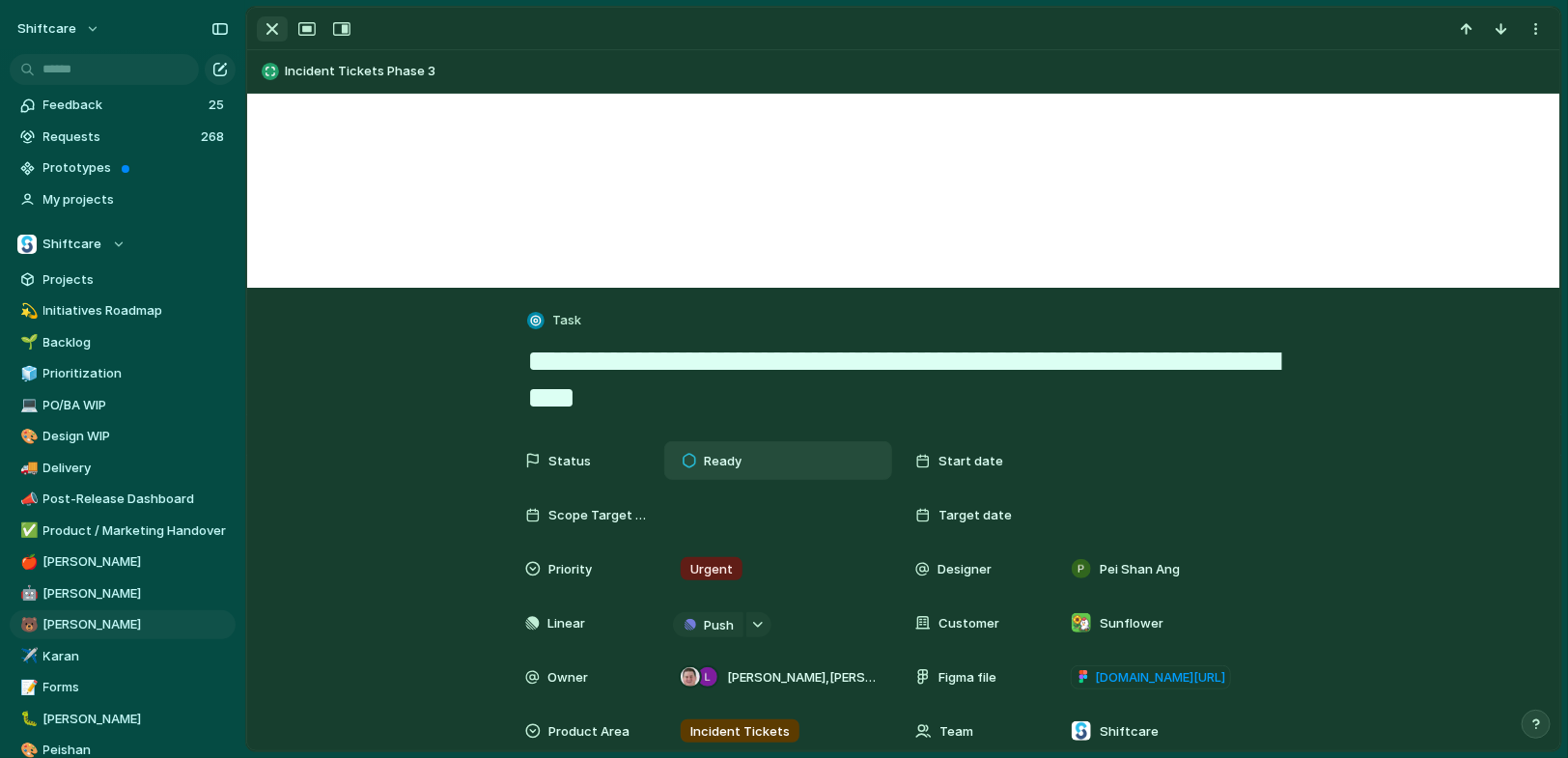
click at [263, 28] on div "button" at bounding box center [271, 29] width 23 height 23
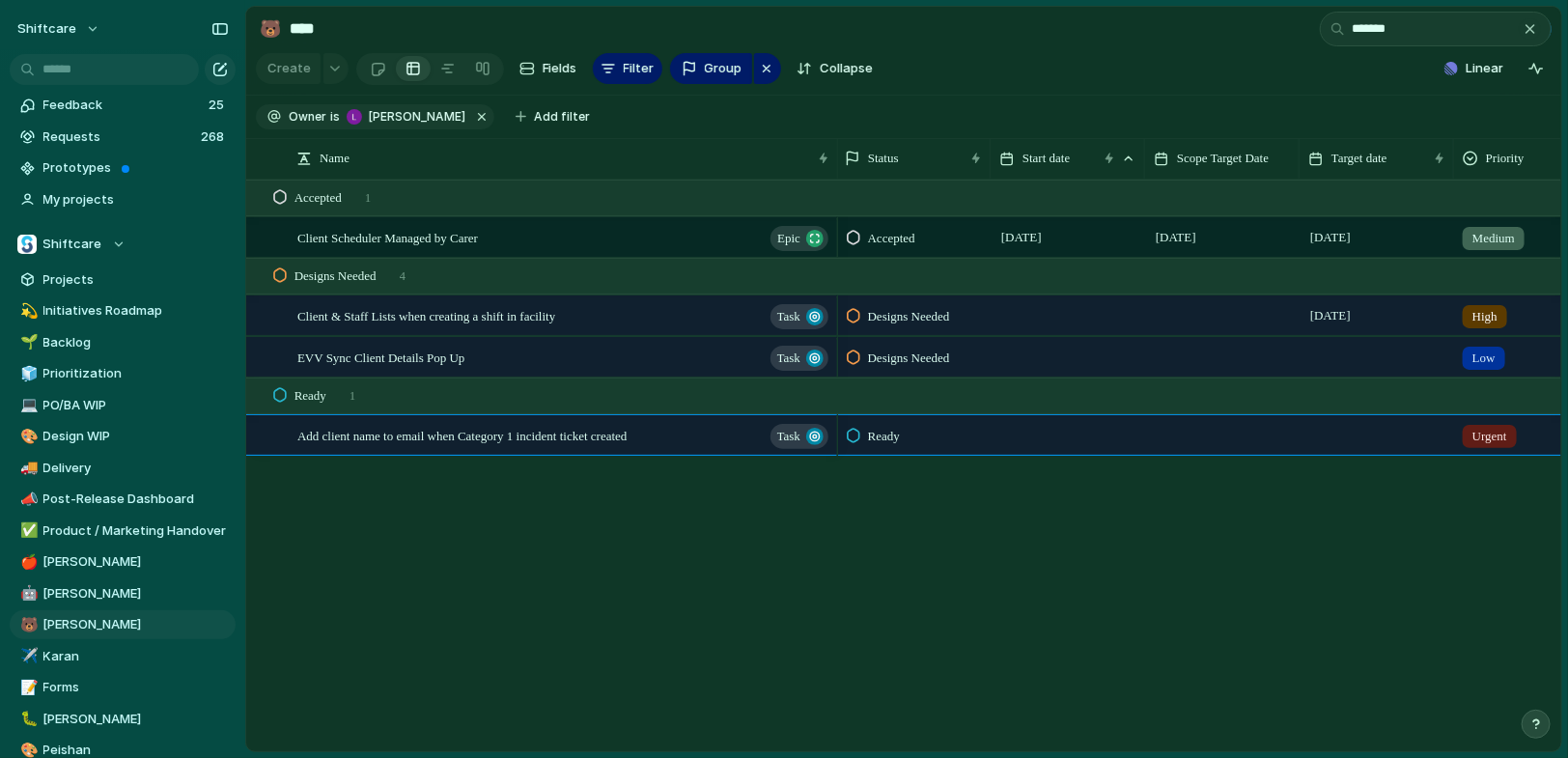
click at [1522, 32] on button "button" at bounding box center [1531, 30] width 22 height 22
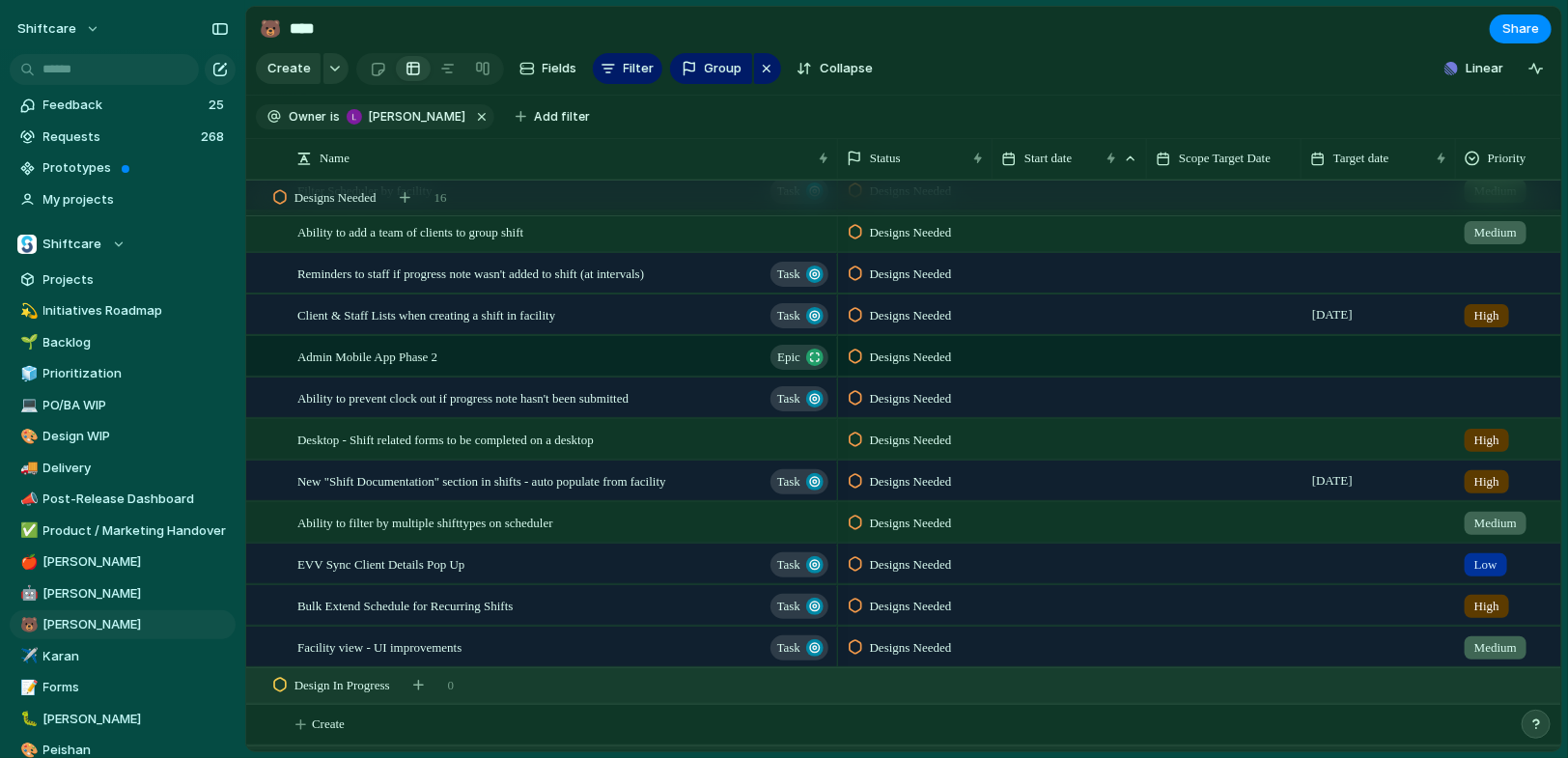
scroll to position [1847, 0]
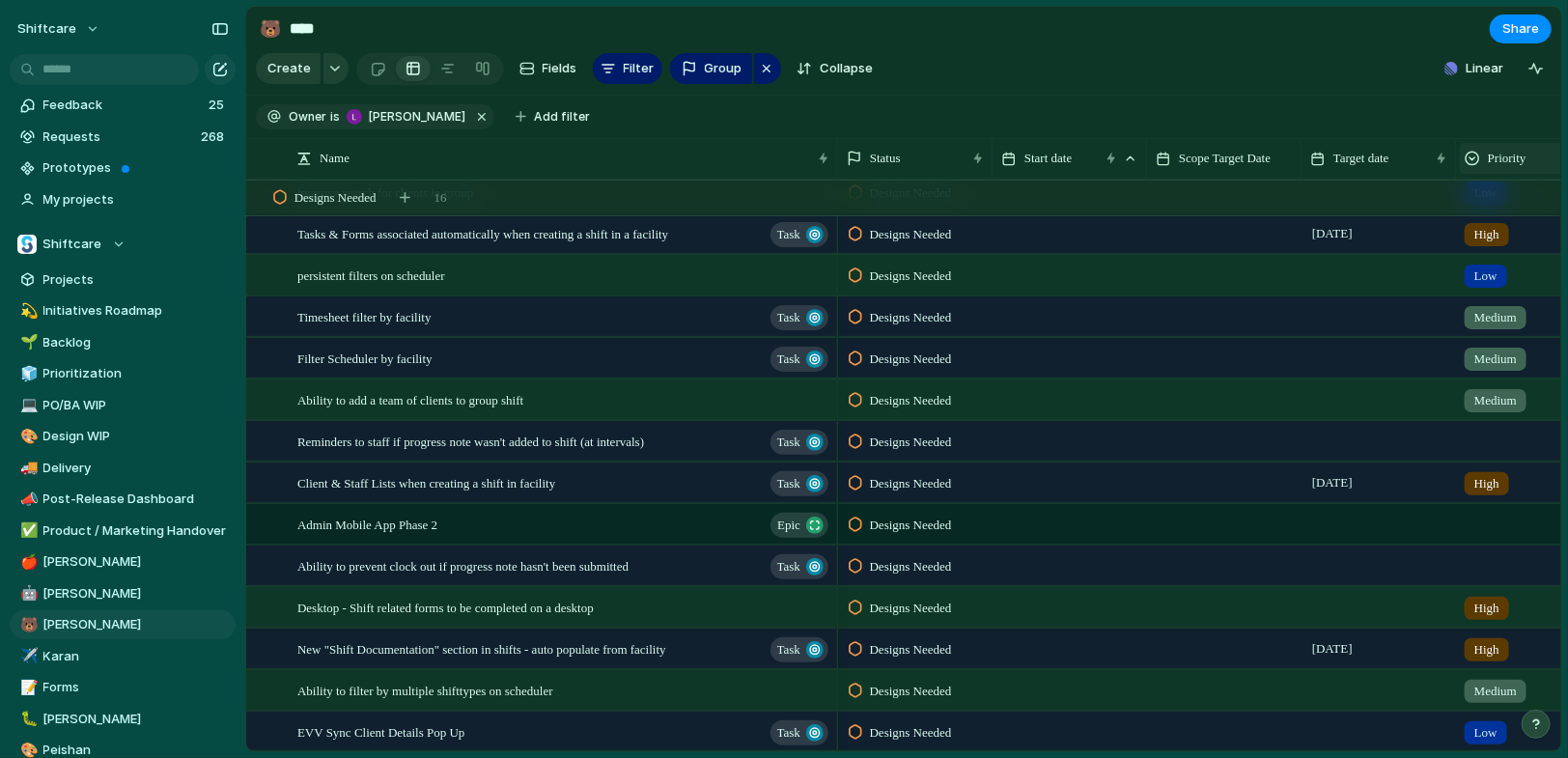
click at [1497, 152] on span "Priority" at bounding box center [1507, 159] width 38 height 20
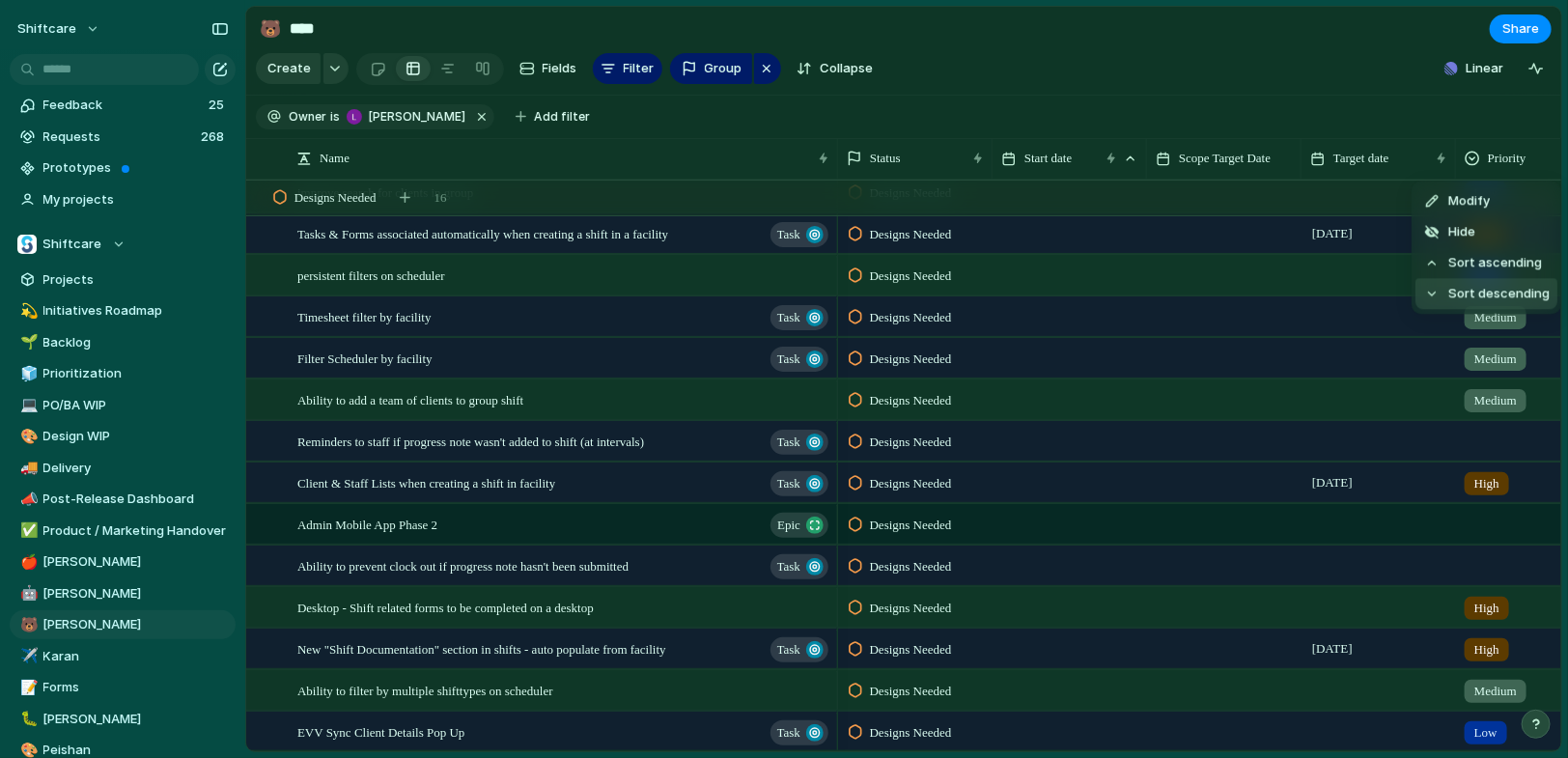
click at [1468, 285] on span "Sort descending" at bounding box center [1499, 295] width 102 height 20
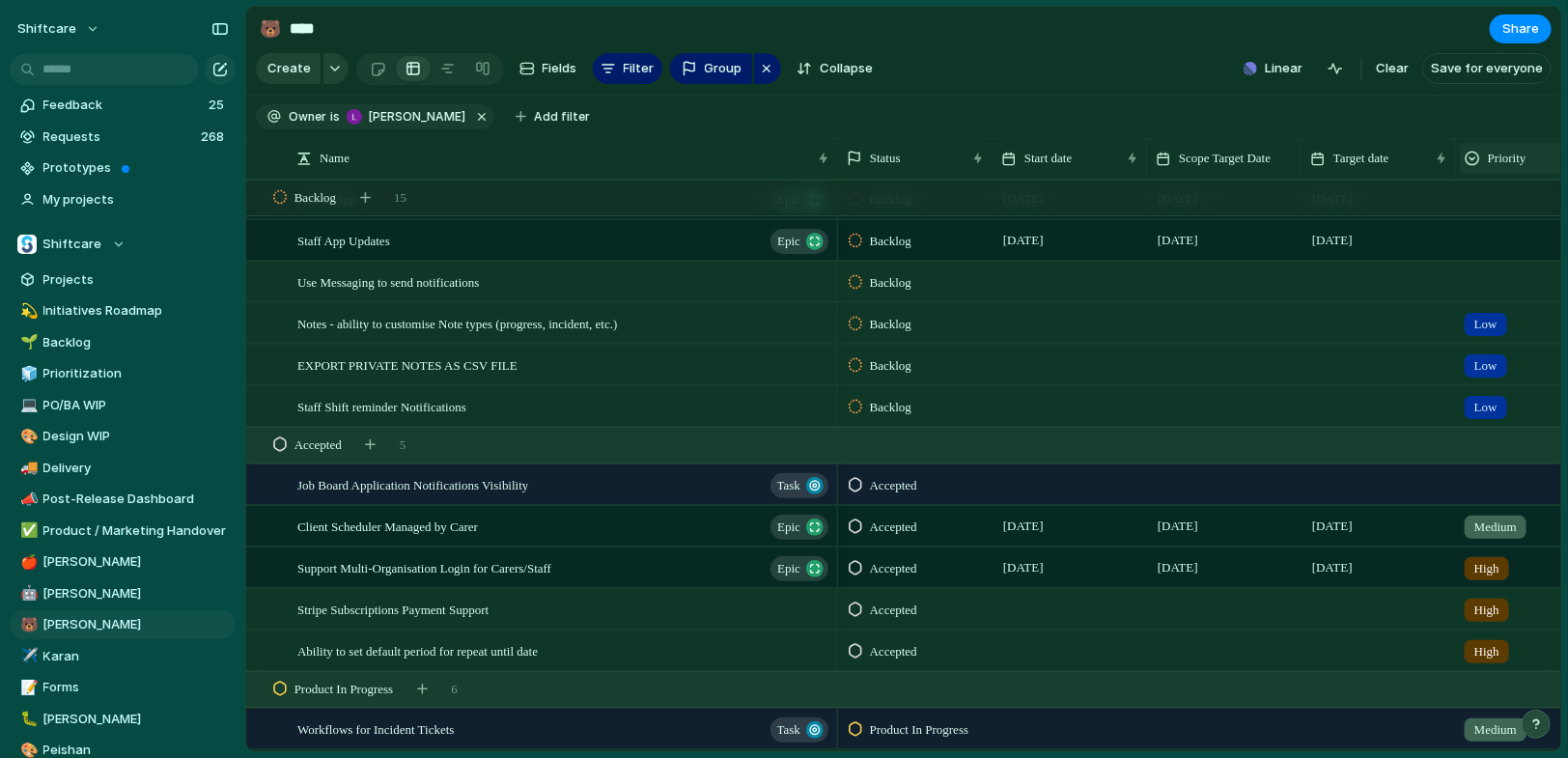
click at [1486, 161] on div "Priority" at bounding box center [1513, 159] width 98 height 20
click at [1491, 265] on span "Sort ascending" at bounding box center [1504, 264] width 94 height 20
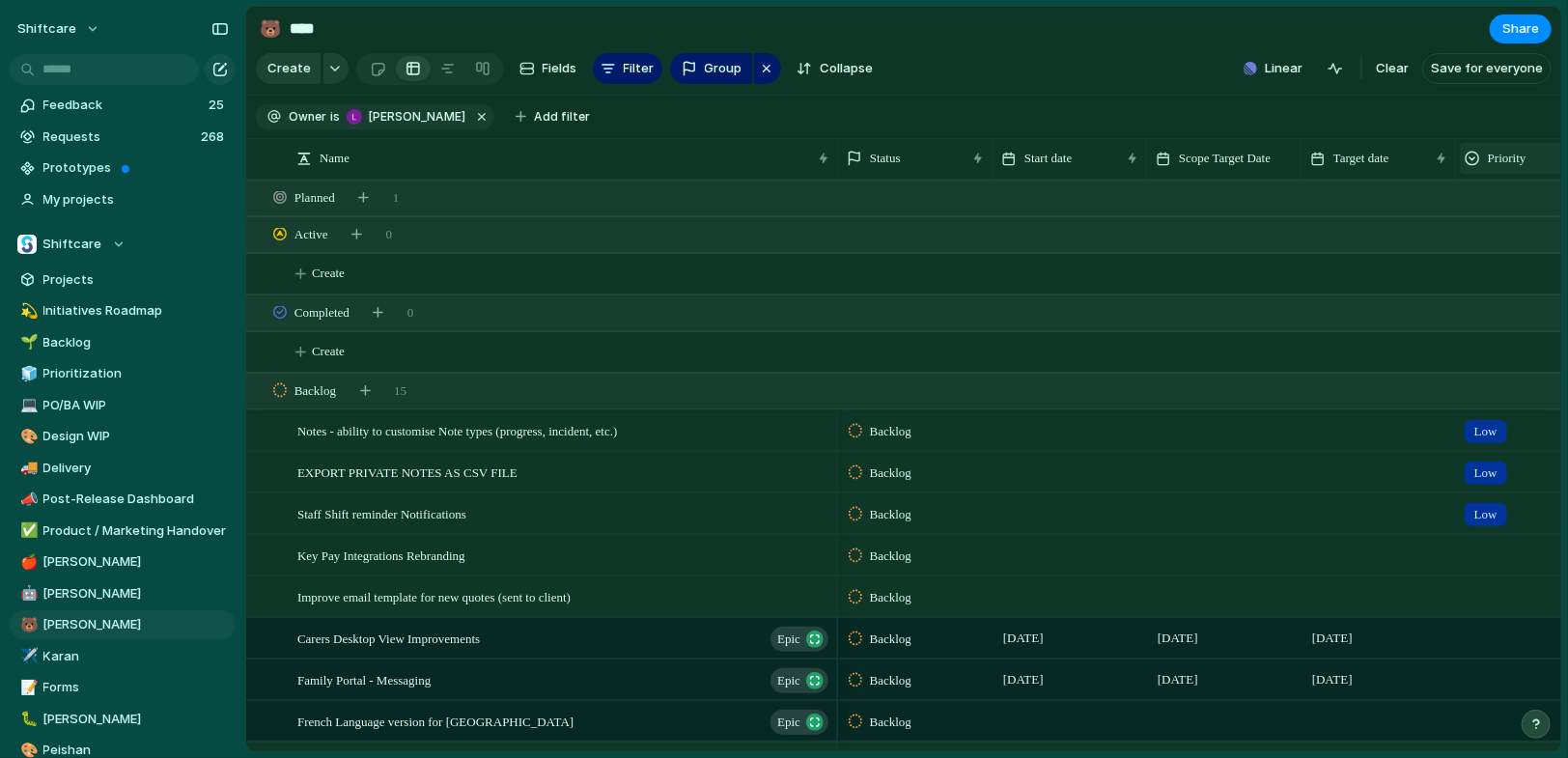
click at [1512, 167] on div "Priority" at bounding box center [1533, 158] width 146 height 31
click at [804, 466] on div "Modify Hide Clear sort Sort descending" at bounding box center [784, 379] width 1568 height 758
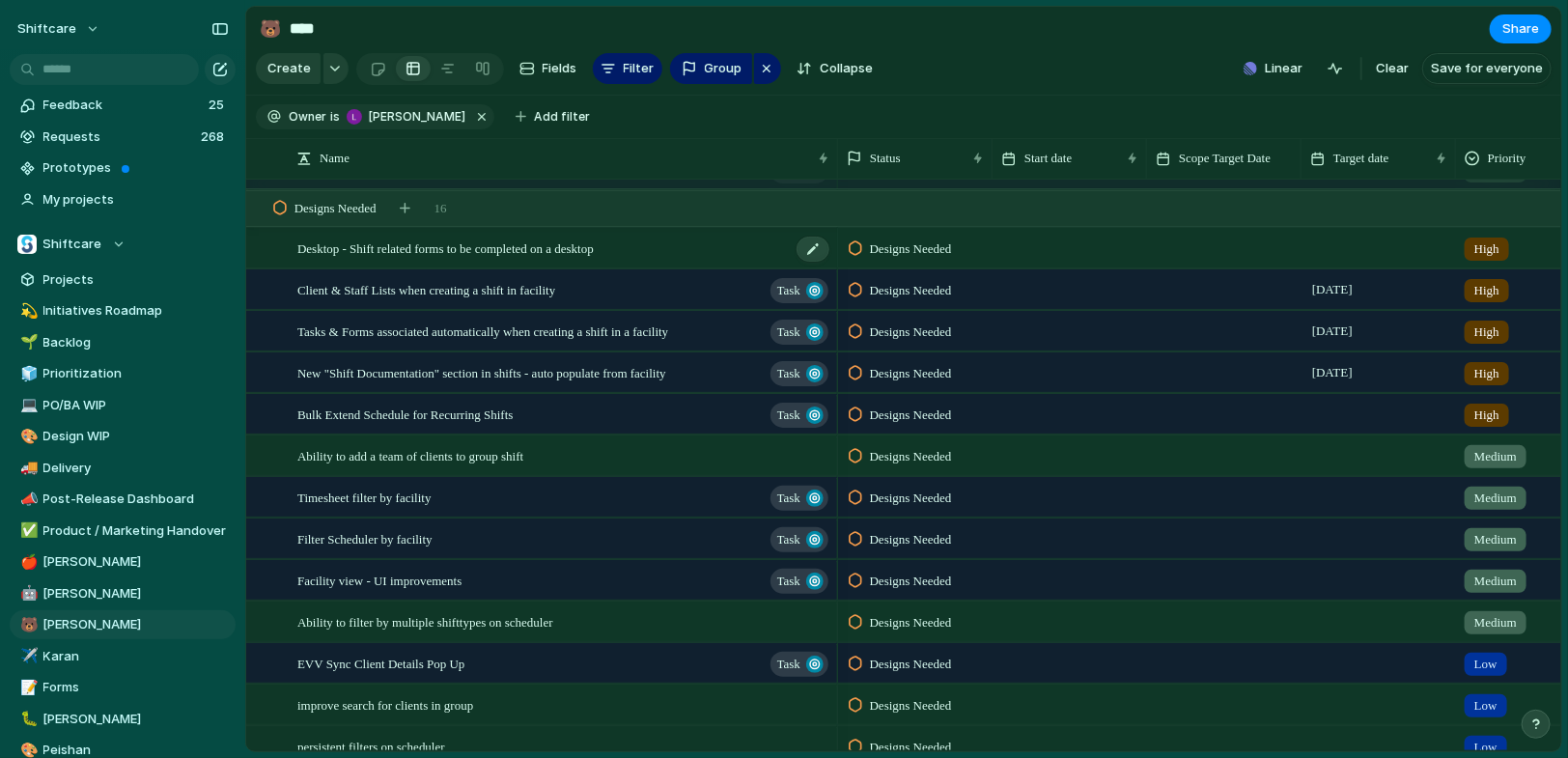
click at [483, 253] on span "Desktop - Shift related forms to be completed on a desktop" at bounding box center [445, 248] width 296 height 23
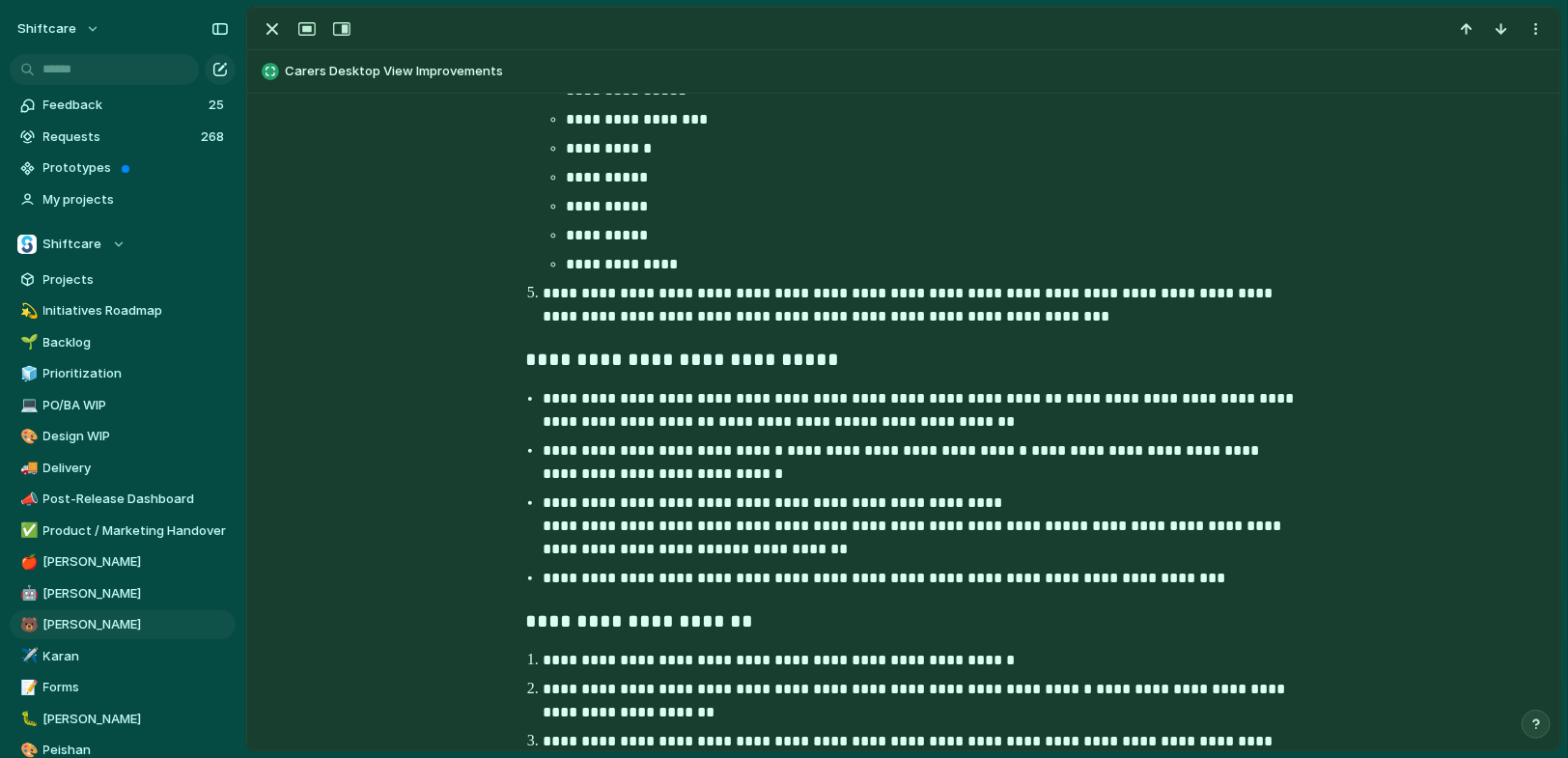
scroll to position [1062, 0]
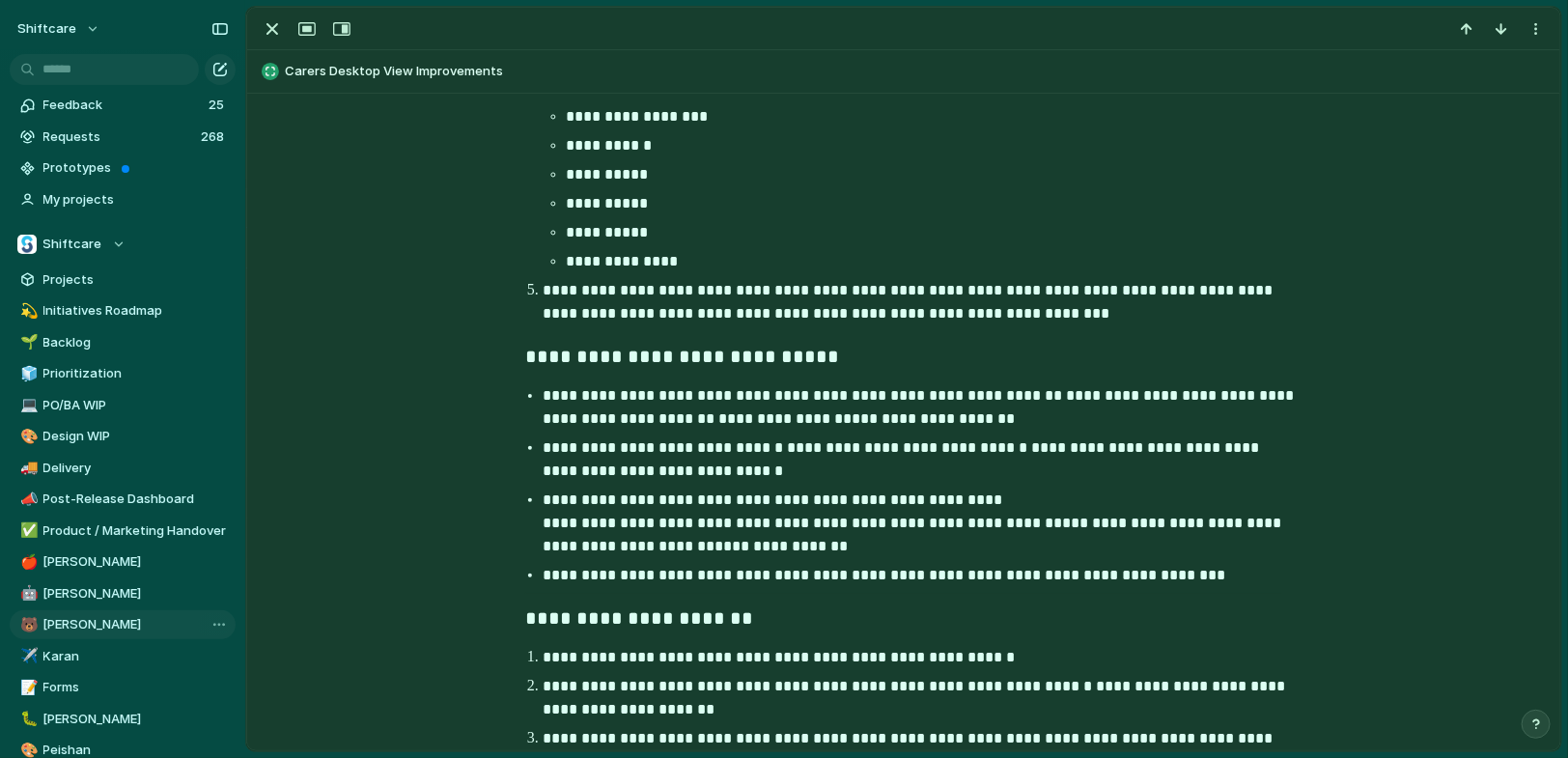
click at [105, 621] on span "[PERSON_NAME]" at bounding box center [136, 625] width 186 height 20
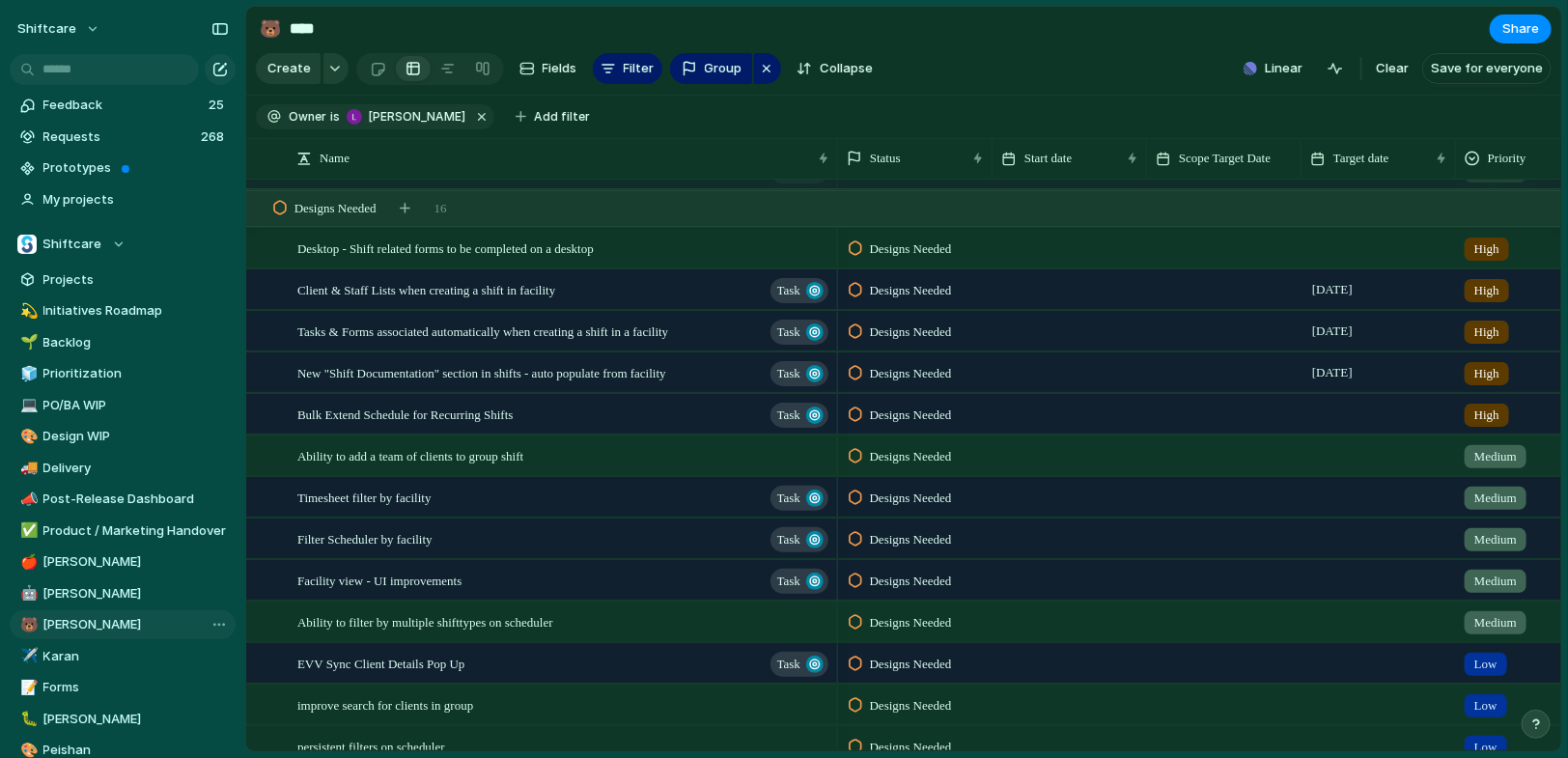
click at [105, 621] on span "[PERSON_NAME]" at bounding box center [136, 625] width 186 height 20
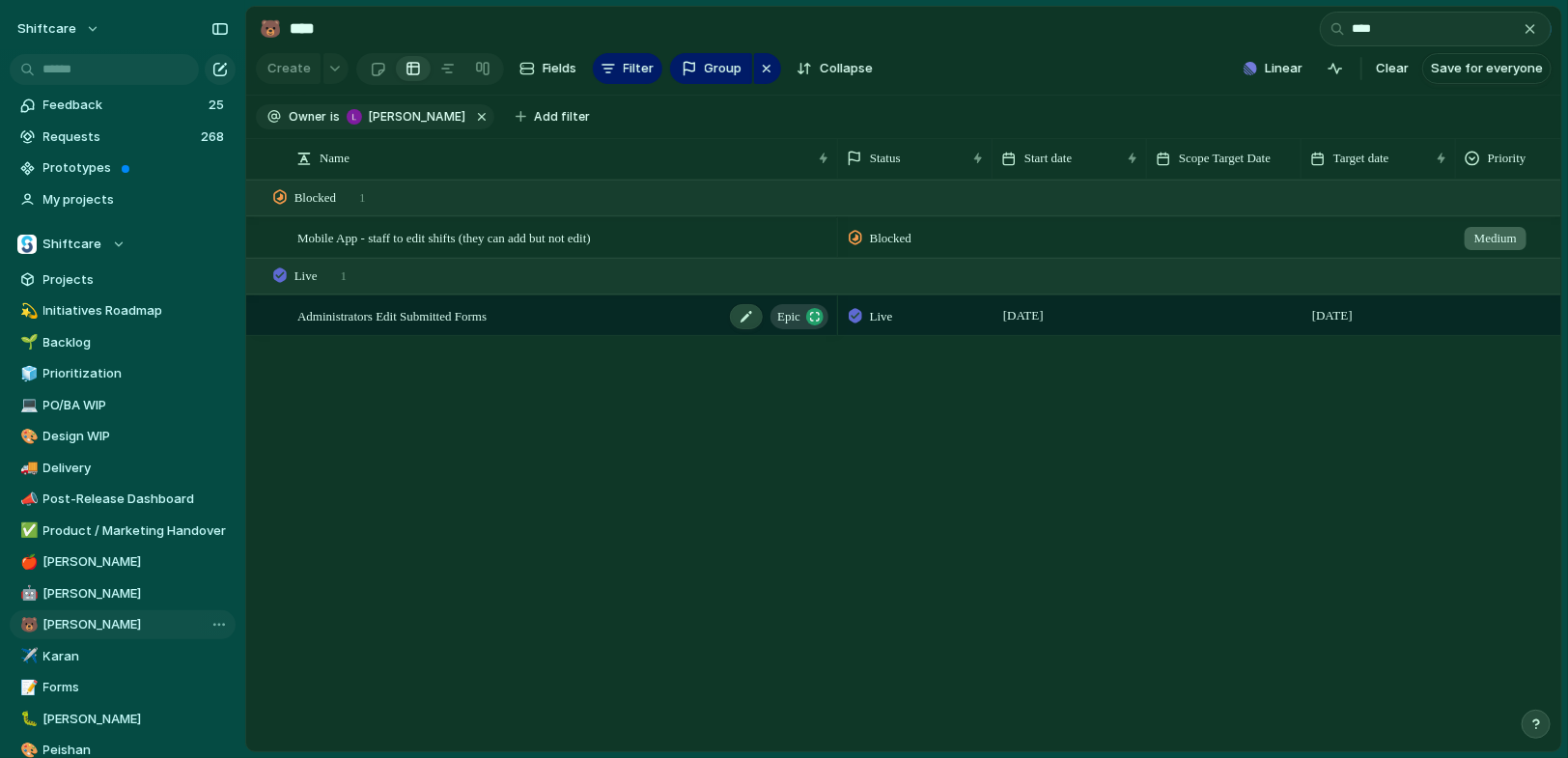
click at [464, 321] on span "Administrators Edit Submitted Forms" at bounding box center [392, 315] width 189 height 23
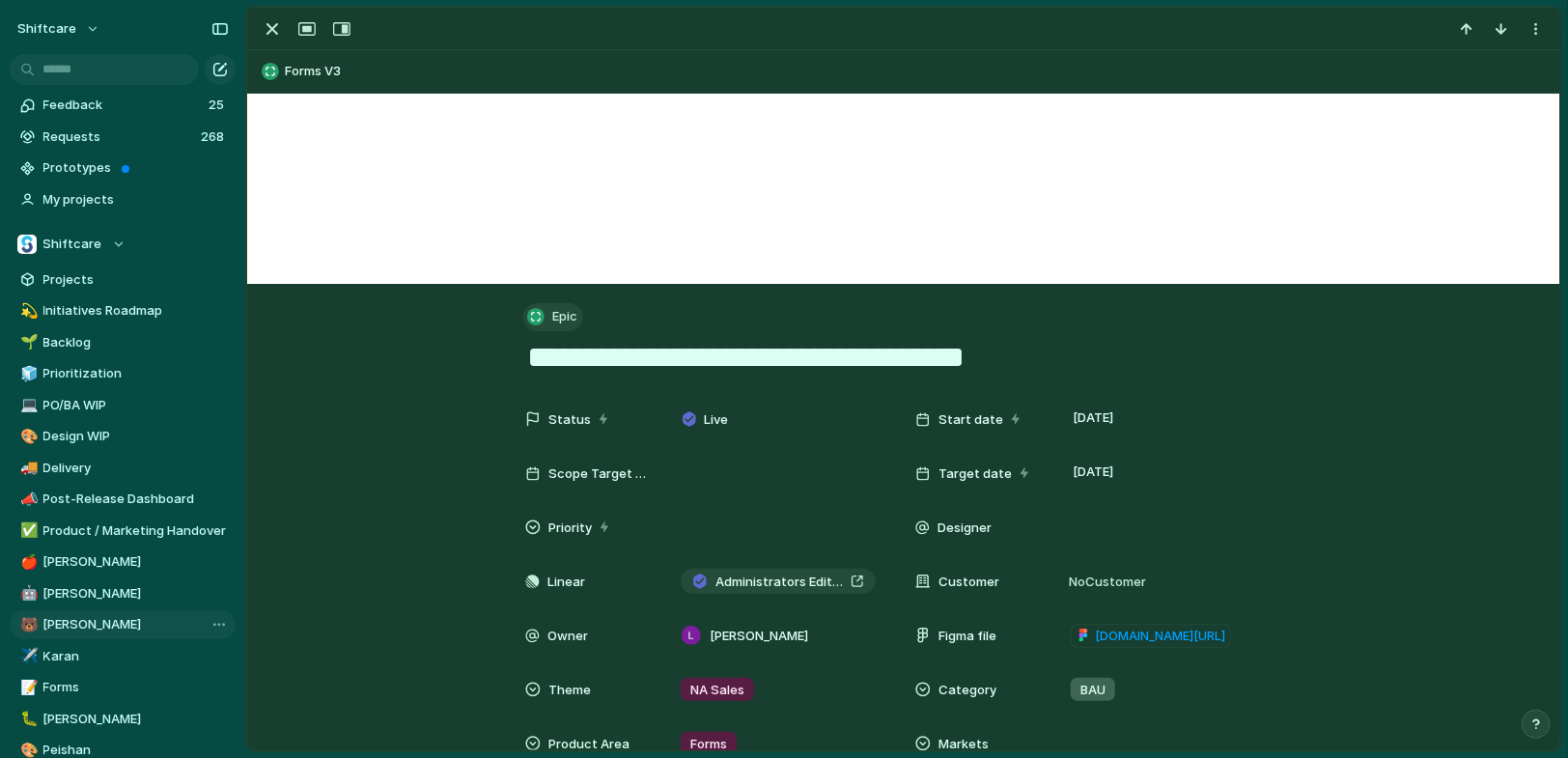
scroll to position [113, 0]
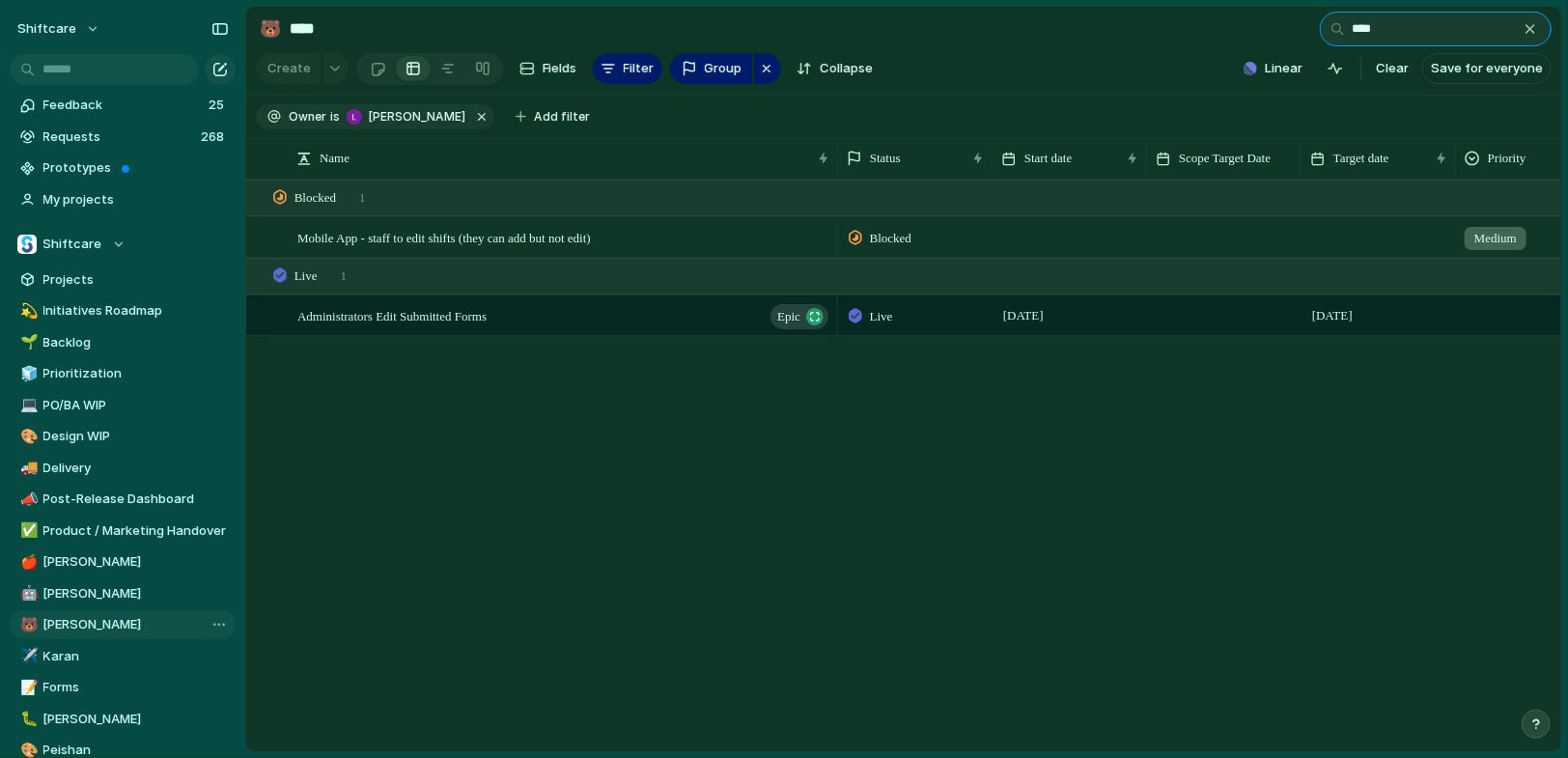
click at [1420, 22] on input "****" at bounding box center [1436, 29] width 232 height 35
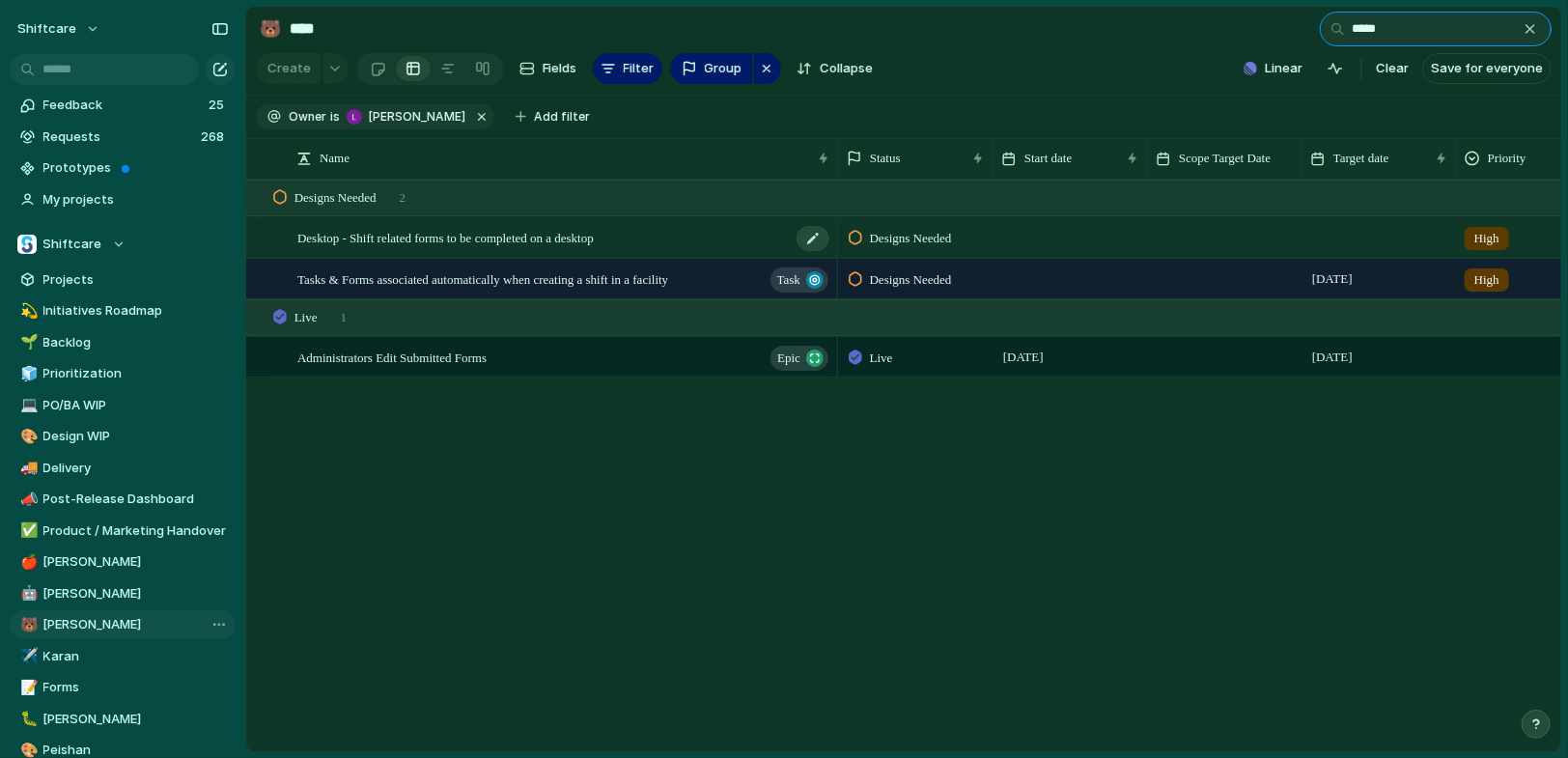
type input "*****"
click at [594, 242] on span "Desktop - Shift related forms to be completed on a desktop" at bounding box center [445, 237] width 296 height 23
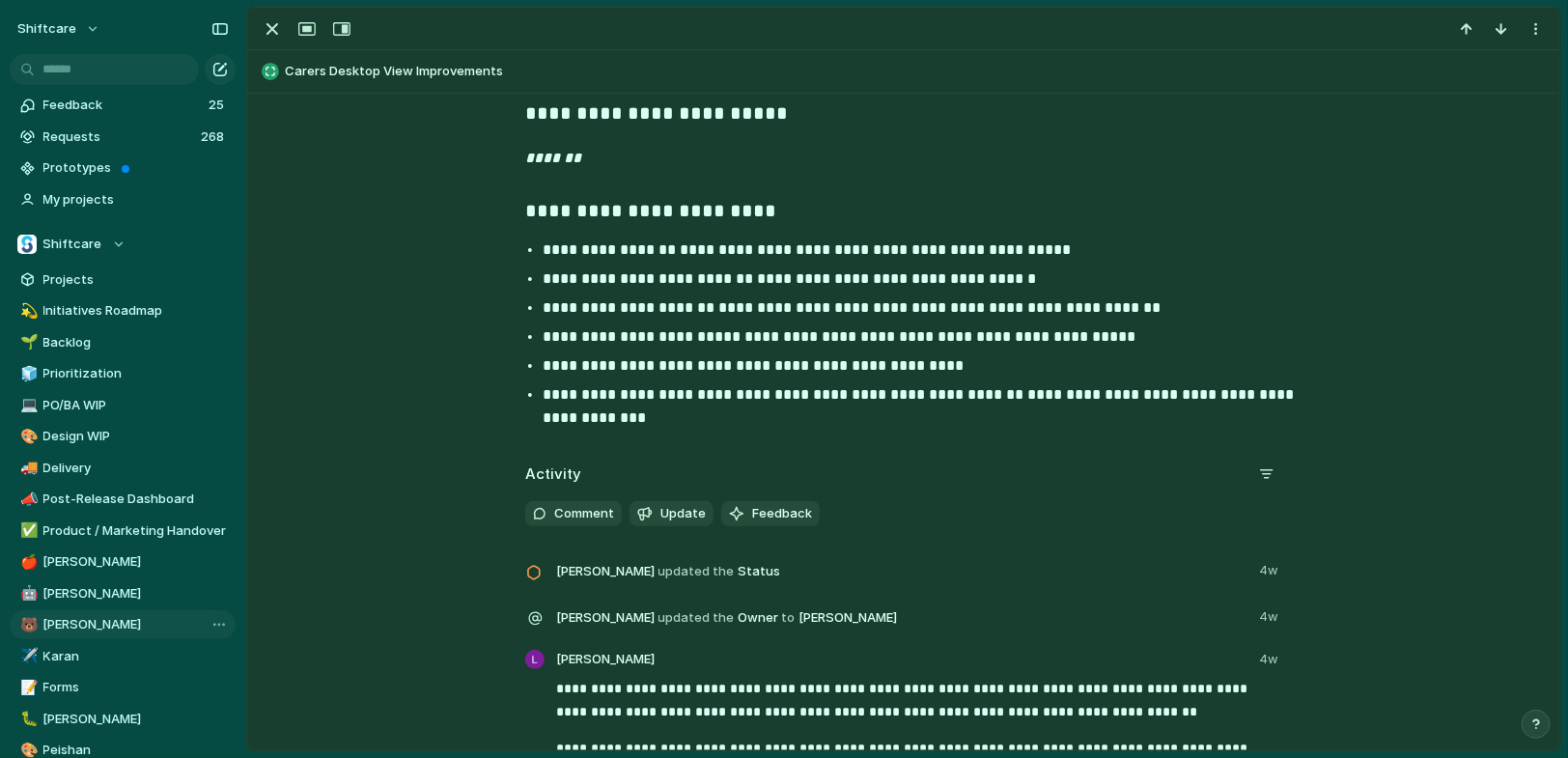
scroll to position [2802, 0]
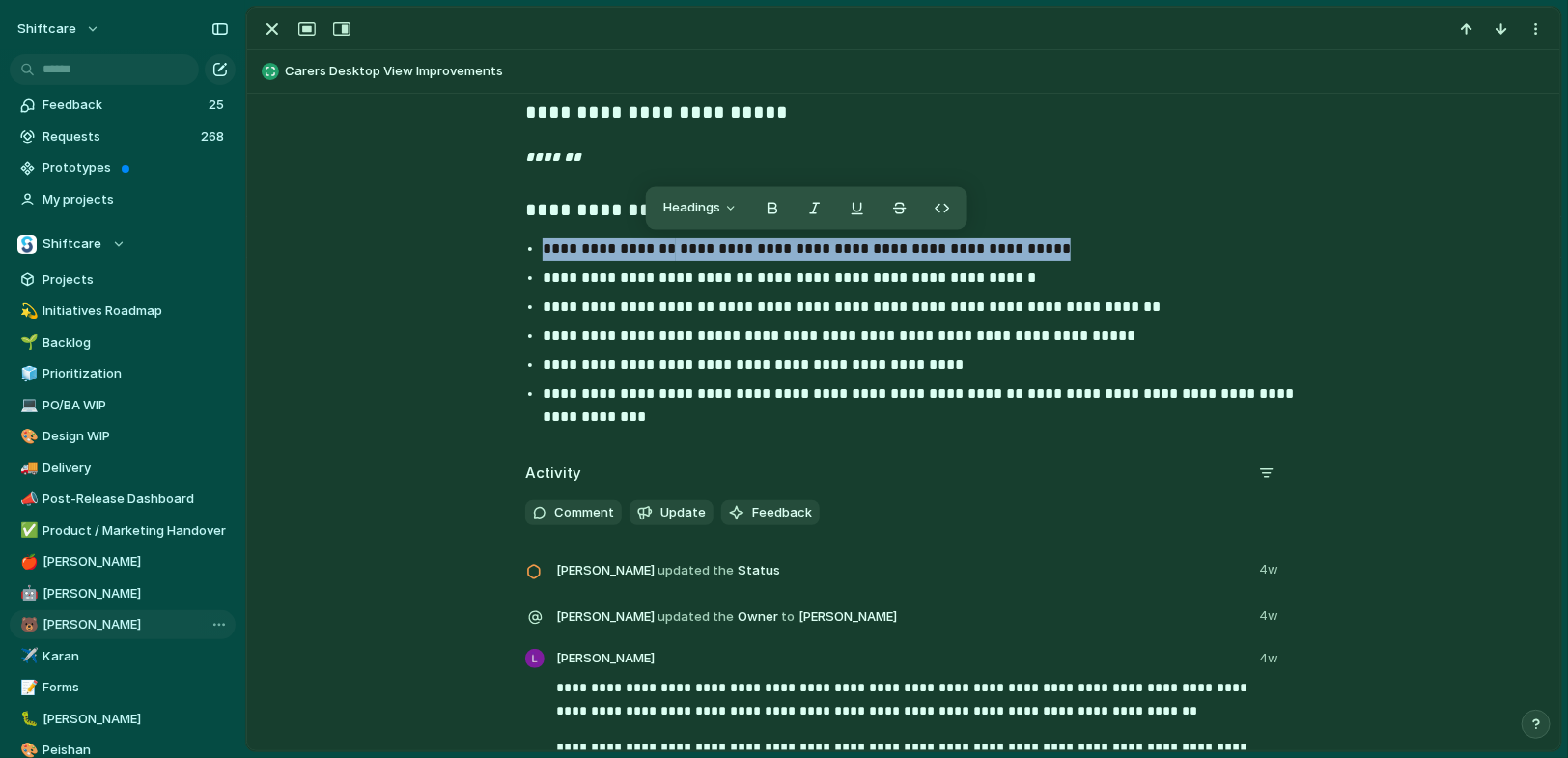
drag, startPoint x: 1057, startPoint y: 246, endPoint x: 493, endPoint y: 253, distance: 564.0
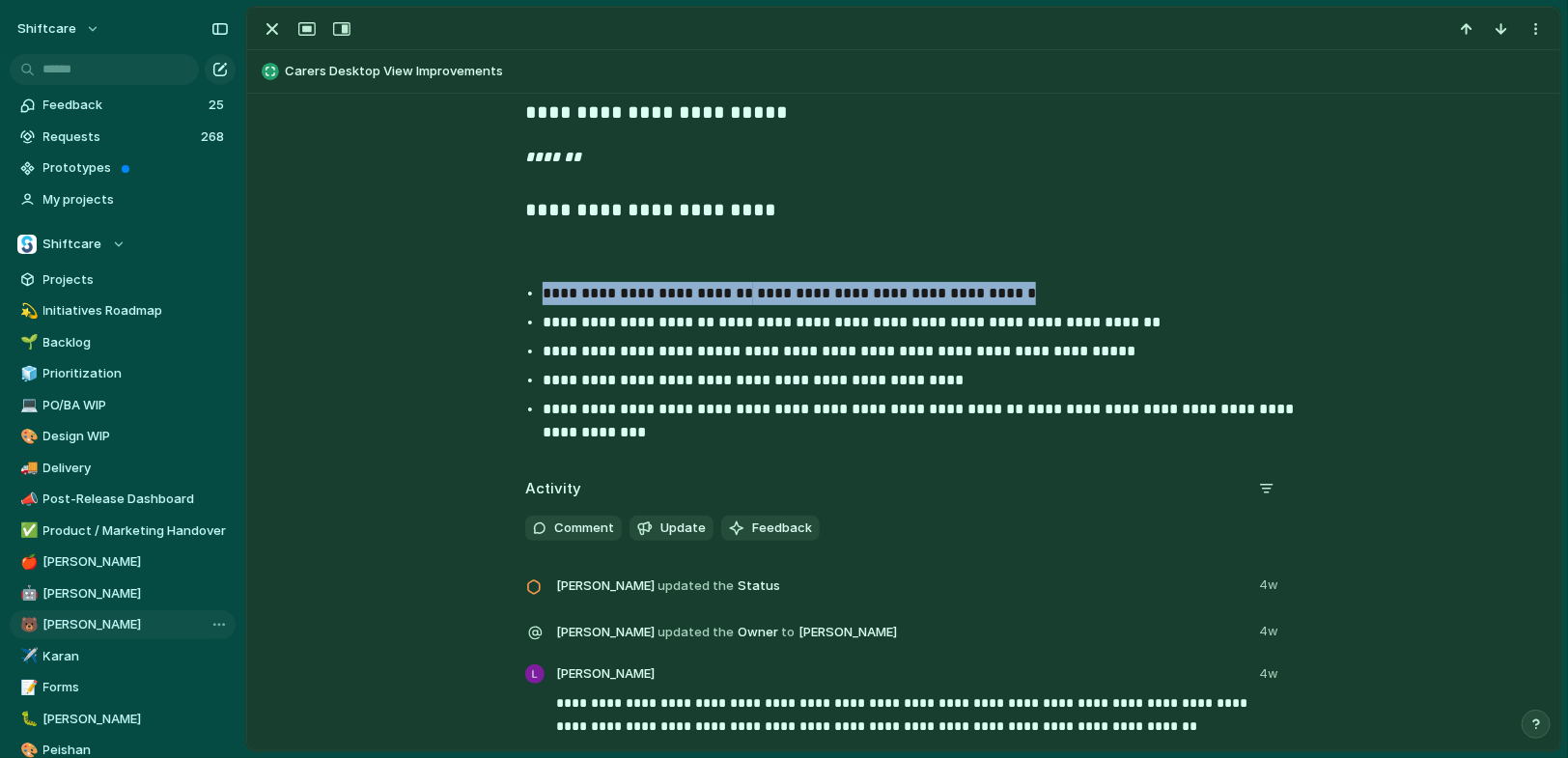
drag, startPoint x: 1035, startPoint y: 296, endPoint x: 467, endPoint y: 298, distance: 568.0
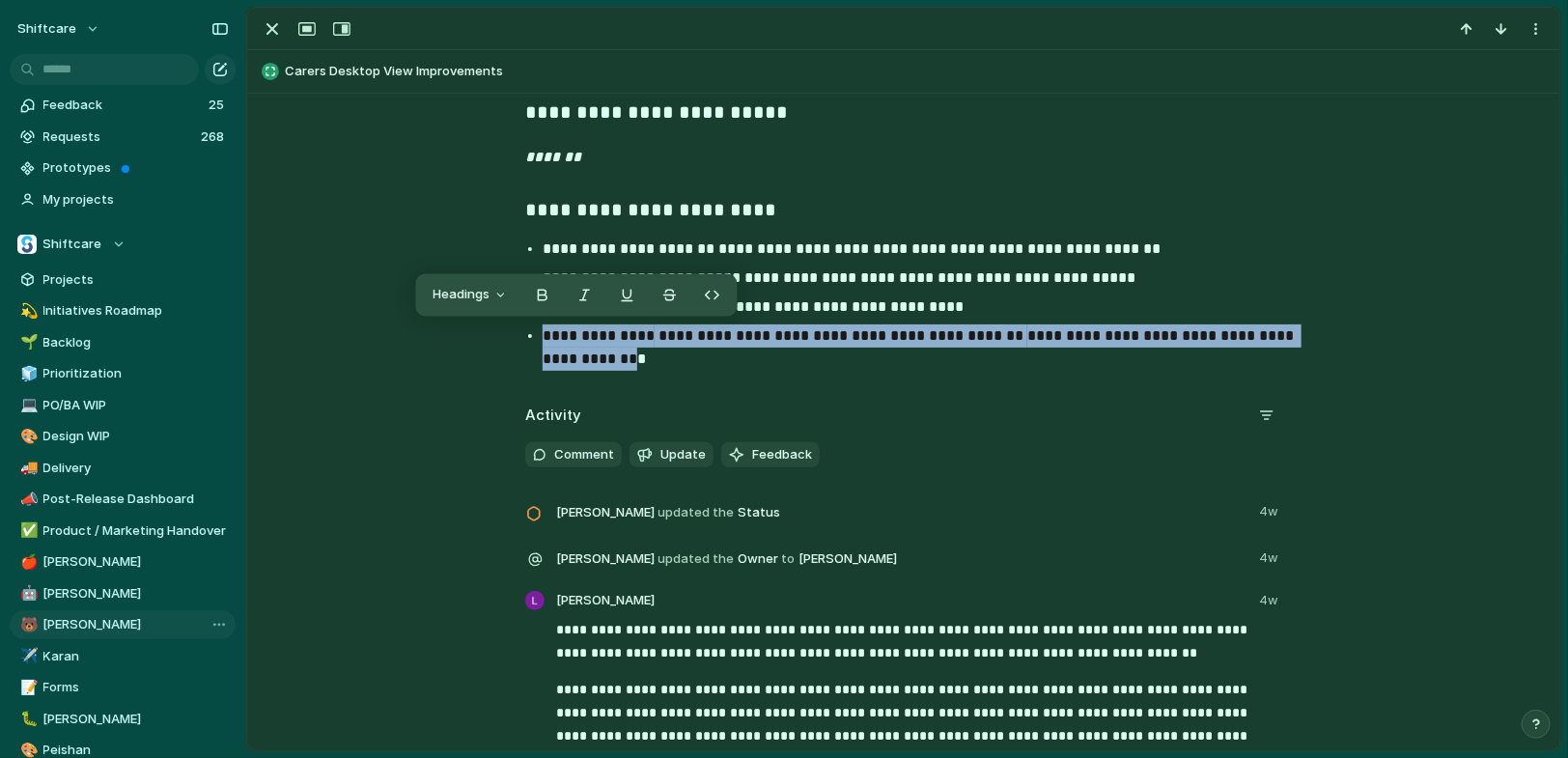
drag, startPoint x: 822, startPoint y: 358, endPoint x: 540, endPoint y: 342, distance: 282.5
click at [540, 342] on ul "**********" at bounding box center [904, 304] width 791 height 133
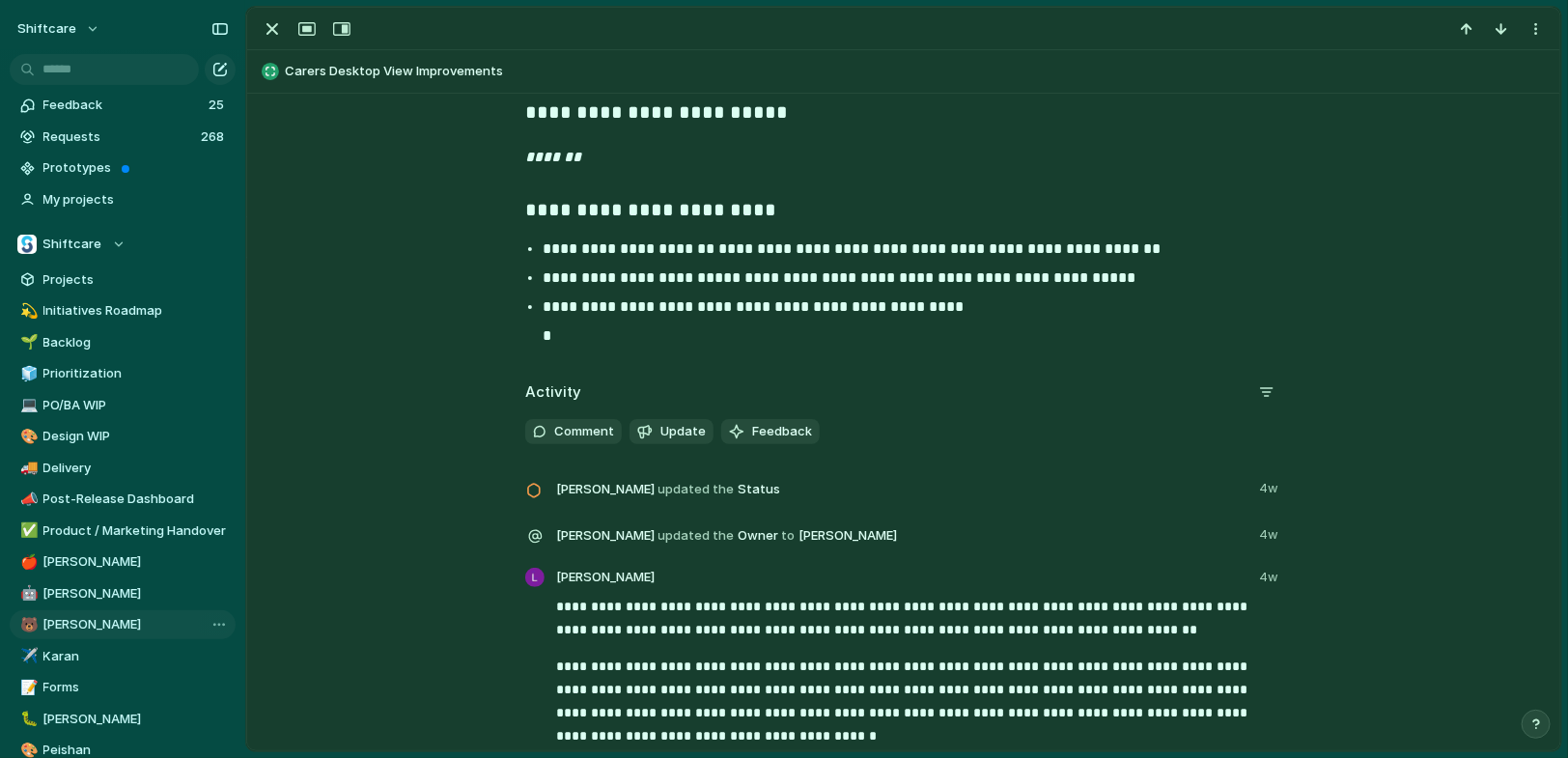
click at [578, 337] on p "*" at bounding box center [921, 336] width 757 height 23
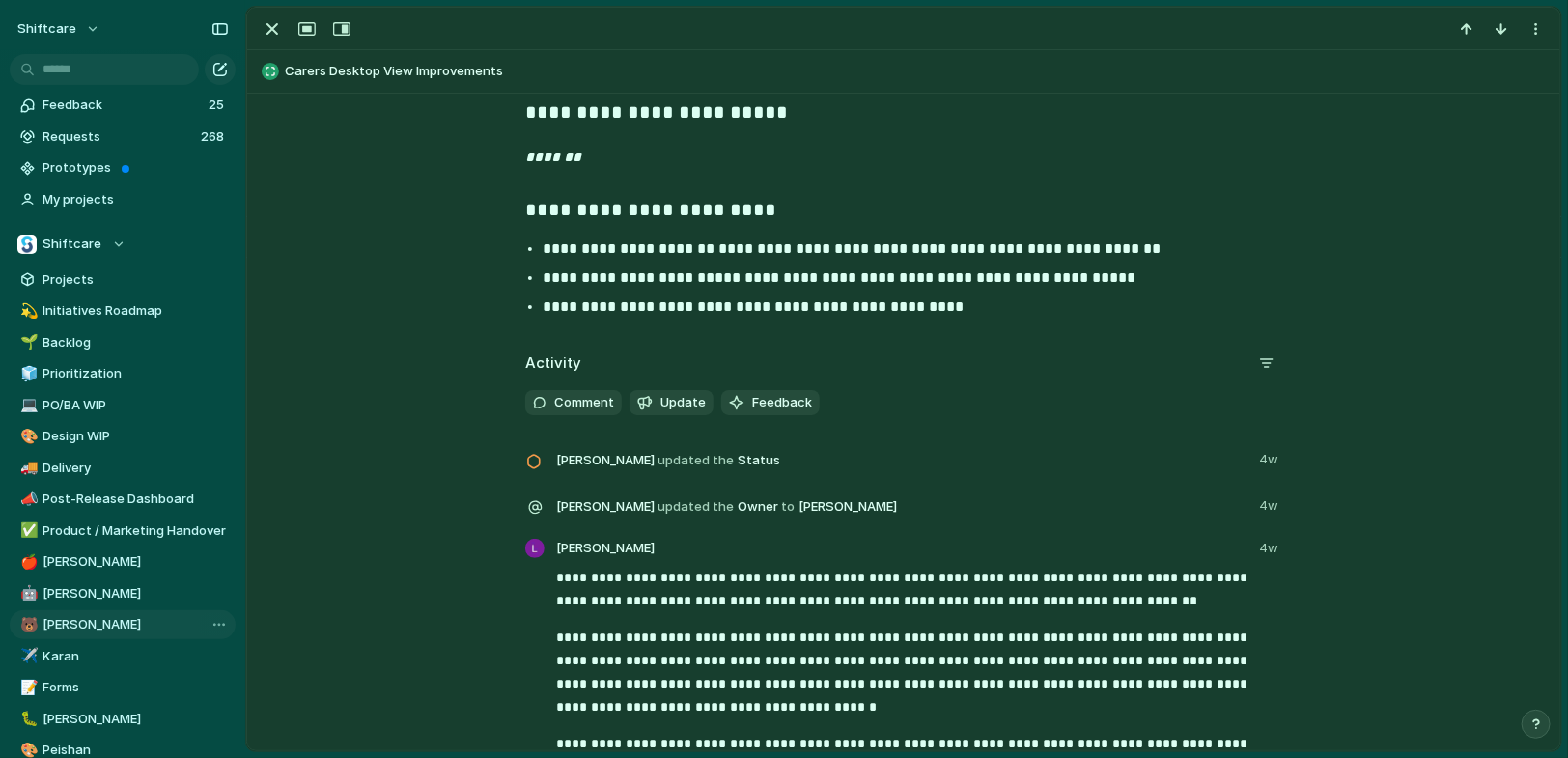
click at [615, 282] on strong "**********" at bounding box center [641, 277] width 198 height 15
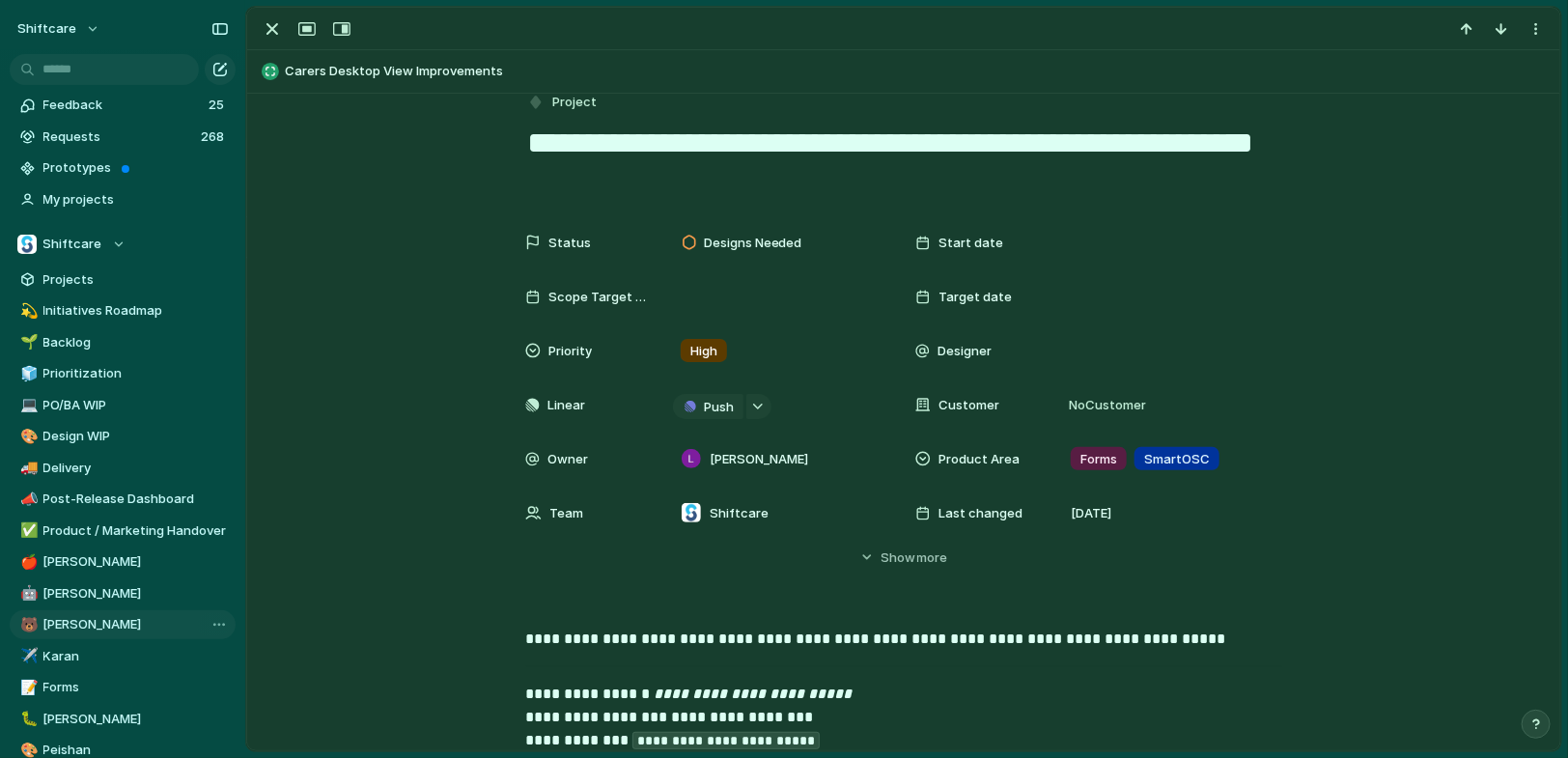
scroll to position [0, 0]
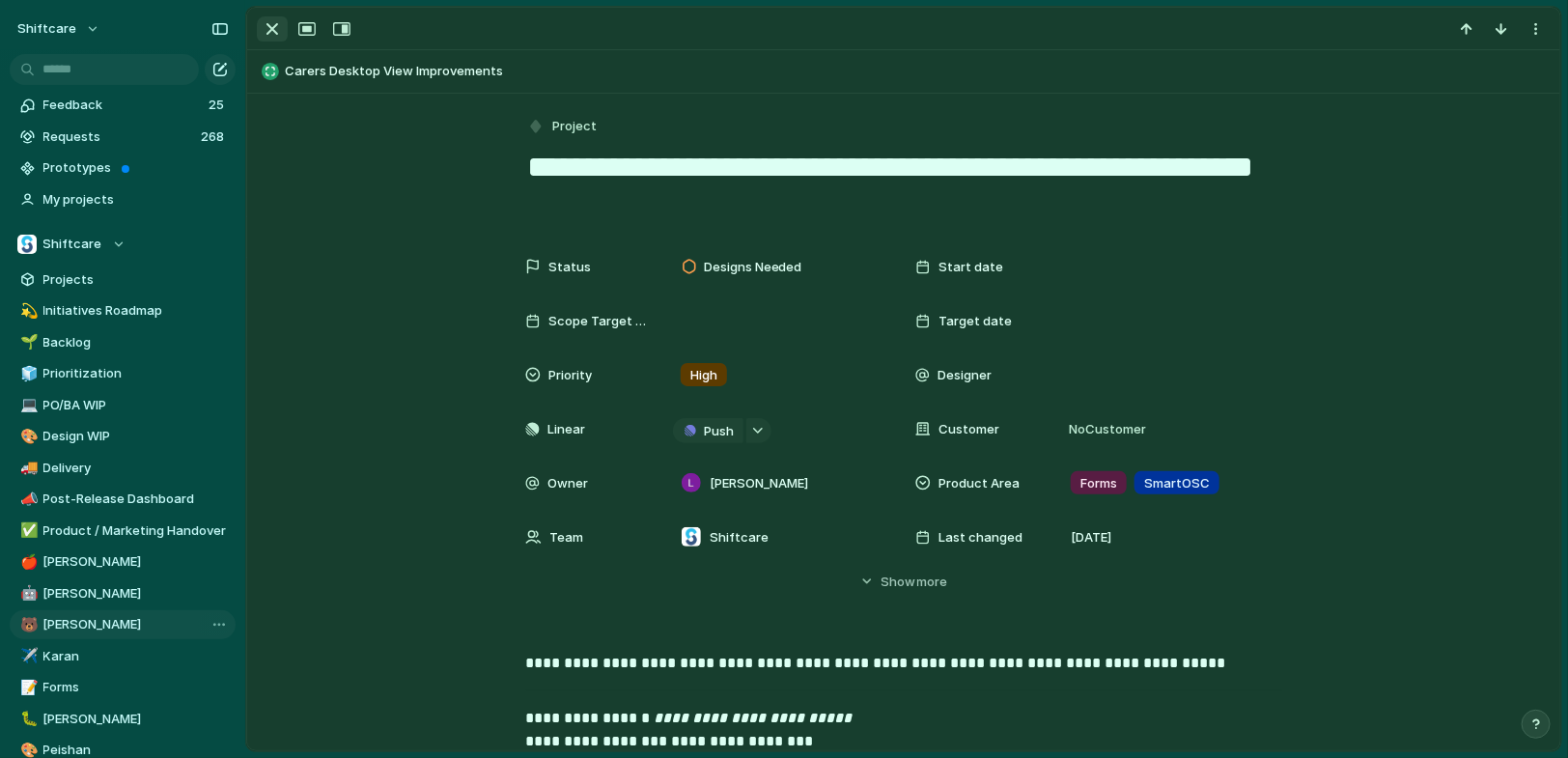
click at [274, 38] on div "button" at bounding box center [271, 29] width 23 height 23
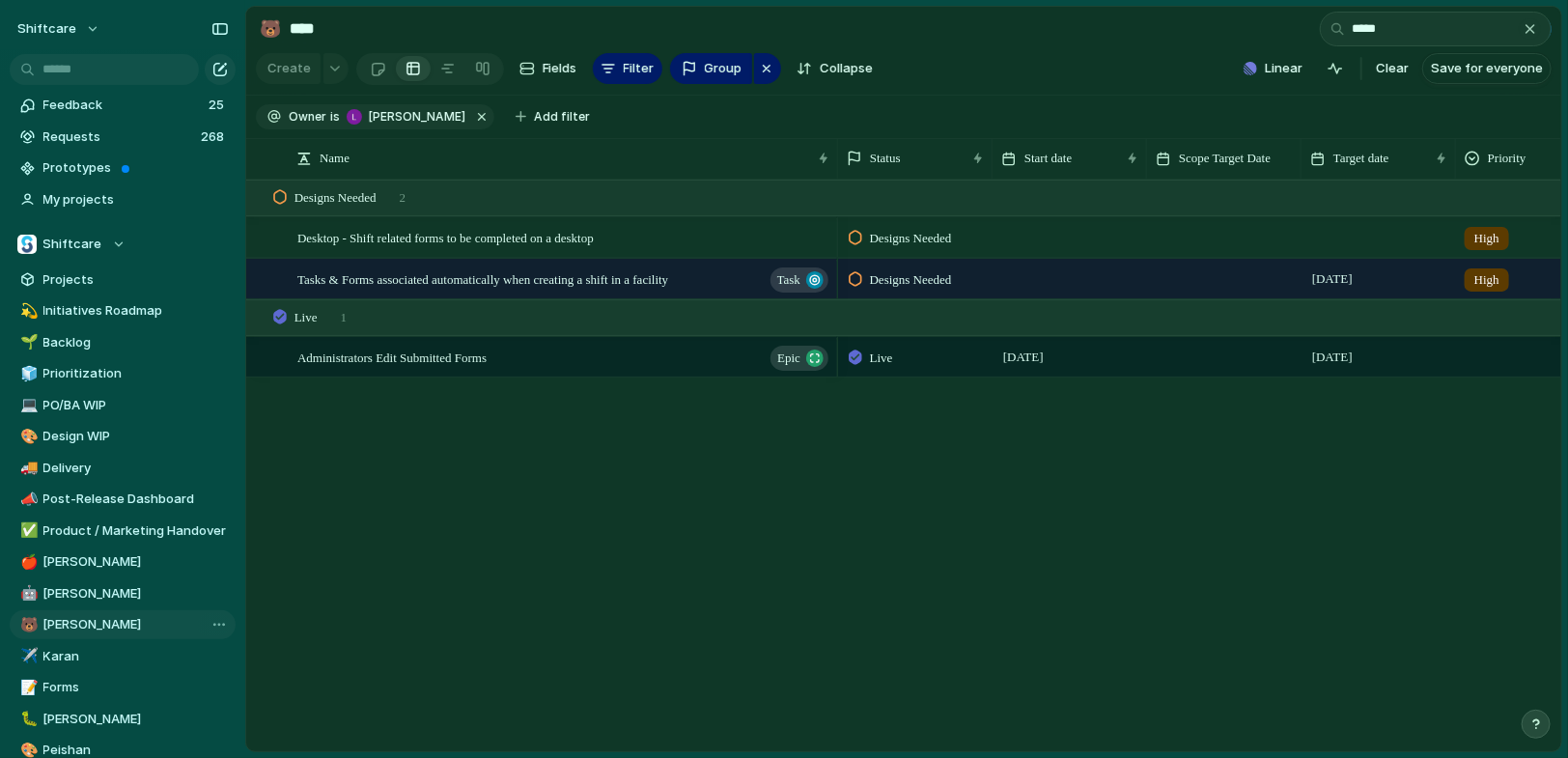
click at [1527, 30] on div "button" at bounding box center [1531, 30] width 16 height 16
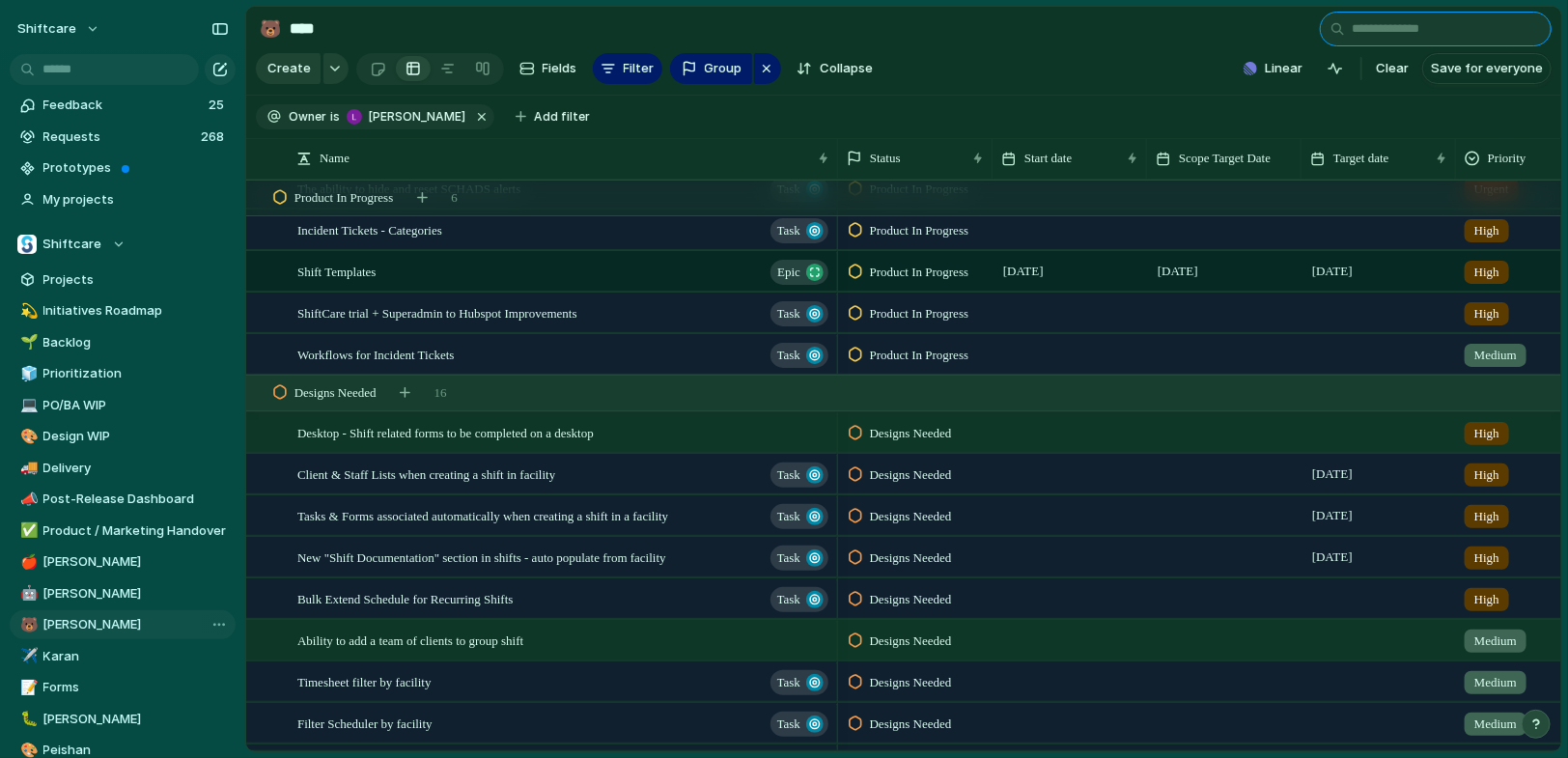
scroll to position [1152, 0]
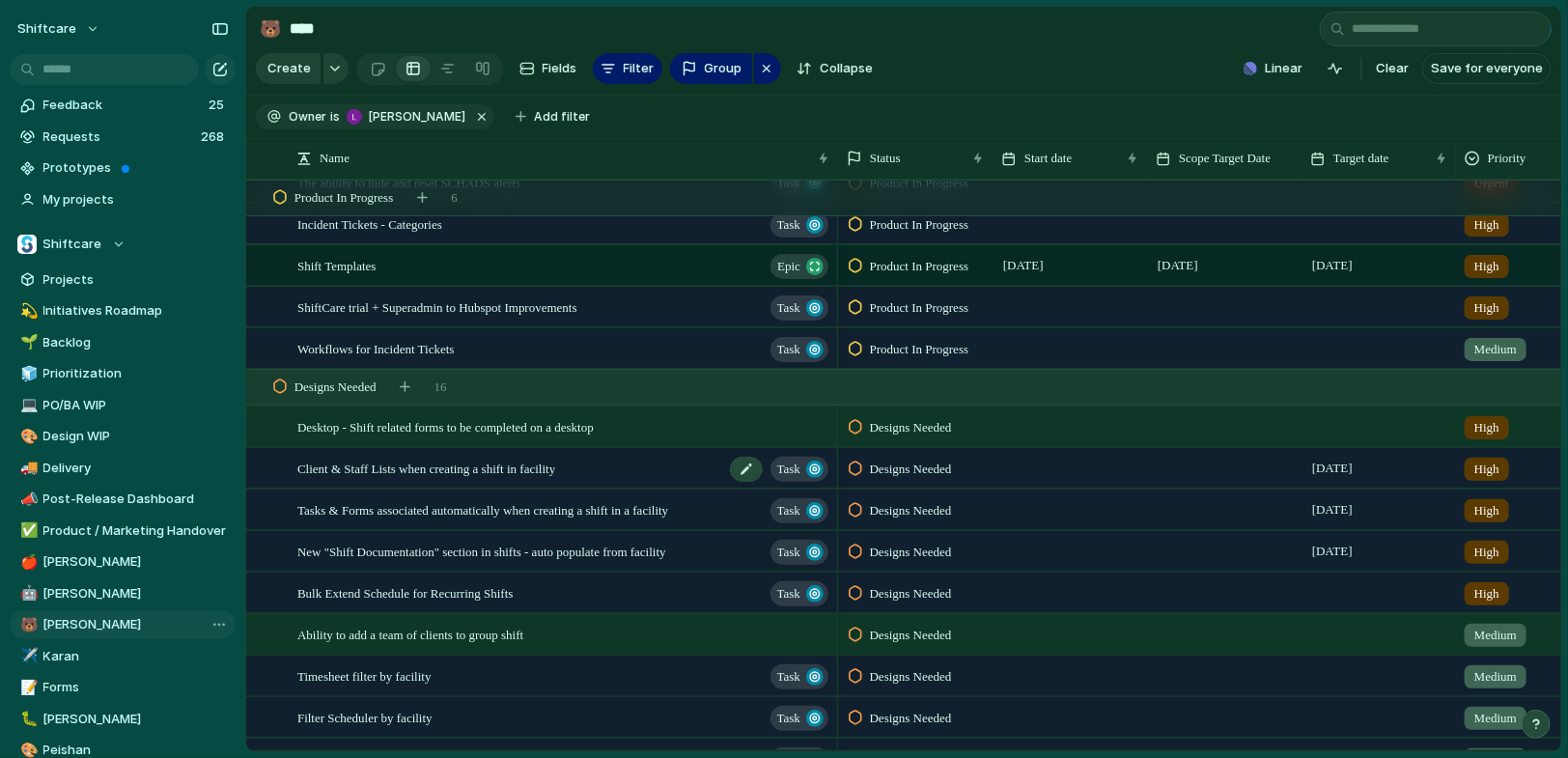
click at [556, 473] on span "Client & Staff Lists when creating a shift in facility" at bounding box center [425, 468] width 258 height 23
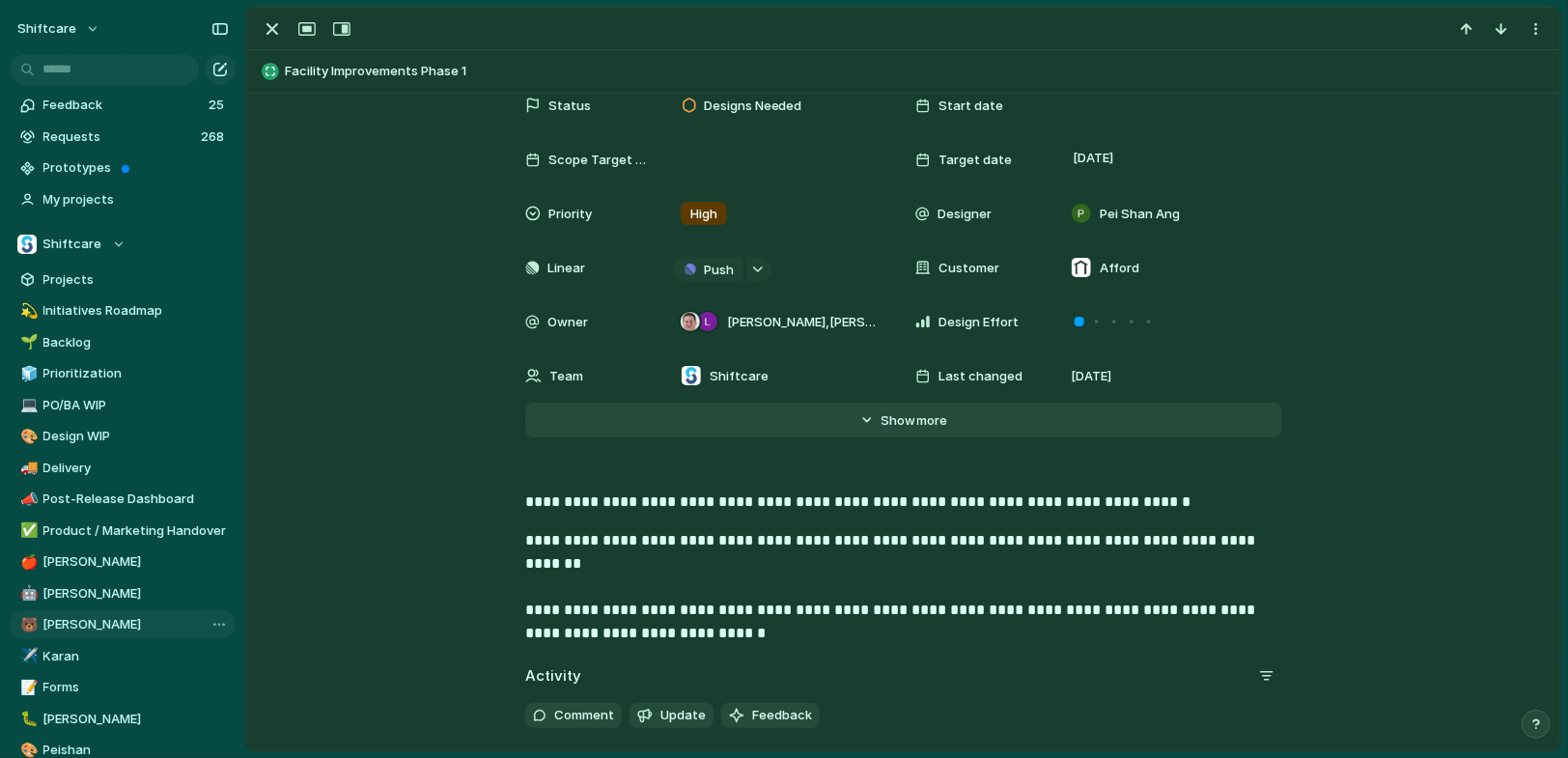
scroll to position [128, 0]
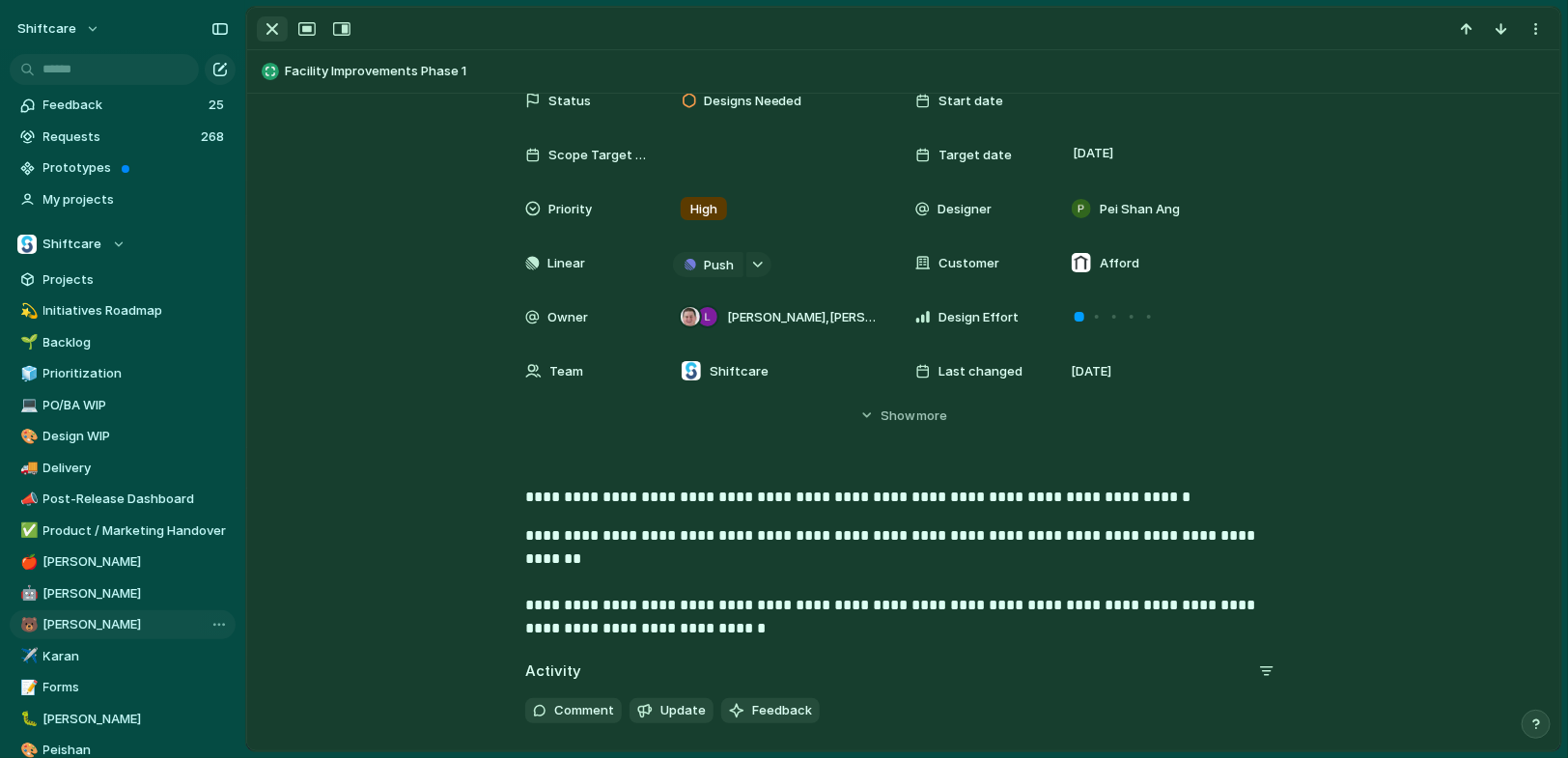
click at [262, 28] on div "button" at bounding box center [271, 29] width 23 height 23
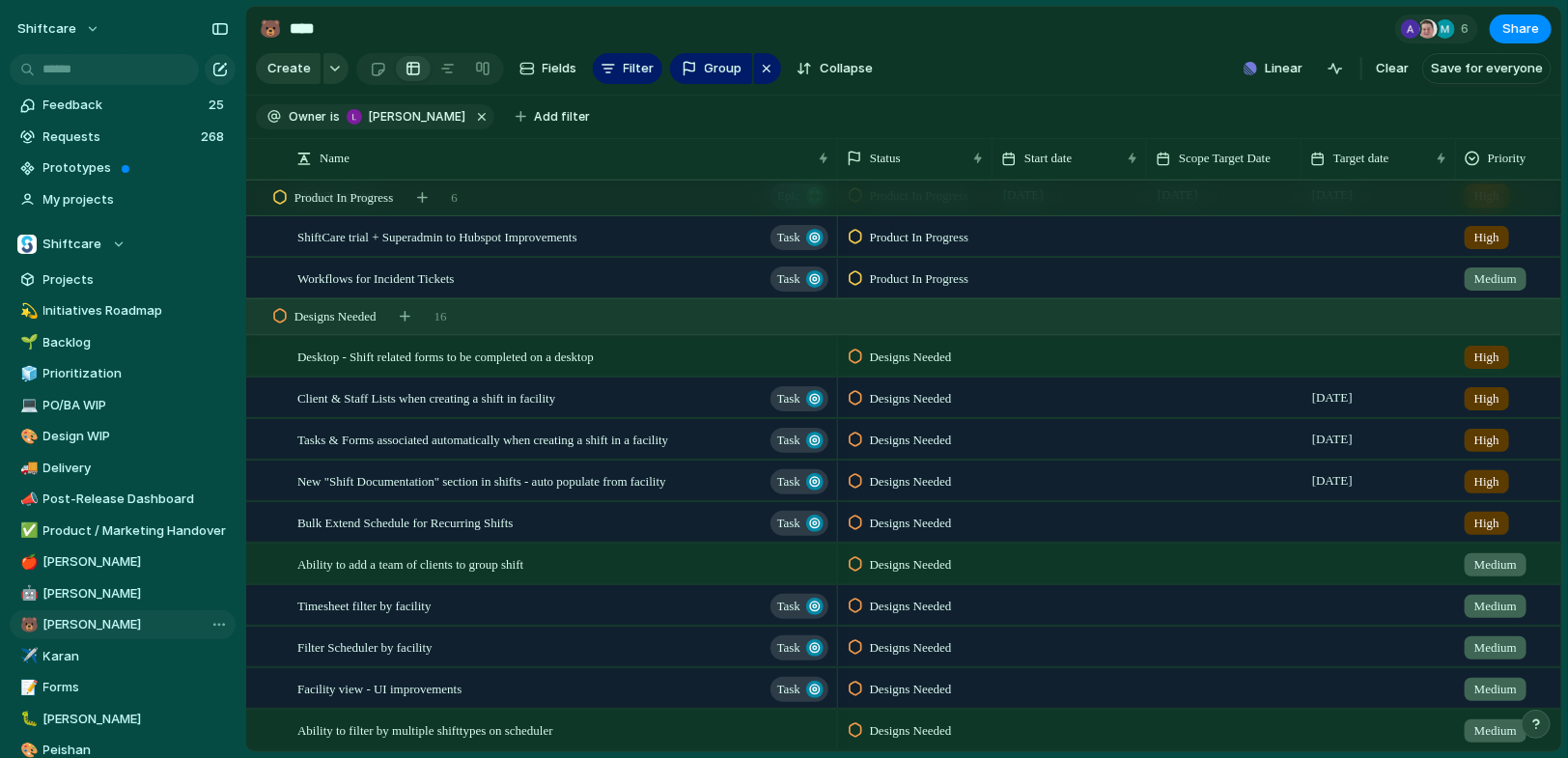
scroll to position [1238, 0]
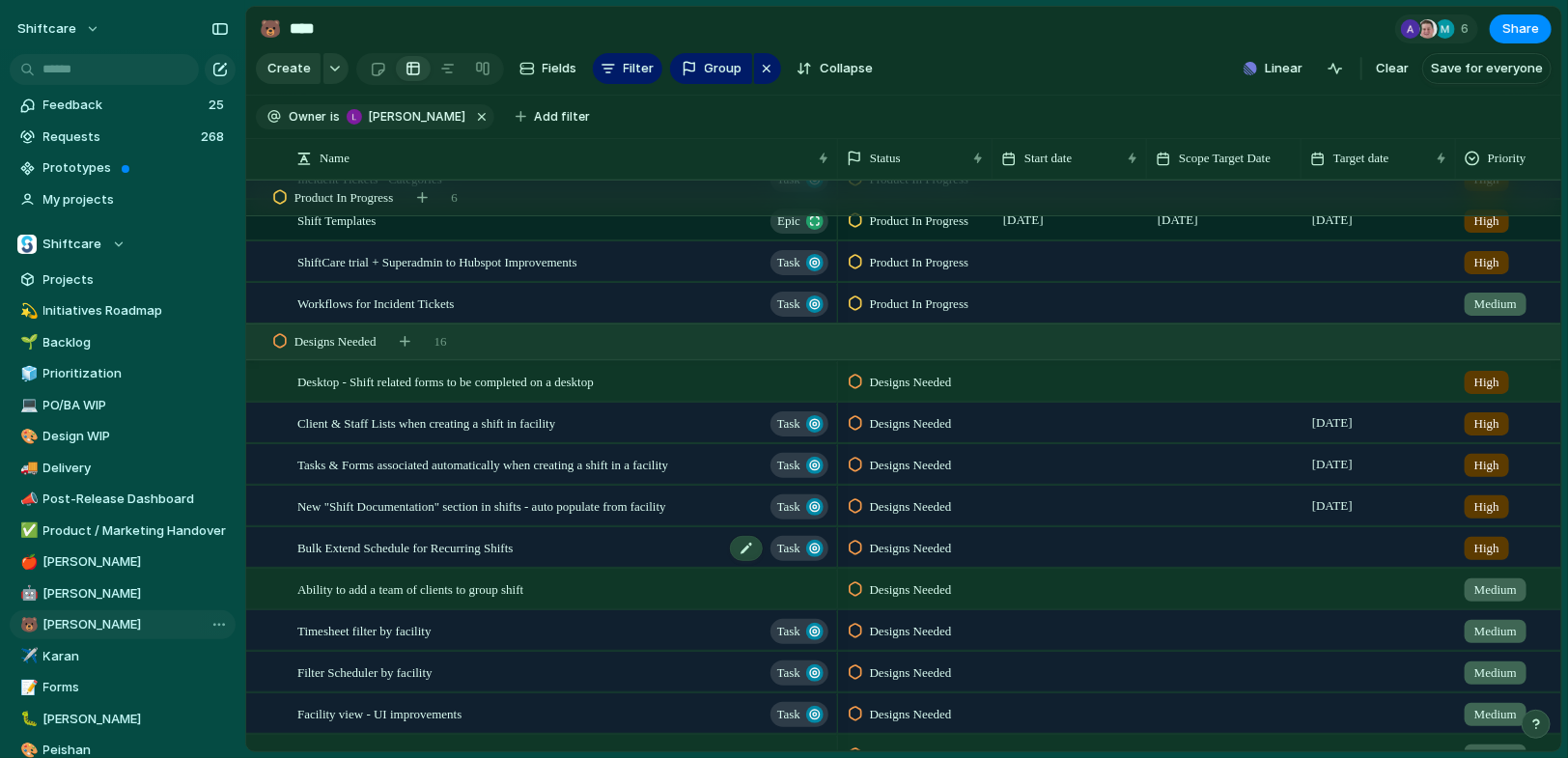
click at [514, 553] on span "Bulk Extend Schedule for Recurring Shifts" at bounding box center [405, 547] width 216 height 23
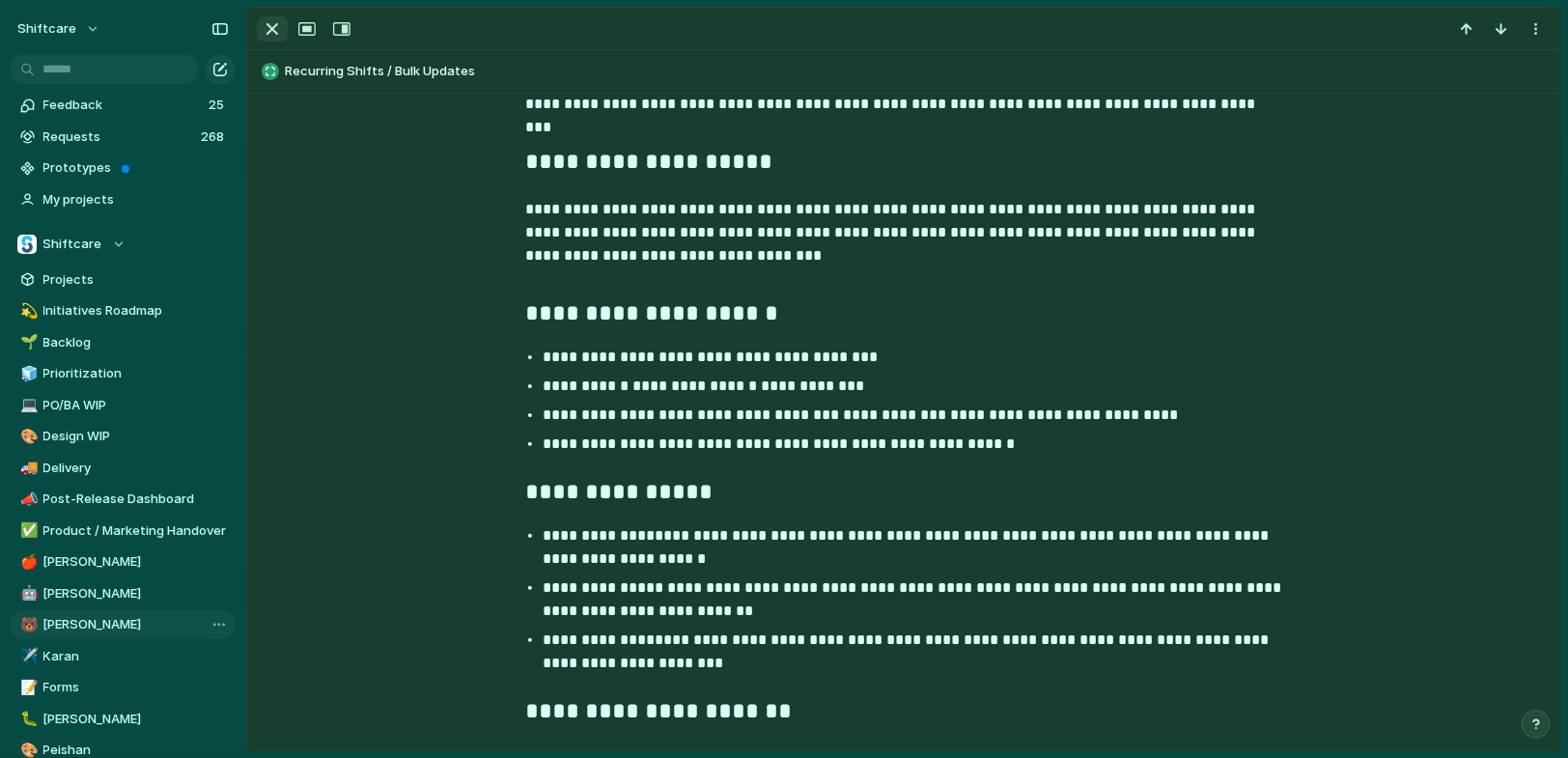
click at [259, 26] on button "button" at bounding box center [271, 29] width 31 height 25
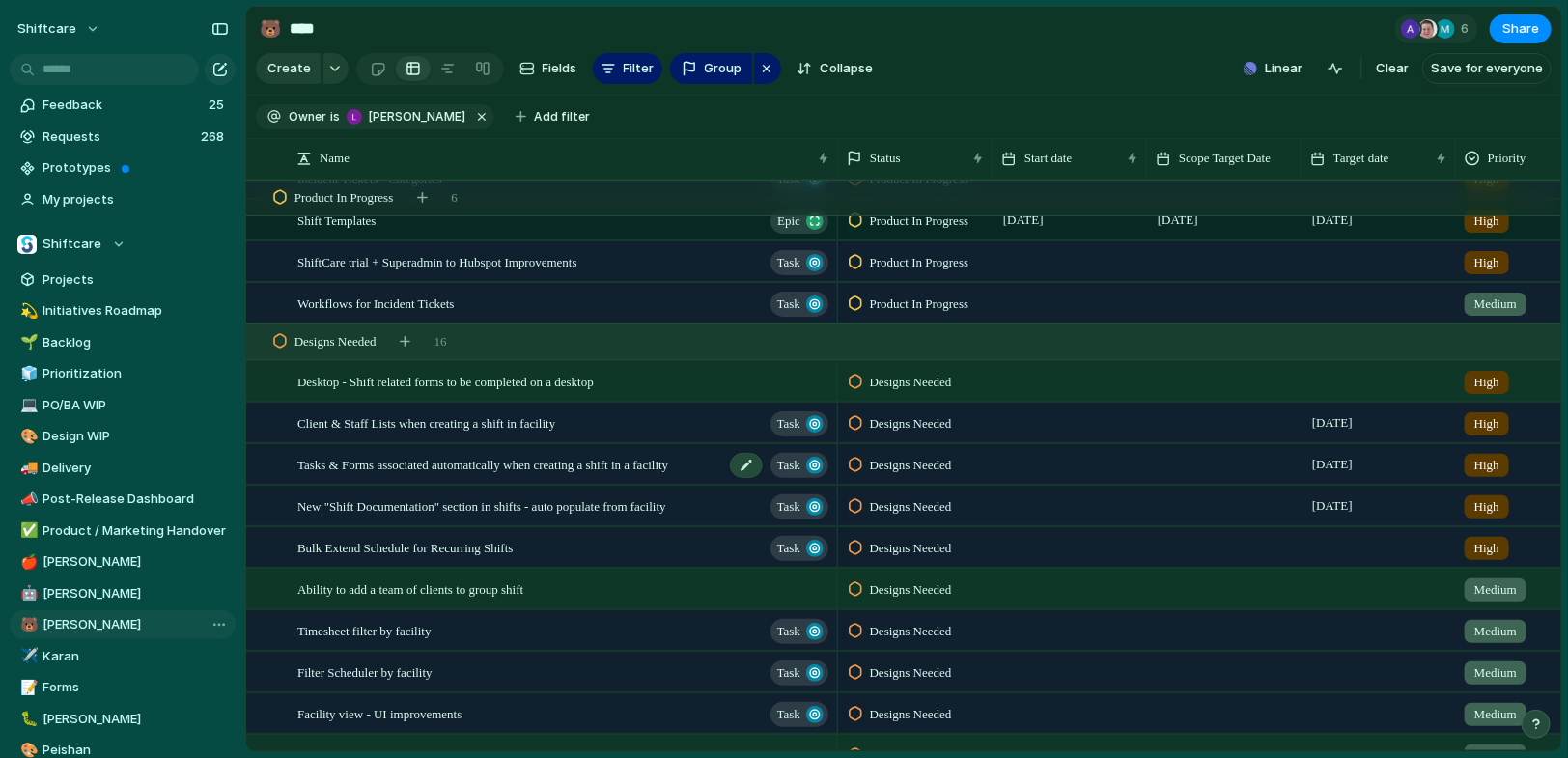
click at [508, 470] on span "Tasks & Forms associated automatically when creating a shift in a facility" at bounding box center [483, 464] width 371 height 23
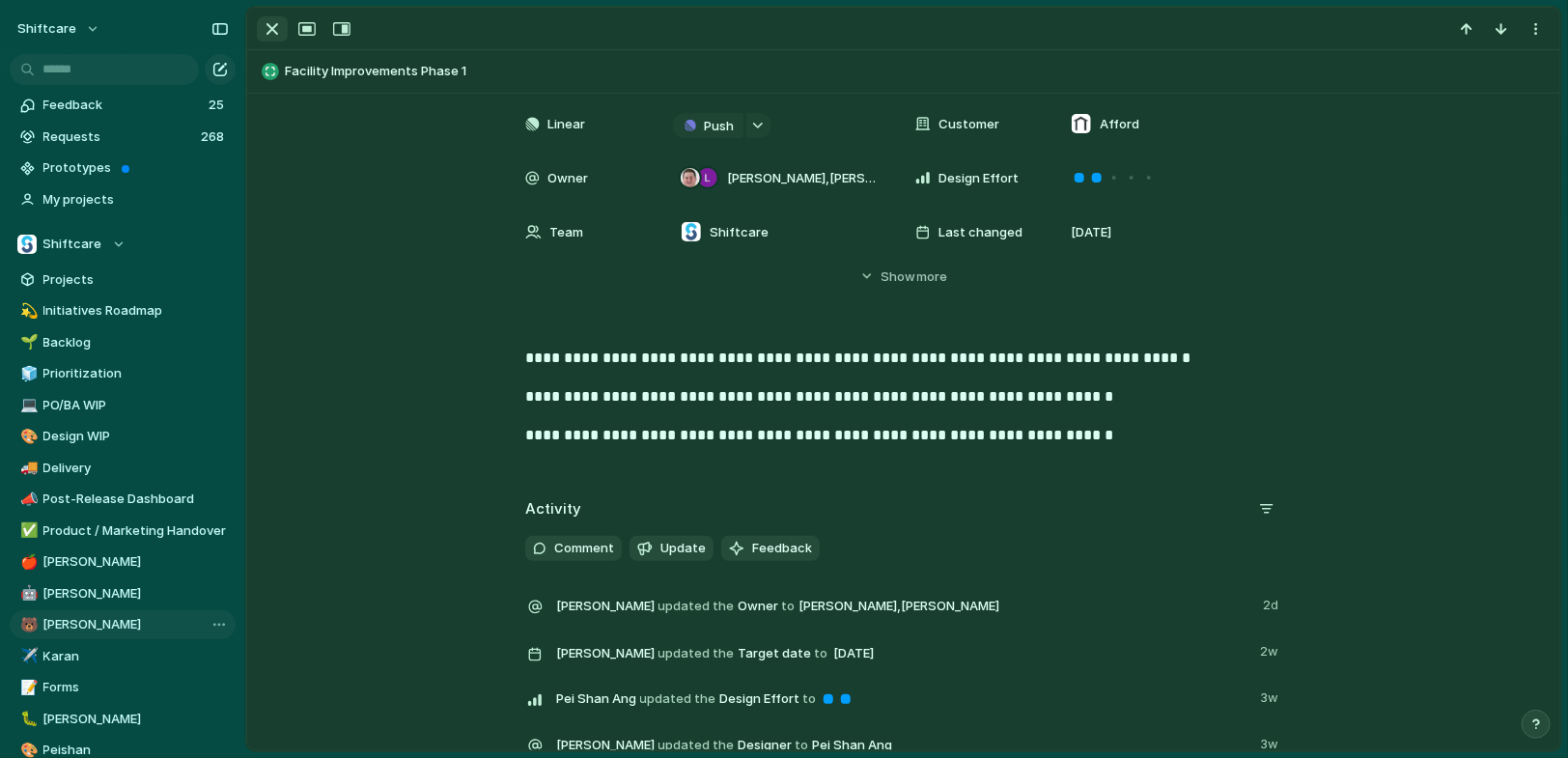
click at [265, 29] on div "button" at bounding box center [271, 29] width 23 height 23
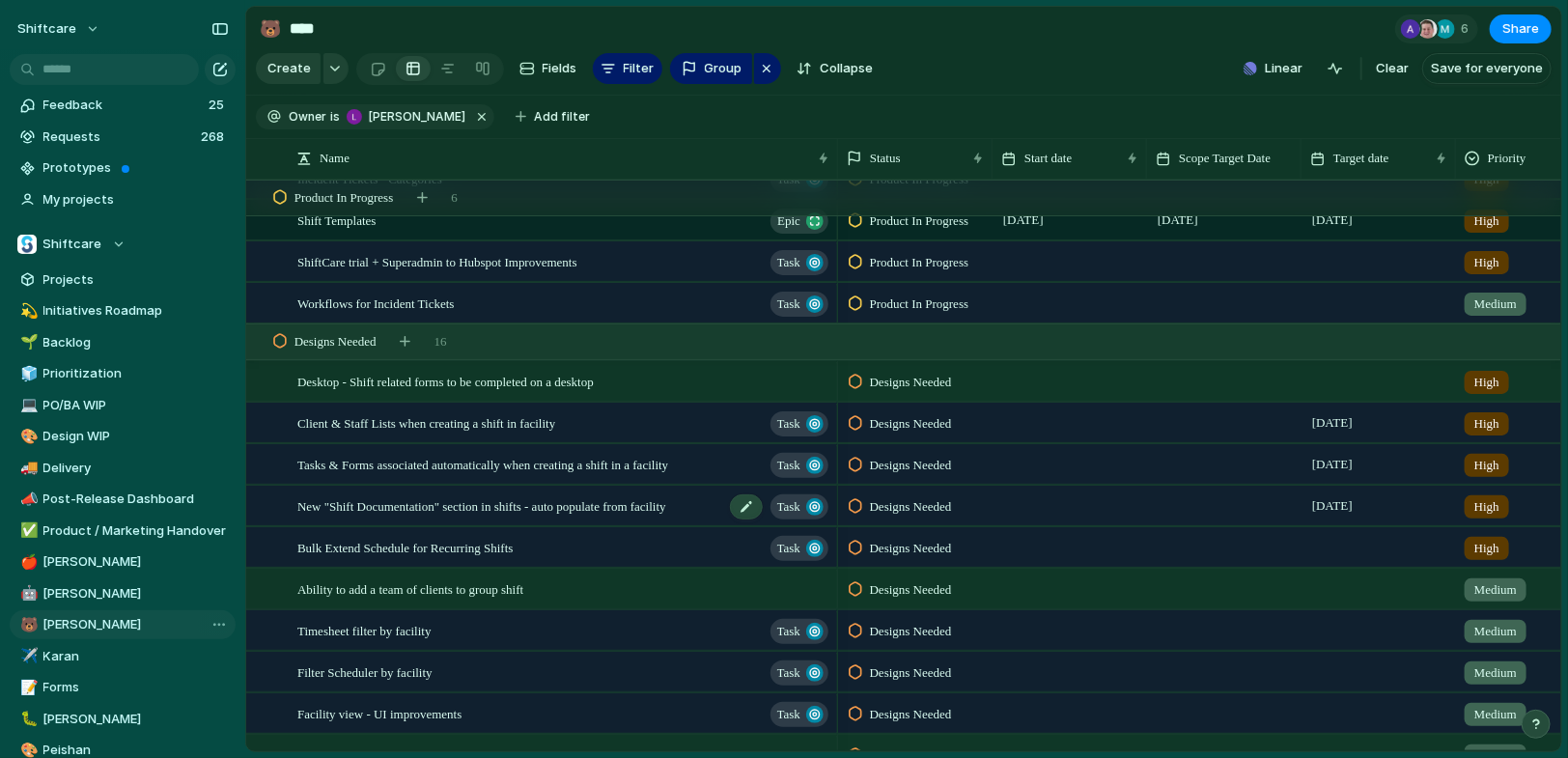
click at [544, 494] on span "New "Shift Documentation" section in shifts - auto populate from facility" at bounding box center [482, 505] width 369 height 23
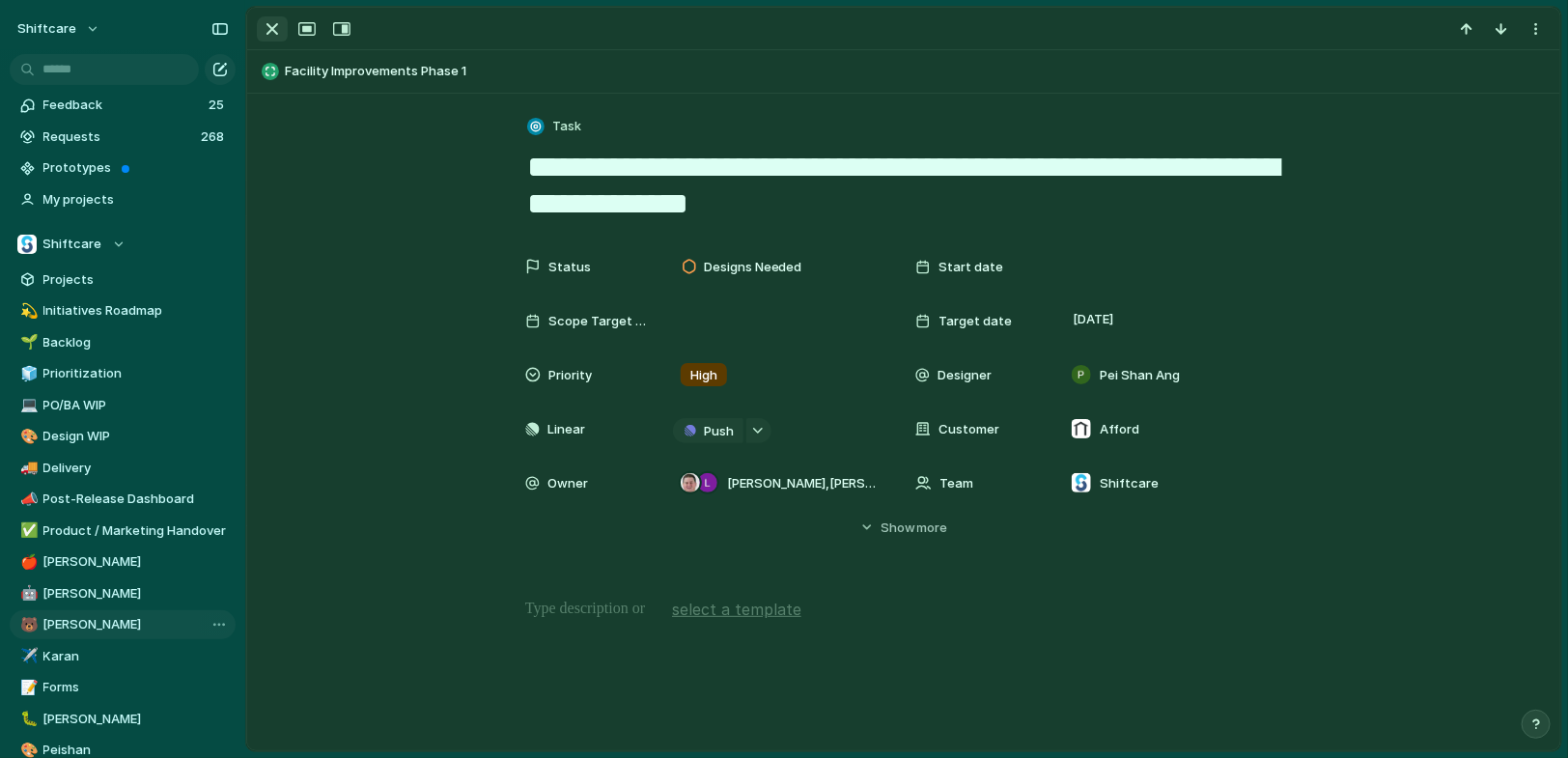
click at [270, 30] on div "button" at bounding box center [271, 29] width 23 height 23
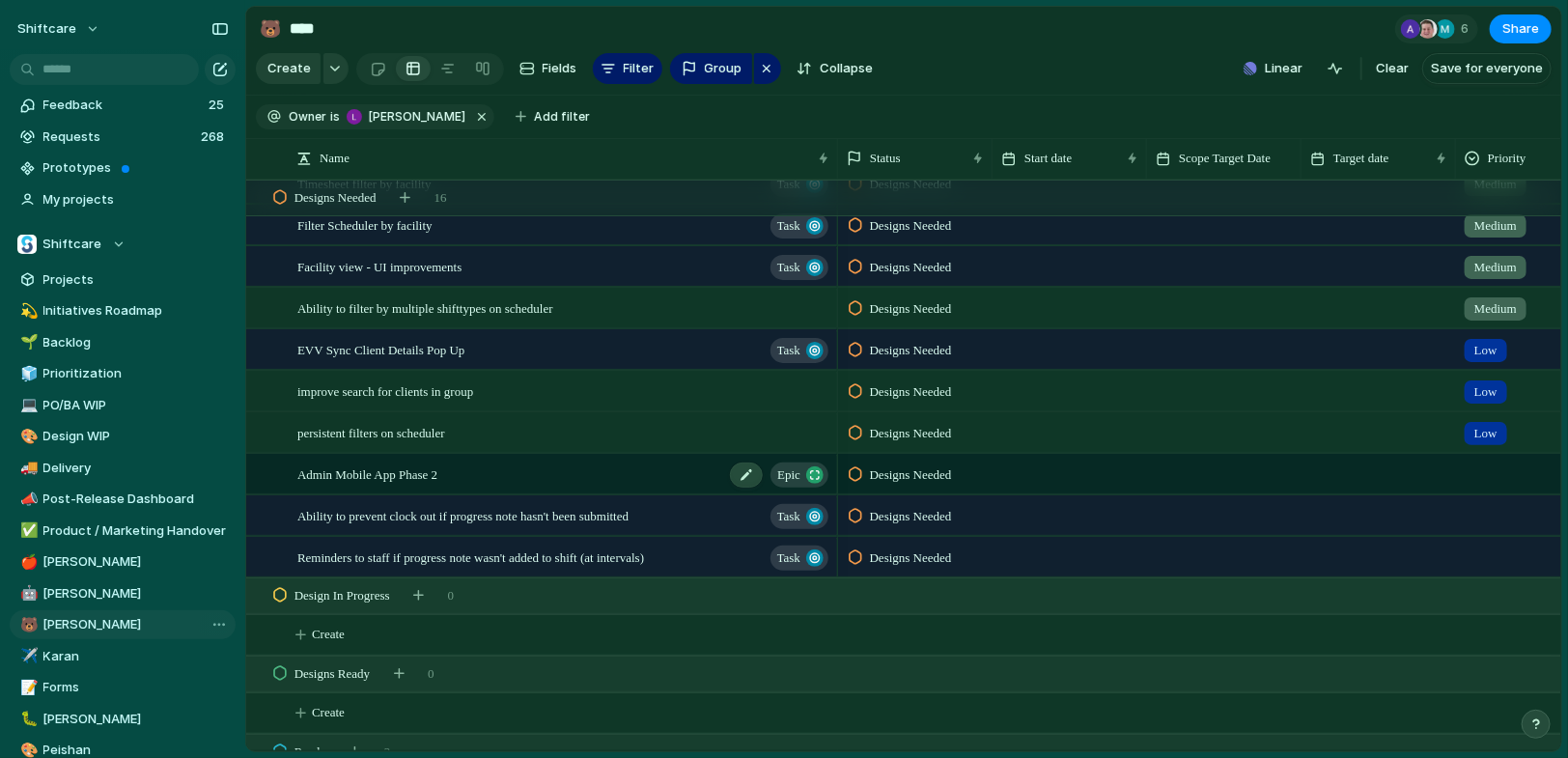
click at [648, 477] on div "Admin Mobile App Phase 2 Epic" at bounding box center [563, 475] width 534 height 39
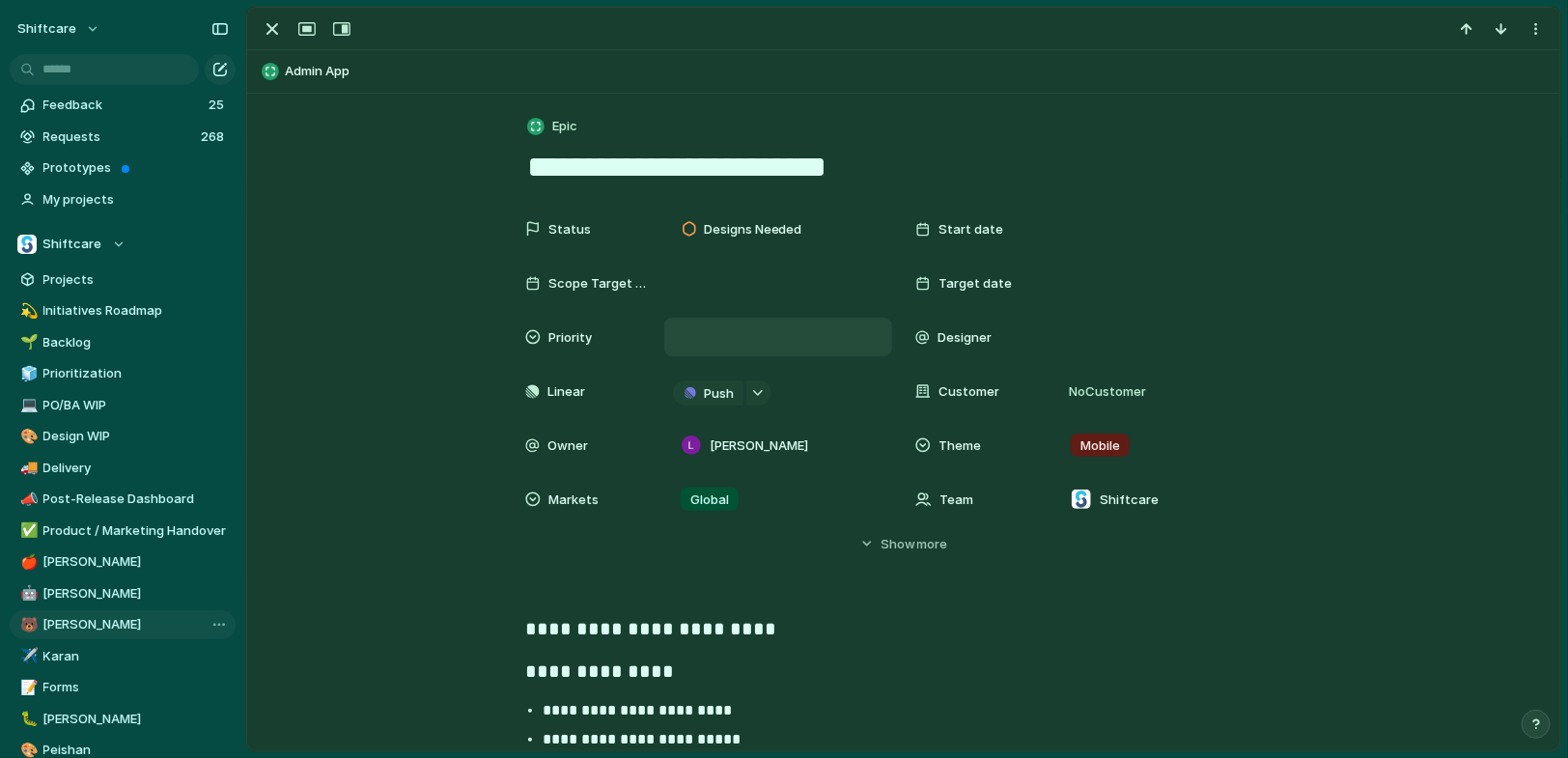
click at [708, 324] on div at bounding box center [778, 337] width 228 height 38
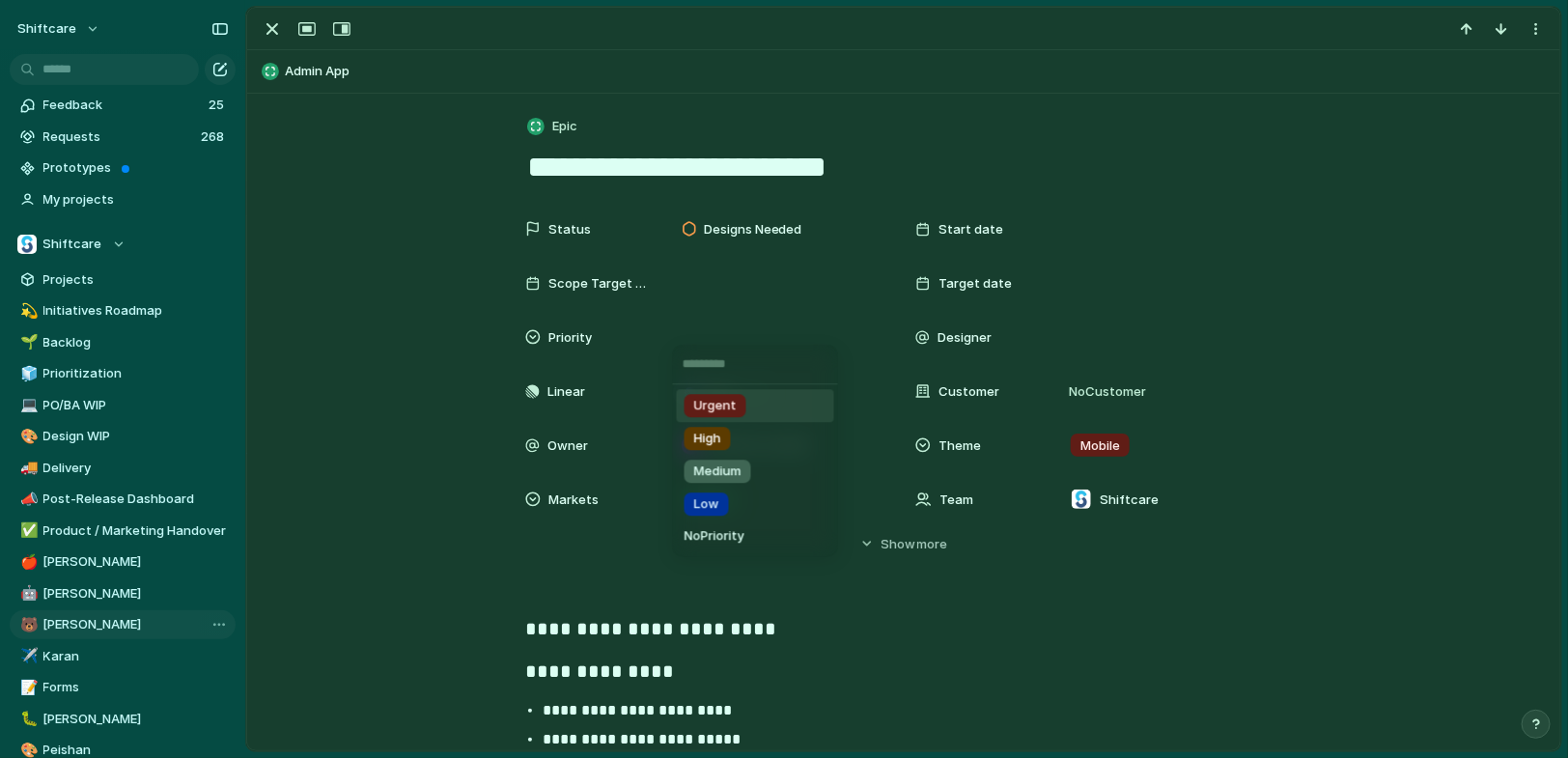
click at [723, 410] on span "Urgent" at bounding box center [715, 407] width 42 height 20
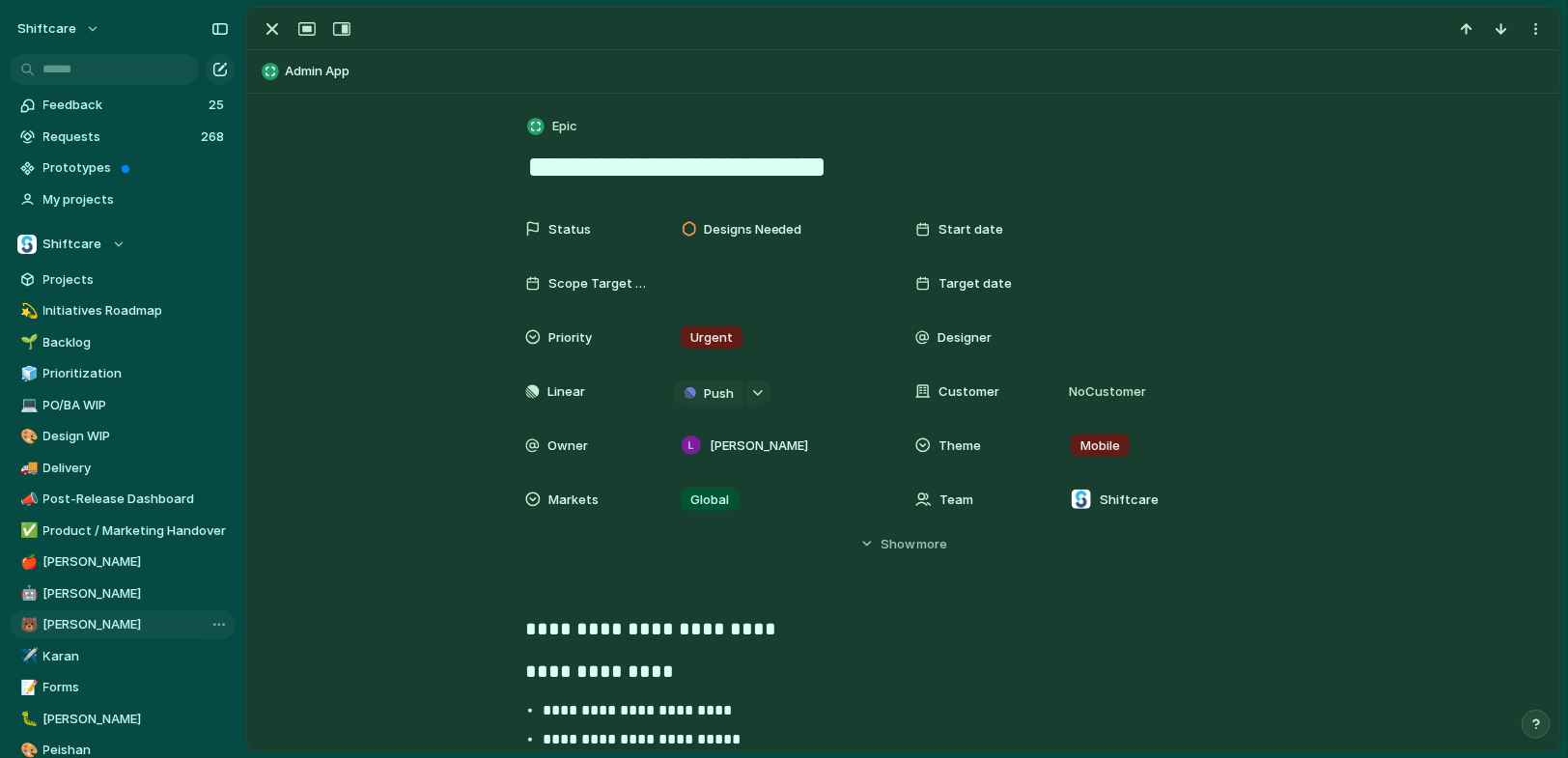
drag, startPoint x: 270, startPoint y: 23, endPoint x: 316, endPoint y: 123, distance: 110.1
click at [270, 23] on div "button" at bounding box center [271, 29] width 23 height 23
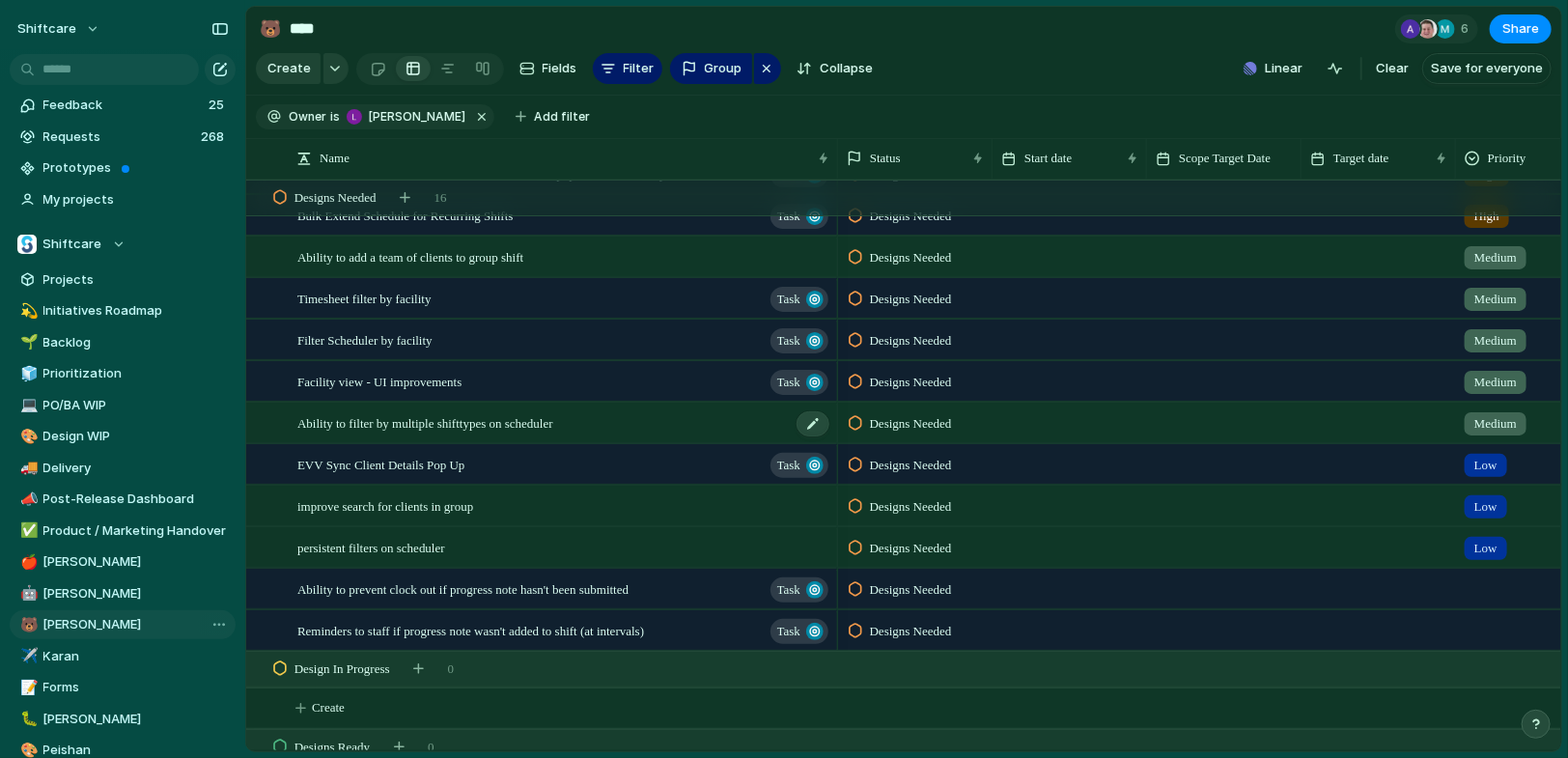
click at [483, 425] on span "Ability to filter by multiple shifttypes on scheduler" at bounding box center [424, 422] width 256 height 23
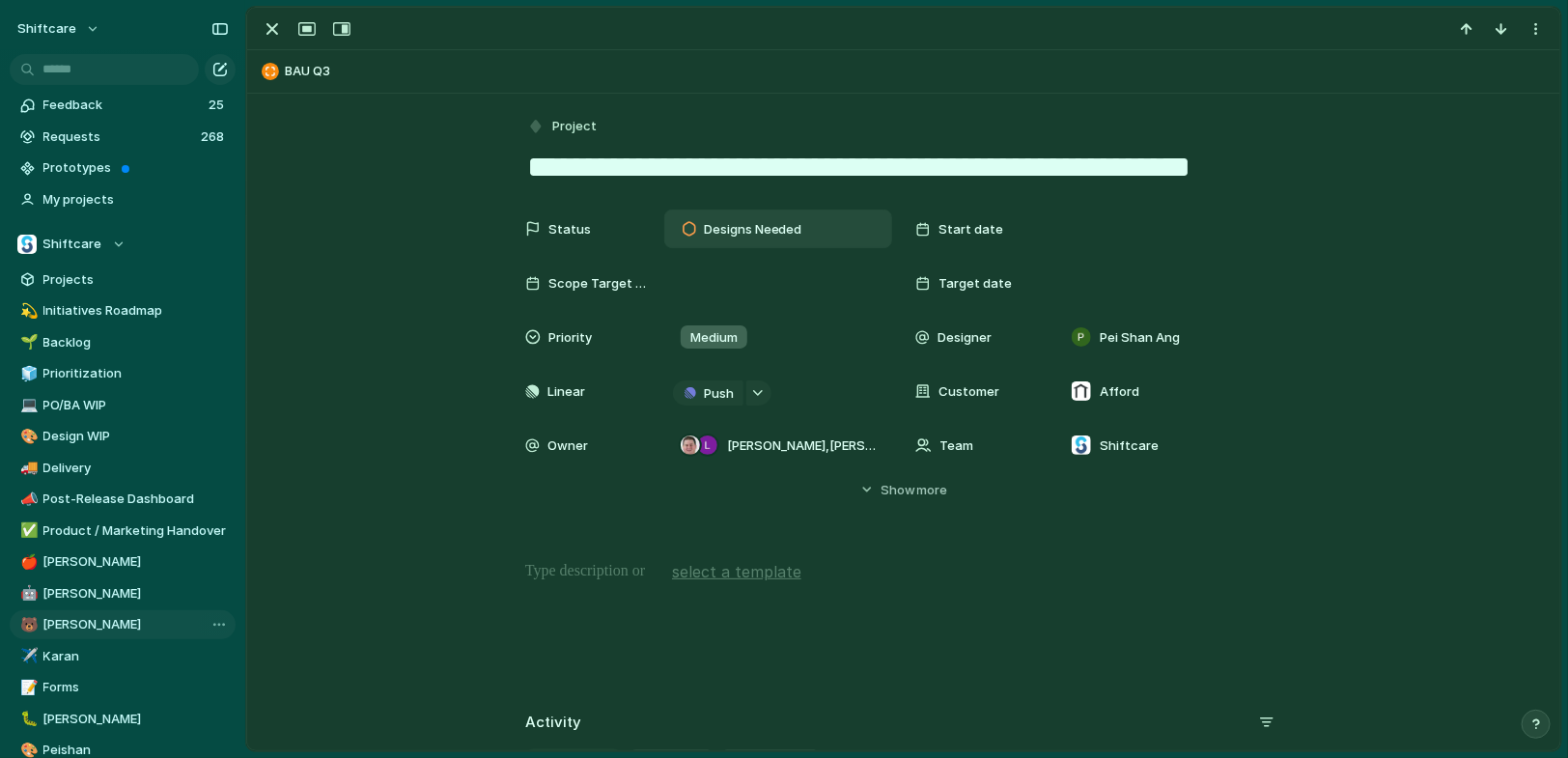
click at [765, 246] on div "Designs Needed" at bounding box center [778, 228] width 228 height 38
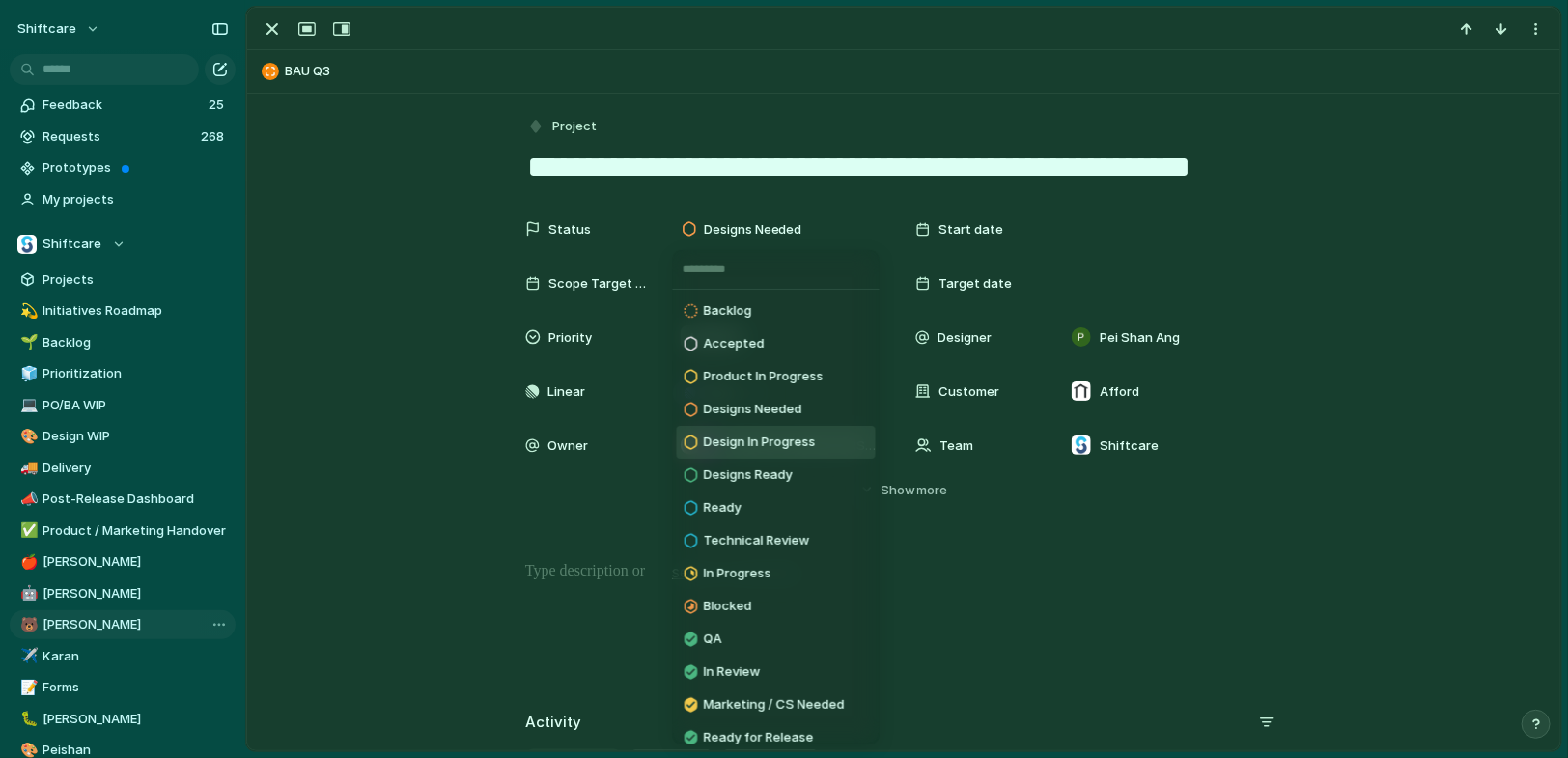
click at [426, 328] on div "Backlog Accepted Product In Progress Designs Needed Design In Progress Designs …" at bounding box center [784, 379] width 1568 height 758
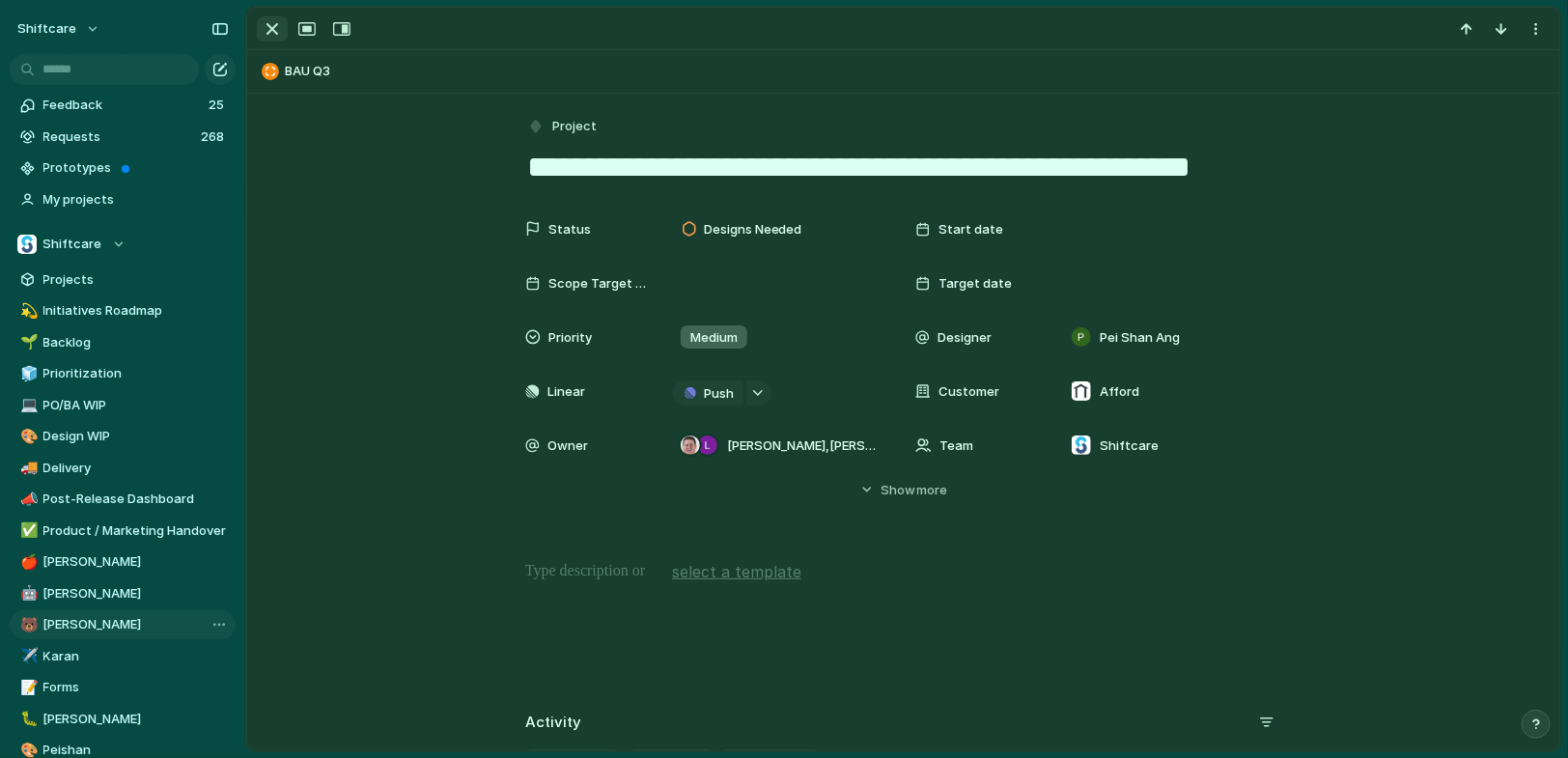
click at [270, 38] on div "button" at bounding box center [271, 29] width 23 height 23
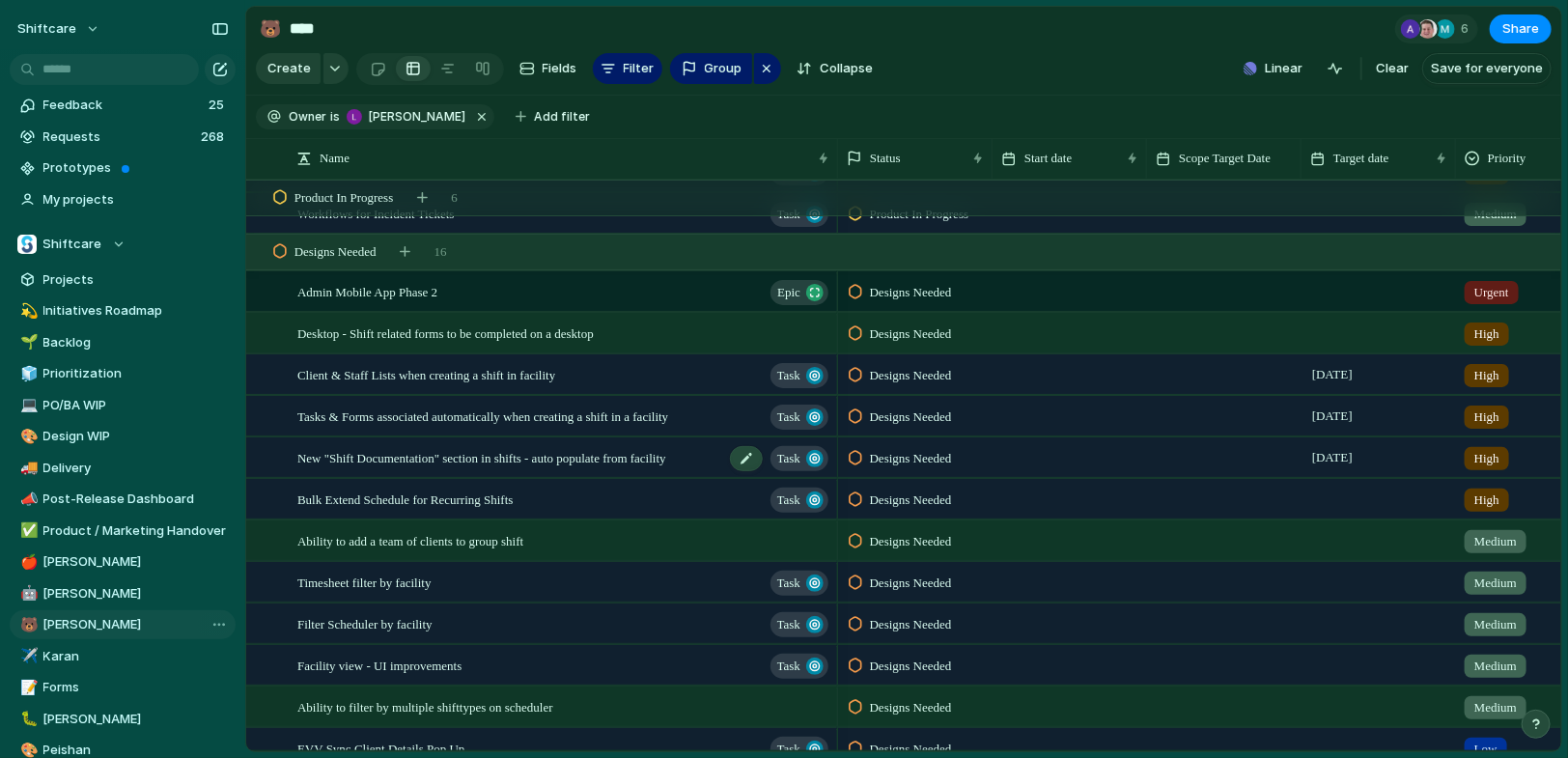
click at [541, 459] on span "New "Shift Documentation" section in shifts - auto populate from facility" at bounding box center [482, 457] width 369 height 23
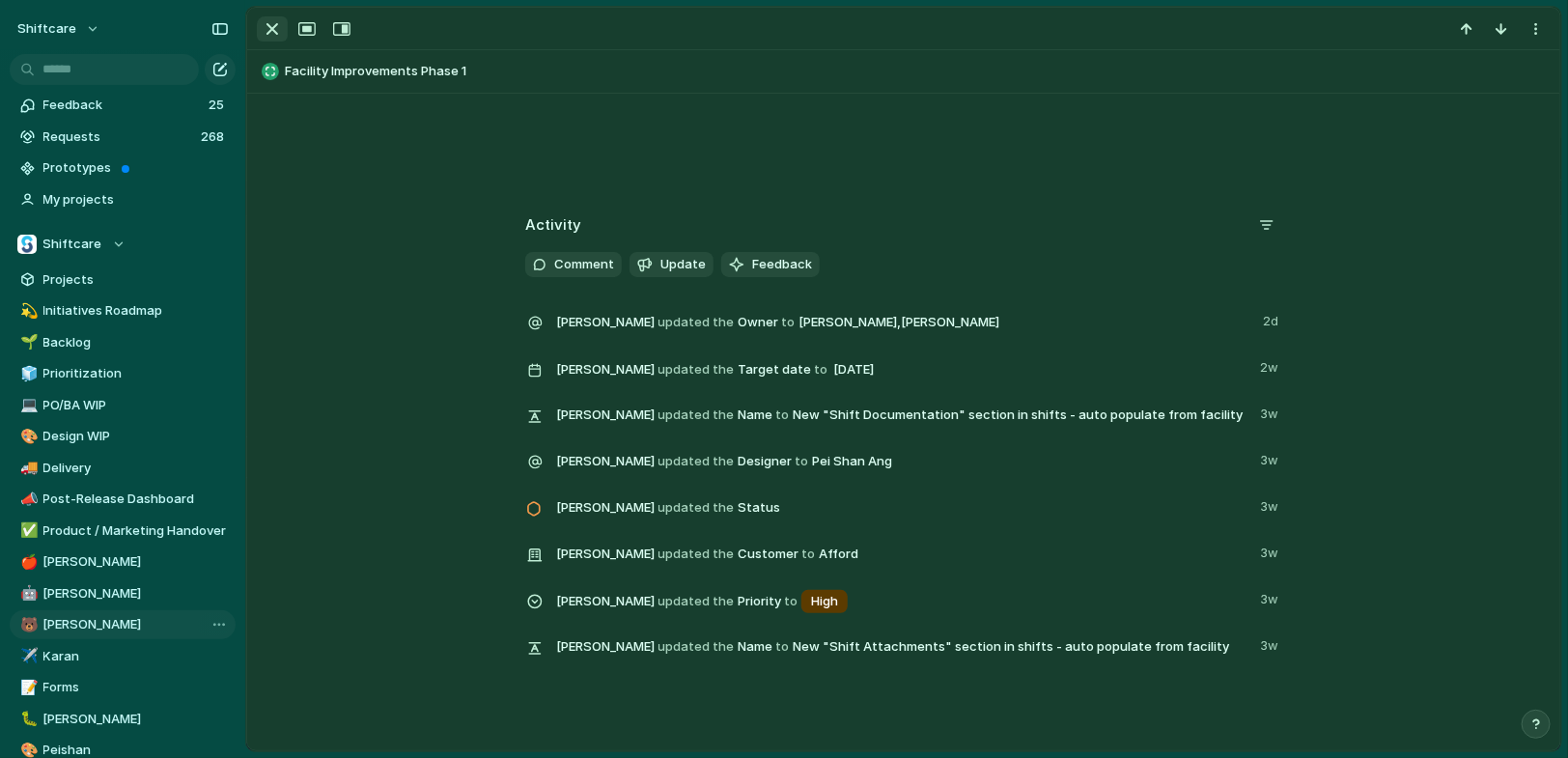
click at [261, 27] on div "button" at bounding box center [271, 29] width 23 height 23
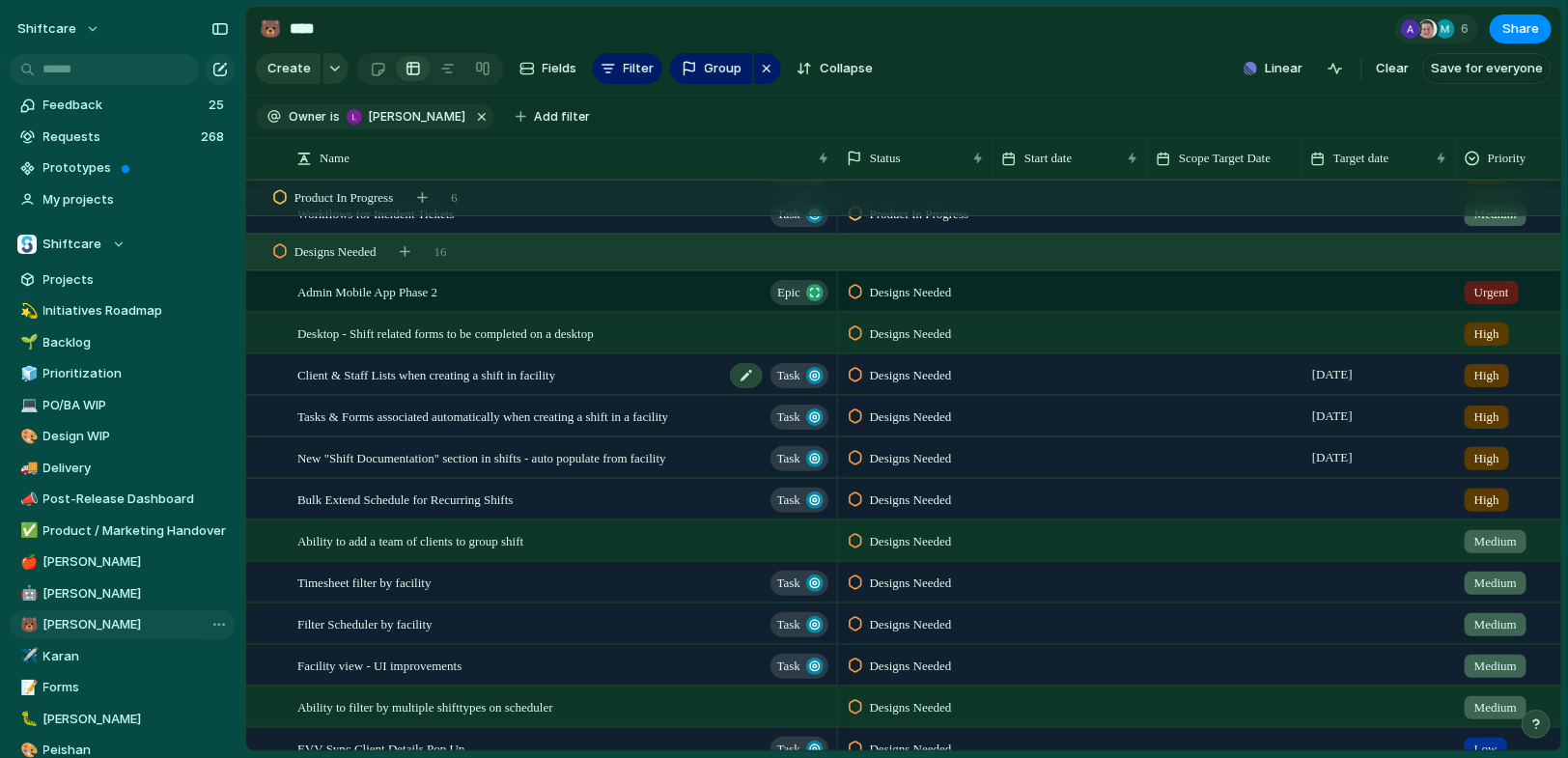
click at [557, 384] on div "Client & Staff Lists when creating a shift in facility Task" at bounding box center [563, 375] width 534 height 39
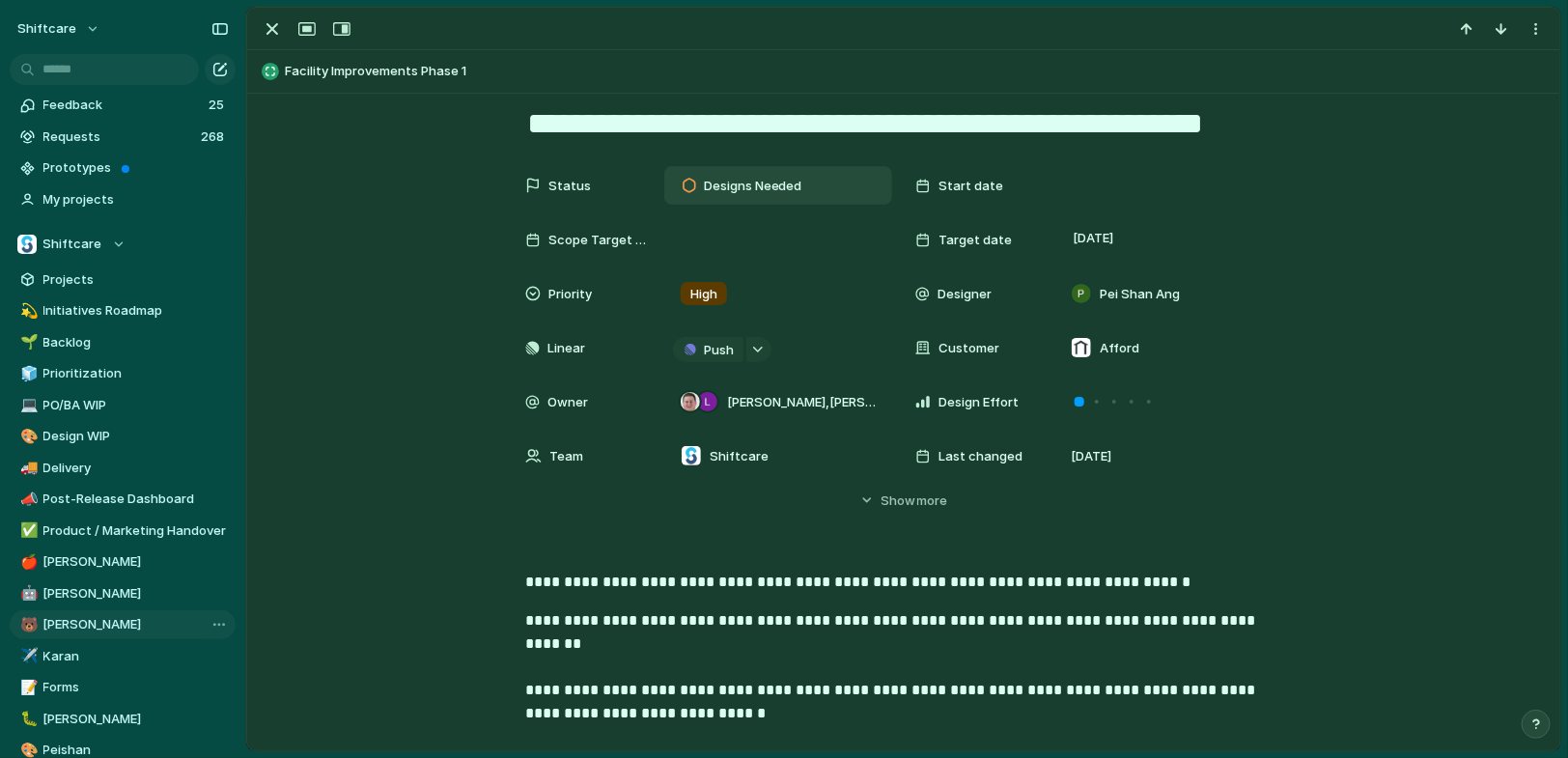
click at [691, 180] on div at bounding box center [690, 186] width 14 height 18
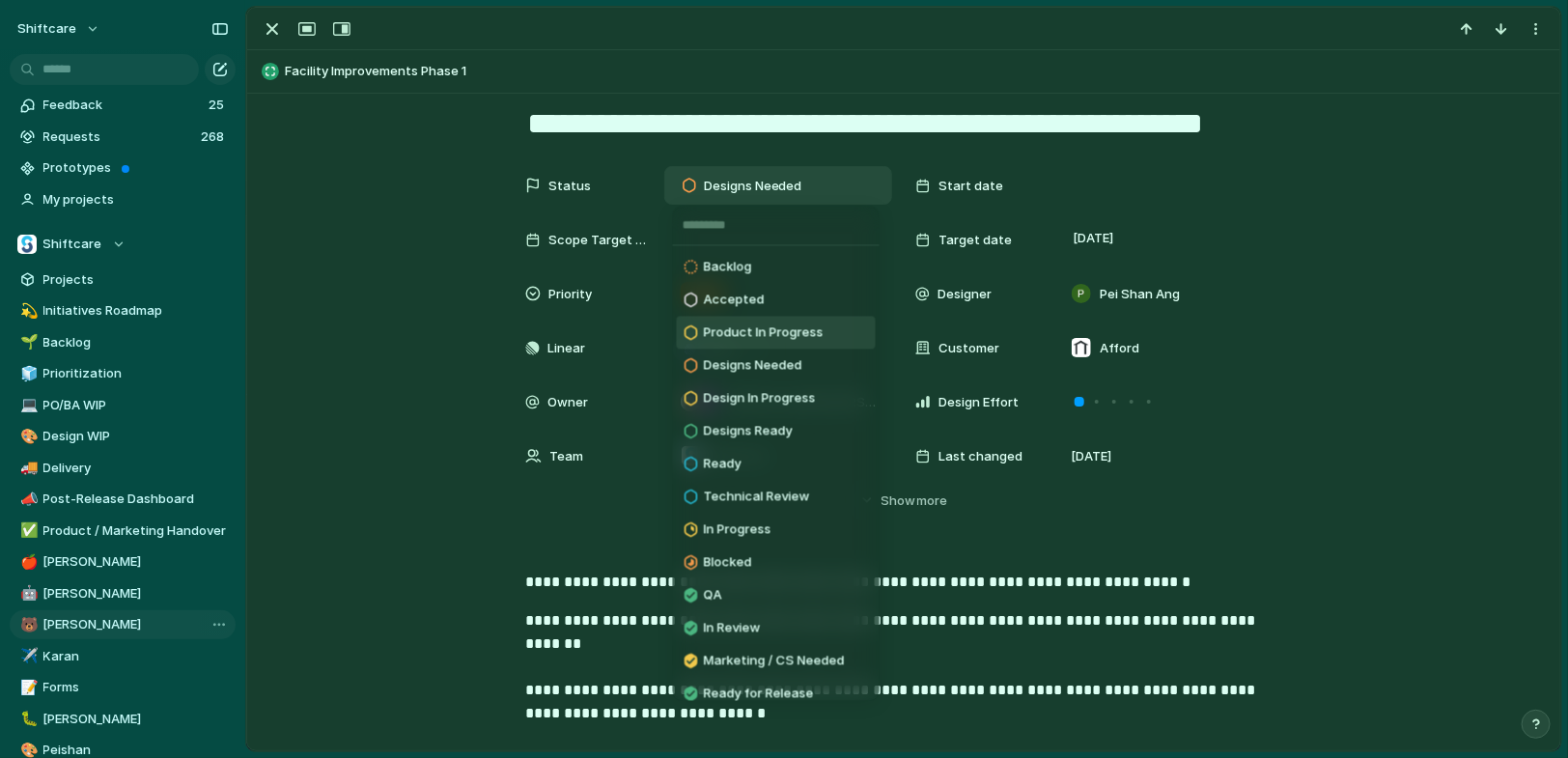
click at [779, 337] on span "Product In Progress" at bounding box center [763, 334] width 119 height 20
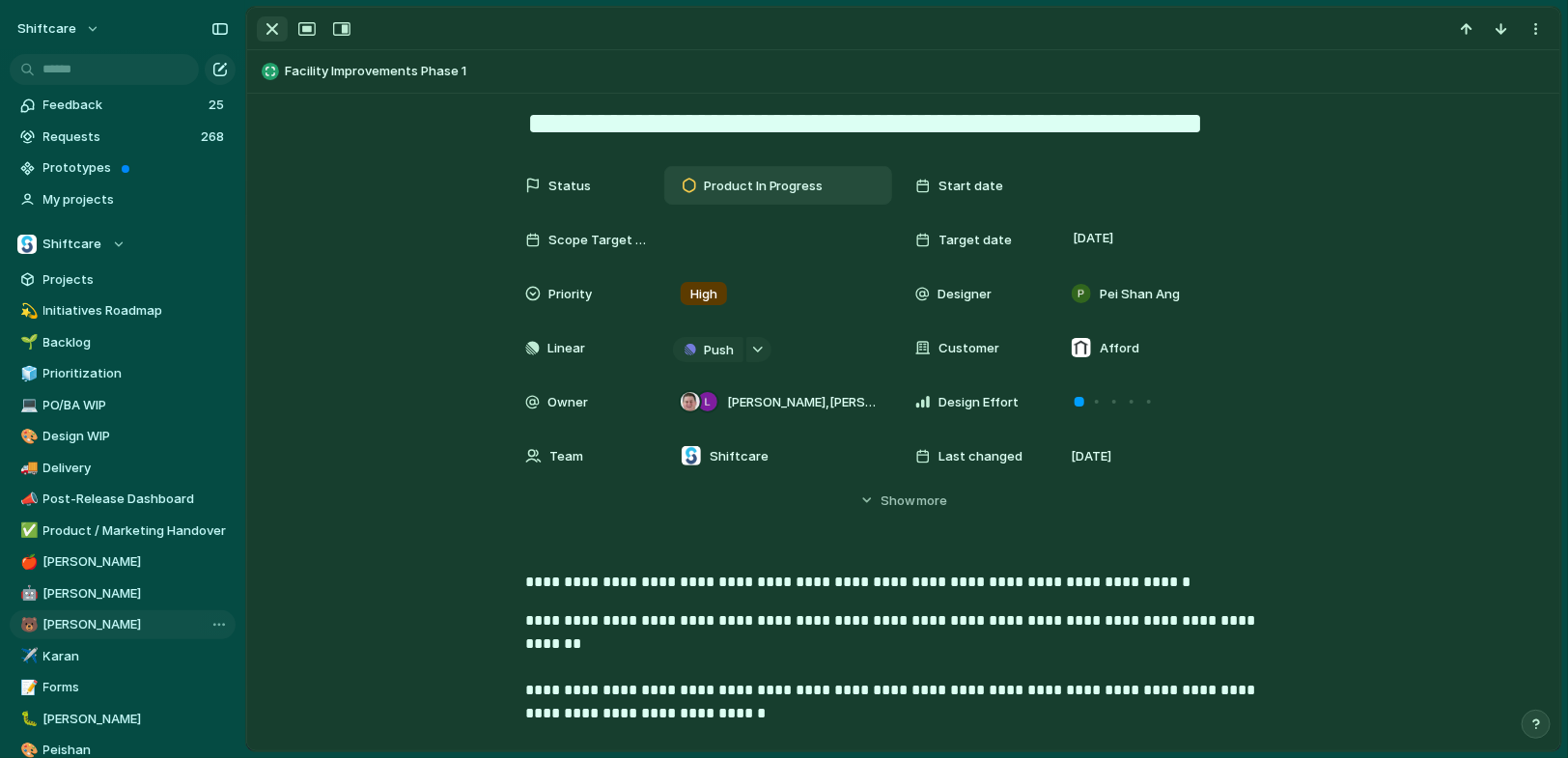
click at [270, 28] on div "button" at bounding box center [271, 29] width 23 height 23
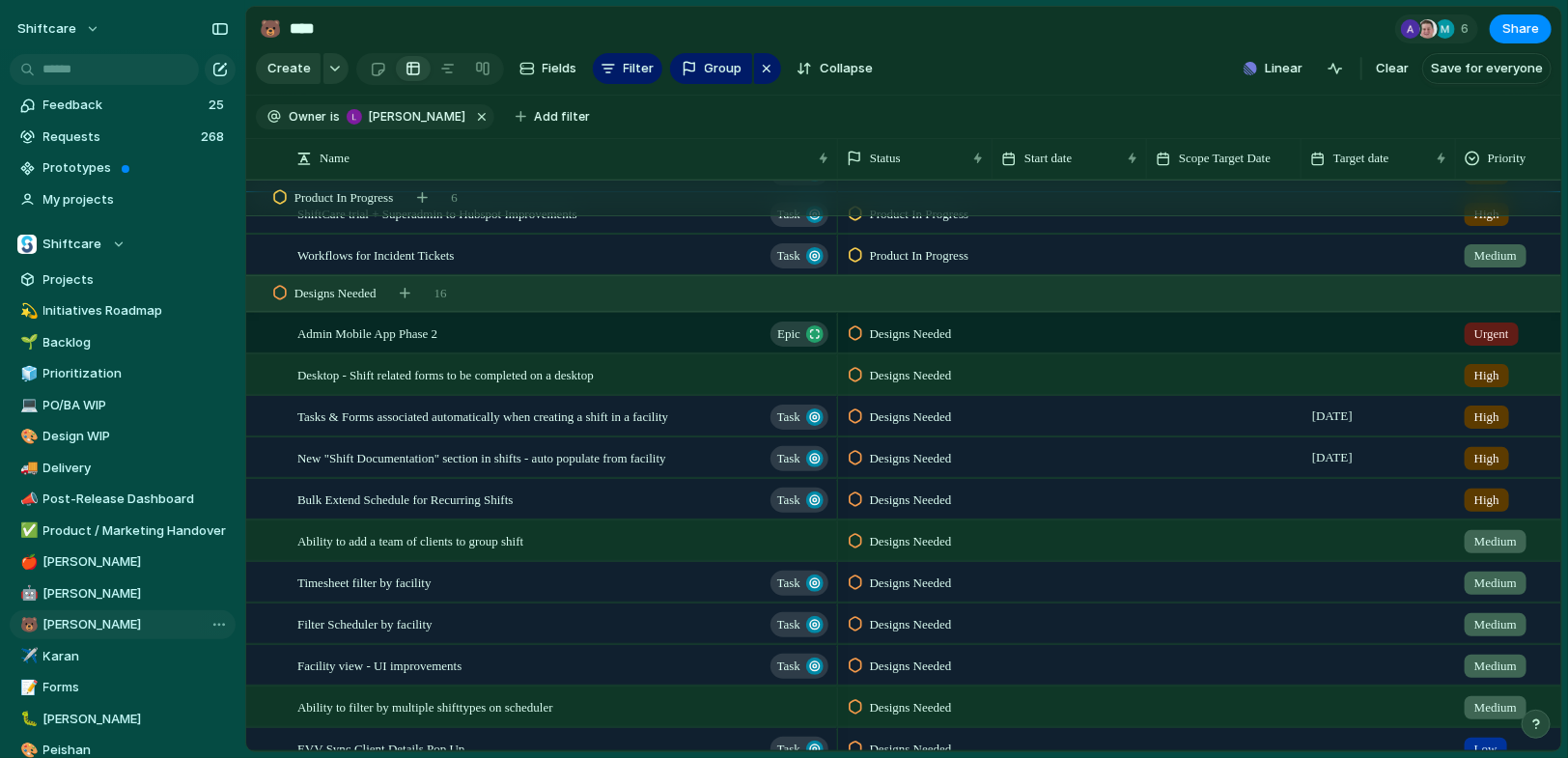
click at [937, 412] on span "Designs Needed" at bounding box center [911, 417] width 82 height 20
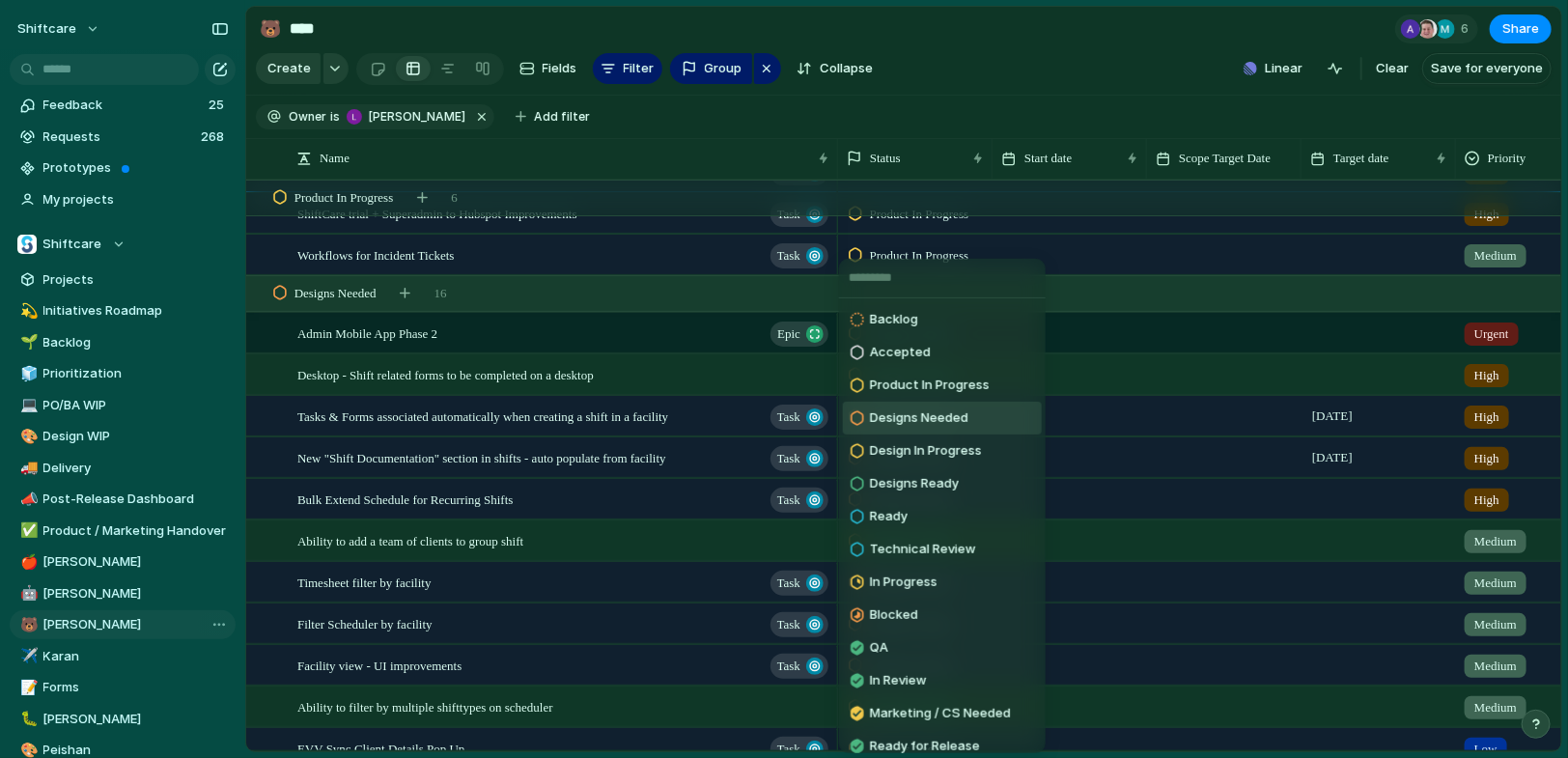
click at [635, 407] on div "Backlog Accepted Product In Progress Designs Needed Design In Progress Designs …" at bounding box center [784, 379] width 1568 height 758
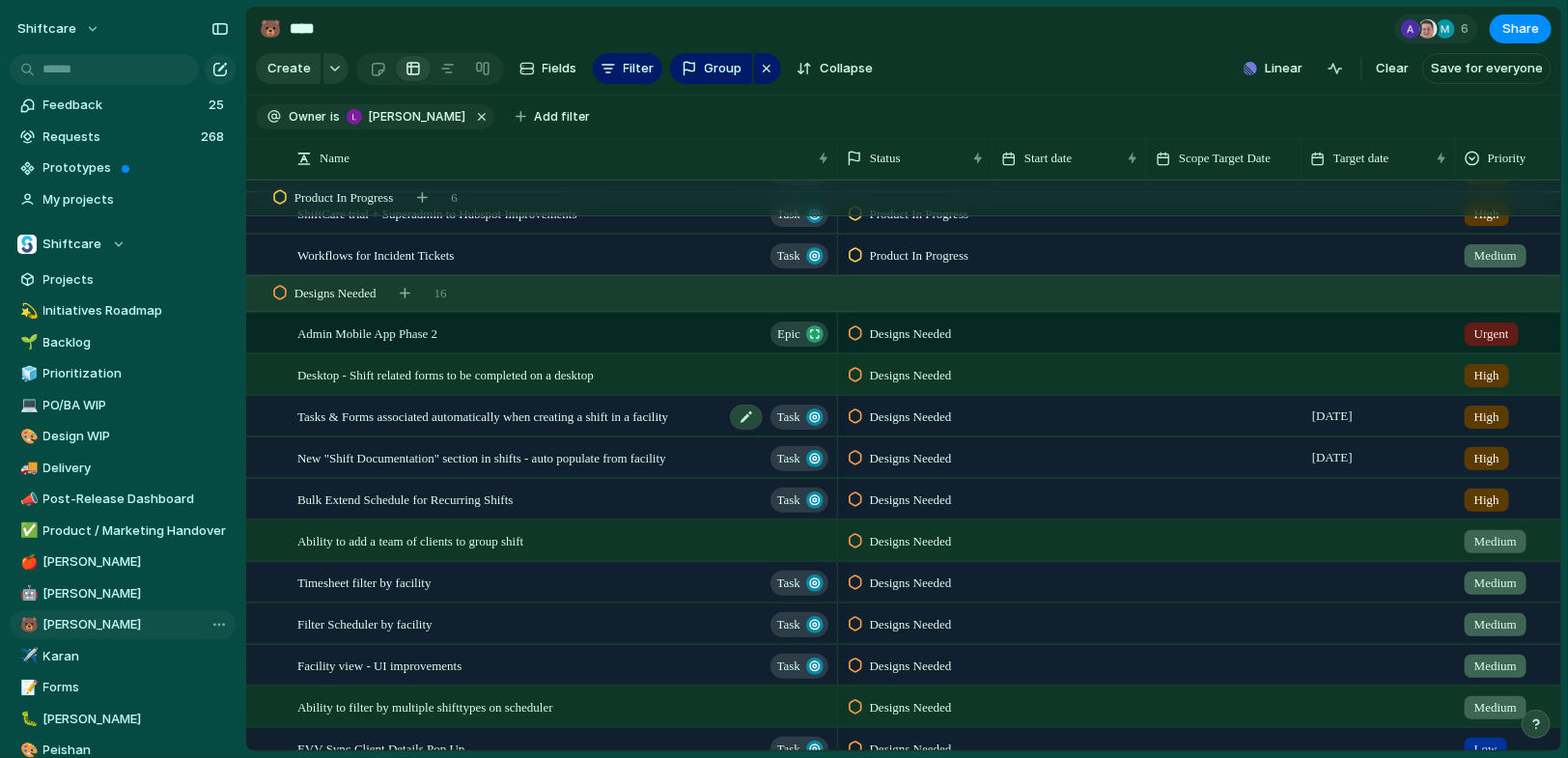
click at [638, 420] on span "Tasks & Forms associated automatically when creating a shift in a facility" at bounding box center [483, 416] width 371 height 23
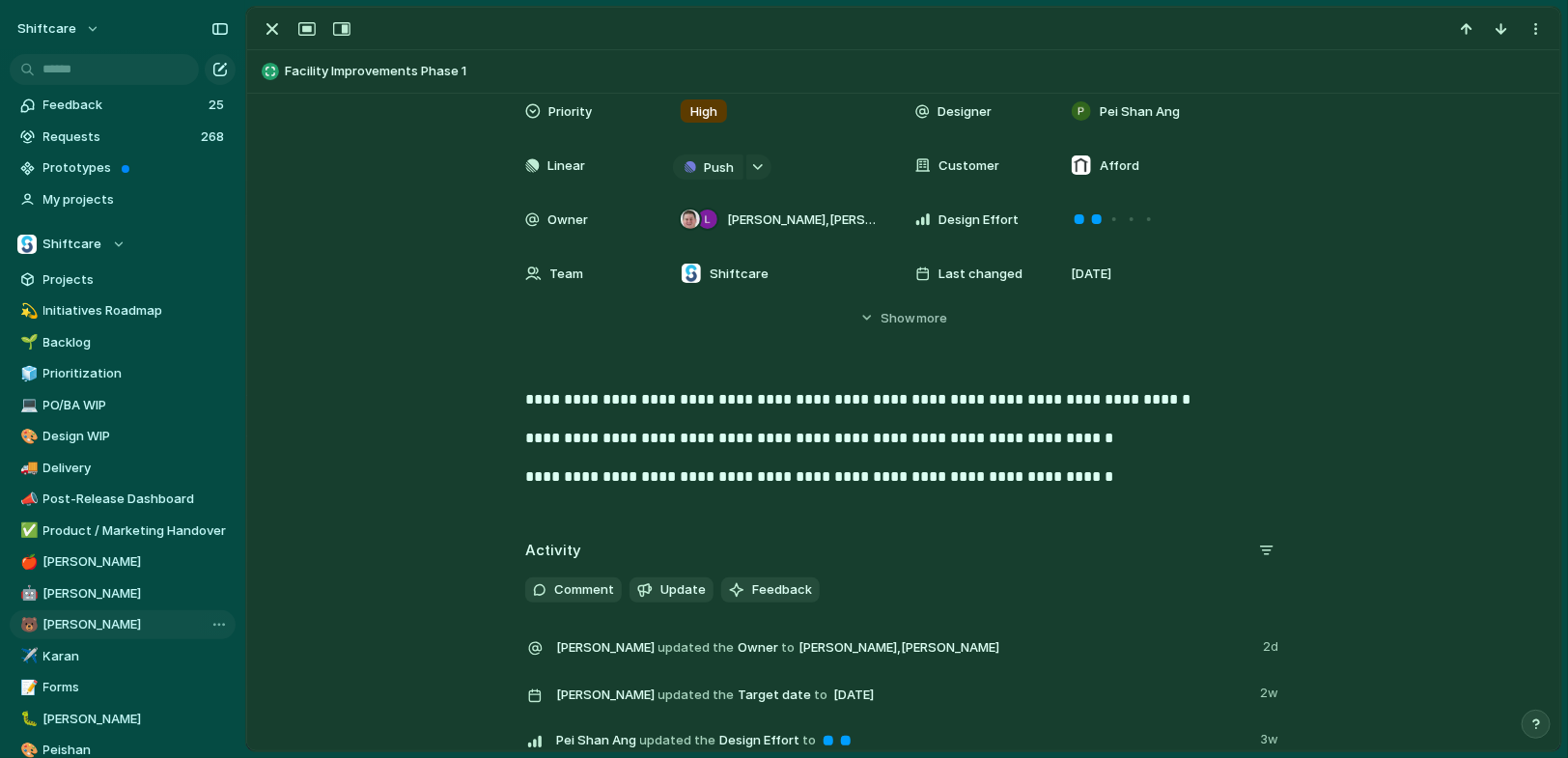
click at [275, 40] on div at bounding box center [904, 29] width 1313 height 42
click at [274, 36] on div "button" at bounding box center [271, 29] width 23 height 23
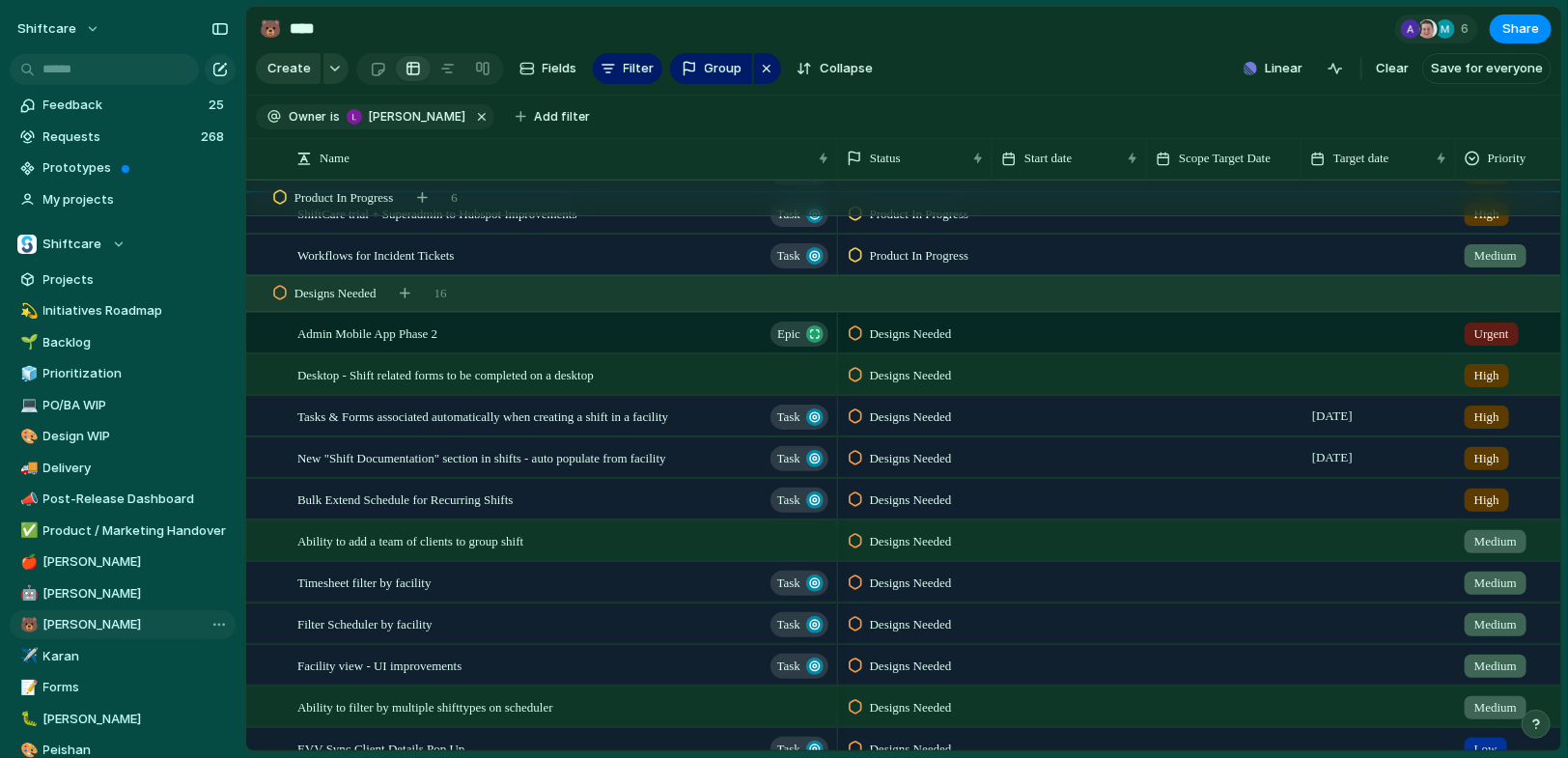
click at [909, 417] on span "Designs Needed" at bounding box center [911, 417] width 82 height 20
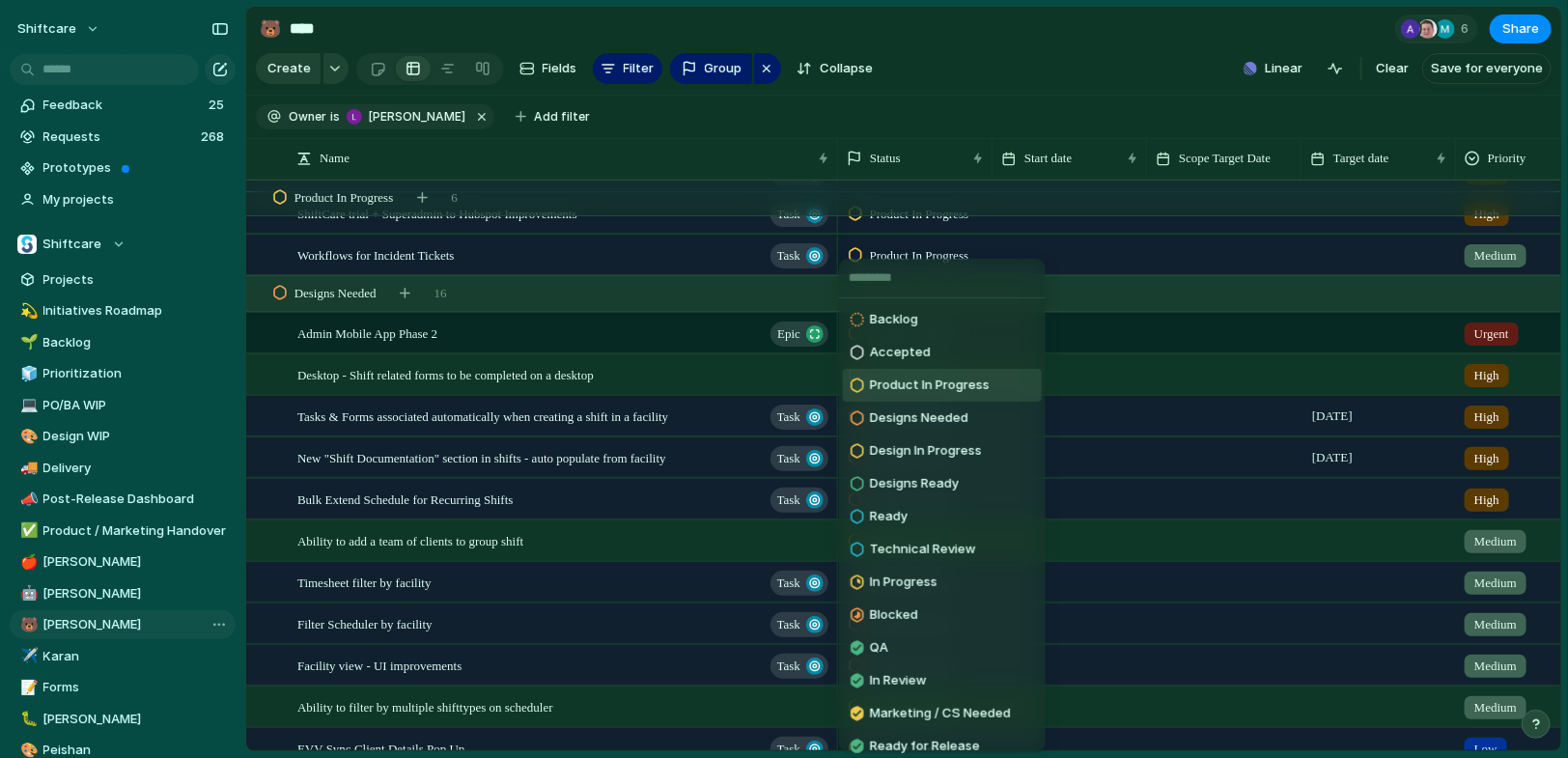
click at [916, 379] on span "Product In Progress" at bounding box center [930, 386] width 119 height 20
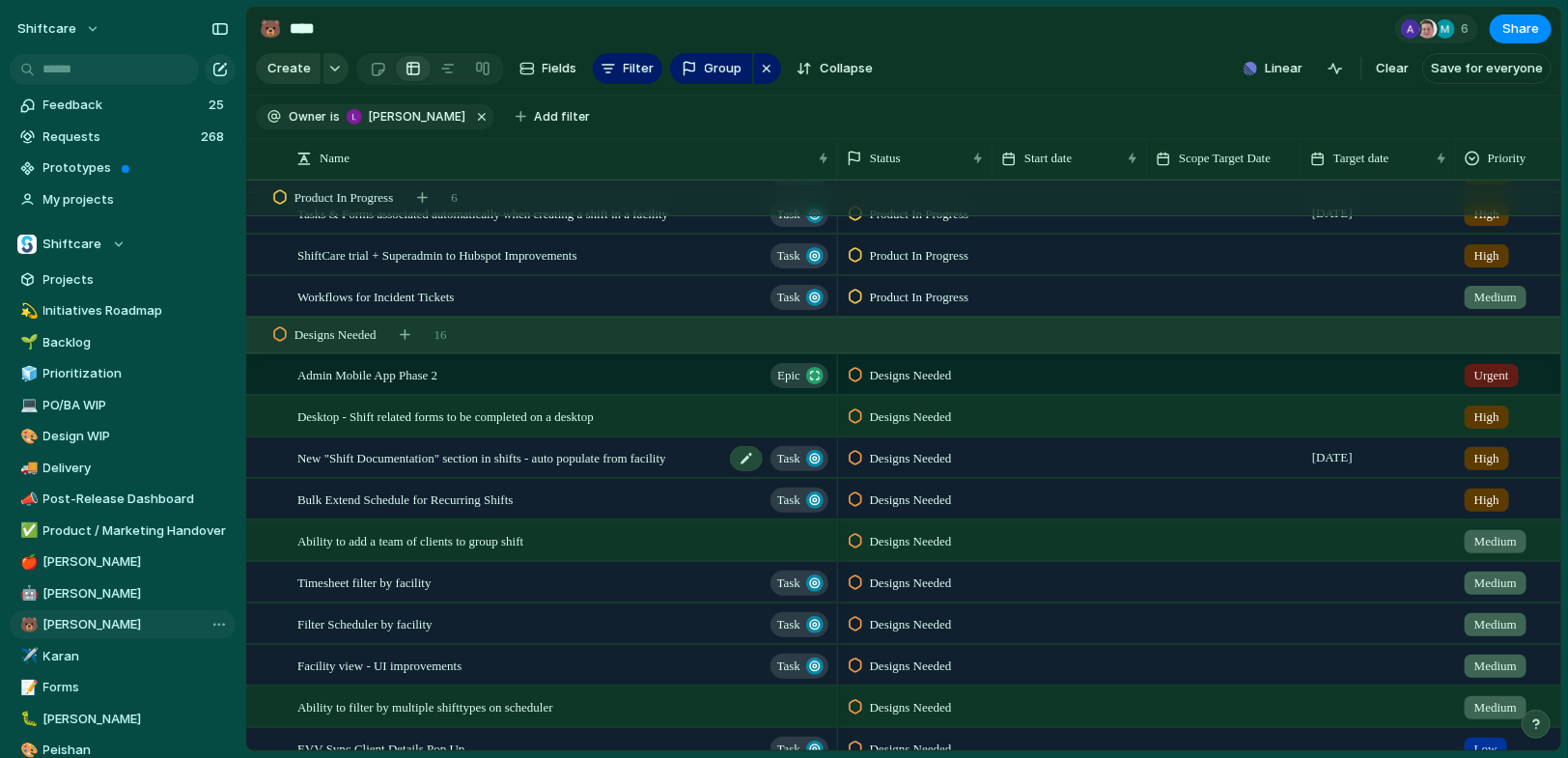
click at [666, 453] on span "New "Shift Documentation" section in shifts - auto populate from facility" at bounding box center [482, 457] width 369 height 23
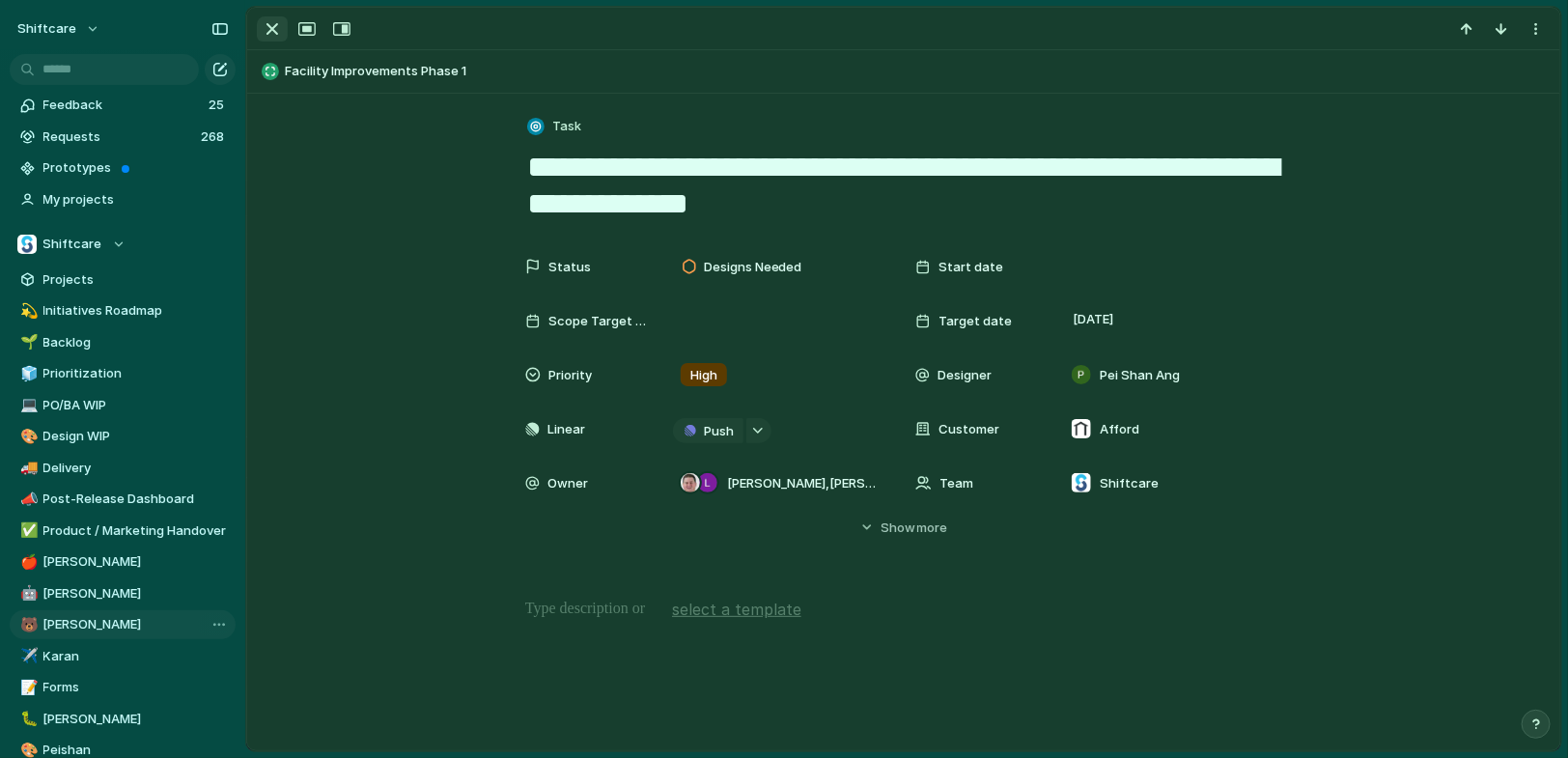
click at [257, 37] on button "button" at bounding box center [271, 29] width 31 height 25
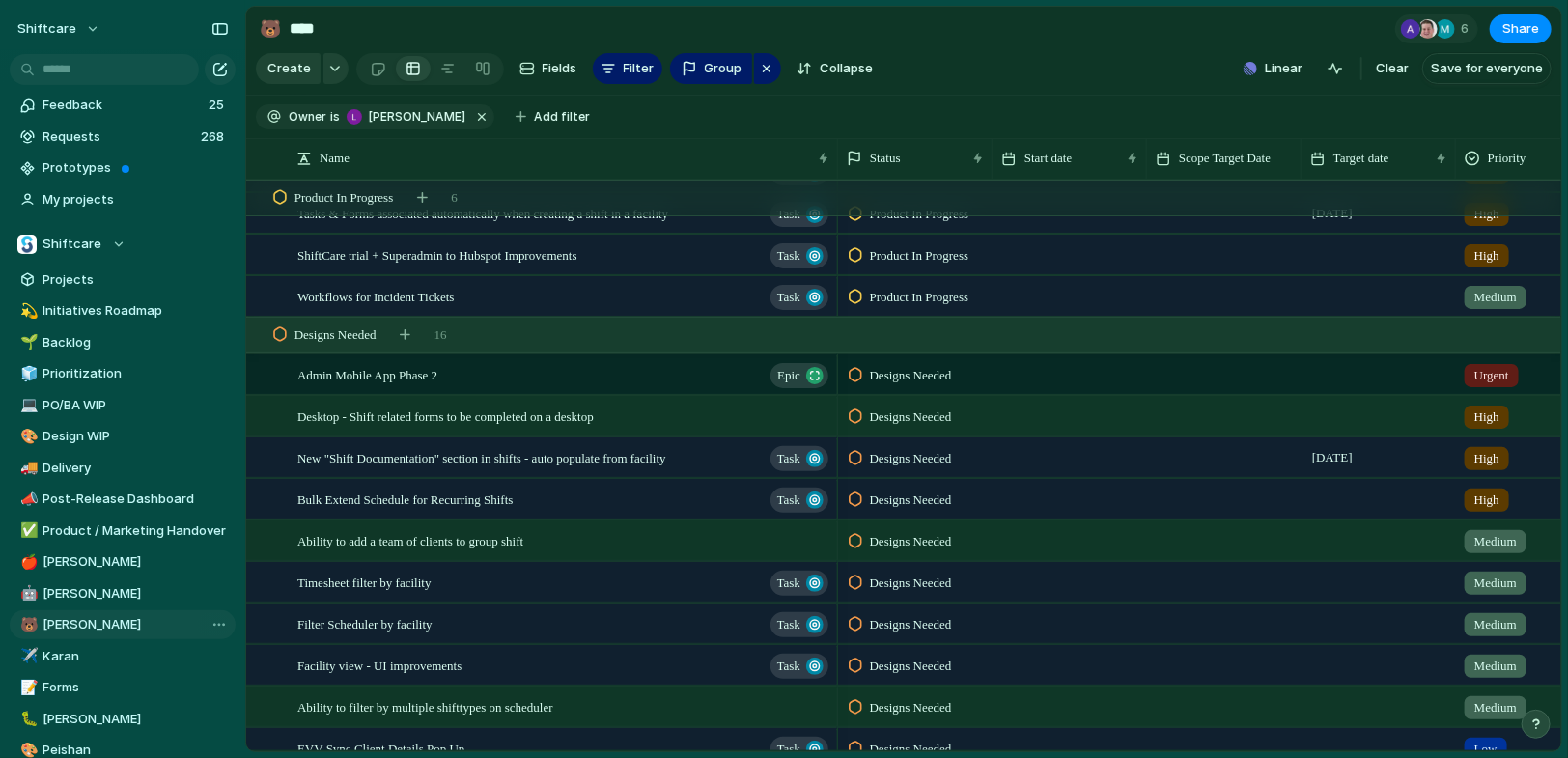
click at [879, 450] on span "Designs Needed" at bounding box center [911, 459] width 82 height 20
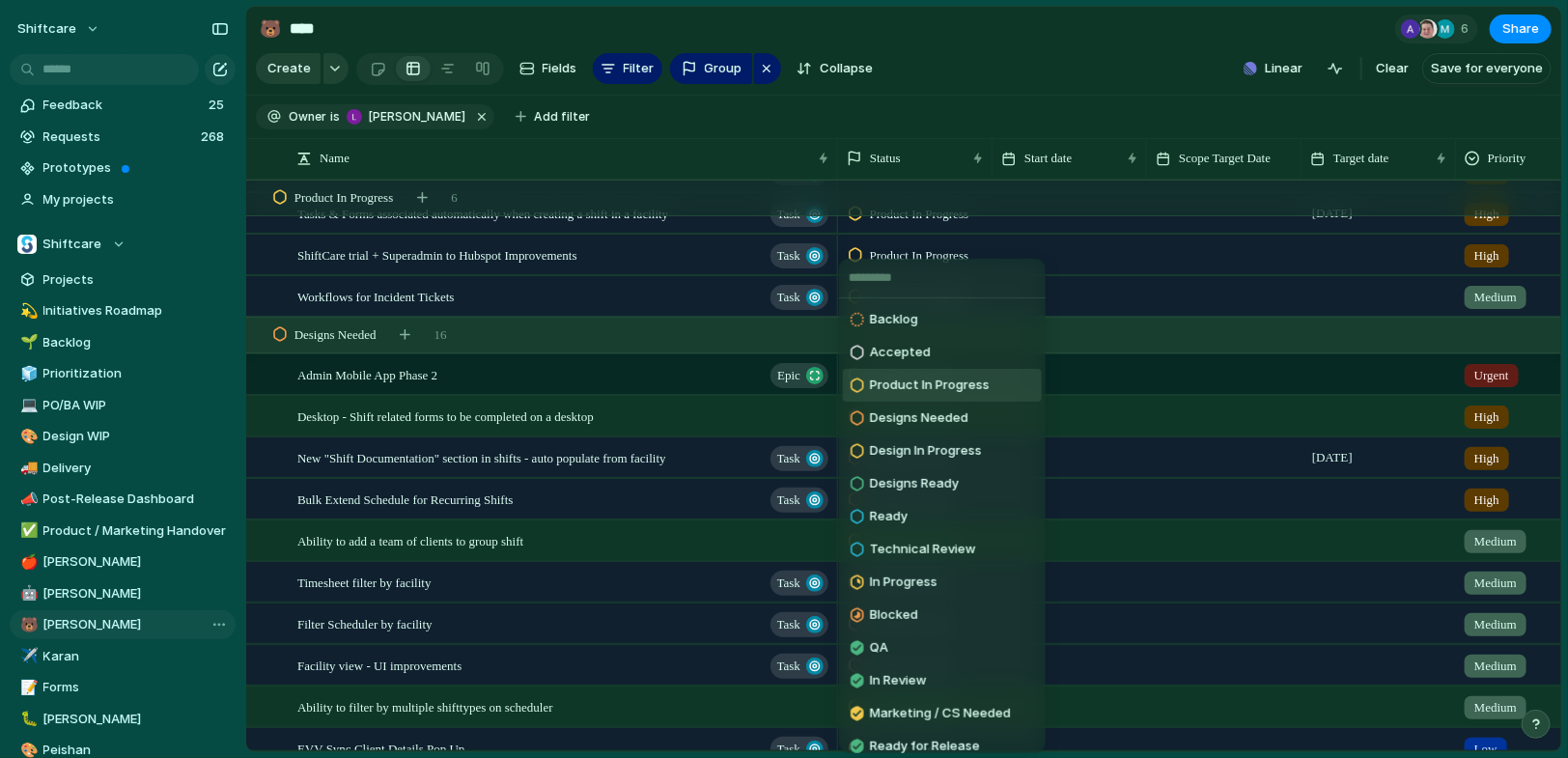
click at [929, 390] on span "Product In Progress" at bounding box center [930, 386] width 119 height 20
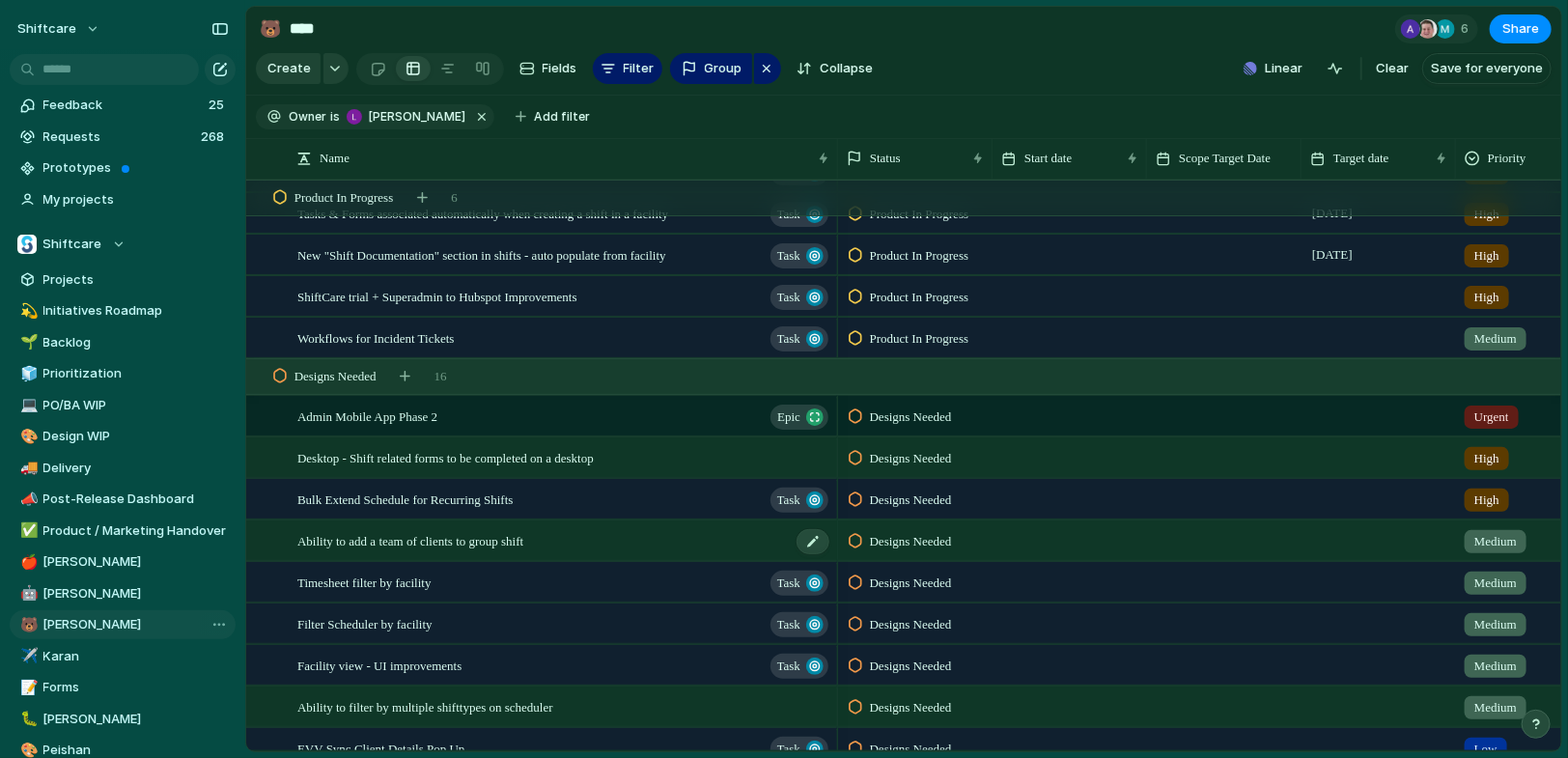
click at [521, 546] on span "Ability to add a team of clients to group shift" at bounding box center [410, 540] width 226 height 23
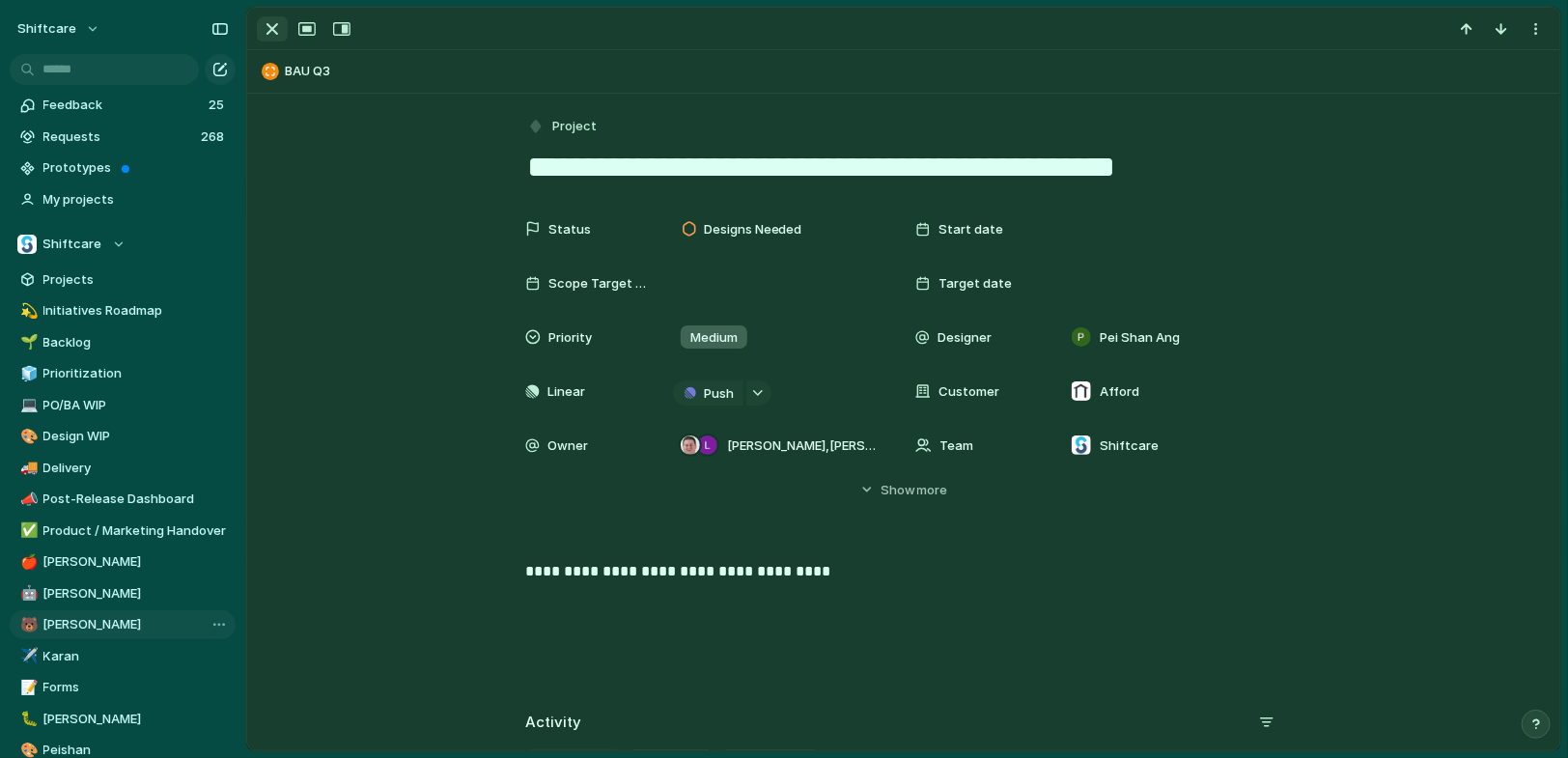
click at [269, 18] on div "button" at bounding box center [271, 29] width 23 height 23
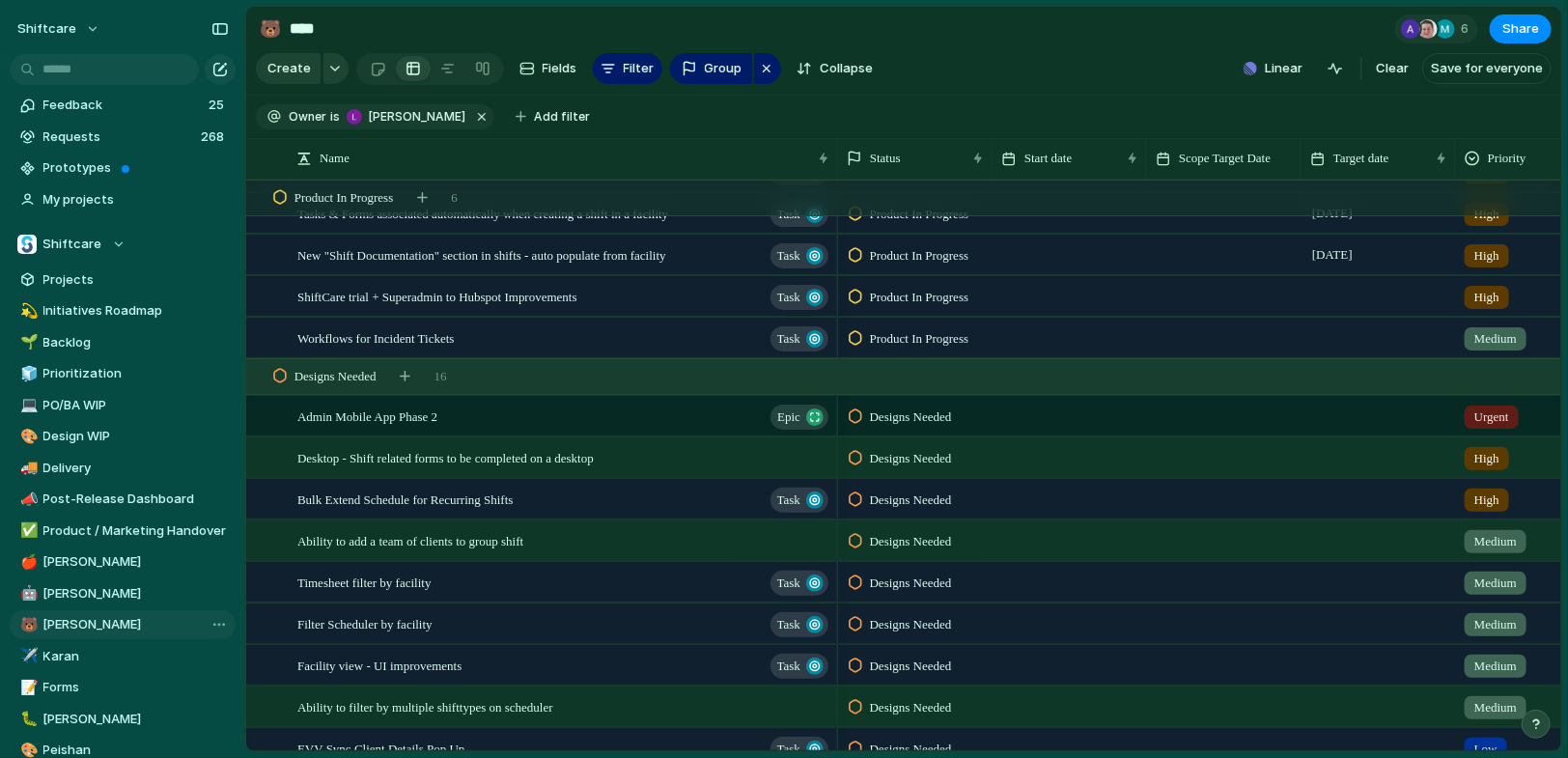
click at [884, 544] on span "Designs Needed" at bounding box center [911, 542] width 82 height 20
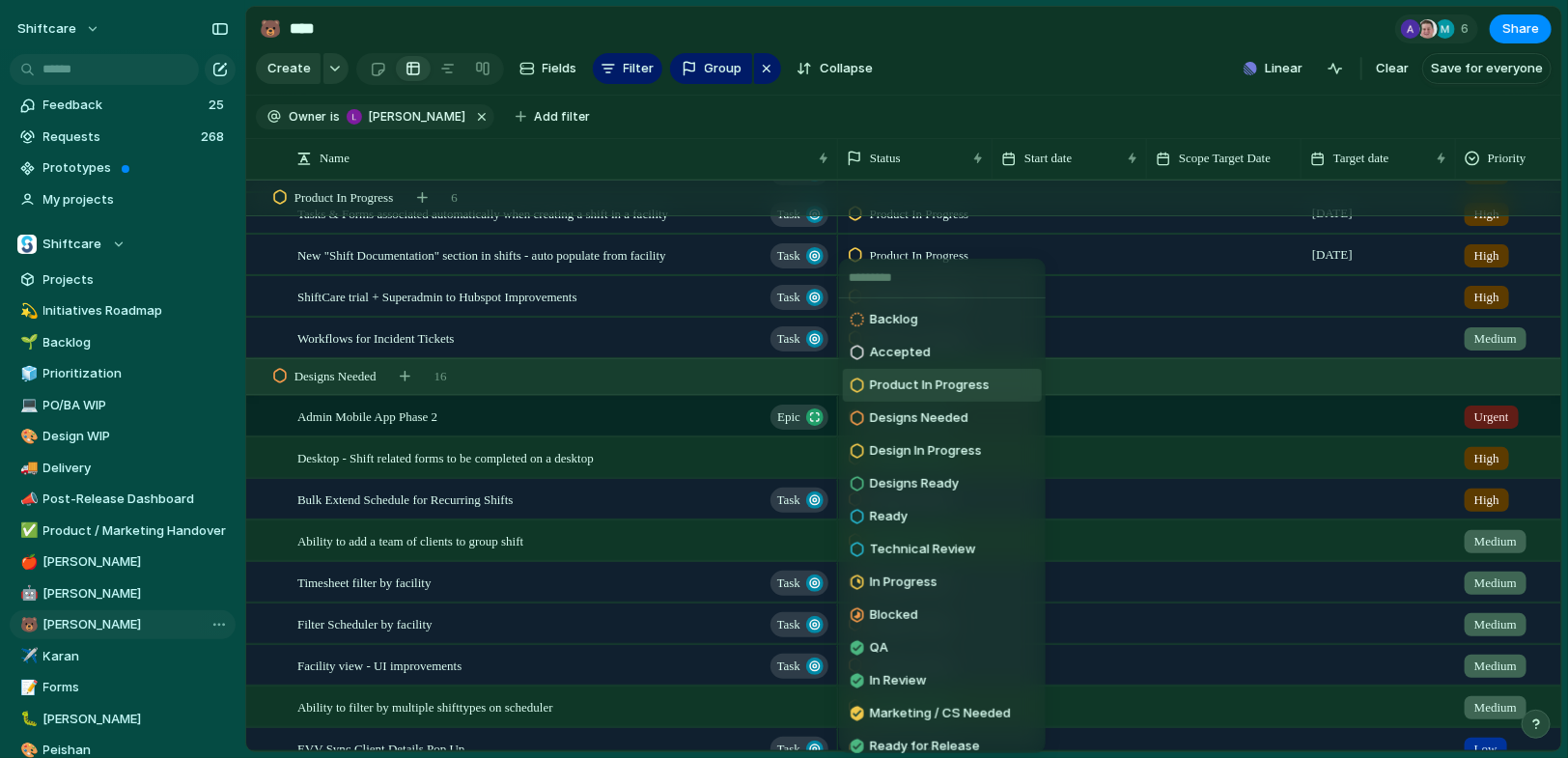
click at [906, 386] on span "Product In Progress" at bounding box center [930, 386] width 119 height 20
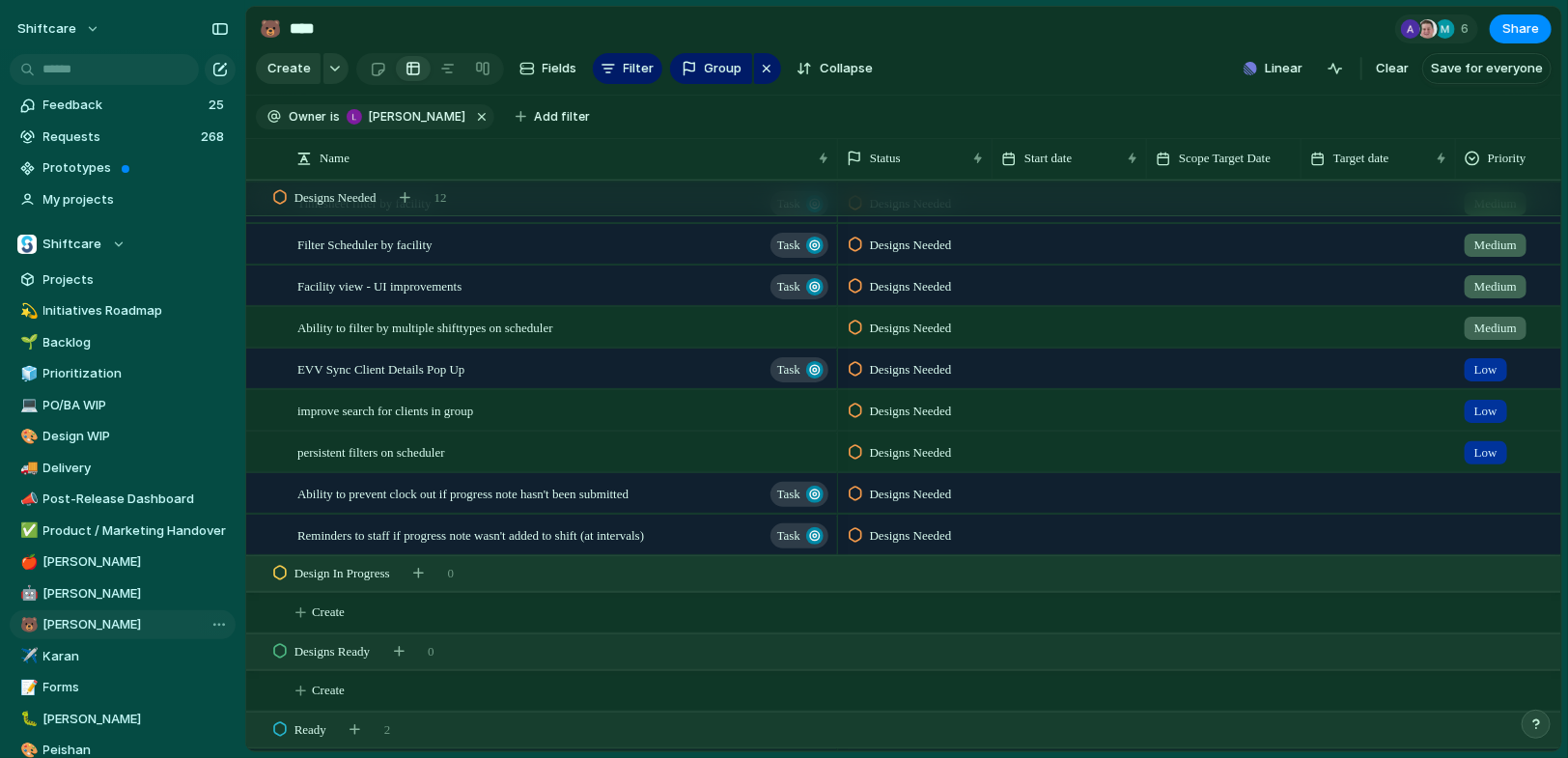
click at [635, 511] on div "Ability to prevent clock out if progress note hasn't been submitted Task" at bounding box center [543, 493] width 592 height 41
click at [644, 528] on span "Reminders to staff if progress note wasn't added to shift (at intervals)" at bounding box center [470, 534] width 346 height 23
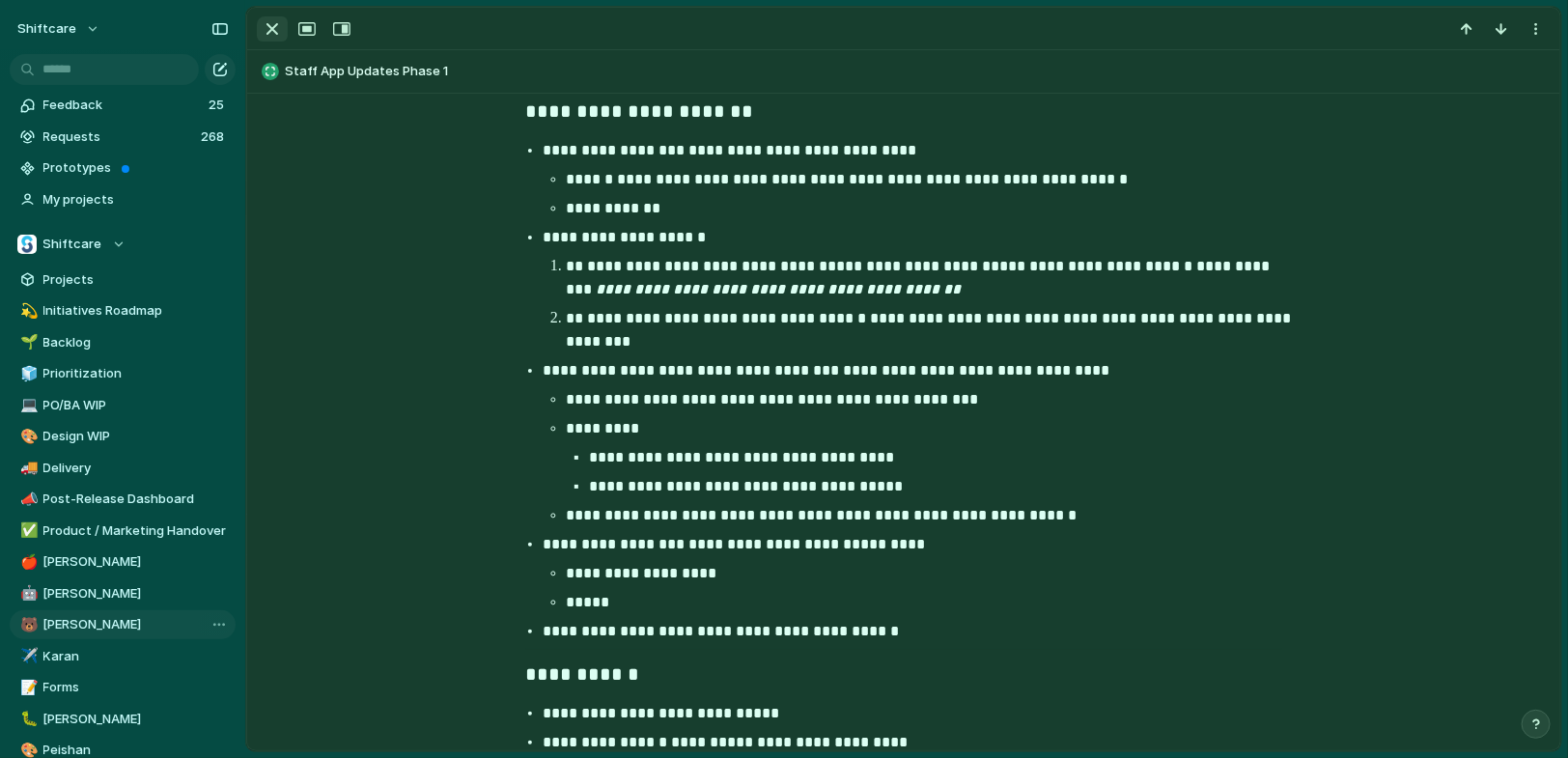
click at [265, 23] on div "button" at bounding box center [271, 29] width 23 height 23
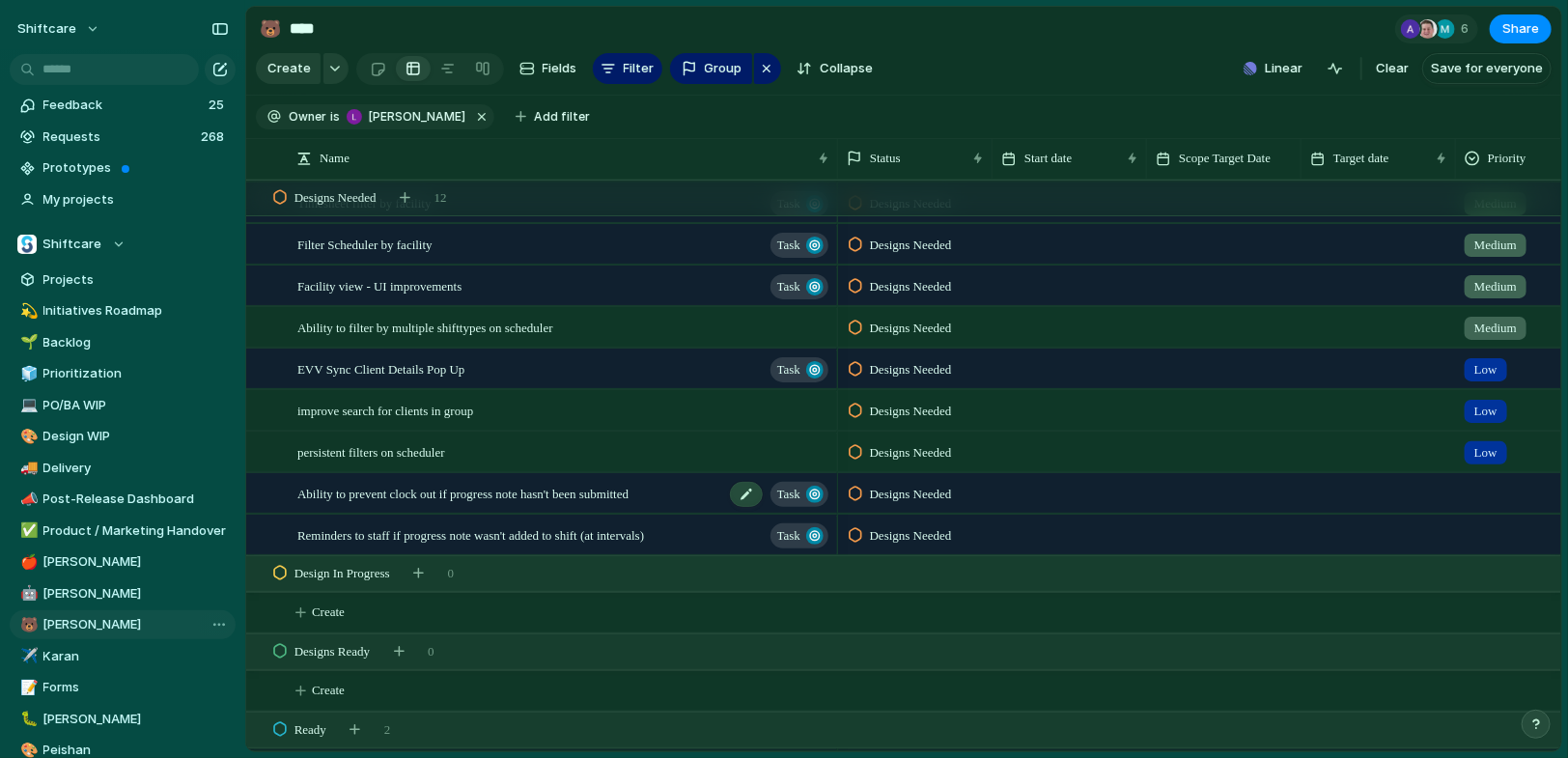
click at [629, 491] on span "Ability to prevent clock out if progress note hasn't been submitted" at bounding box center [463, 493] width 332 height 23
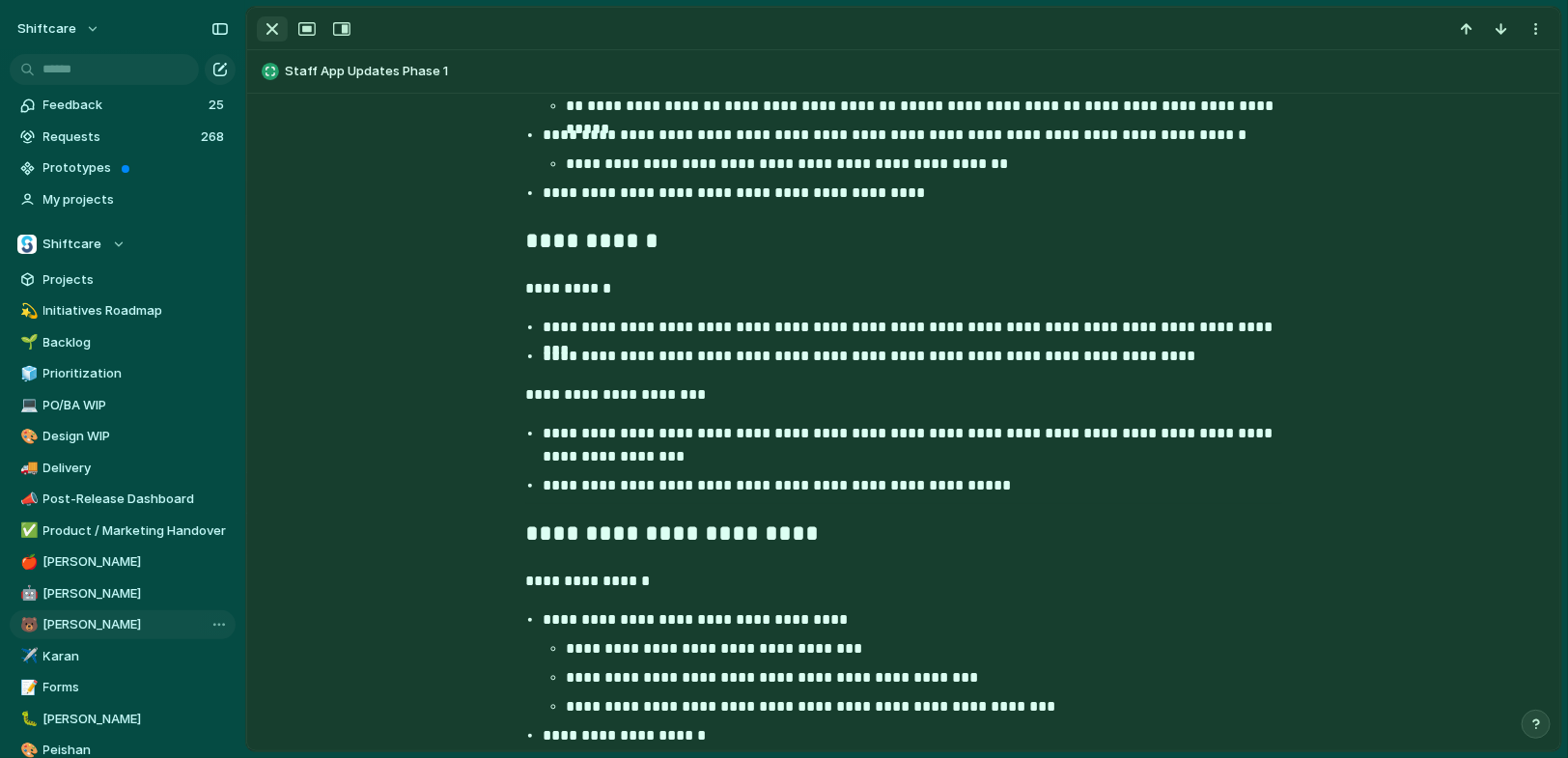
click at [268, 38] on div "button" at bounding box center [271, 29] width 23 height 23
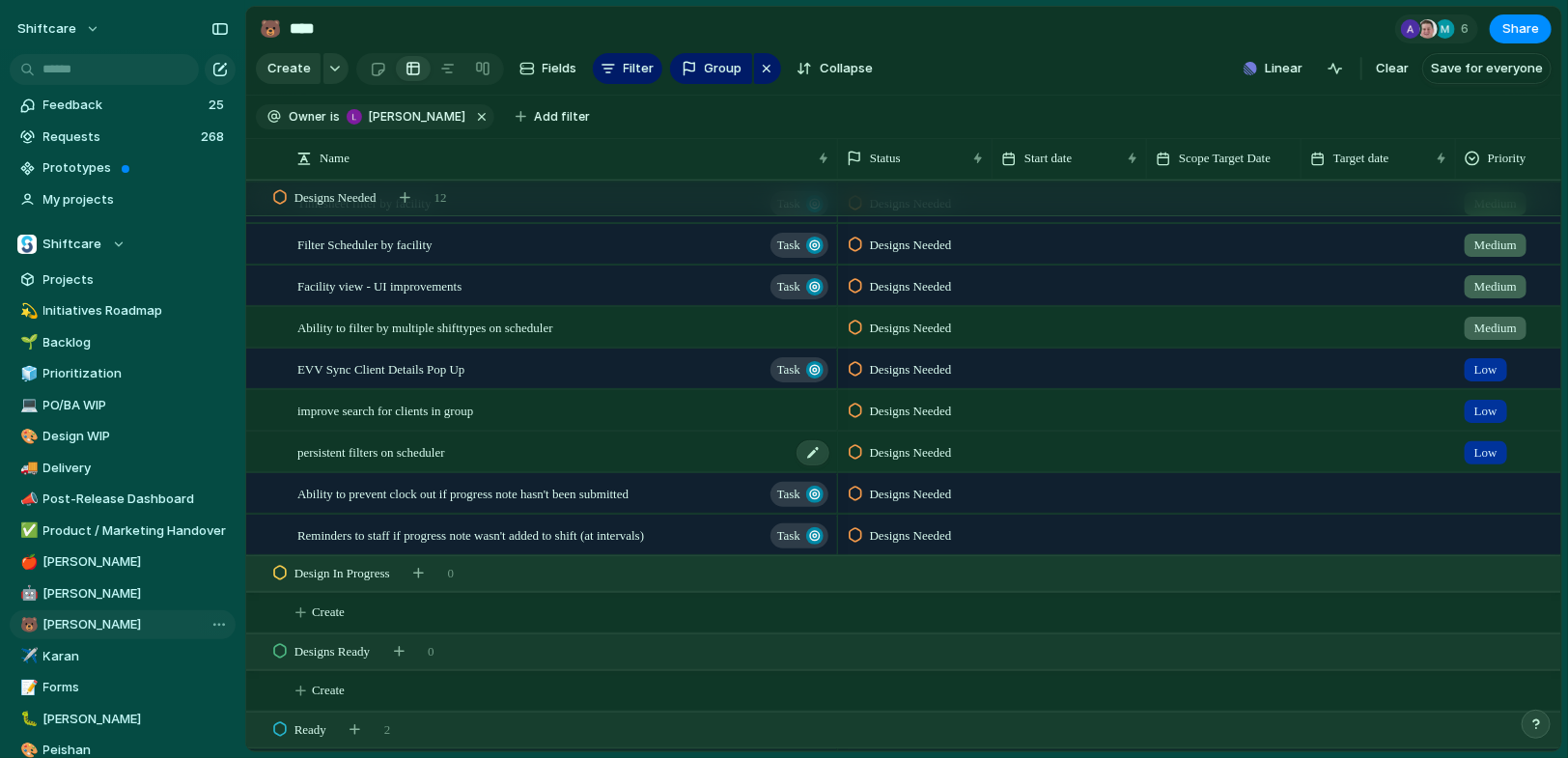
click at [417, 456] on span "persistent filters on scheduler" at bounding box center [371, 451] width 148 height 23
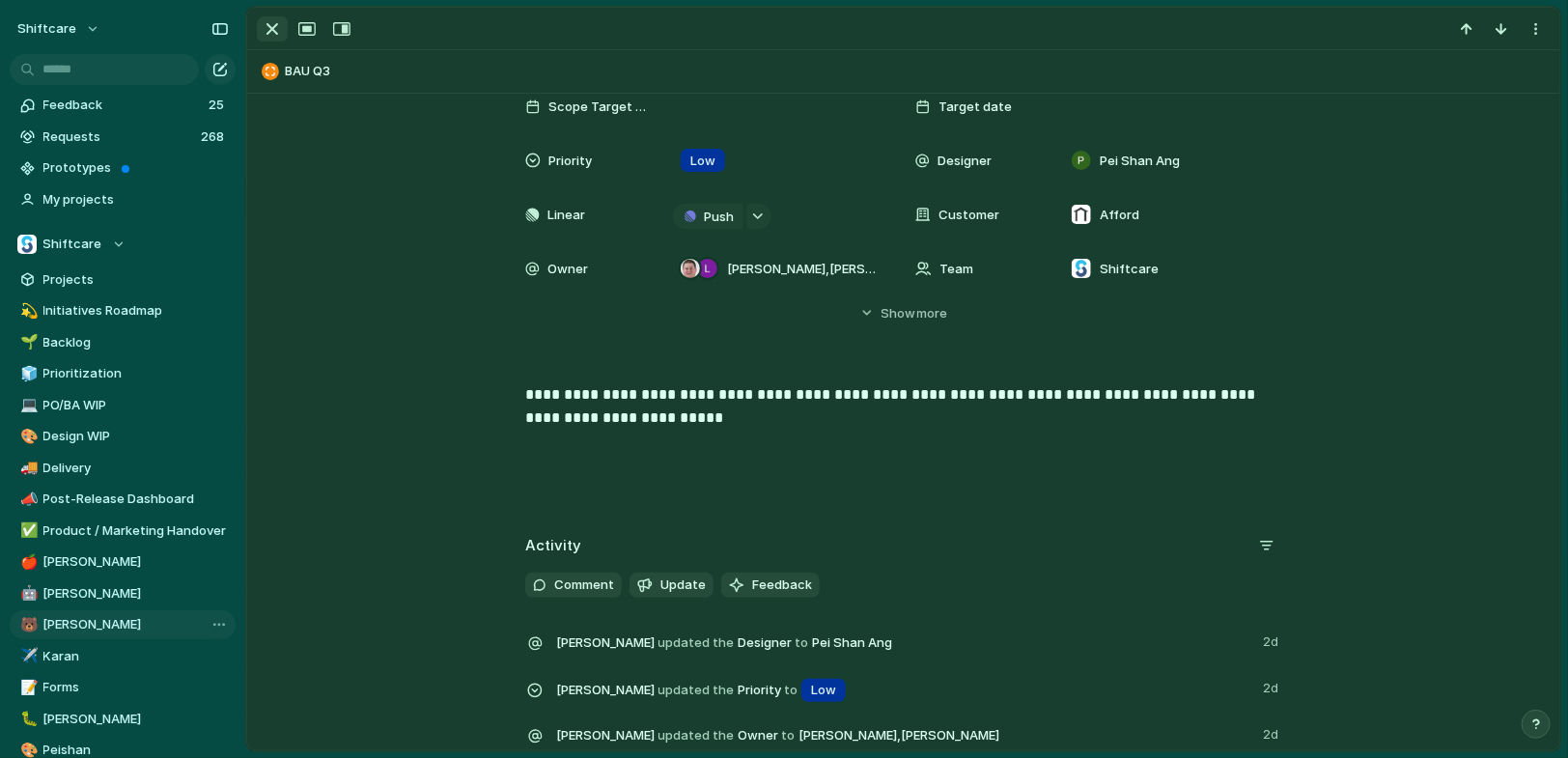
click at [266, 20] on div "button" at bounding box center [271, 29] width 23 height 23
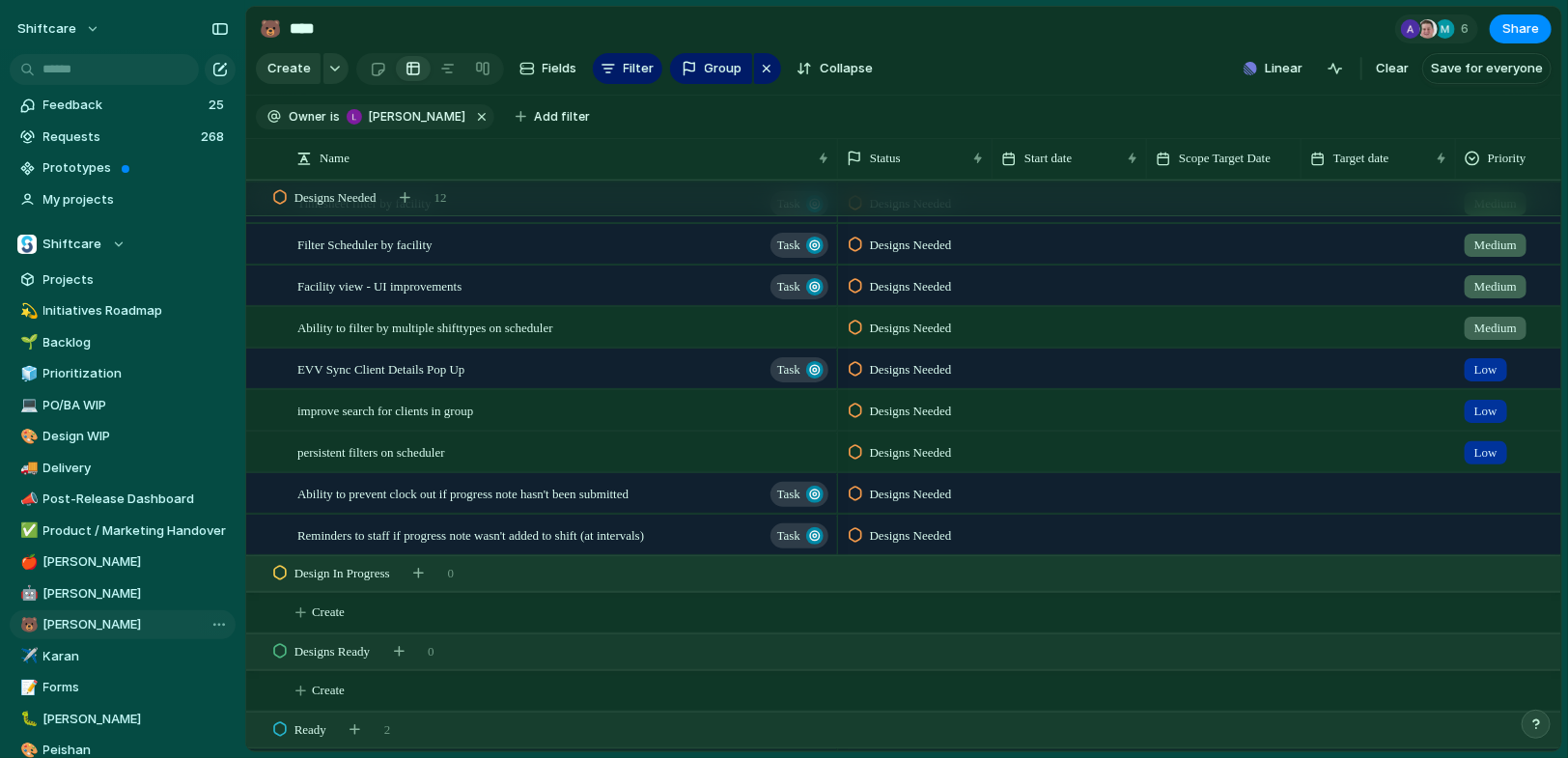
click at [937, 451] on span "Designs Needed" at bounding box center [911, 453] width 82 height 20
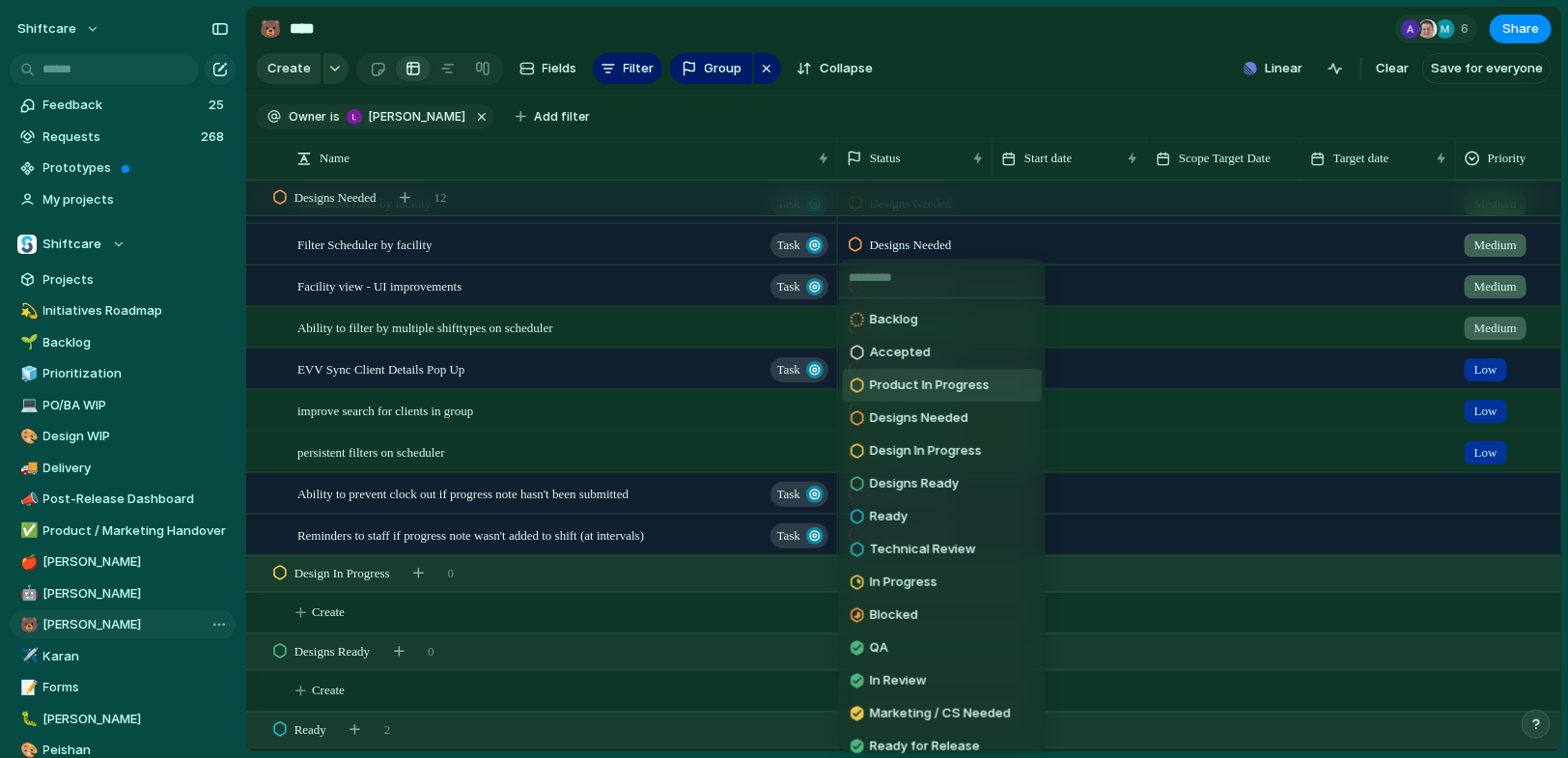
click at [919, 388] on span "Product In Progress" at bounding box center [930, 386] width 119 height 20
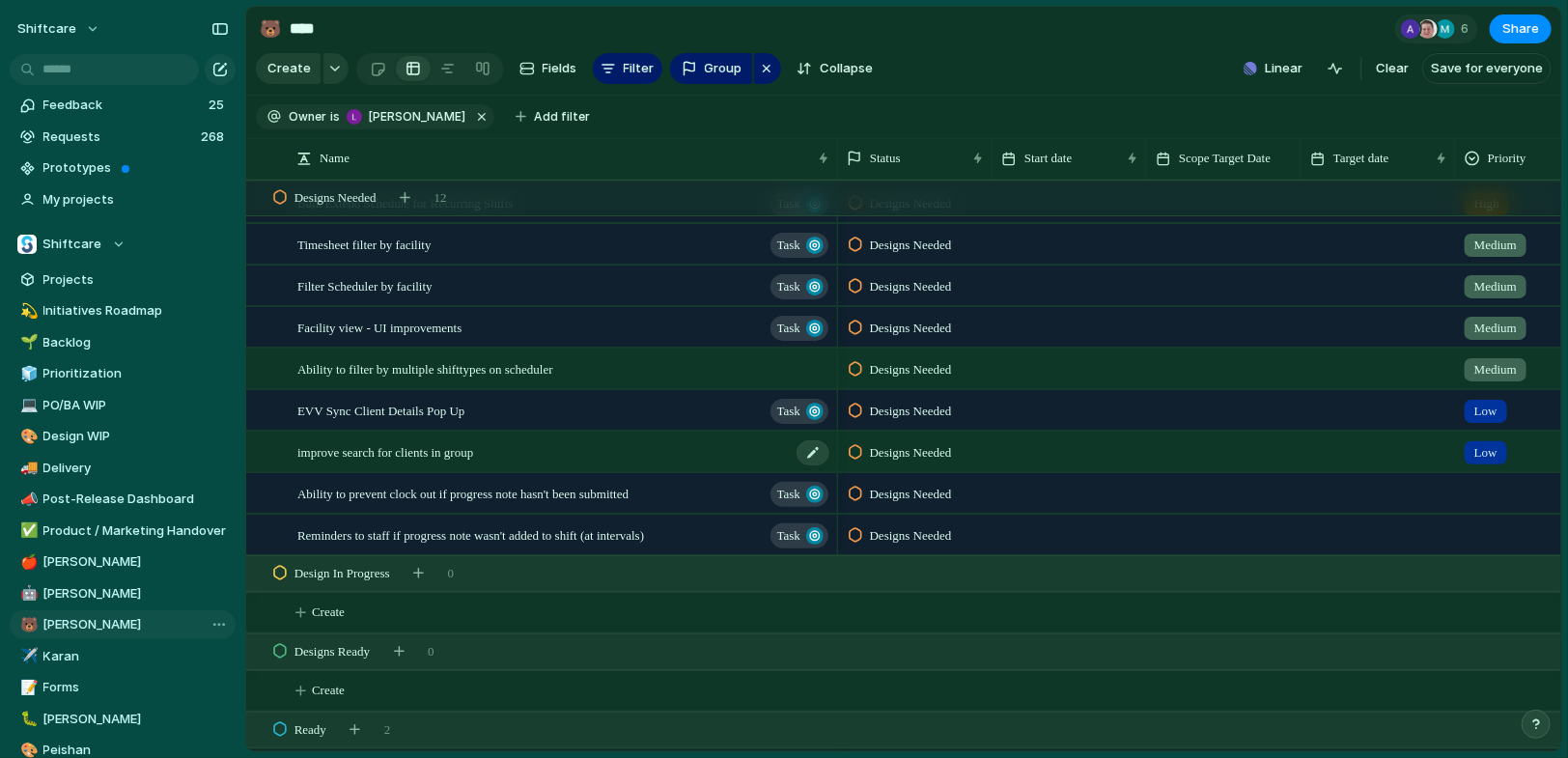
click at [517, 441] on div "improve search for clients in group" at bounding box center [563, 452] width 534 height 39
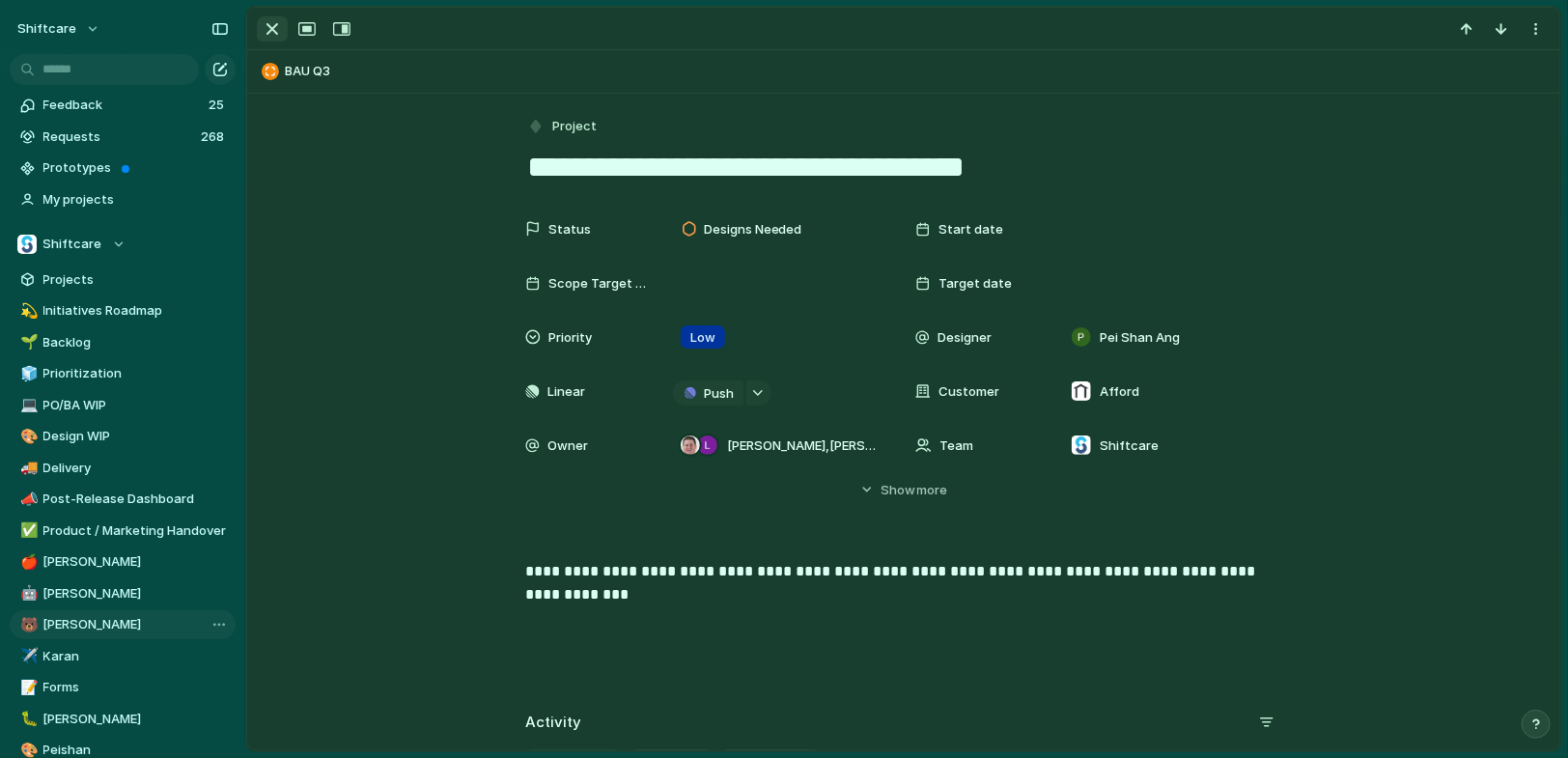
click at [272, 29] on div "button" at bounding box center [271, 29] width 23 height 23
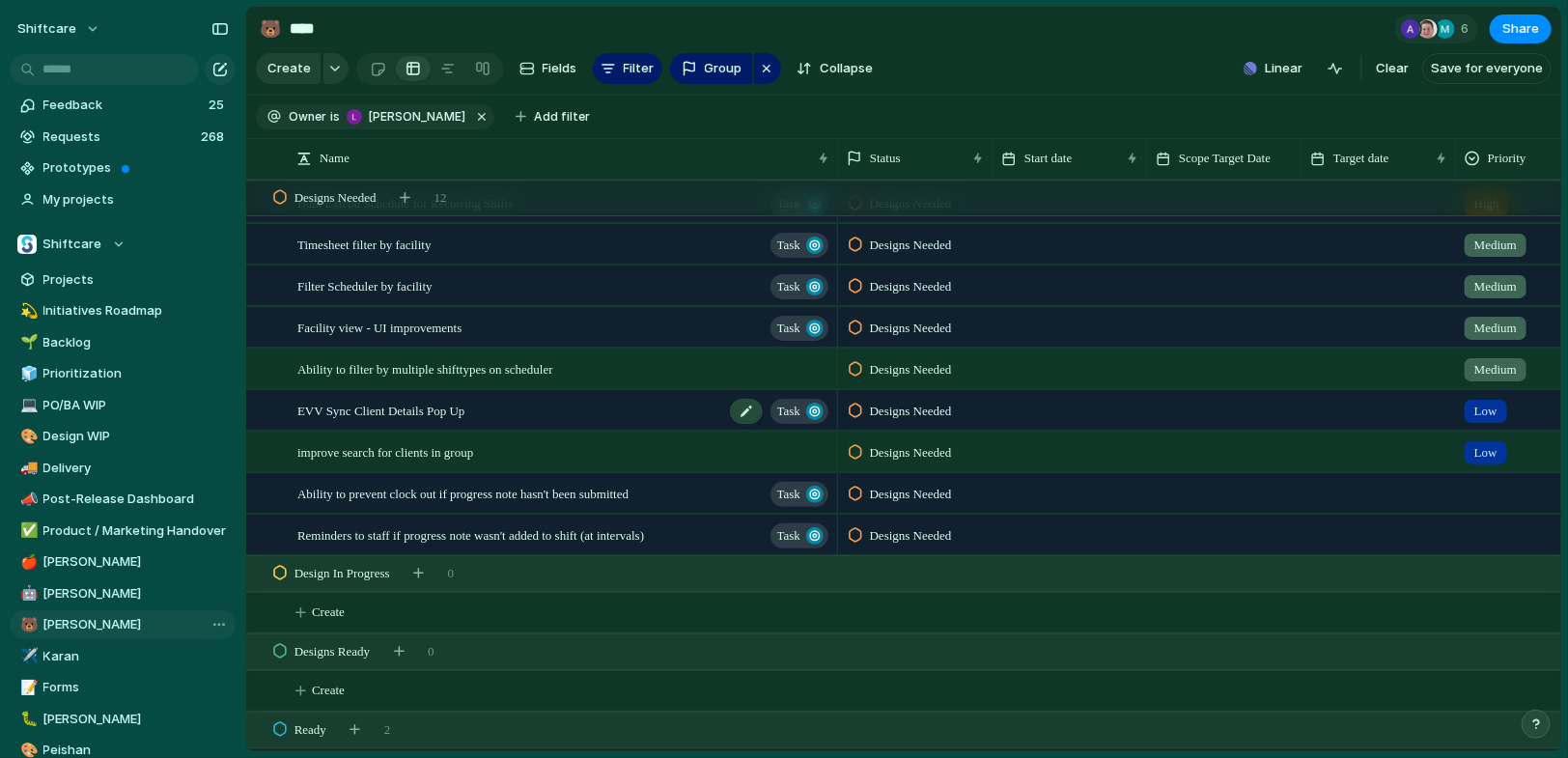
click at [663, 410] on div "EVV Sync Client Details Pop Up Task" at bounding box center [563, 411] width 534 height 39
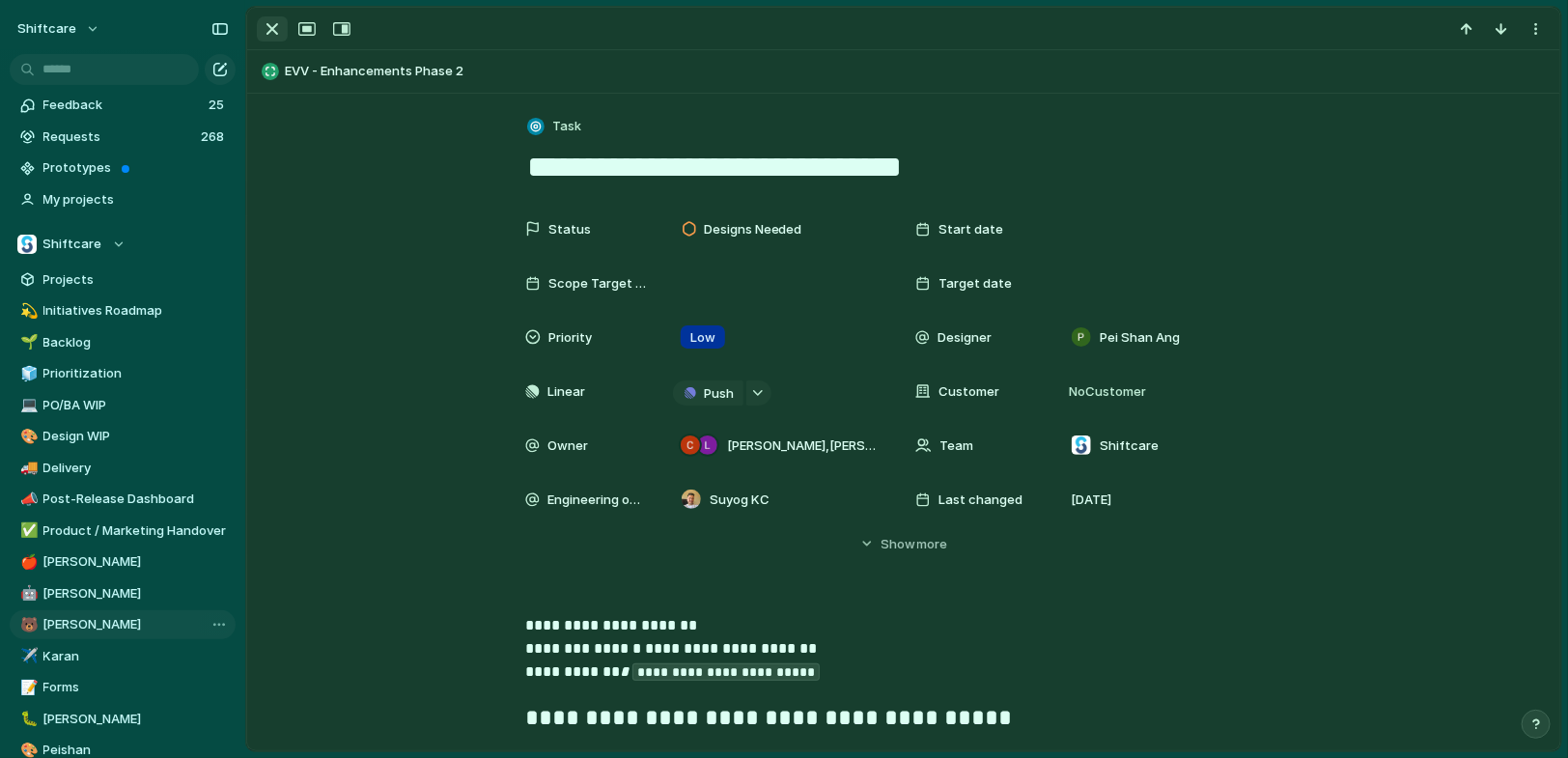
click at [262, 33] on div "button" at bounding box center [271, 29] width 23 height 23
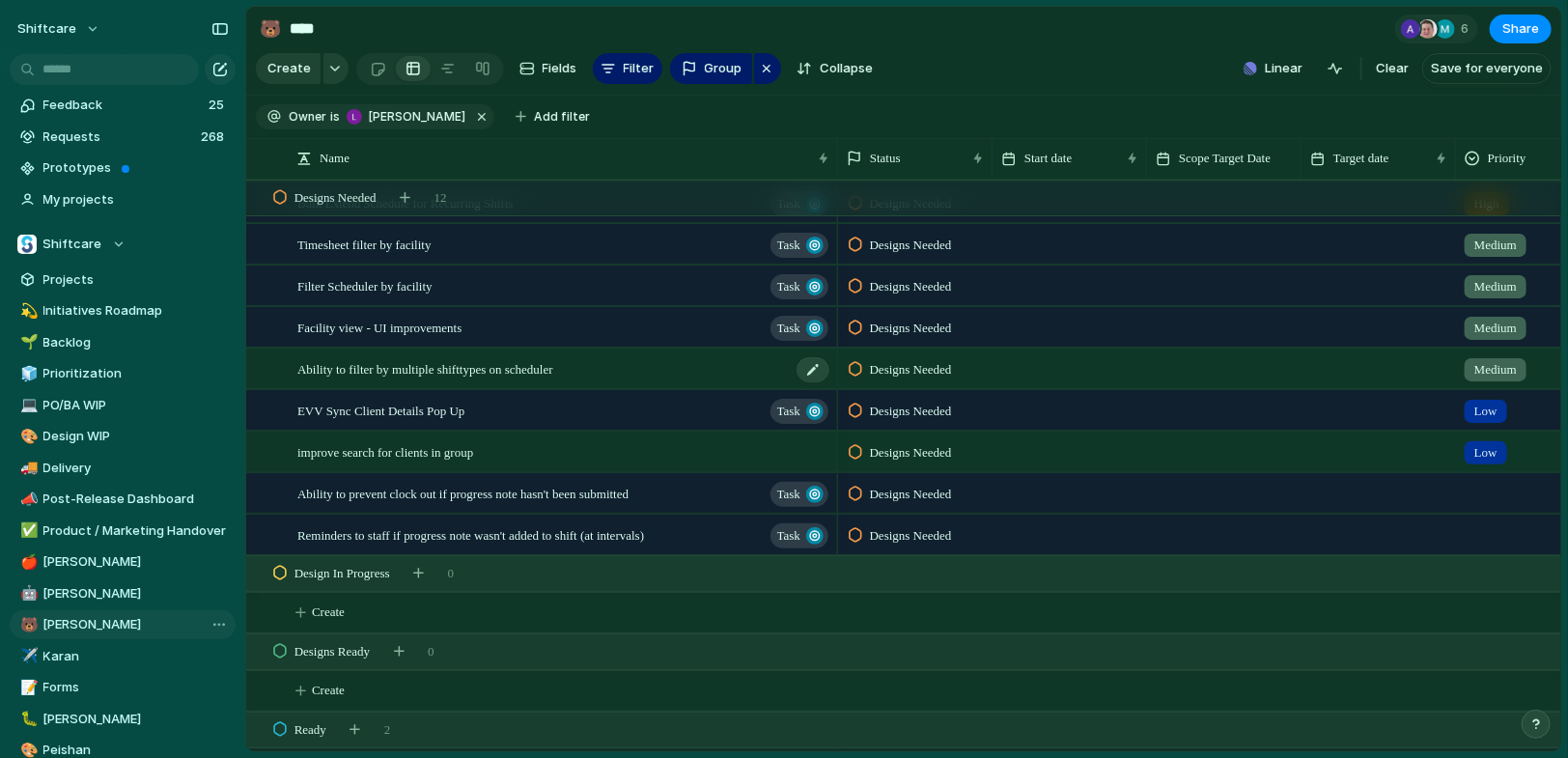
click at [544, 362] on span "Ability to filter by multiple shifttypes on scheduler" at bounding box center [424, 368] width 256 height 23
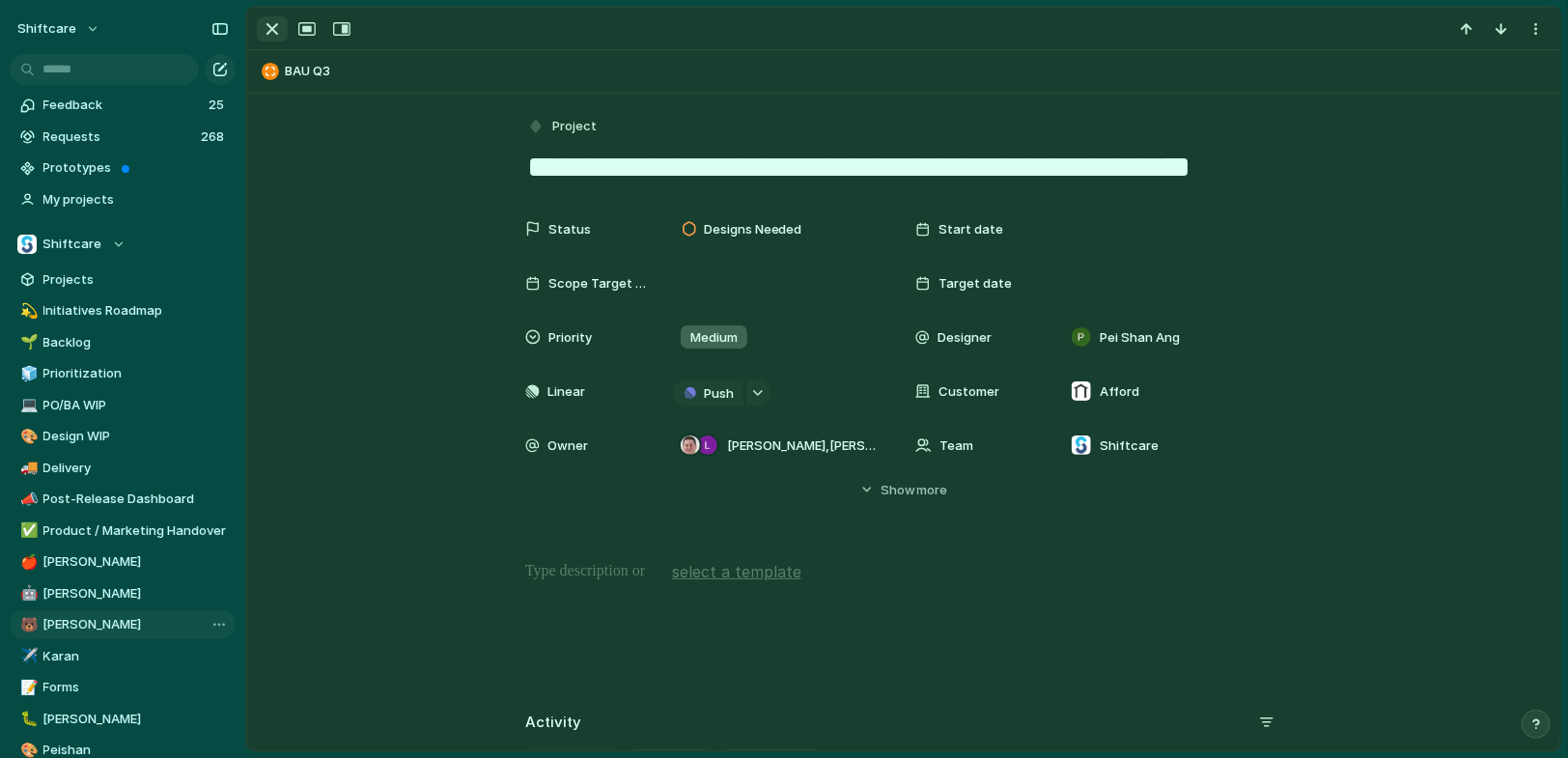
click at [280, 25] on div "button" at bounding box center [271, 29] width 23 height 23
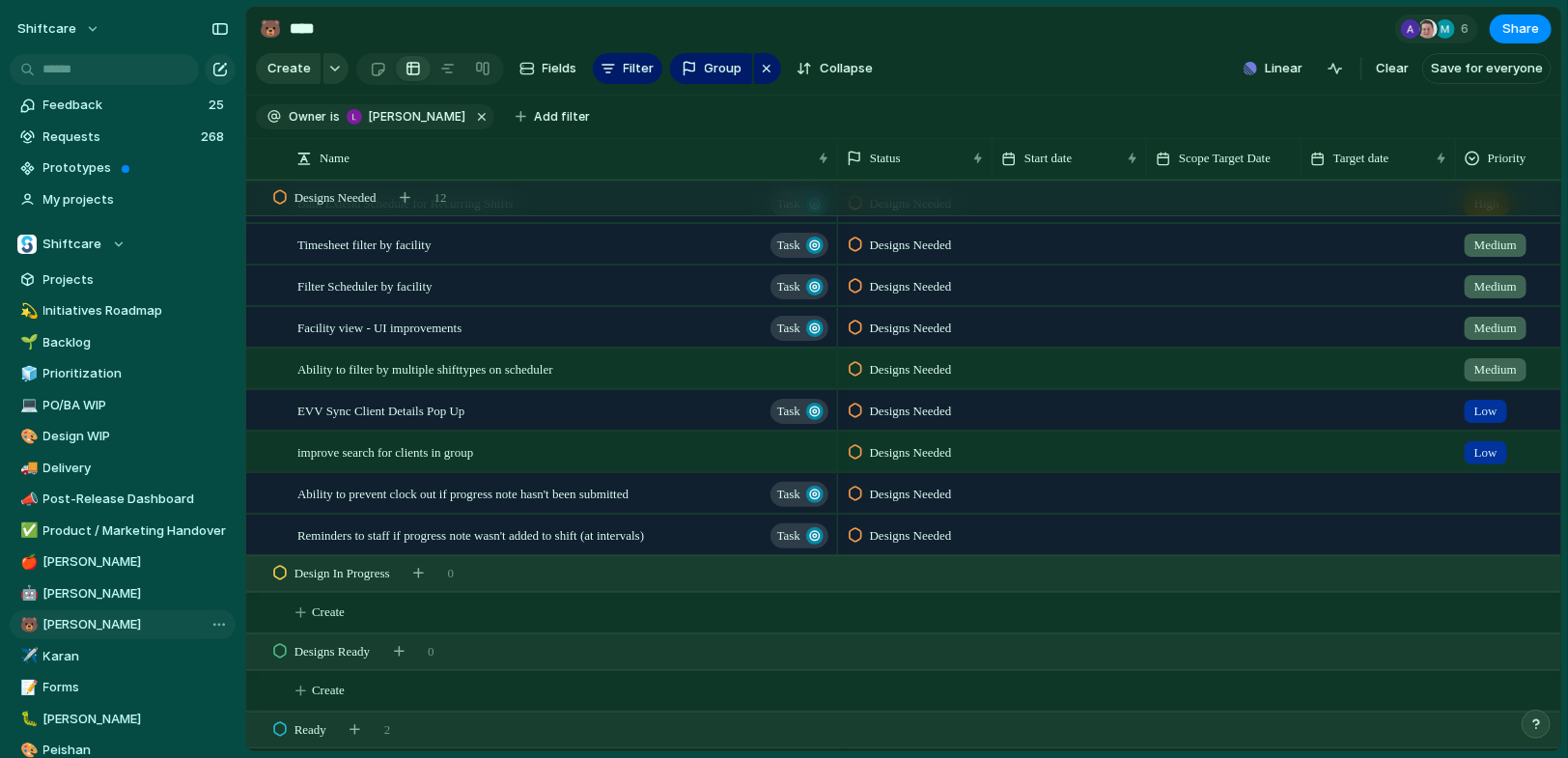
click at [923, 367] on span "Designs Needed" at bounding box center [911, 370] width 82 height 20
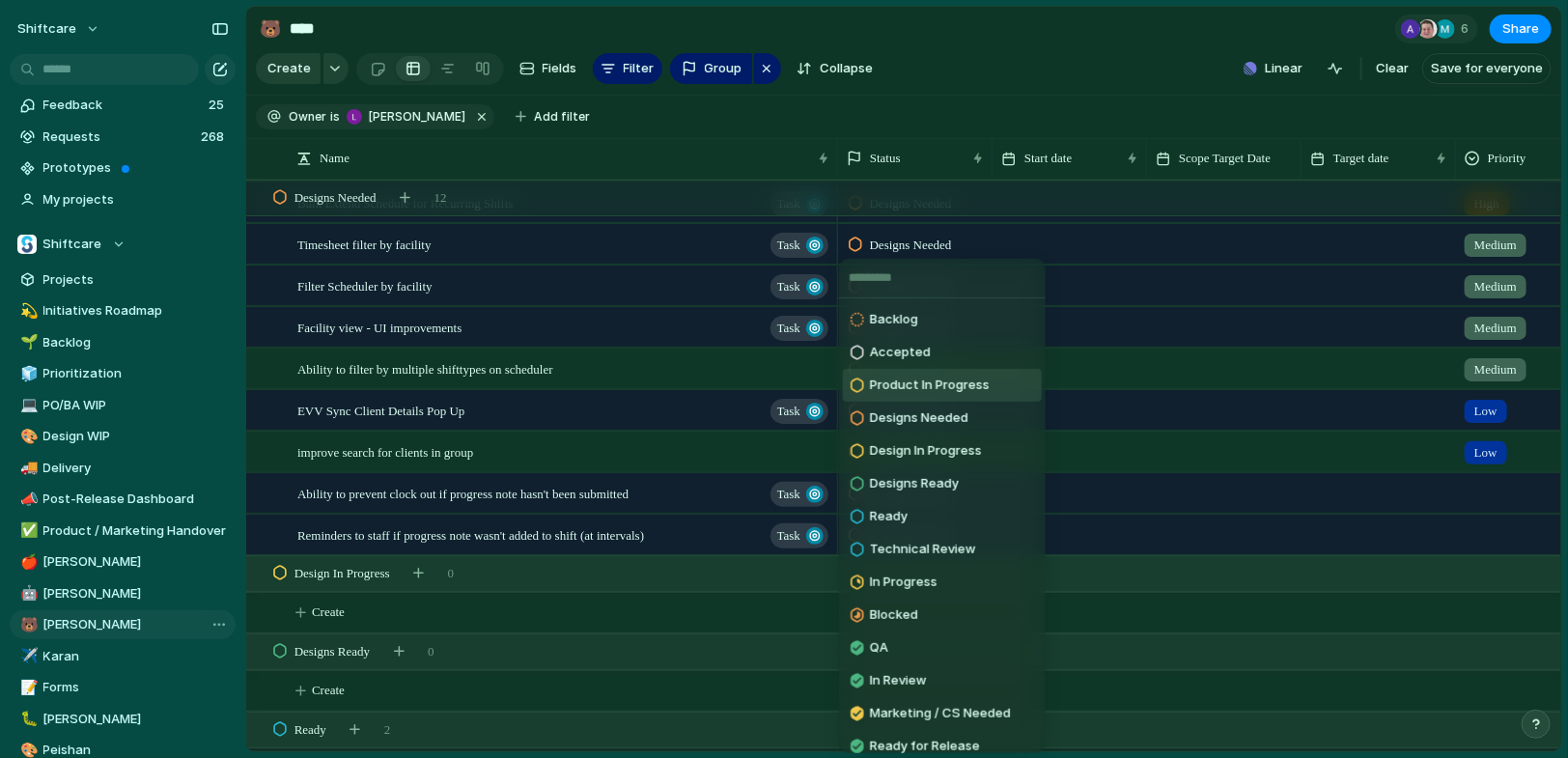
click at [930, 378] on span "Product In Progress" at bounding box center [930, 386] width 119 height 20
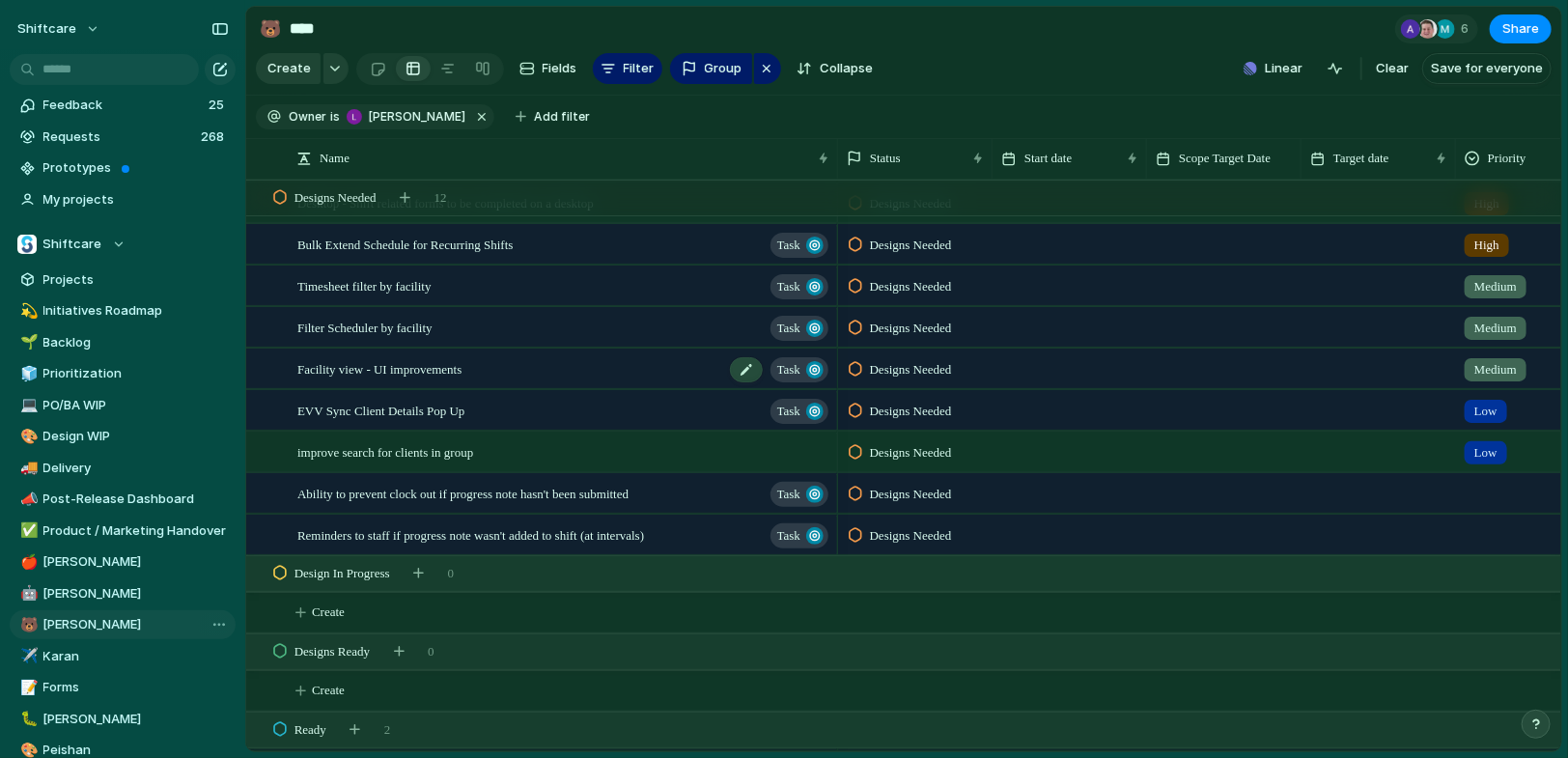
click at [534, 360] on div "Facility view - UI improvements Task" at bounding box center [563, 369] width 534 height 39
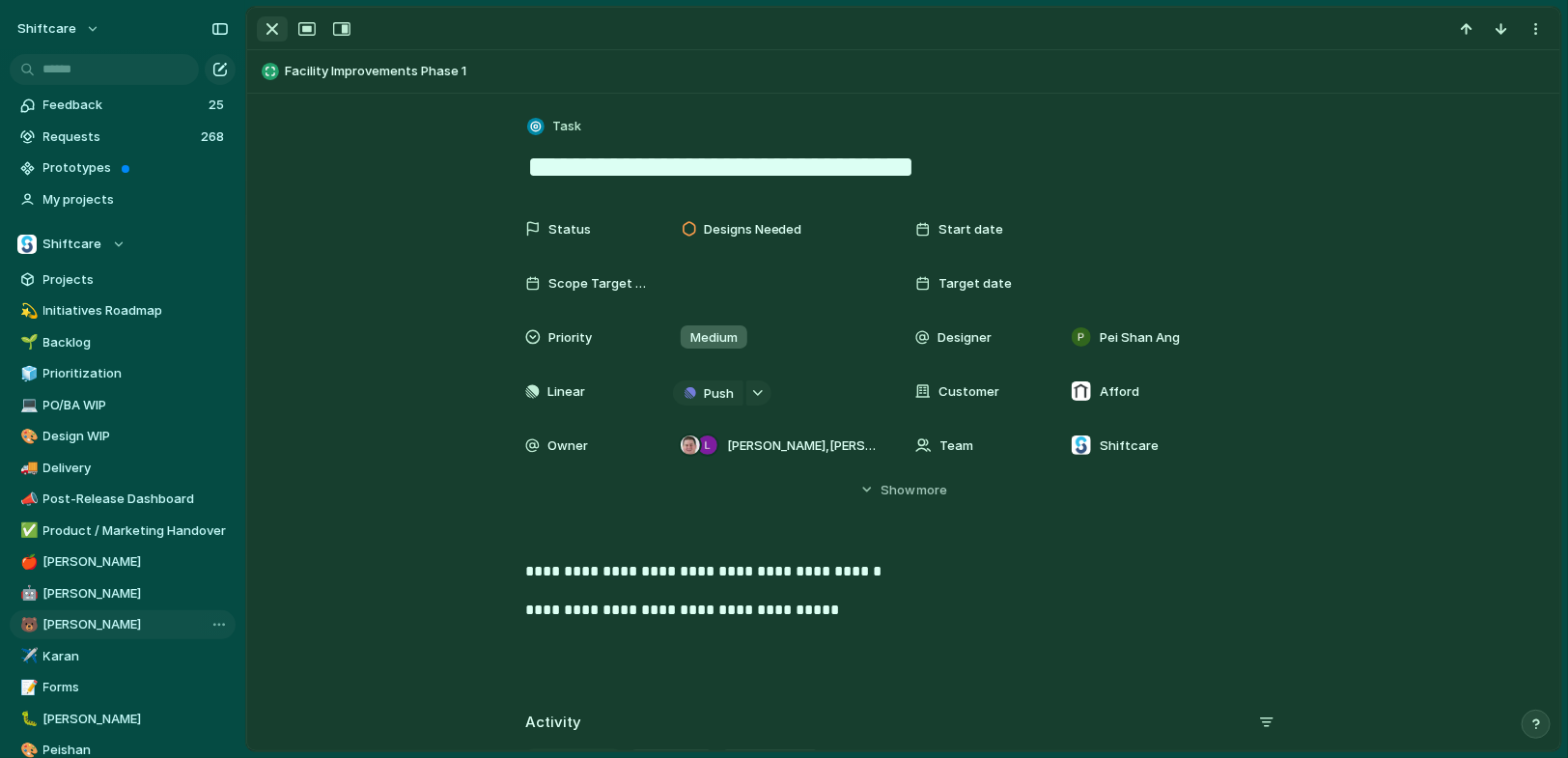
click at [279, 33] on div "button" at bounding box center [271, 29] width 23 height 23
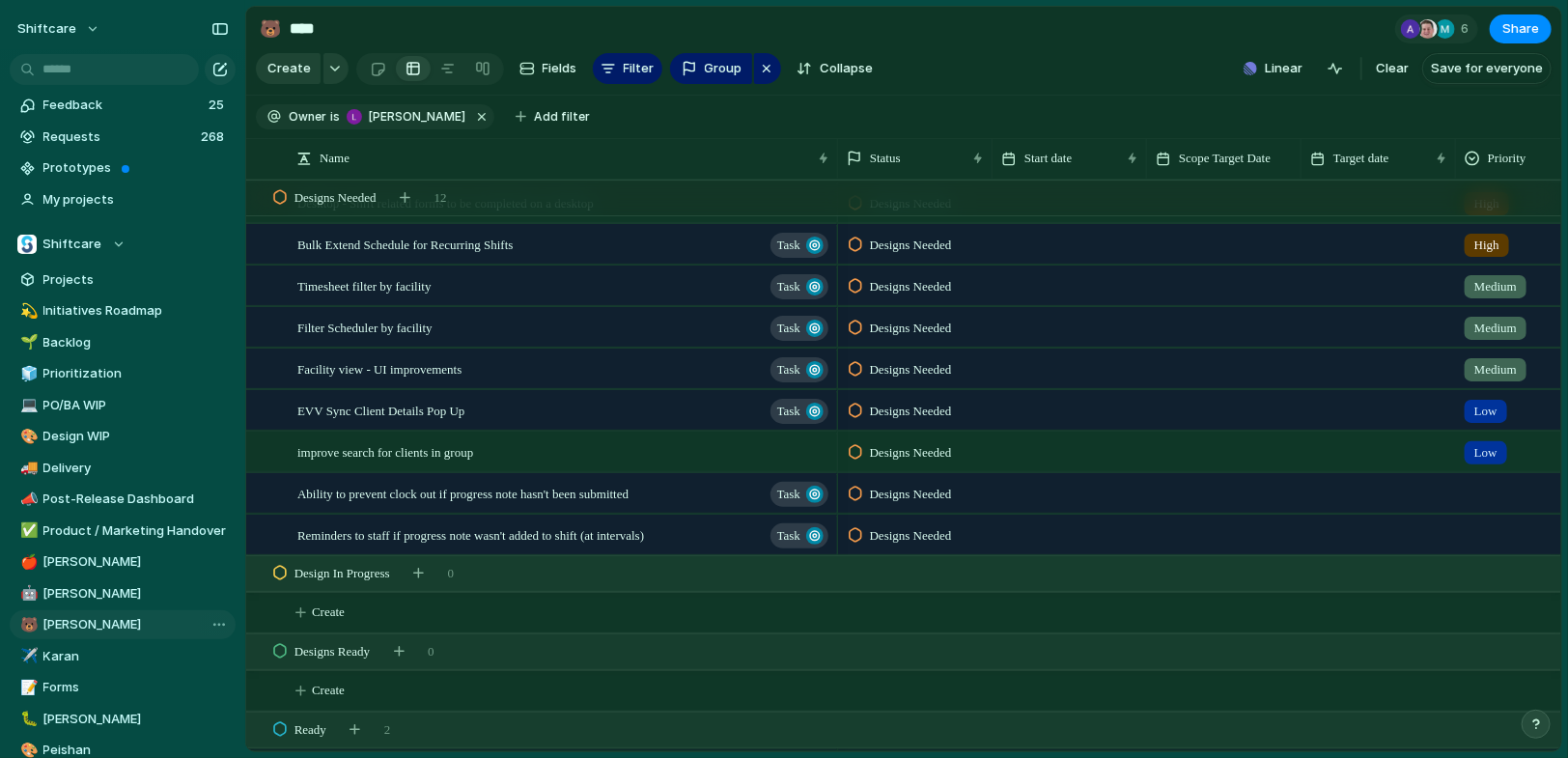
click at [890, 372] on span "Designs Needed" at bounding box center [911, 370] width 82 height 20
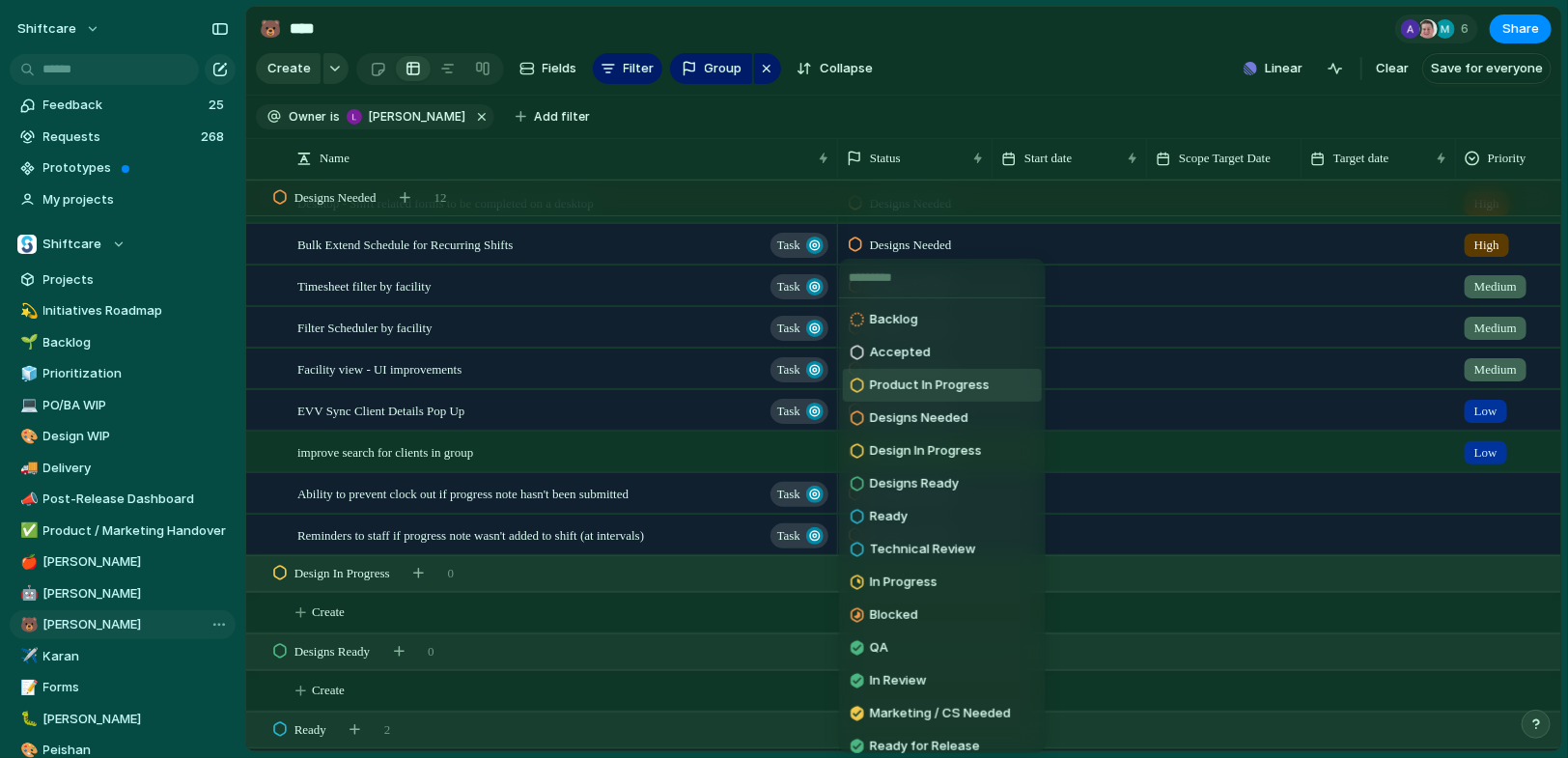
click at [897, 389] on span "Product In Progress" at bounding box center [930, 386] width 119 height 20
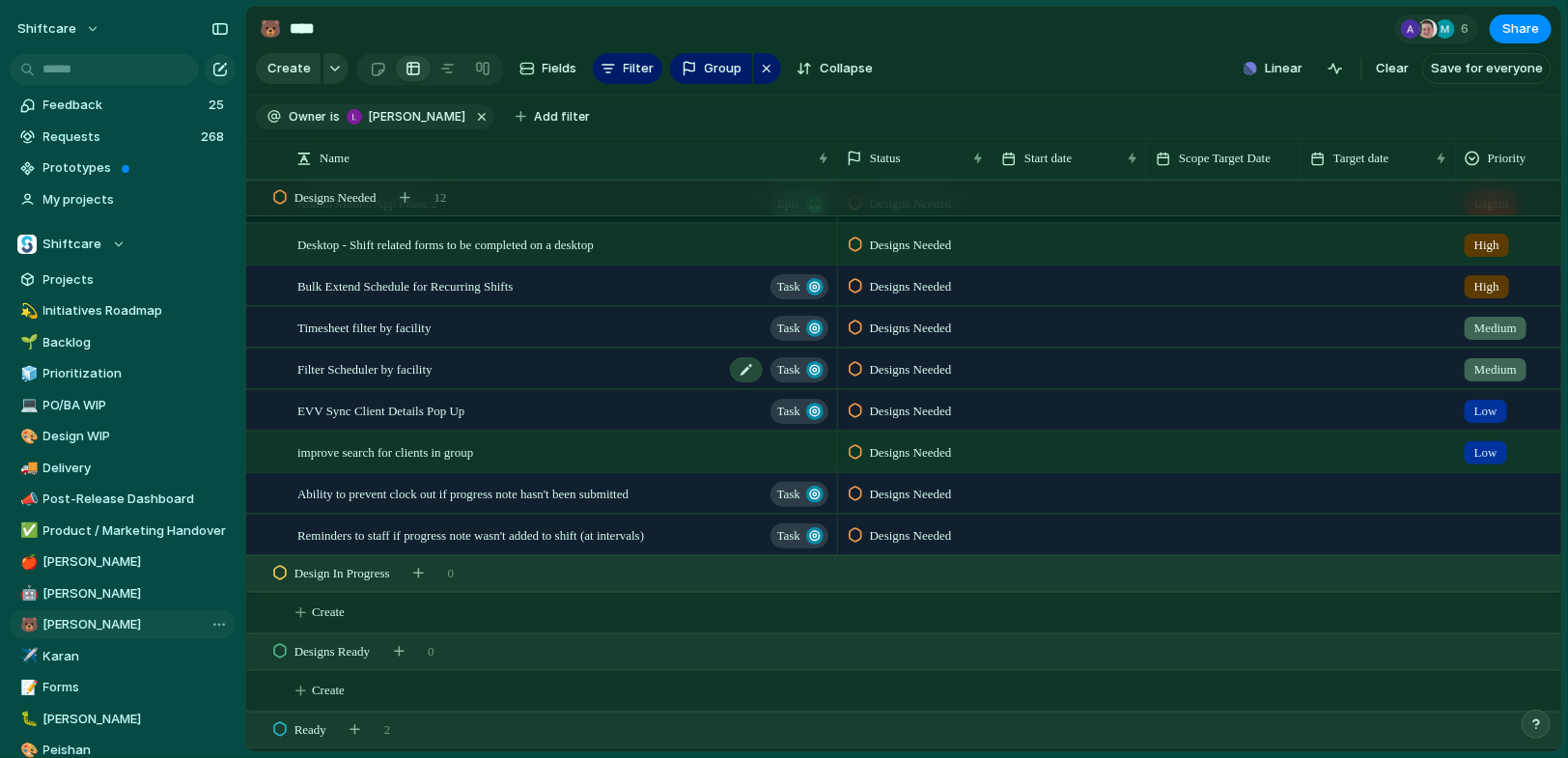
click at [432, 357] on span "Filter Scheduler by facility" at bounding box center [364, 368] width 135 height 23
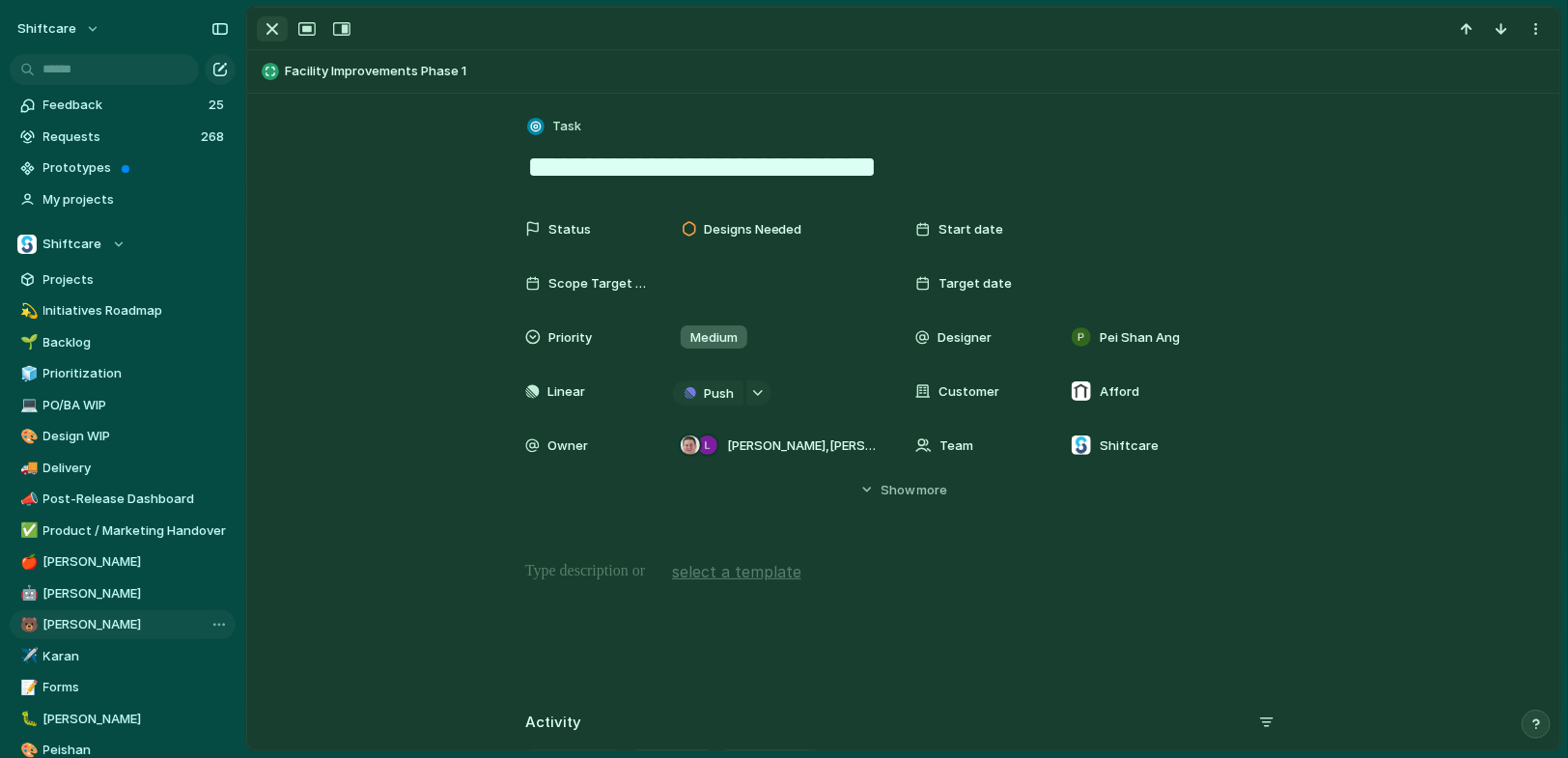
click at [264, 30] on div "button" at bounding box center [271, 29] width 23 height 23
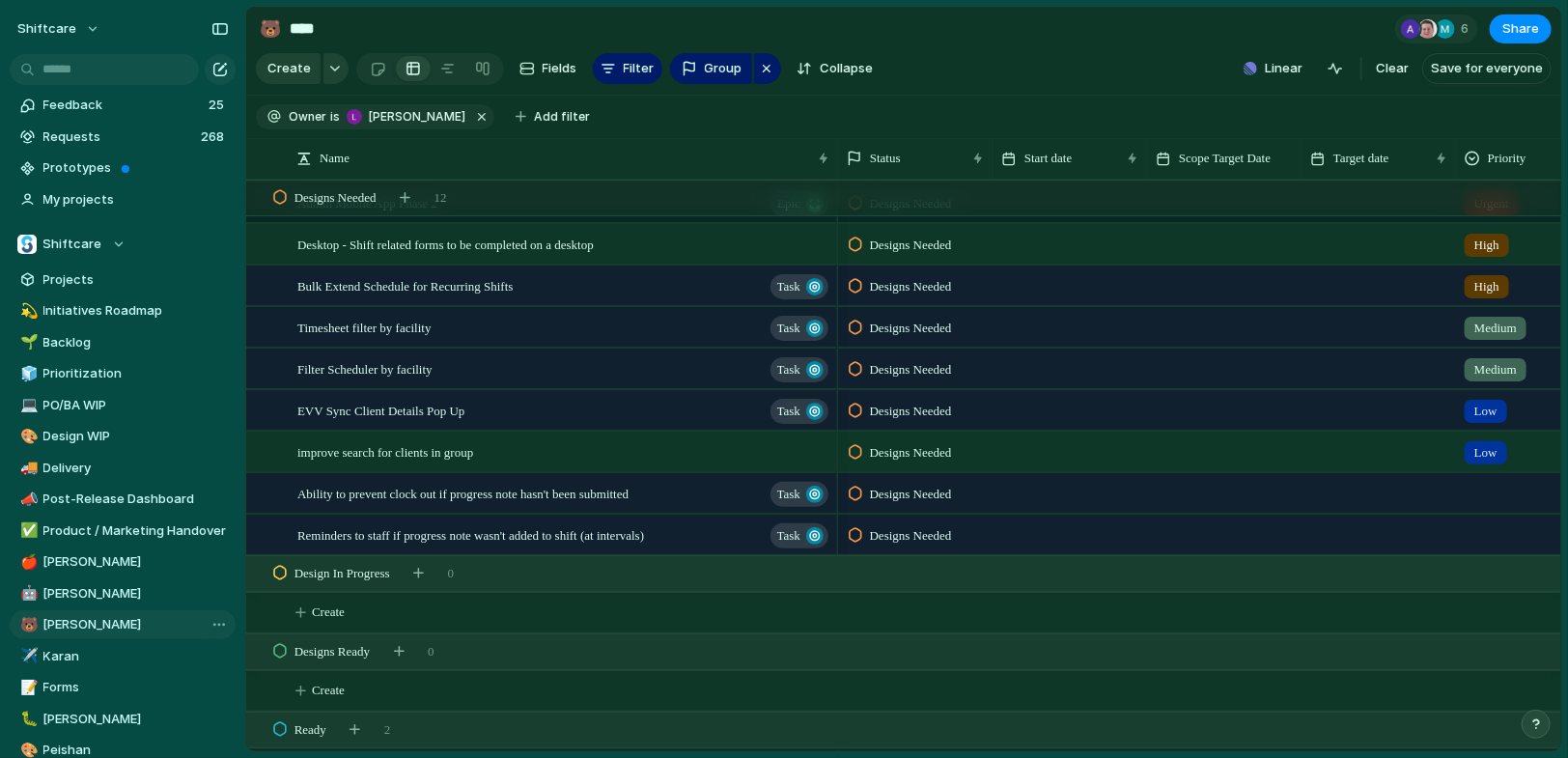
click at [923, 365] on span "Designs Needed" at bounding box center [911, 370] width 82 height 20
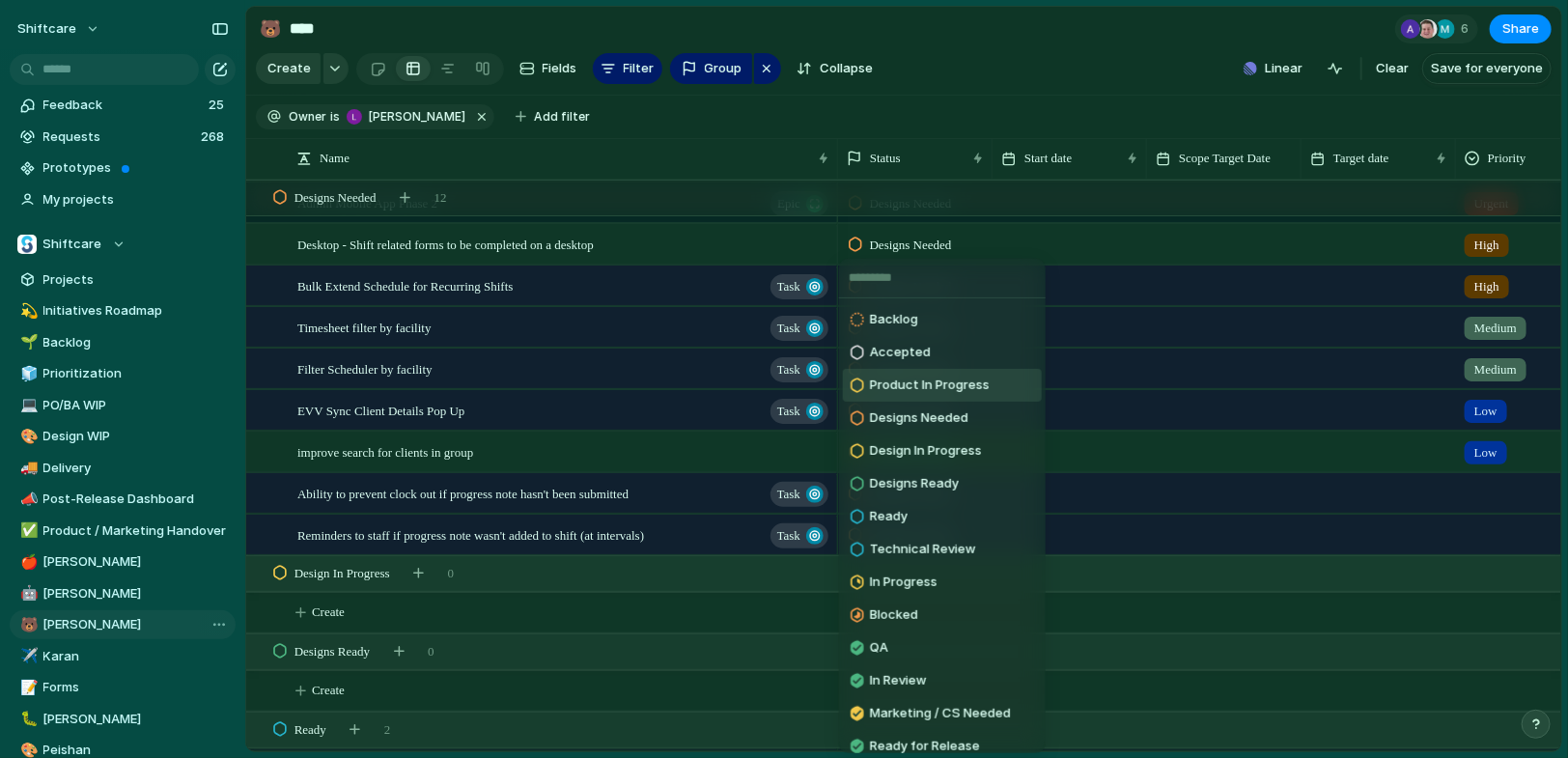
click at [924, 387] on span "Product In Progress" at bounding box center [930, 386] width 119 height 20
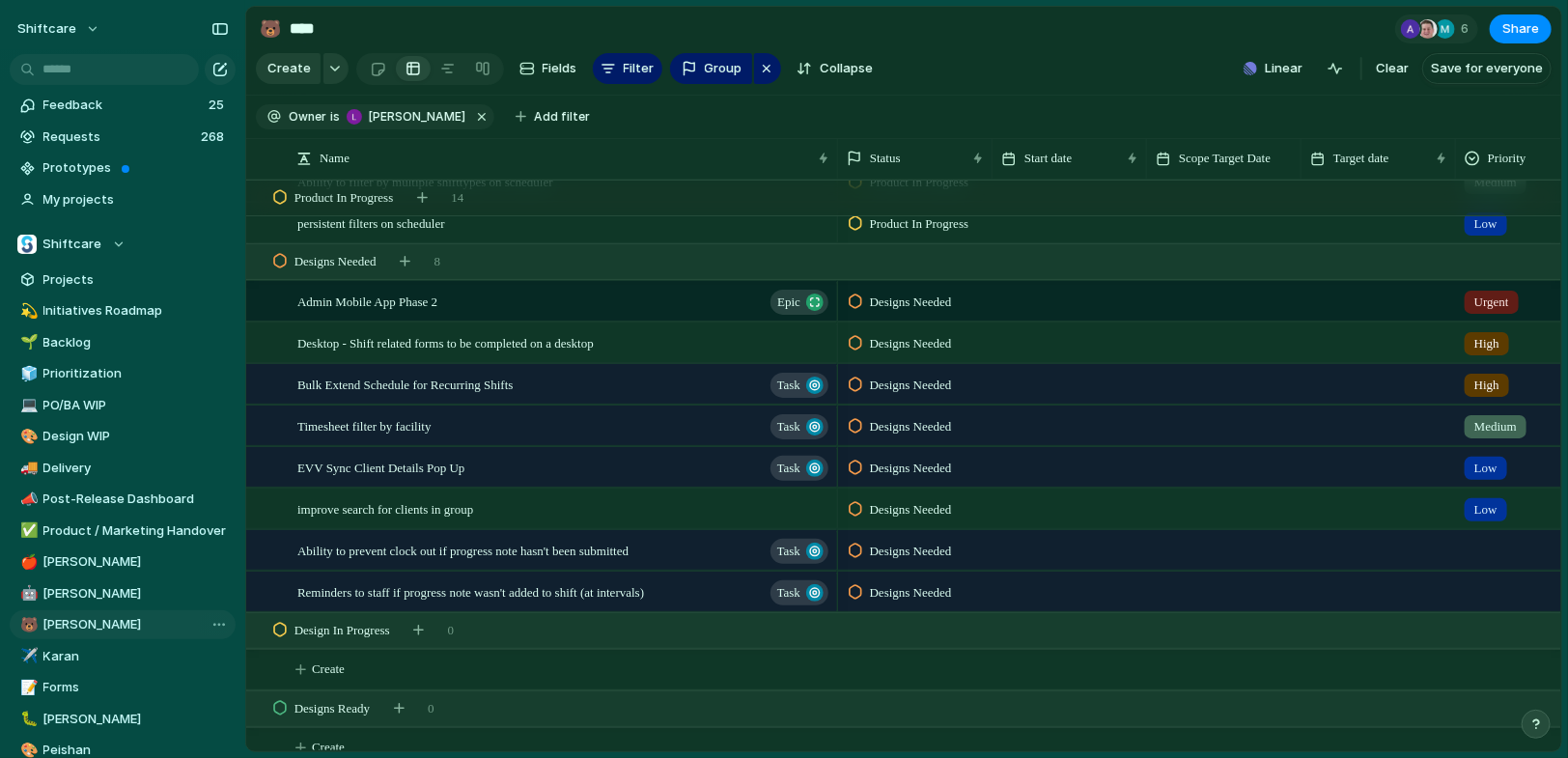
click at [907, 427] on span "Designs Needed" at bounding box center [911, 427] width 82 height 20
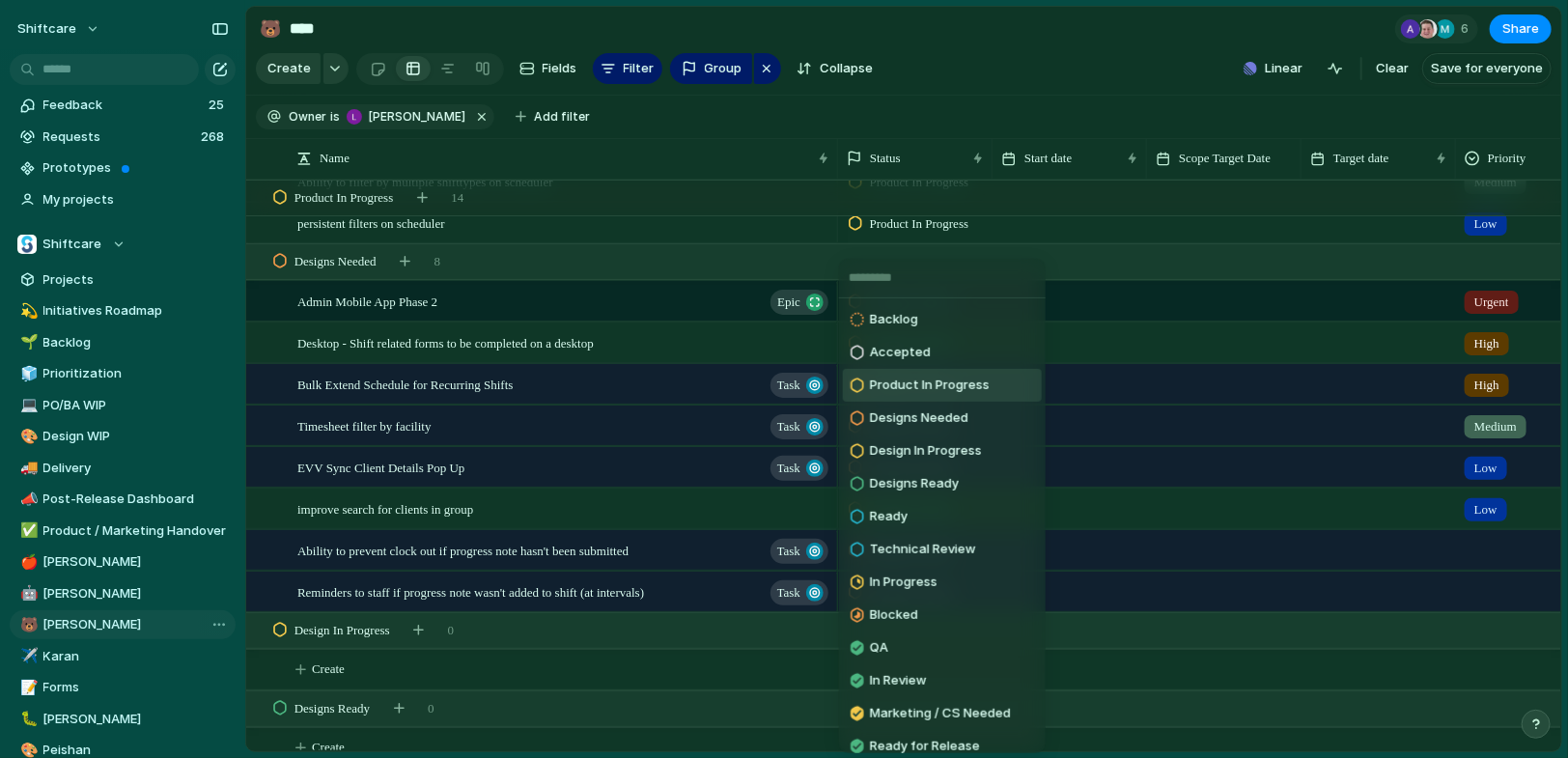
click at [922, 382] on span "Product In Progress" at bounding box center [930, 386] width 119 height 20
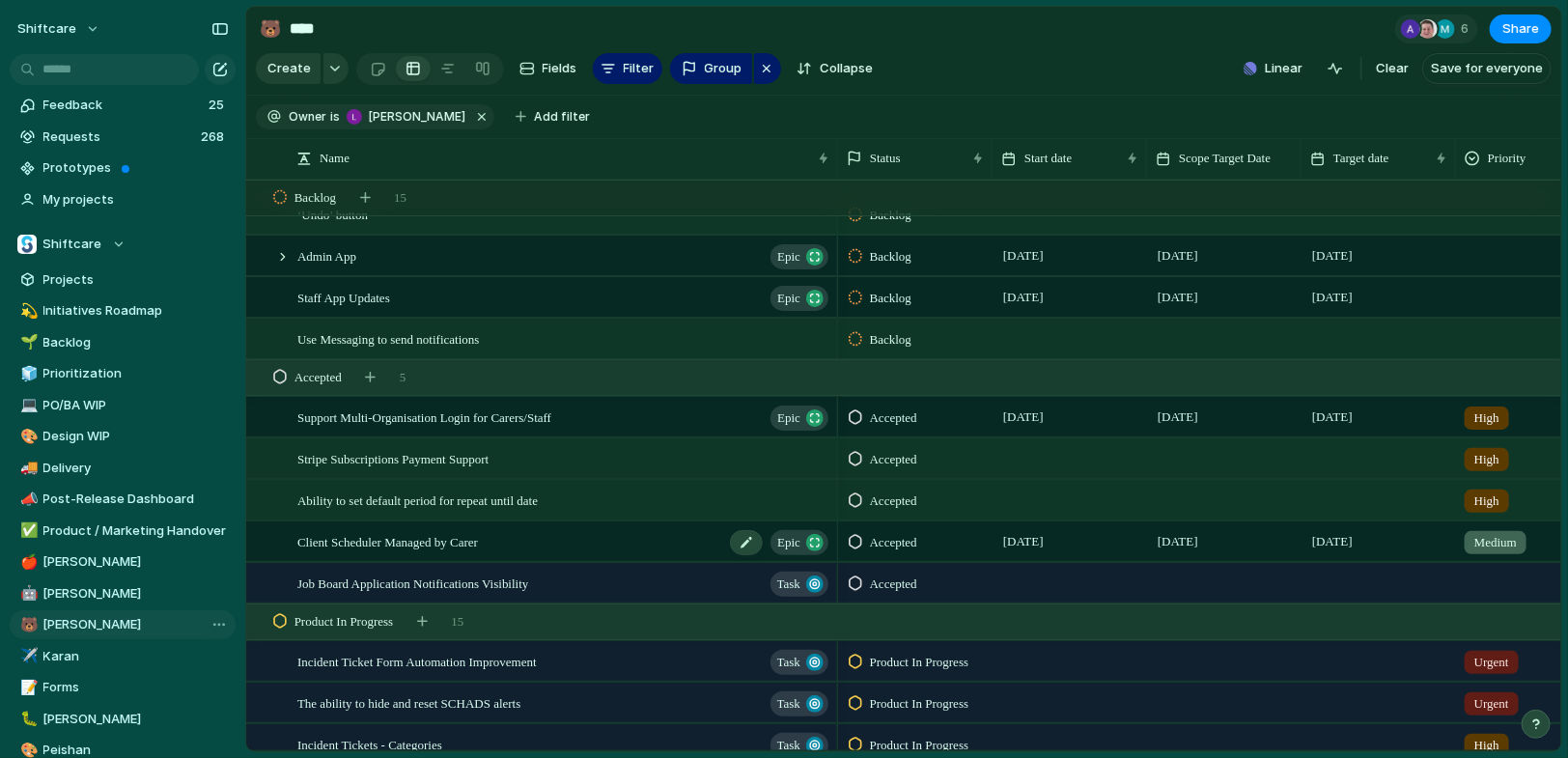
click at [478, 530] on span "Client Scheduler Managed by Carer" at bounding box center [387, 541] width 181 height 23
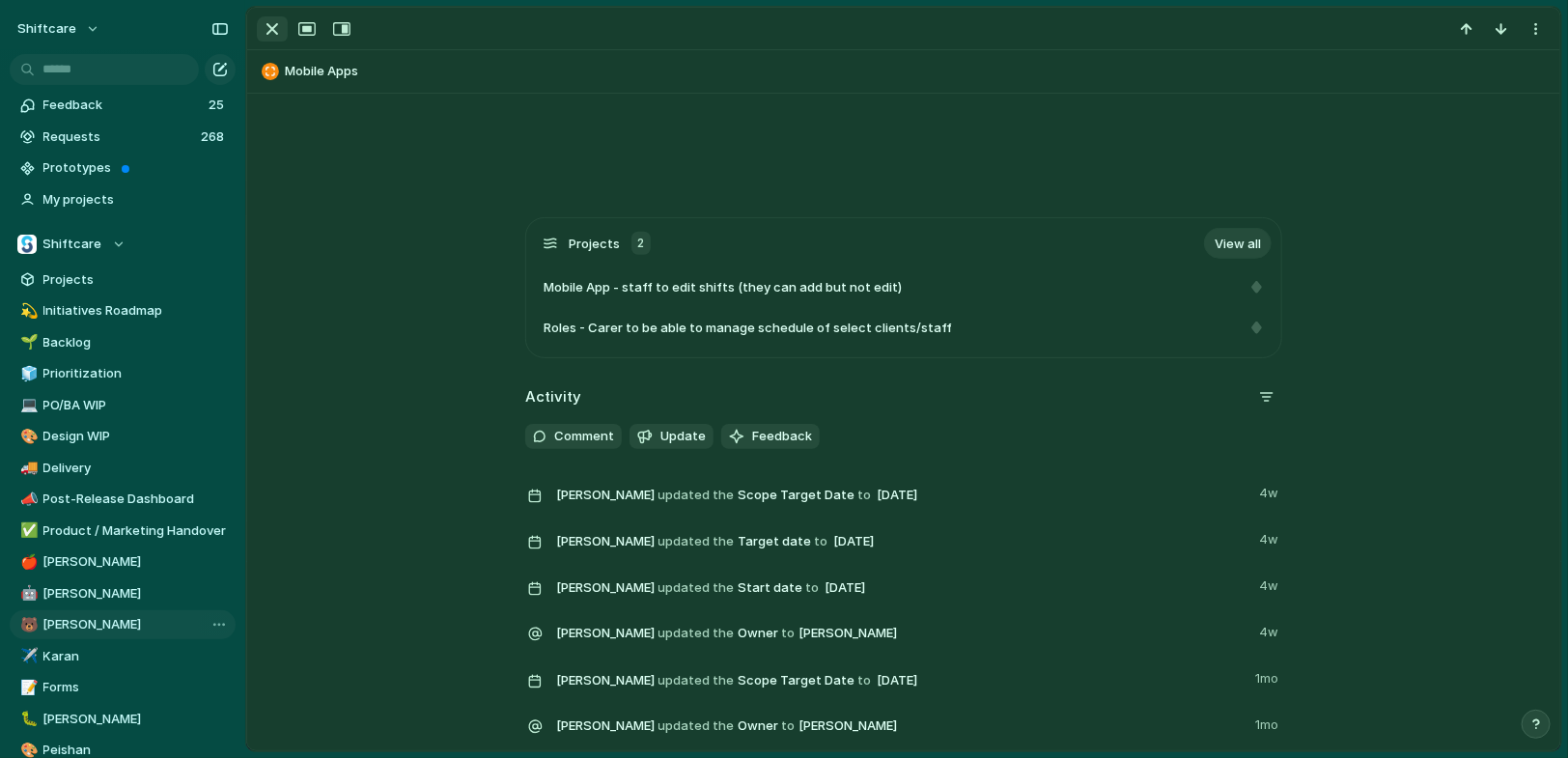
click at [278, 36] on div "button" at bounding box center [271, 29] width 23 height 23
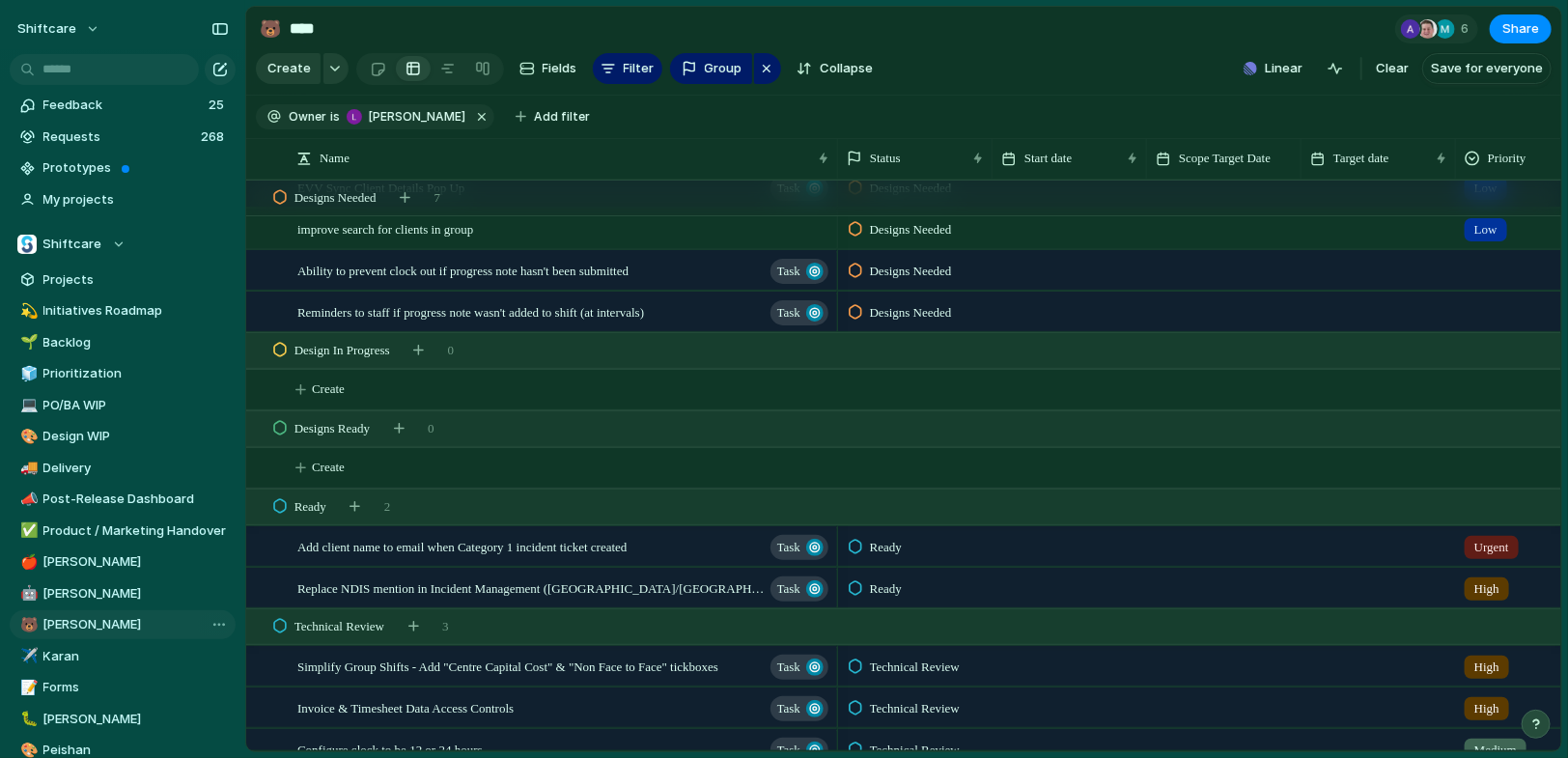
scroll to position [1958, 0]
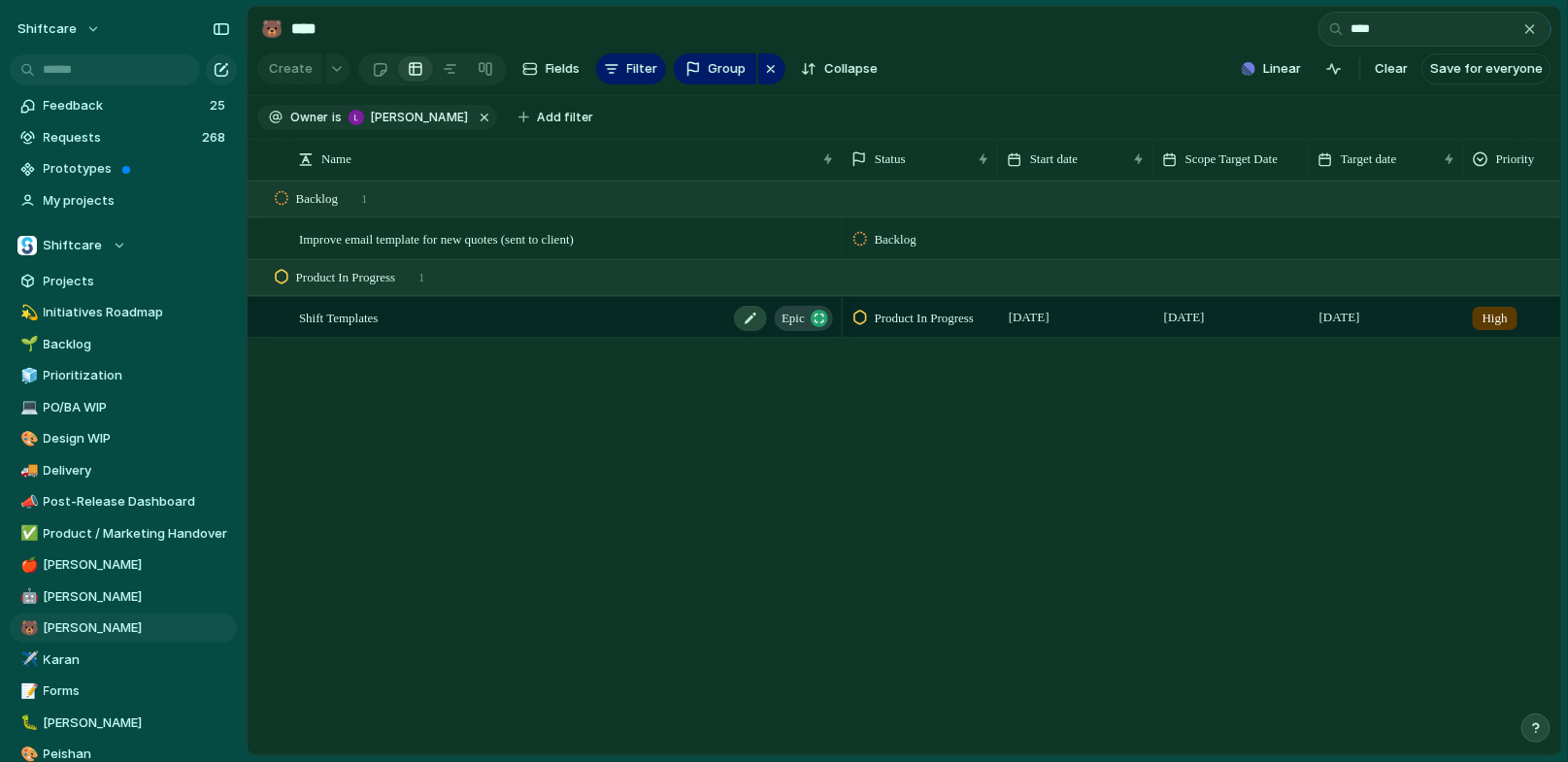
type input "****"
click at [329, 323] on span "Shift Templates" at bounding box center [338, 317] width 79 height 23
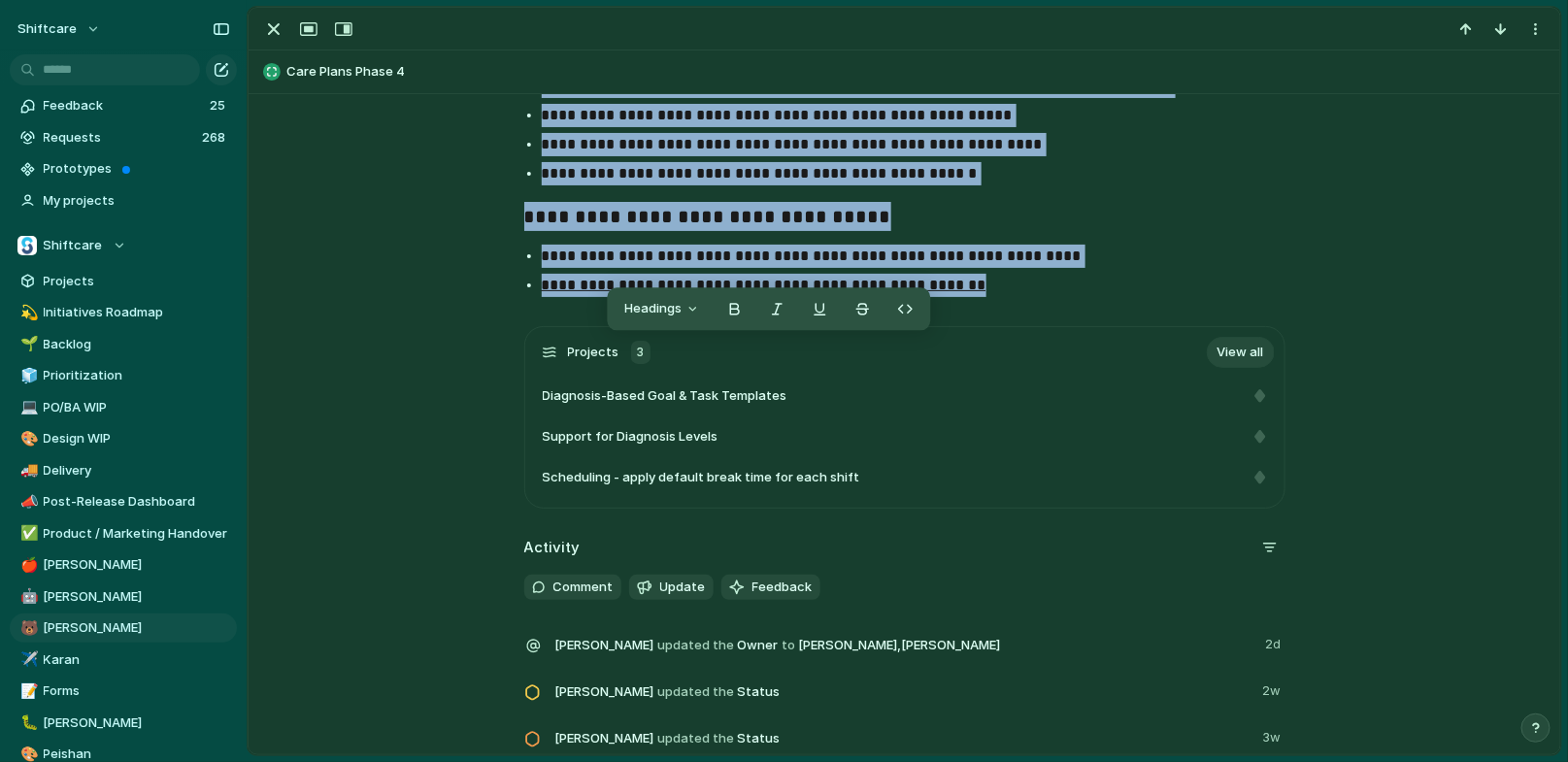
scroll to position [2989, 0]
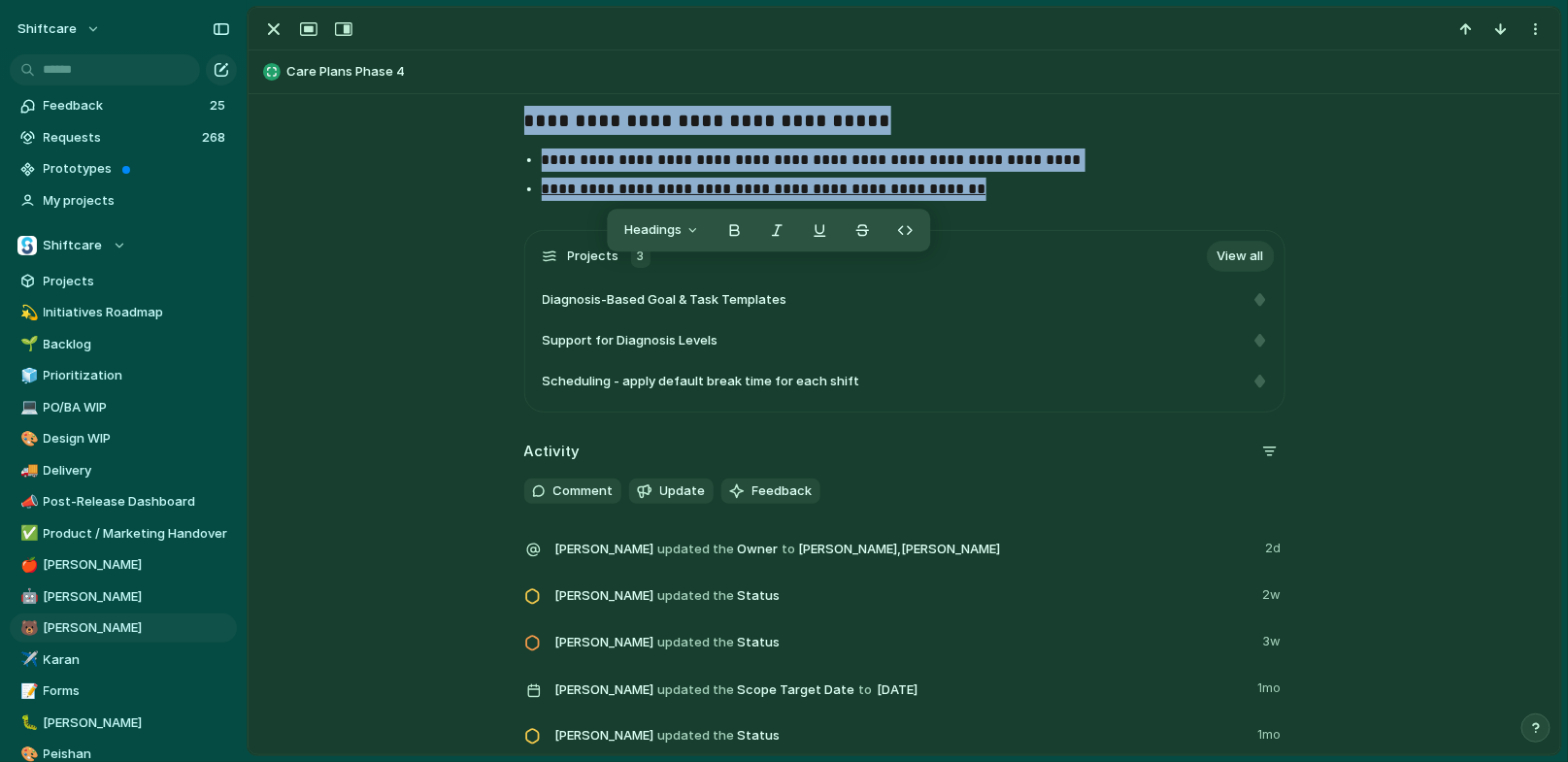
drag, startPoint x: 518, startPoint y: 641, endPoint x: 1017, endPoint y: 191, distance: 671.9
copy div "**********"
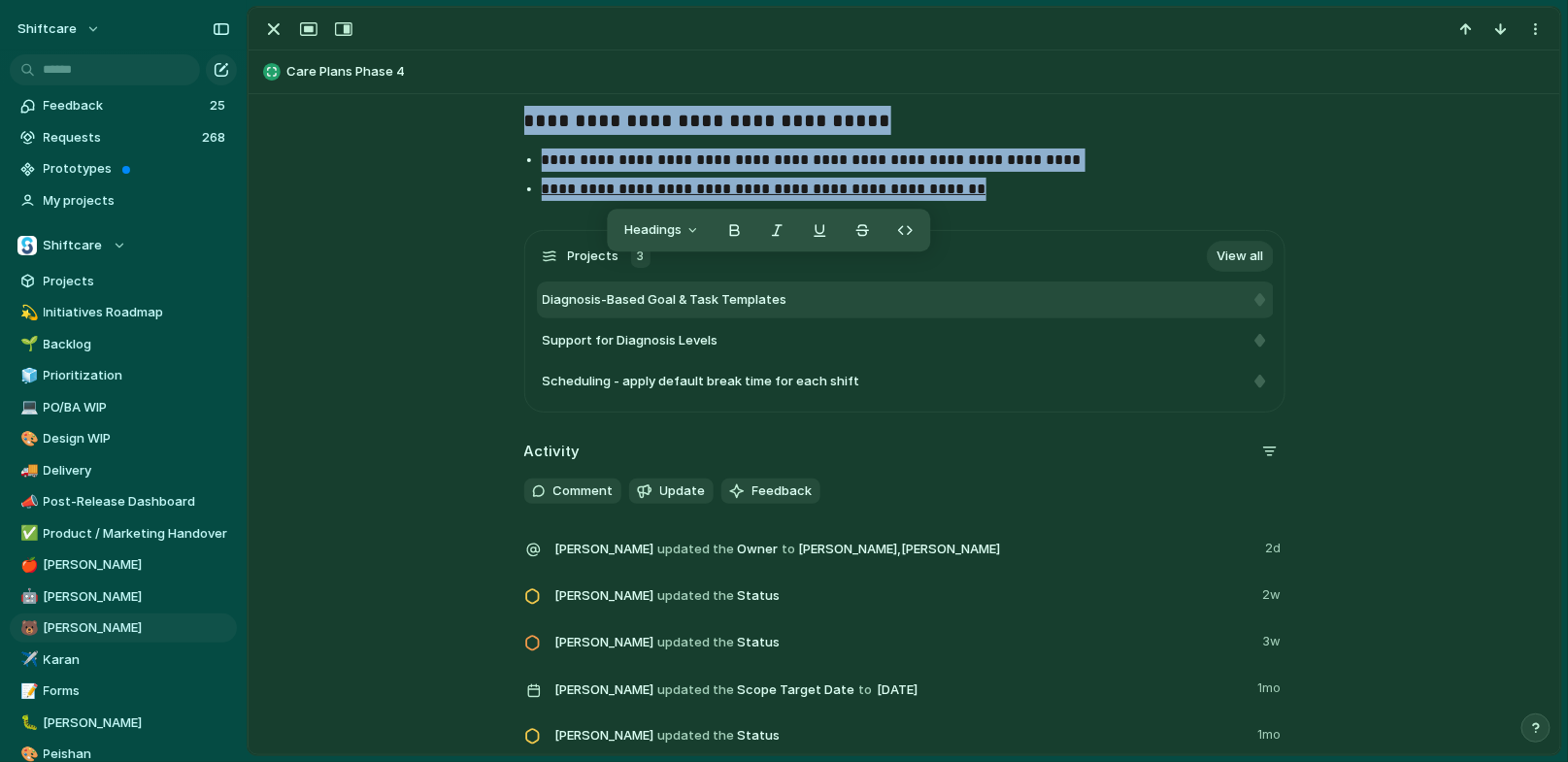
click at [736, 313] on div "Diagnosis-Based Goal & Task Templates" at bounding box center [906, 300] width 738 height 37
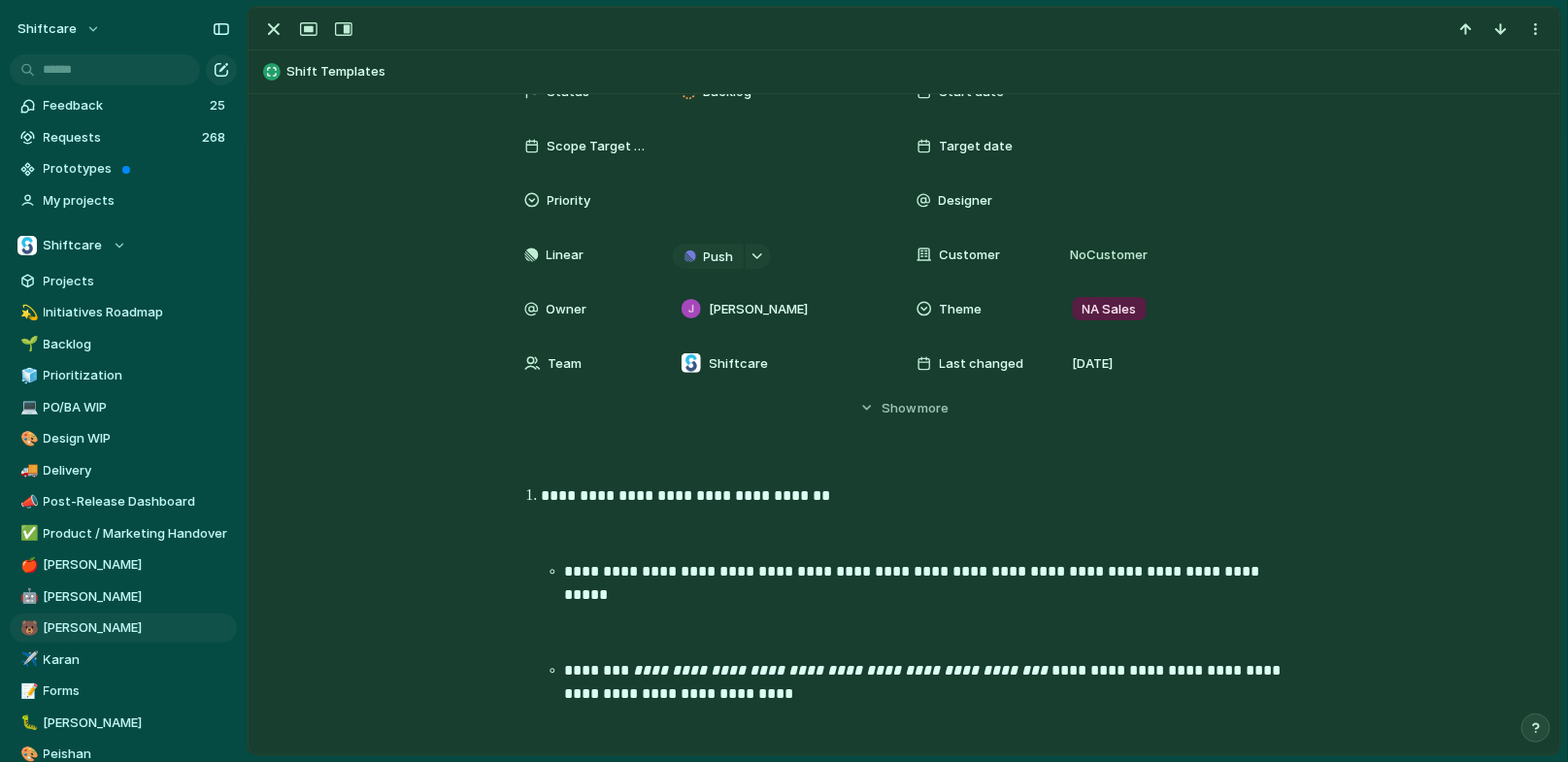
scroll to position [156, 0]
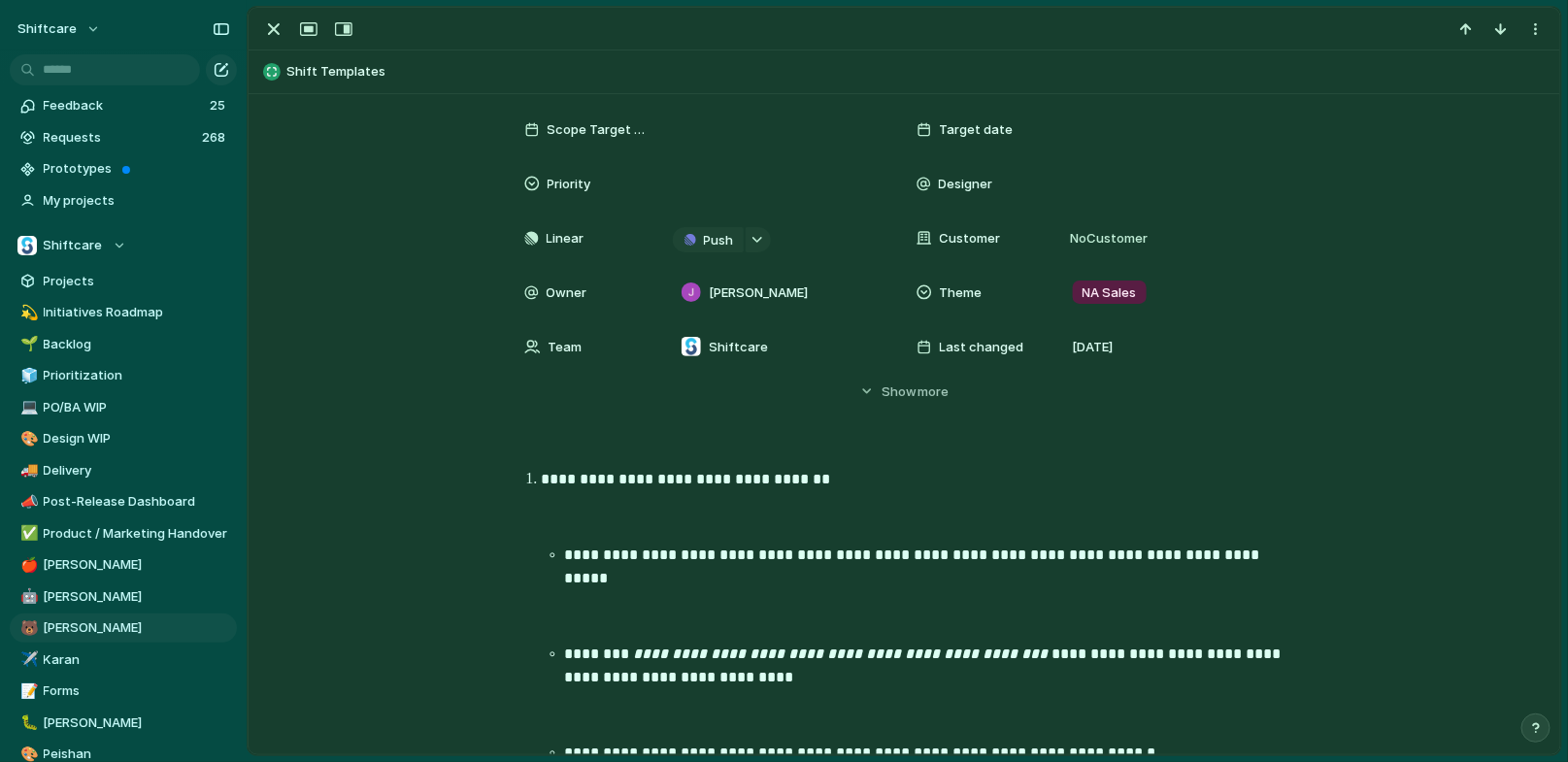
type textarea "**********"
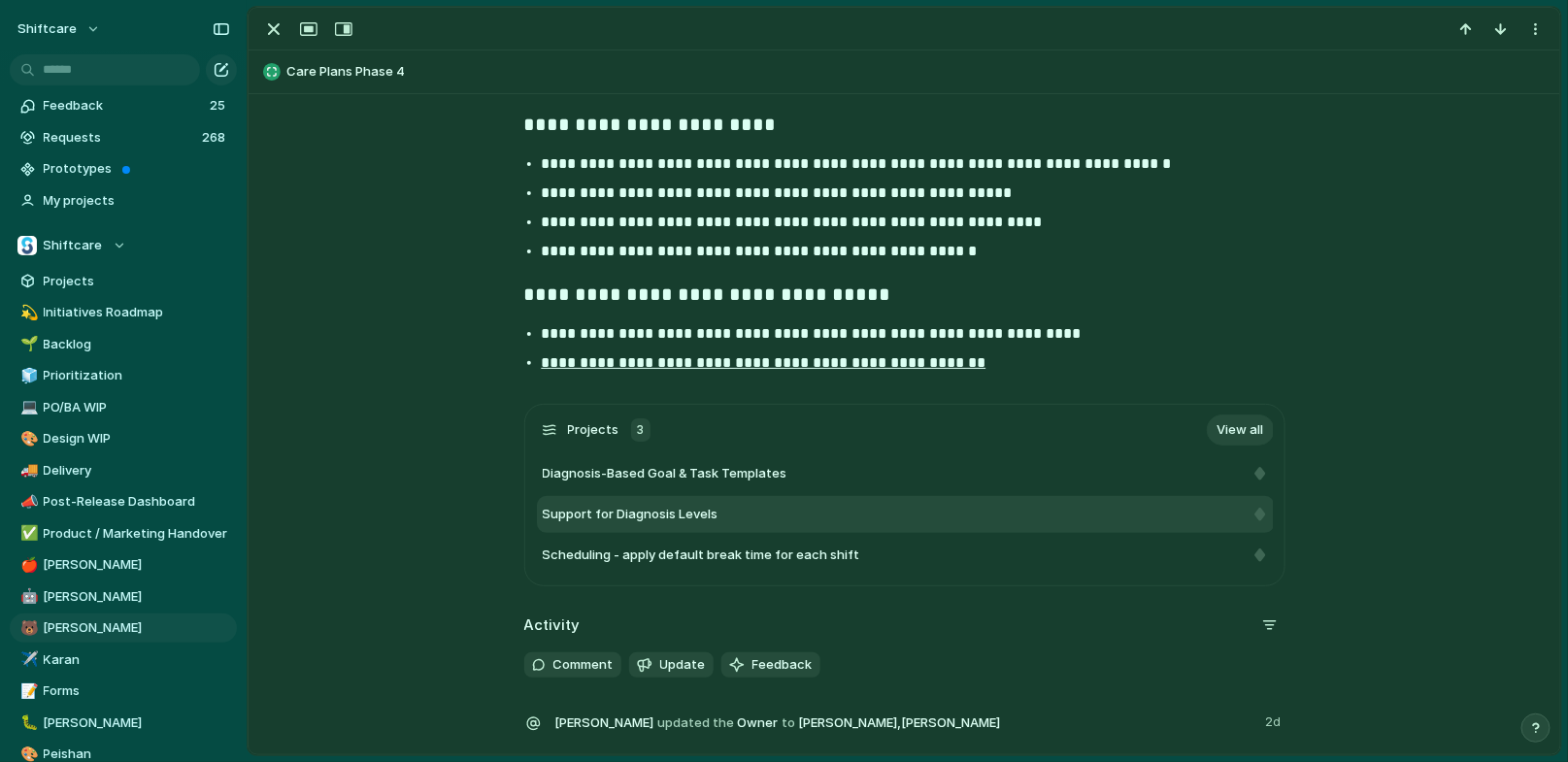
scroll to position [2821, 0]
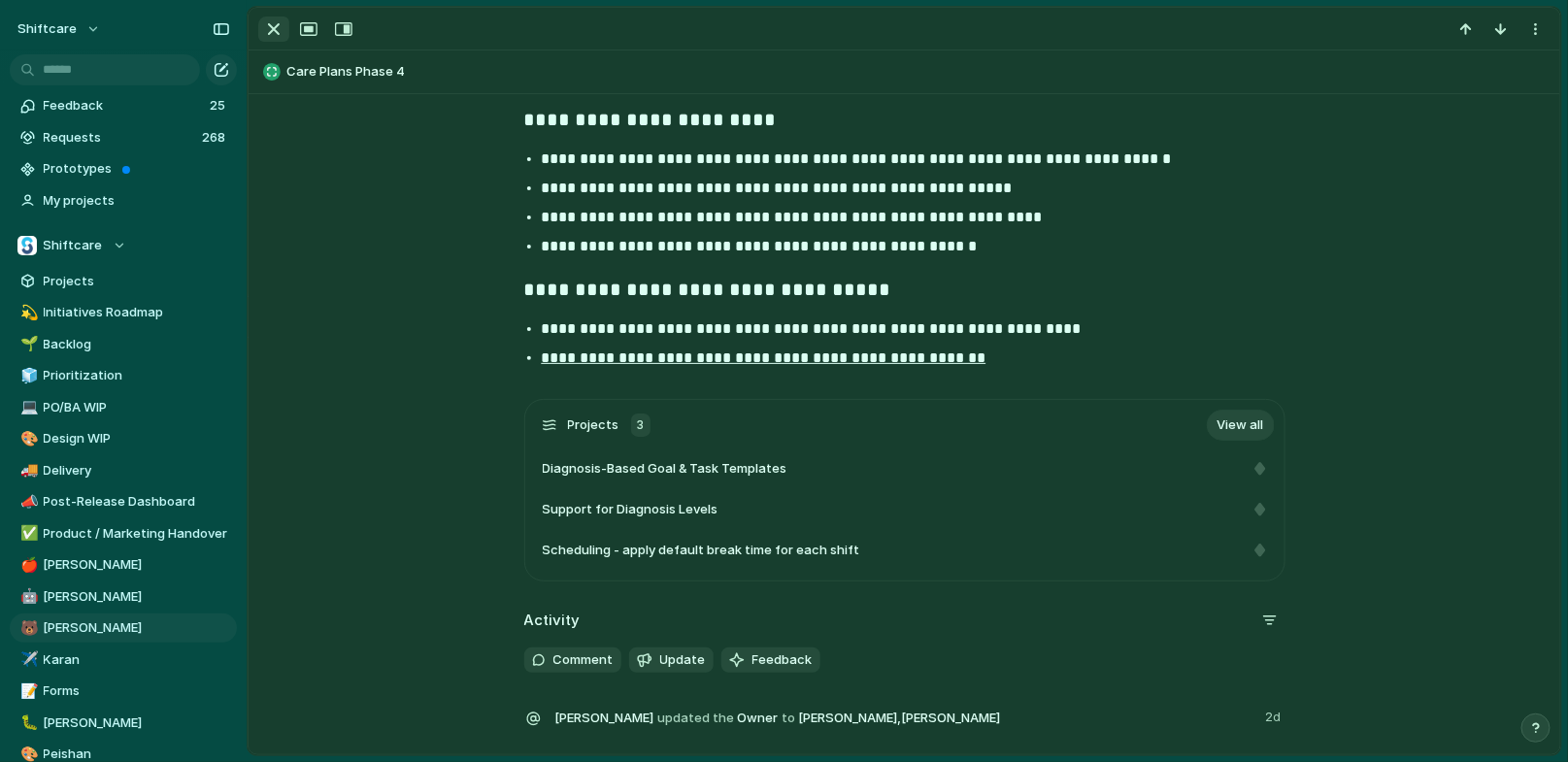
click at [272, 30] on div "button" at bounding box center [273, 29] width 23 height 23
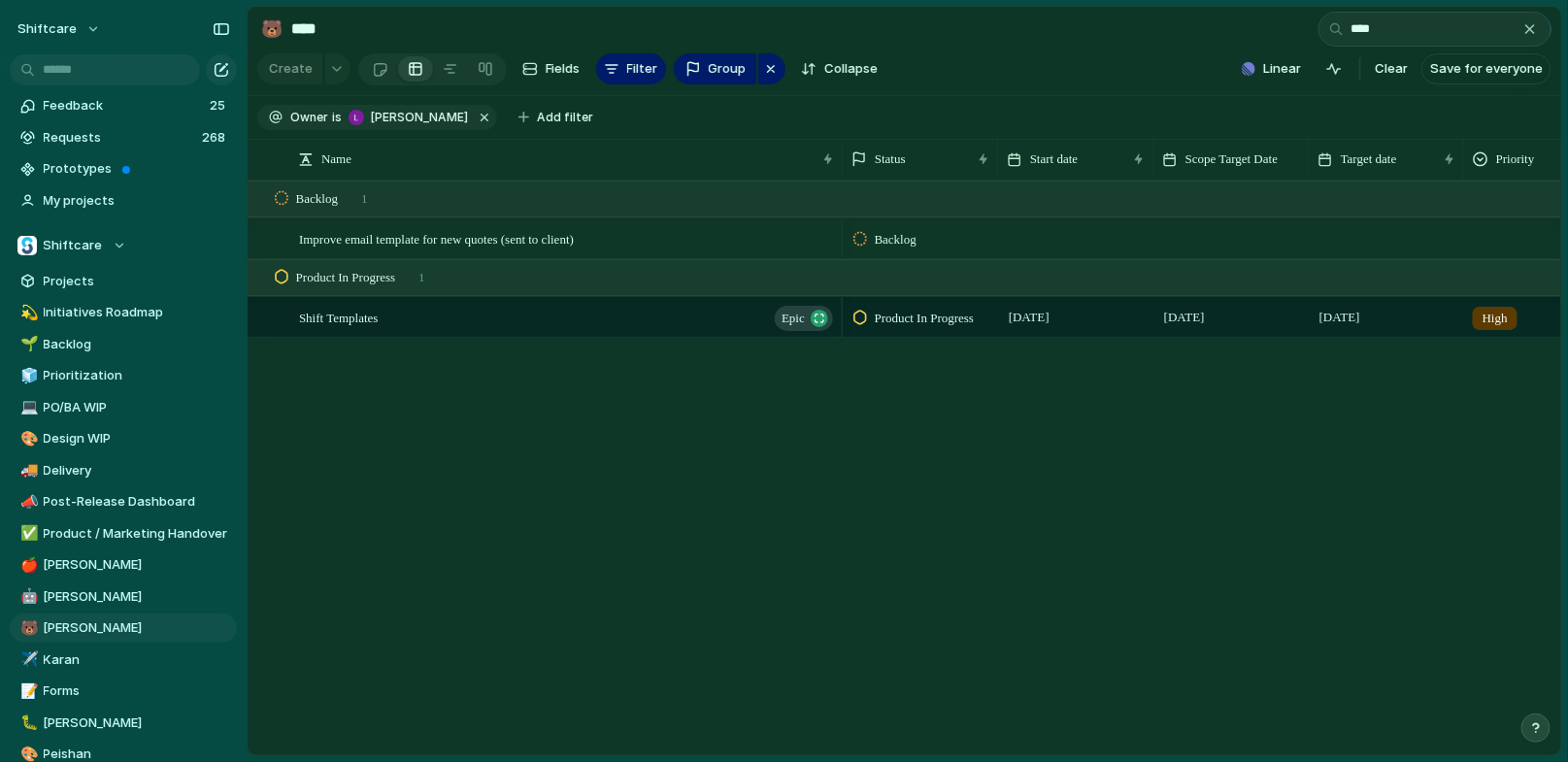
click at [1526, 19] on button "button" at bounding box center [1530, 30] width 22 height 22
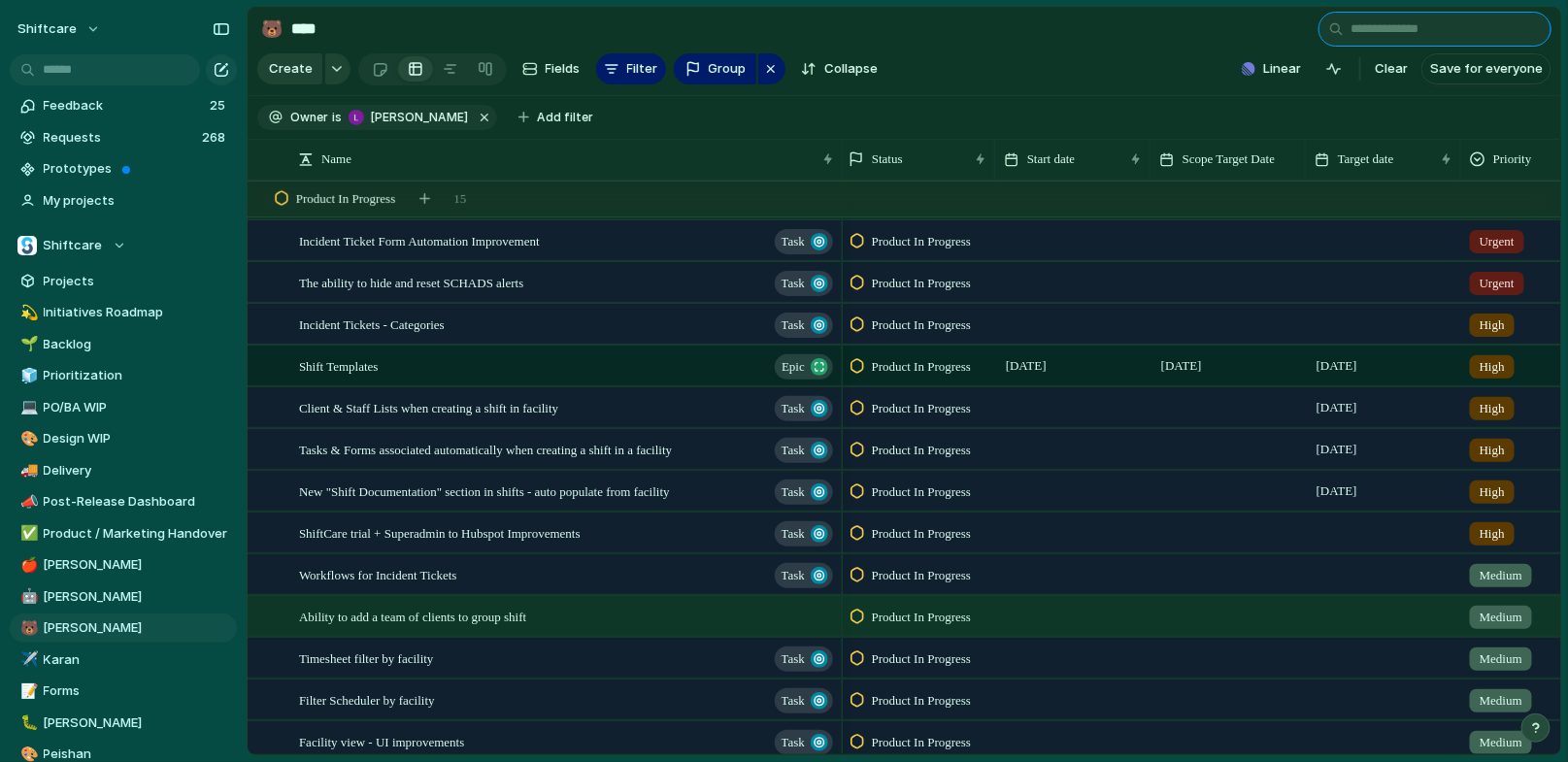
scroll to position [1004, 0]
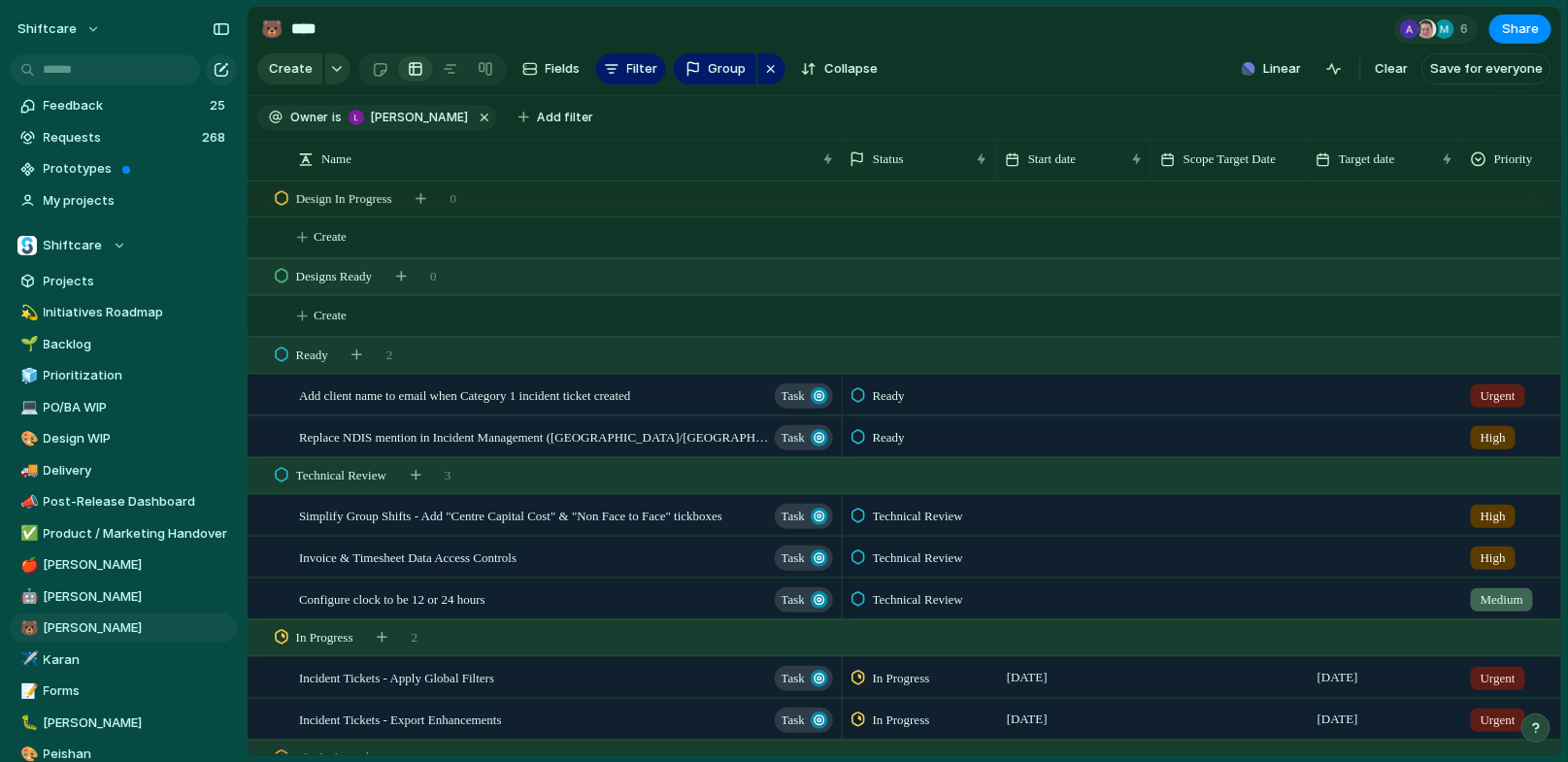
click at [478, 395] on span "Add client name to email when Category 1 incident ticket created" at bounding box center [464, 395] width 332 height 23
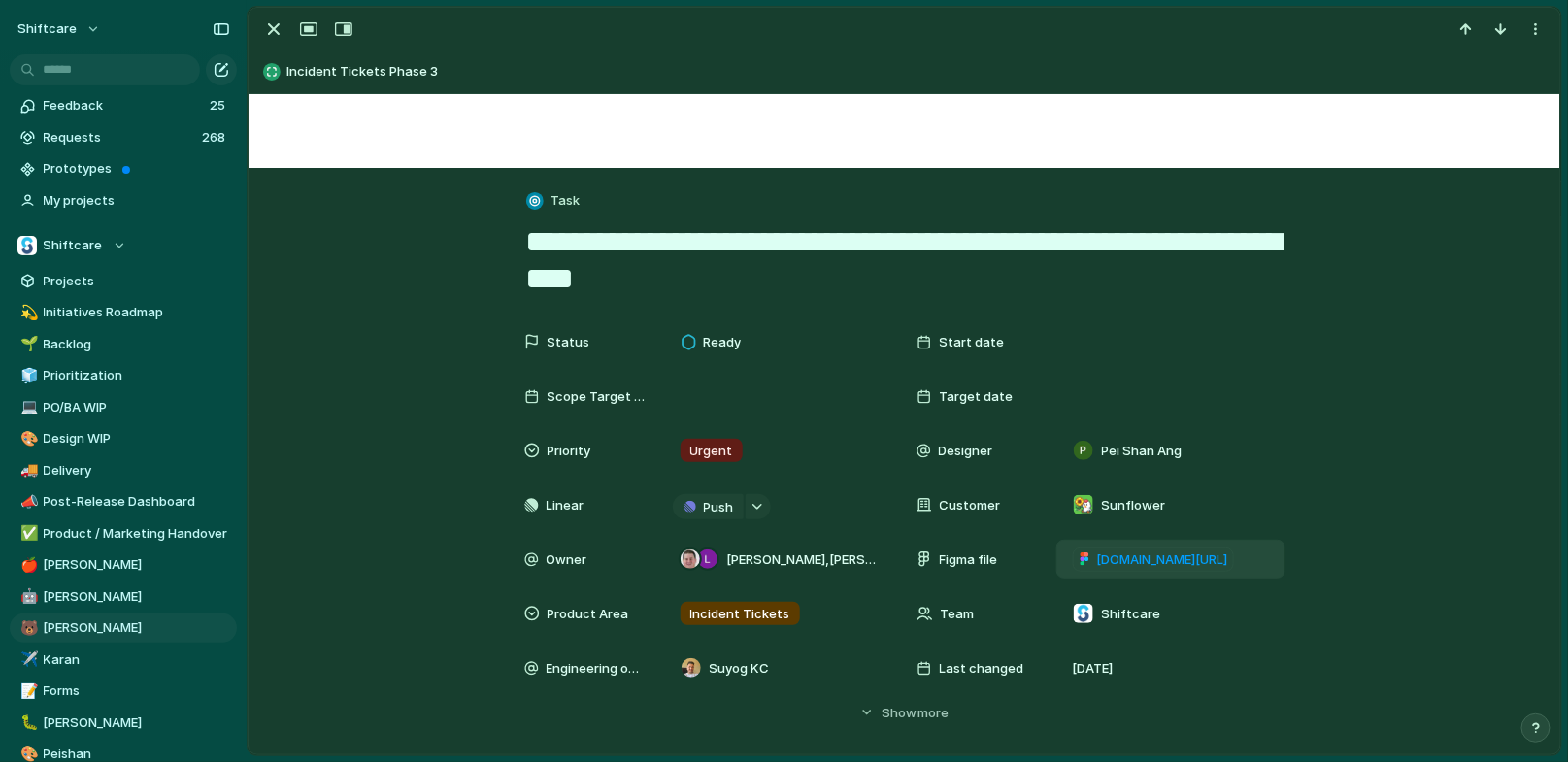
click at [1132, 565] on span "figma.com/design/HvSpMRe8XbT6jFMW52o9pm/Incidents-V2?node-id=4721-1424&t=gDS6Ly…" at bounding box center [1163, 561] width 131 height 20
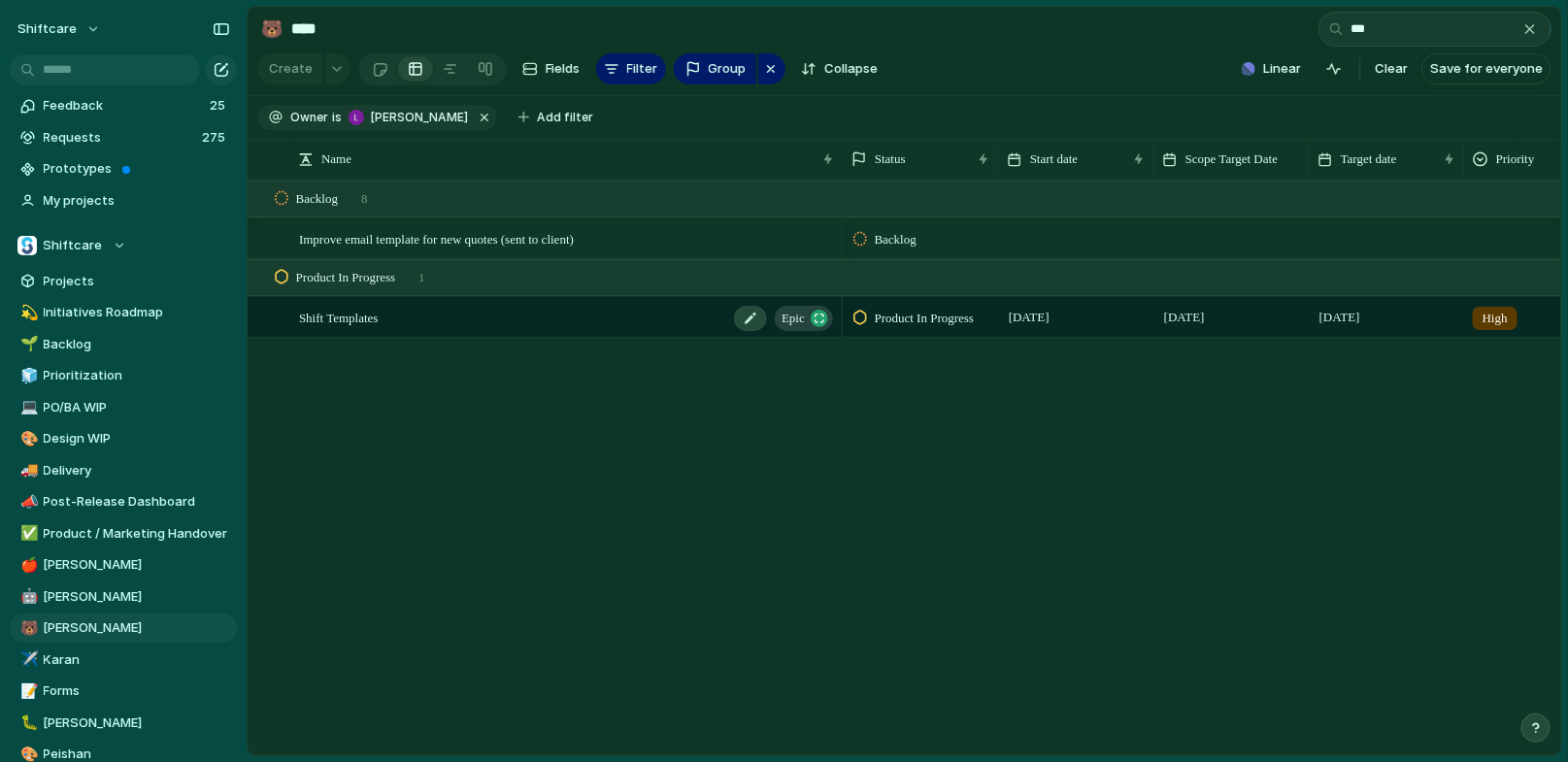
type input "***"
click at [400, 321] on div "Shift Templates Epic" at bounding box center [567, 318] width 537 height 40
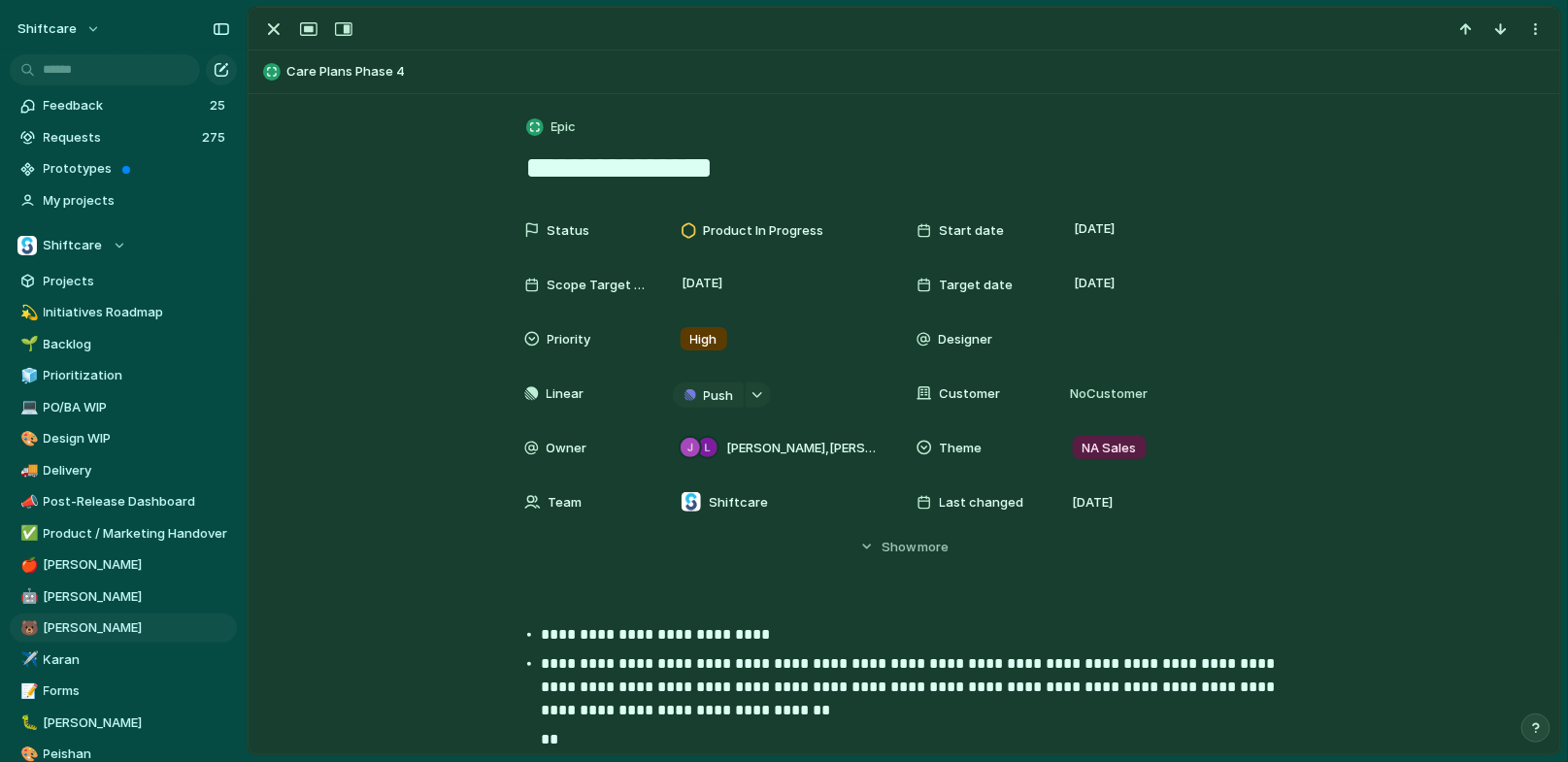
scroll to position [205, 0]
